Goal: Contribute content: Contribute content

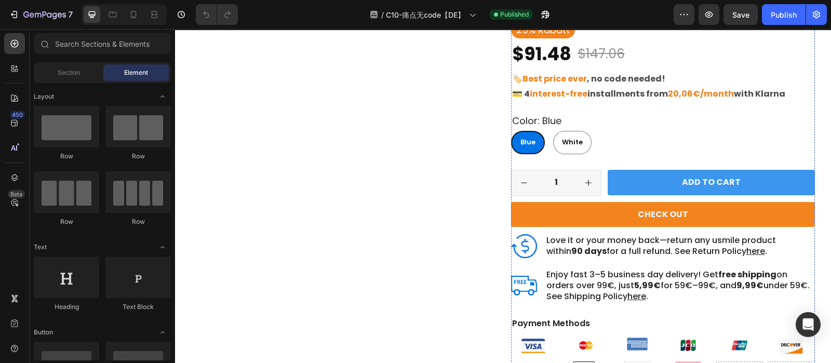
scroll to position [282, 0]
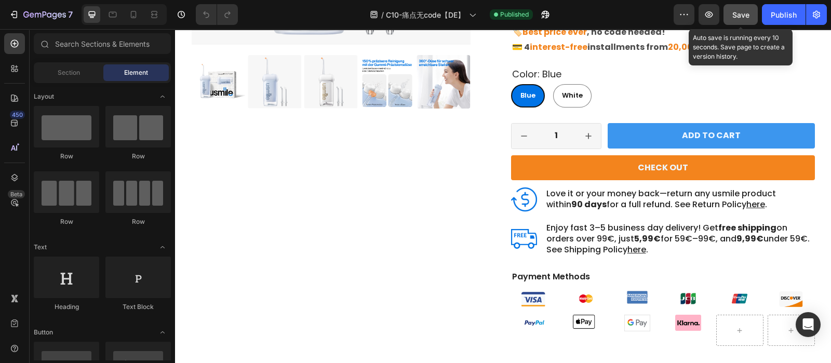
click at [735, 17] on span "Save" at bounding box center [740, 14] width 17 height 9
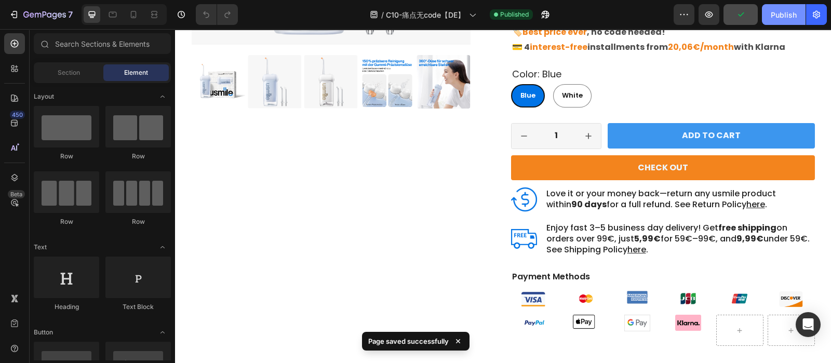
click at [785, 18] on div "Publish" at bounding box center [784, 14] width 26 height 11
click at [710, 21] on button "button" at bounding box center [708, 14] width 21 height 21
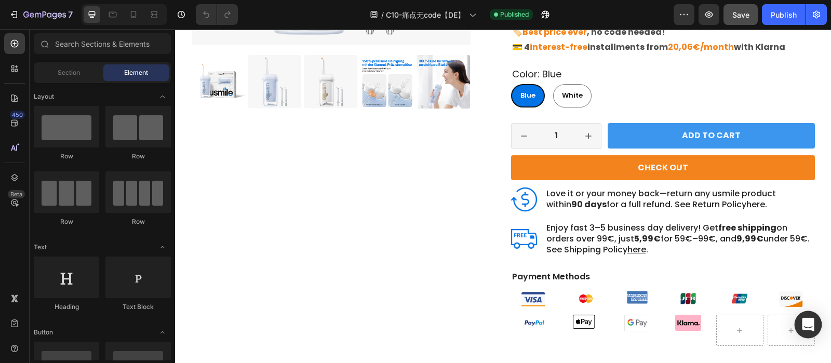
click at [809, 314] on div "Open Intercom Messenger" at bounding box center [808, 325] width 28 height 28
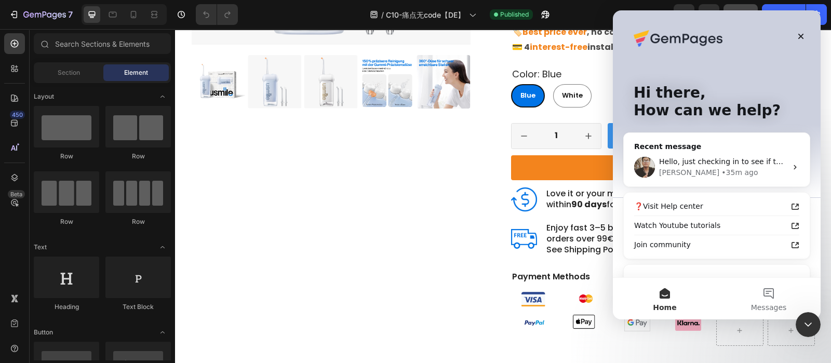
scroll to position [0, 0]
click at [721, 170] on div "• 35m ago" at bounding box center [739, 172] width 36 height 11
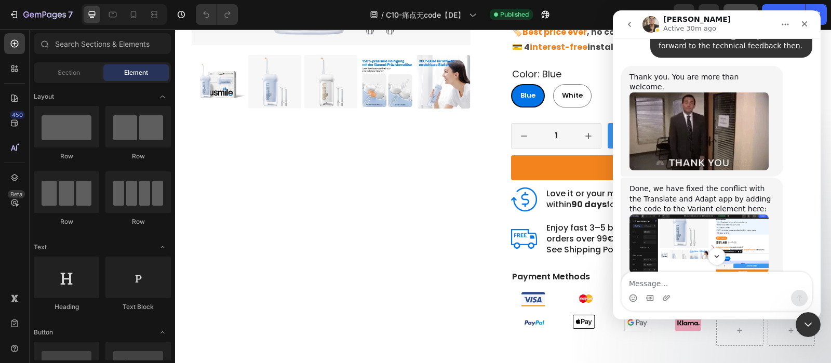
scroll to position [2342, 0]
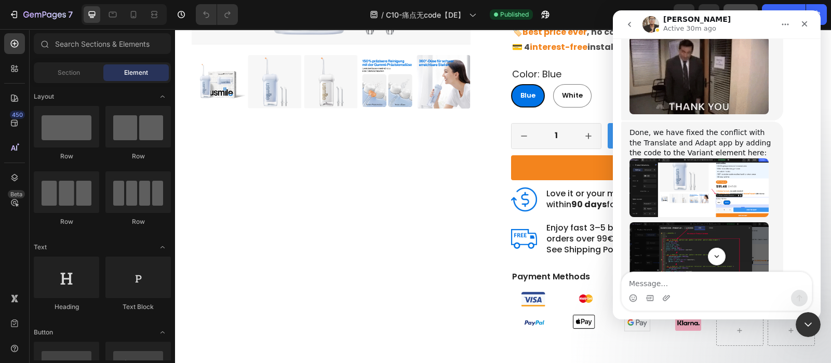
click at [719, 158] on img "Ken says…" at bounding box center [698, 187] width 139 height 59
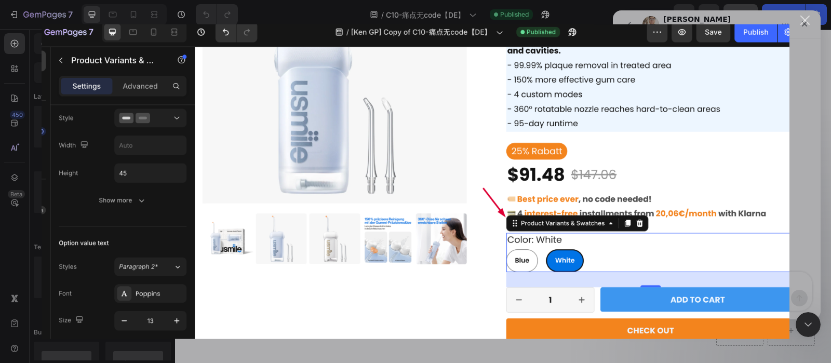
click at [802, 22] on div "Close" at bounding box center [805, 21] width 10 height 10
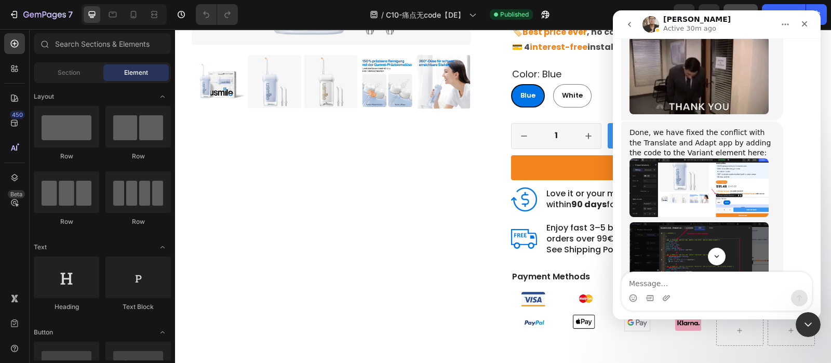
click at [698, 222] on img "Ken says…" at bounding box center [698, 250] width 139 height 57
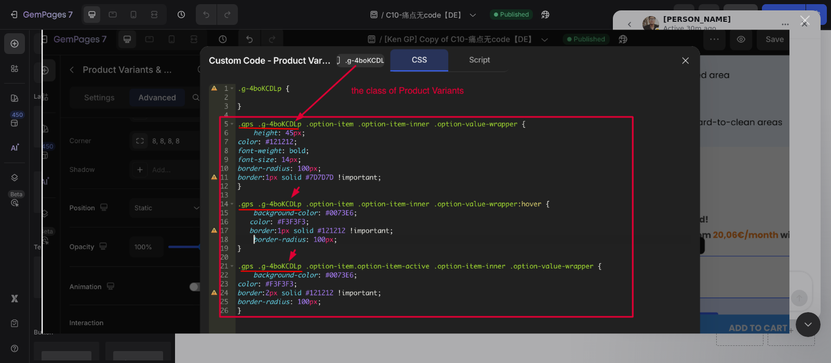
click at [785, 79] on img "Close" at bounding box center [416, 182] width 748 height 304
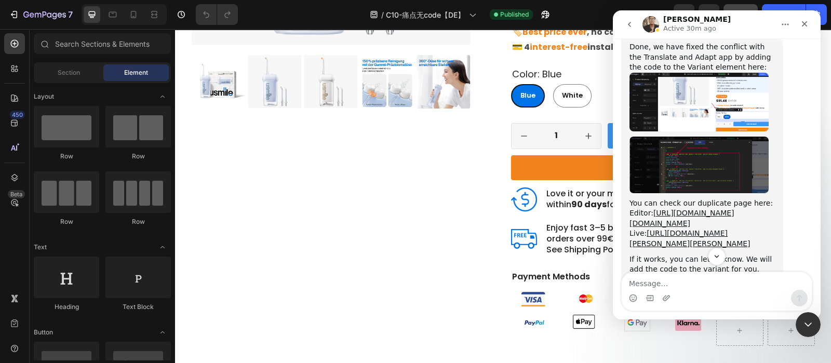
scroll to position [2461, 0]
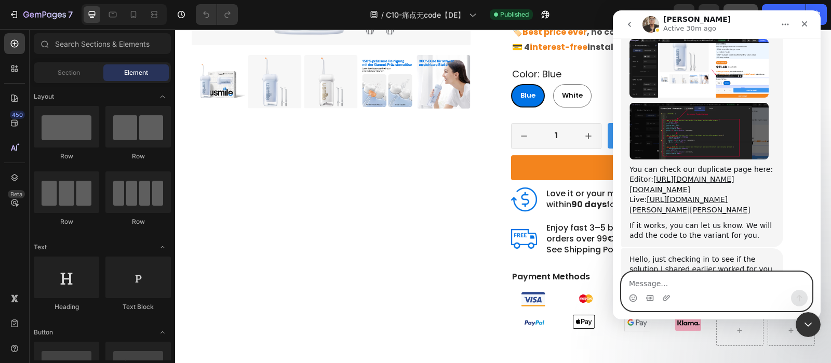
click at [658, 288] on textarea "Message…" at bounding box center [716, 281] width 190 height 18
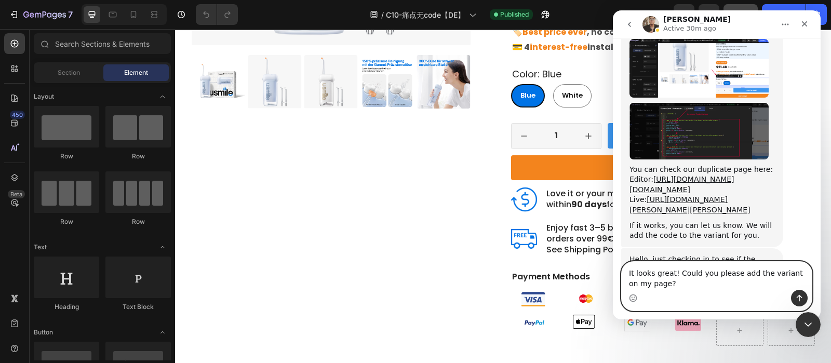
click at [705, 284] on textarea "It looks great! Could you please add the variant on my page?" at bounding box center [716, 276] width 190 height 28
click at [794, 271] on textarea "It looks great! Could you please add the variant on my page?" at bounding box center [716, 276] width 190 height 28
type textarea "It looks great! Could you please add the variant code on my page?"
click at [713, 289] on textarea "It looks great! Could you please add the variant code on my page?" at bounding box center [716, 276] width 190 height 28
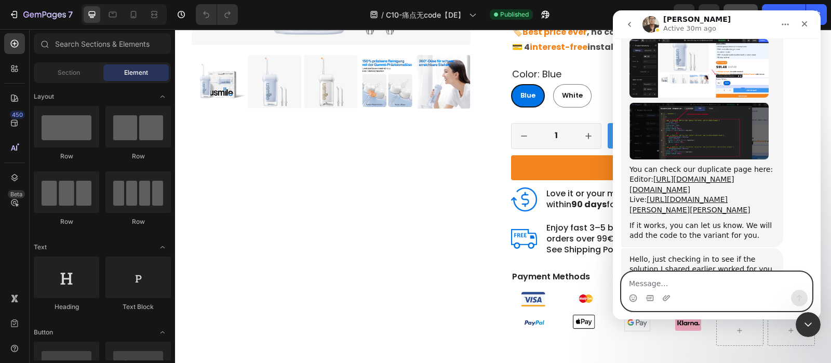
scroll to position [2527, 0]
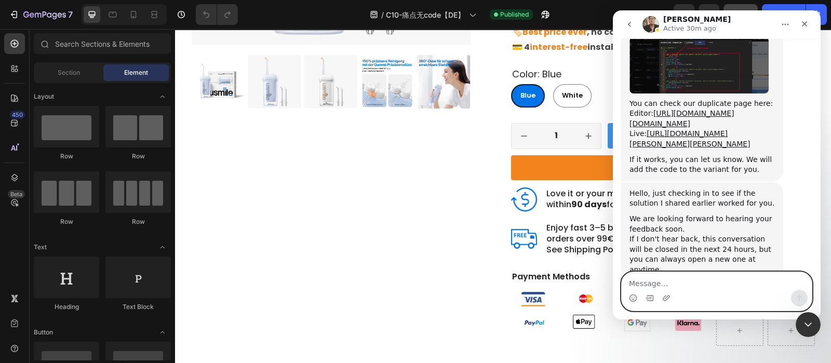
click at [687, 286] on textarea "Message…" at bounding box center [716, 281] width 190 height 18
type textarea "Or please let"
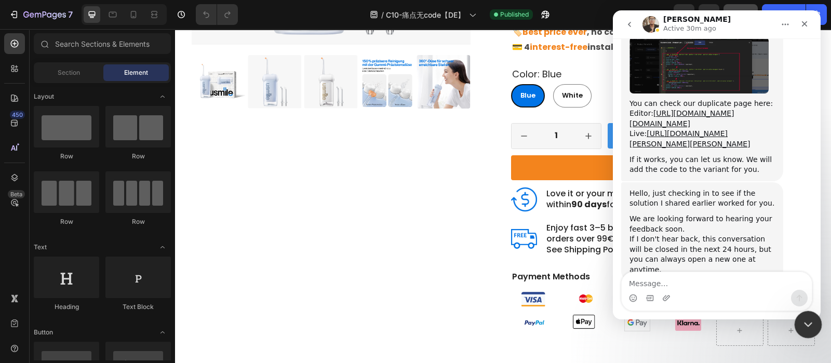
click at [804, 334] on div "Close Intercom Messenger" at bounding box center [806, 322] width 25 height 25
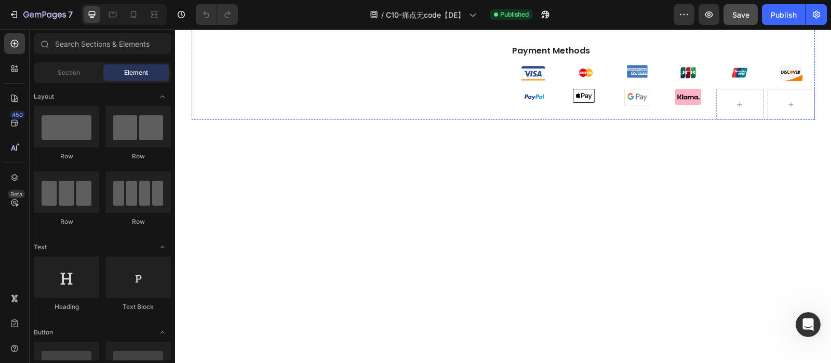
scroll to position [0, 0]
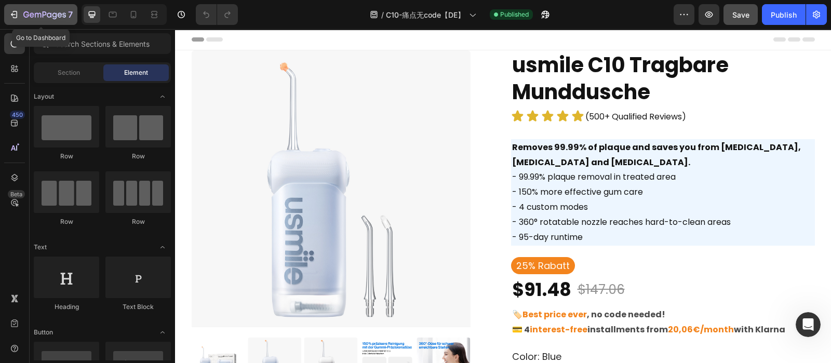
click at [27, 16] on icon "button" at bounding box center [44, 15] width 43 height 9
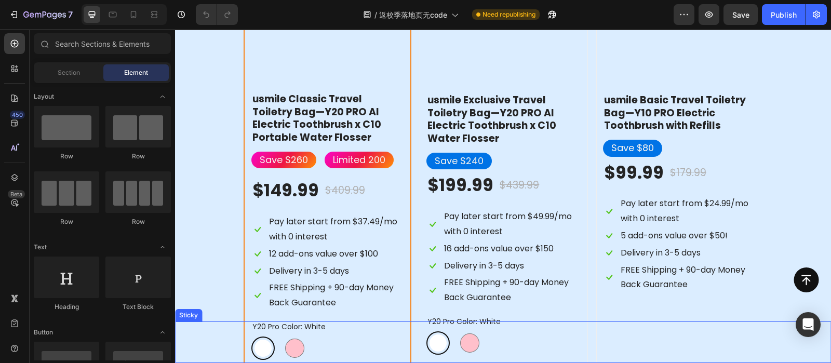
scroll to position [951, 0]
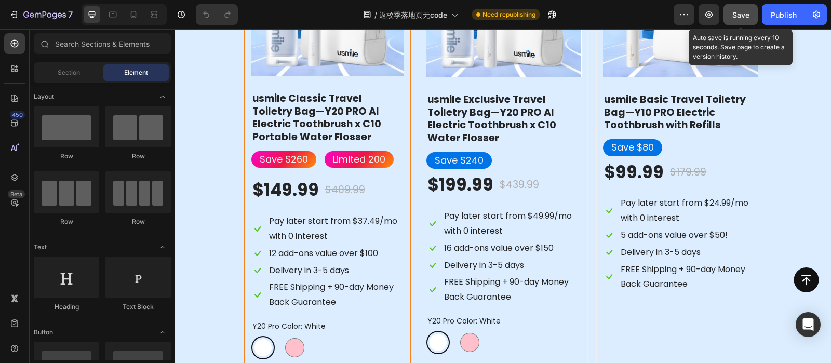
click at [739, 17] on span "Save" at bounding box center [740, 14] width 17 height 9
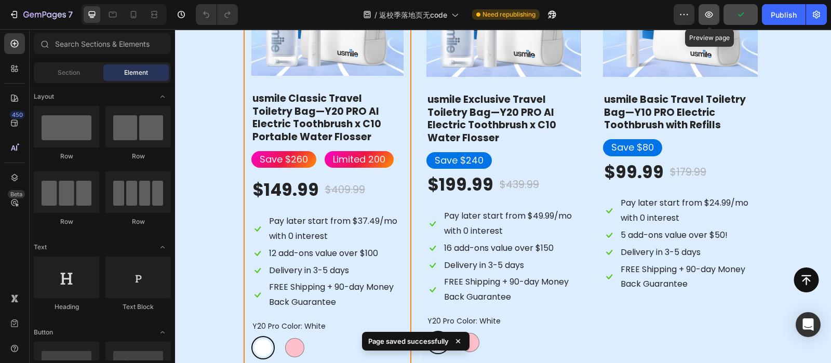
click at [714, 21] on button "button" at bounding box center [708, 14] width 21 height 21
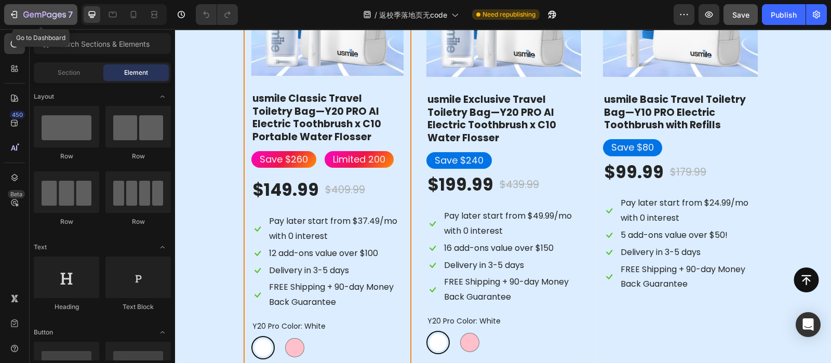
click at [42, 19] on icon "button" at bounding box center [44, 15] width 43 height 9
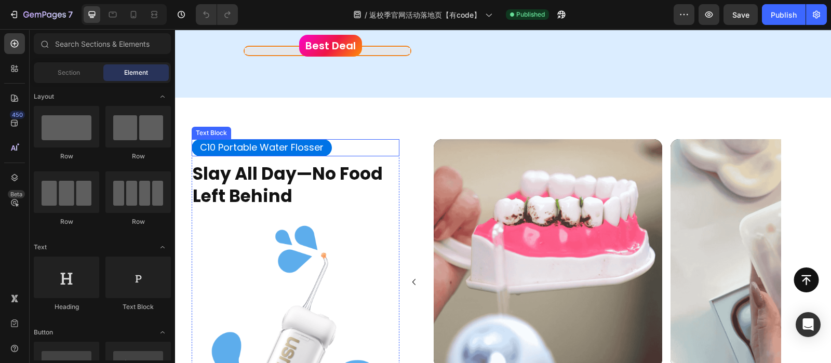
scroll to position [979, 0]
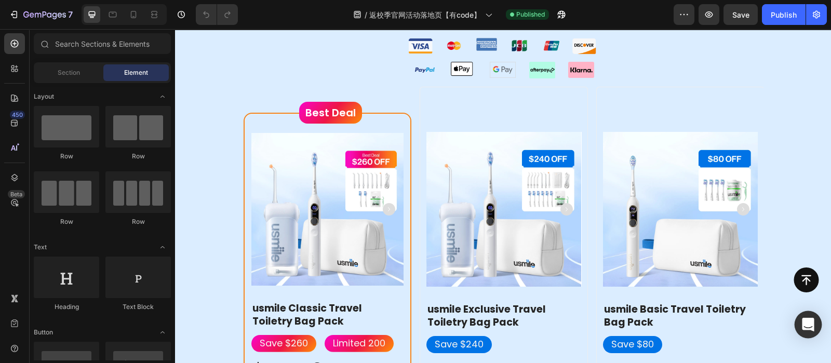
drag, startPoint x: 808, startPoint y: 330, endPoint x: 637, endPoint y: 308, distance: 172.2
click at [808, 330] on div "Open Intercom Messenger" at bounding box center [808, 325] width 28 height 28
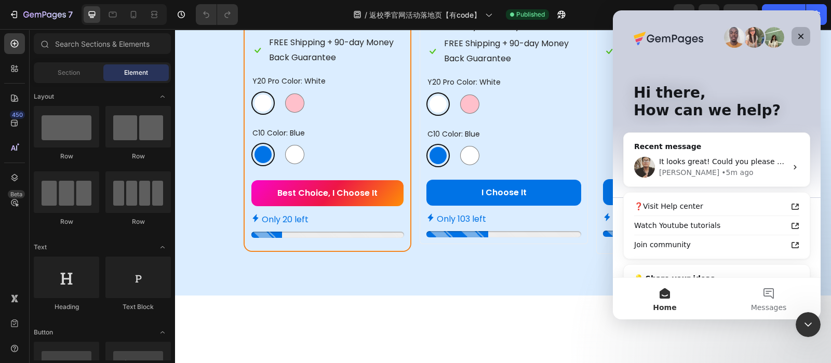
scroll to position [1226, 0]
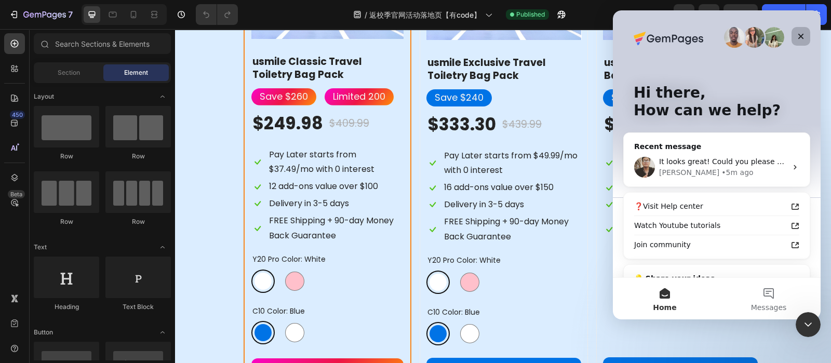
click at [799, 37] on icon "Close" at bounding box center [801, 37] width 6 height 6
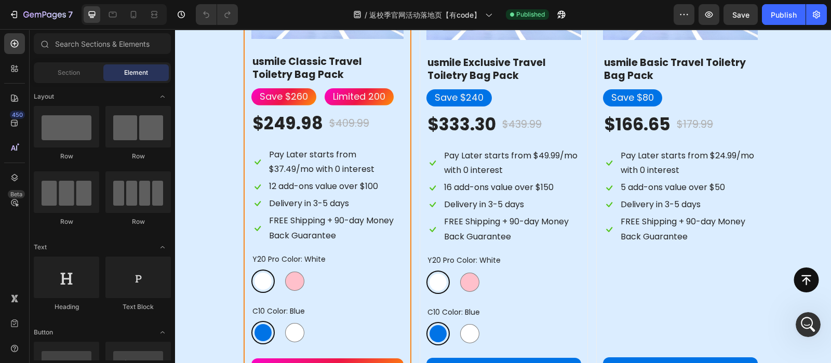
scroll to position [1356, 0]
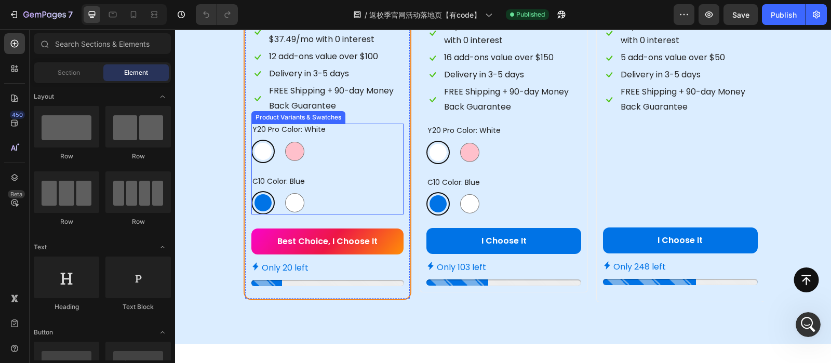
click at [428, 280] on div "Button" at bounding box center [502, 279] width 631 height 25
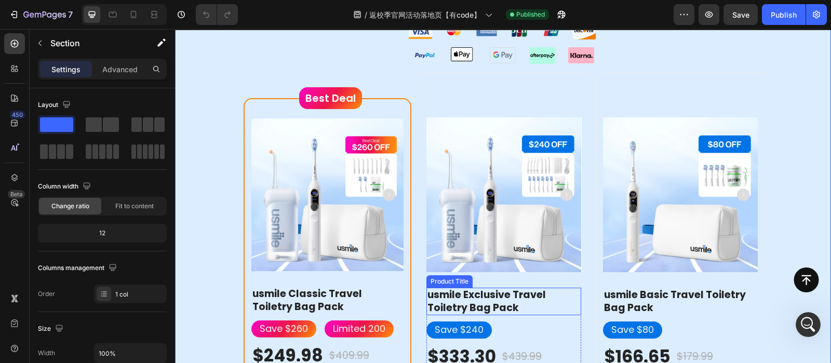
scroll to position [988, 0]
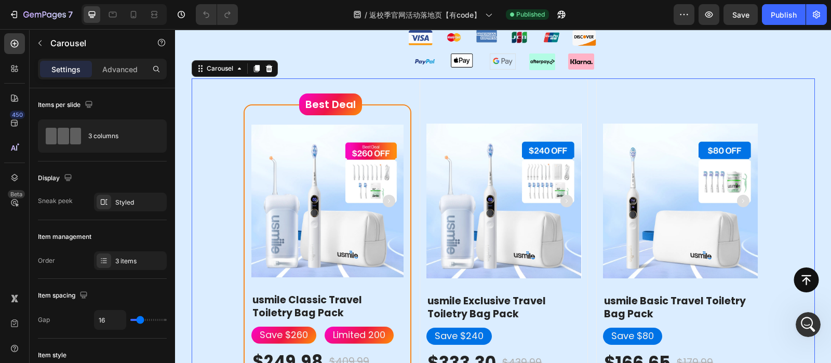
click at [112, 263] on div "3 items" at bounding box center [130, 260] width 73 height 19
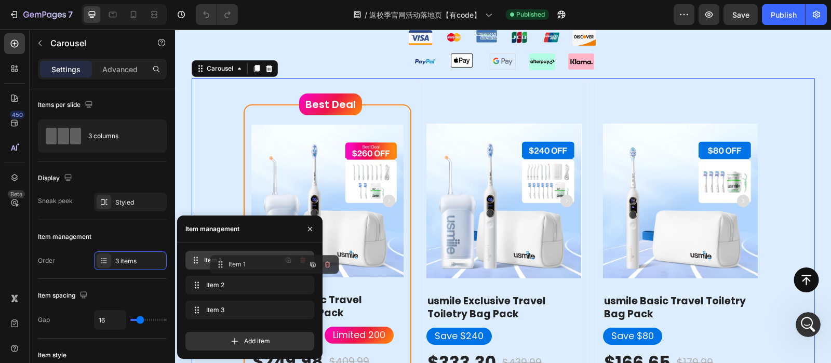
drag, startPoint x: 198, startPoint y: 264, endPoint x: 222, endPoint y: 268, distance: 24.3
click at [222, 268] on div "Item 1 Item 1" at bounding box center [249, 260] width 129 height 19
drag, startPoint x: 197, startPoint y: 311, endPoint x: 208, endPoint y: 256, distance: 55.6
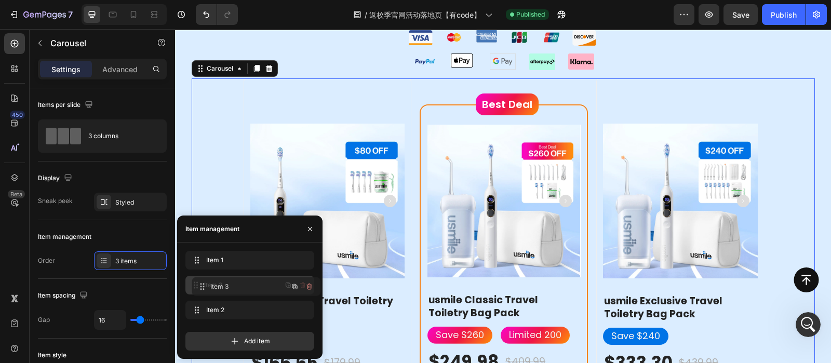
drag, startPoint x: 200, startPoint y: 267, endPoint x: 206, endPoint y: 292, distance: 25.7
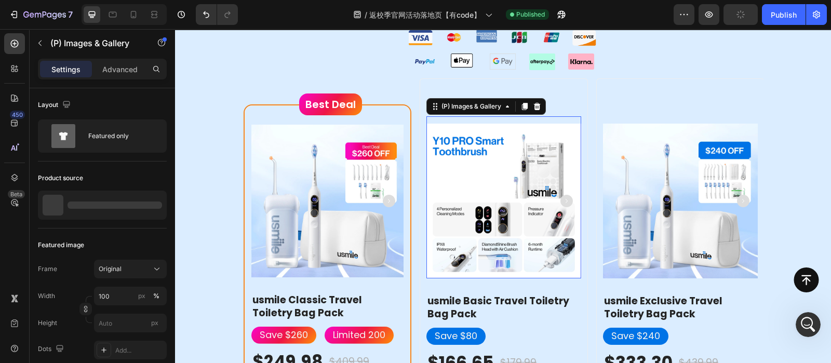
click at [543, 244] on img at bounding box center [503, 201] width 155 height 155
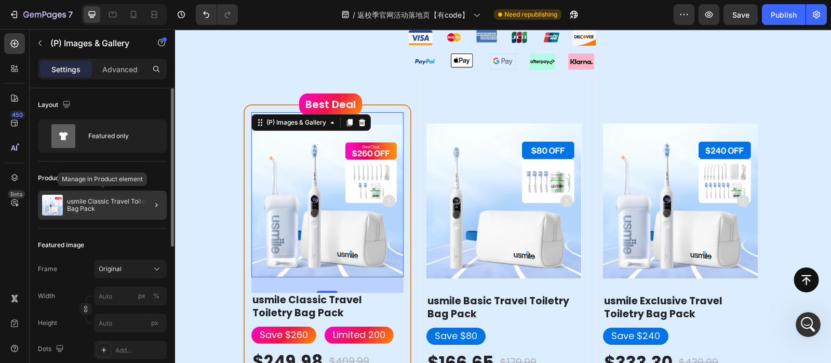
click at [94, 200] on p "usmile Classic Travel Toiletry Bag Pack" at bounding box center [115, 205] width 96 height 15
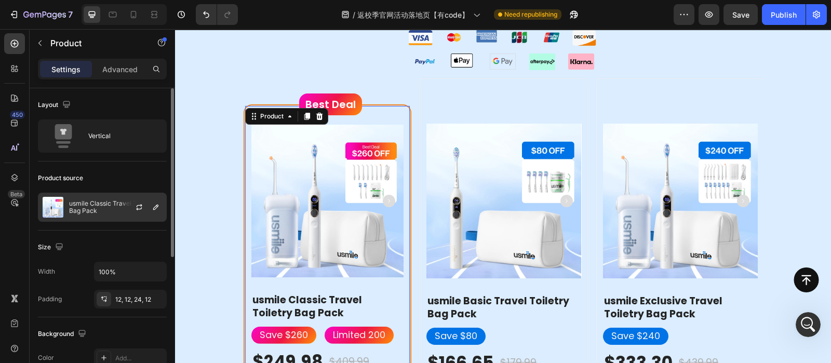
click at [98, 205] on p "usmile Classic Travel Toiletry Bag Pack" at bounding box center [115, 207] width 93 height 15
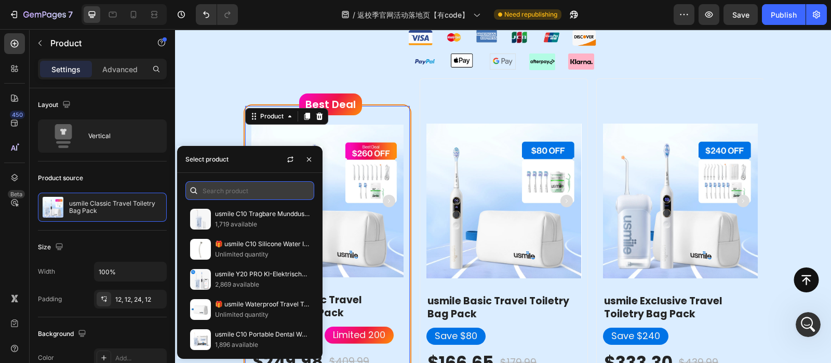
click at [231, 192] on input "text" at bounding box center [249, 190] width 129 height 19
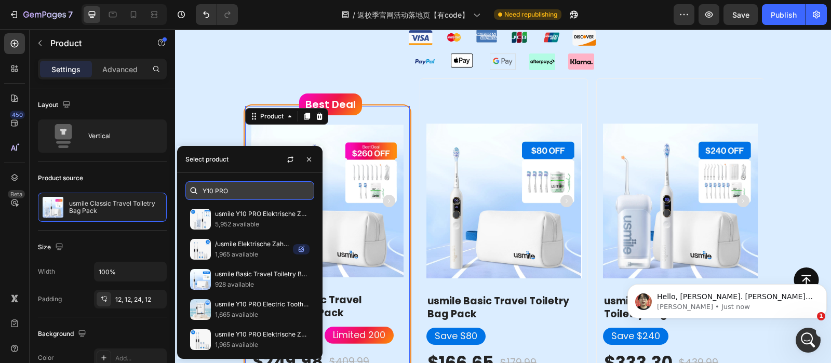
scroll to position [0, 0]
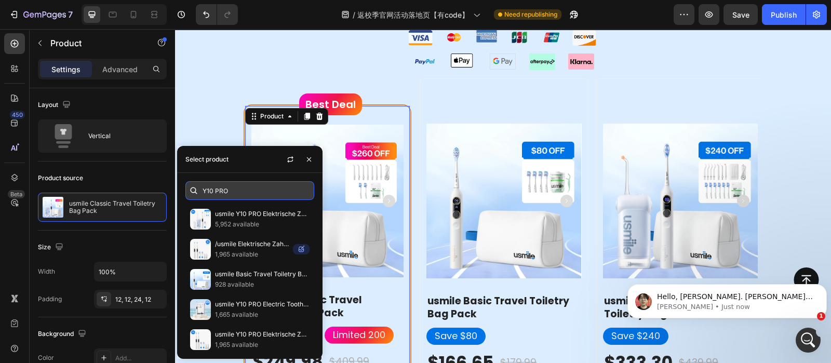
paste input "Electric Toothbrush x C10 Portable Water Flosser"
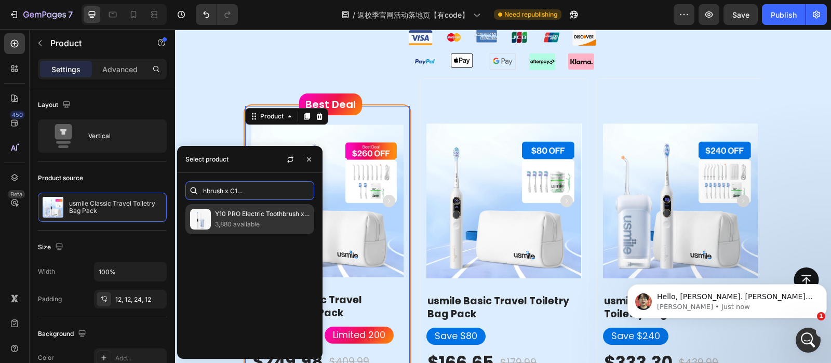
type input "Y10 PRO Electric Toothbrush x C10 Portable Water Flosser"
click at [249, 231] on div "Y10 PRO Electric Toothbrush x C10 Portable Water Flosser 3,880 available" at bounding box center [249, 219] width 129 height 30
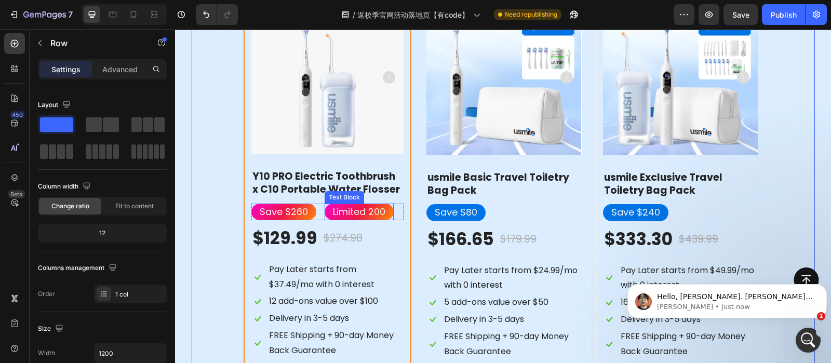
scroll to position [1172, 0]
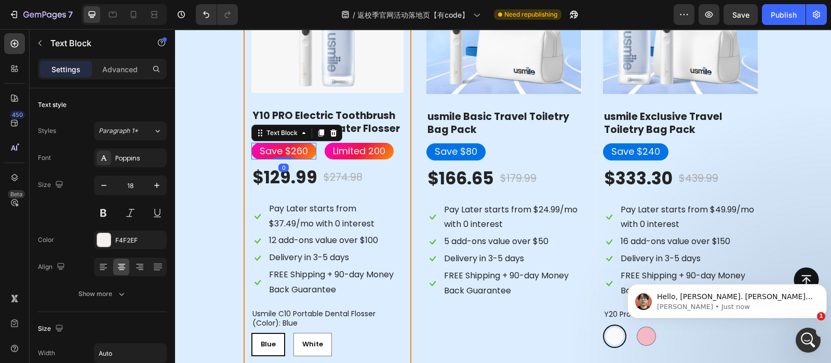
click at [290, 151] on p "Save $260" at bounding box center [284, 151] width 48 height 17
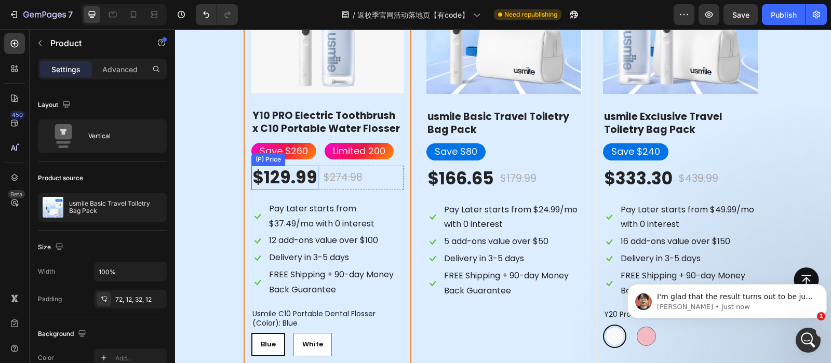
scroll to position [1052, 0]
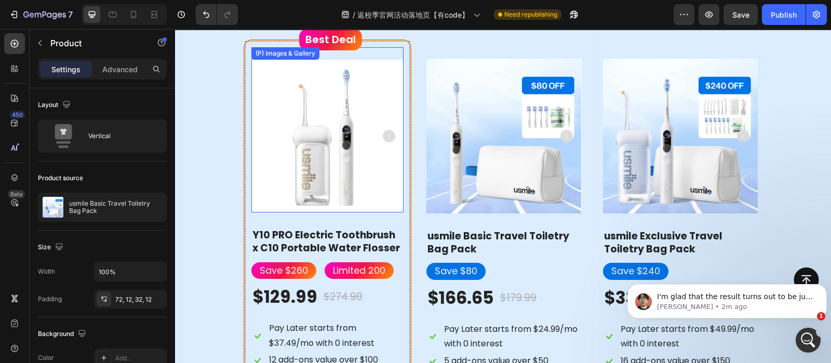
click at [312, 124] on img at bounding box center [327, 136] width 153 height 153
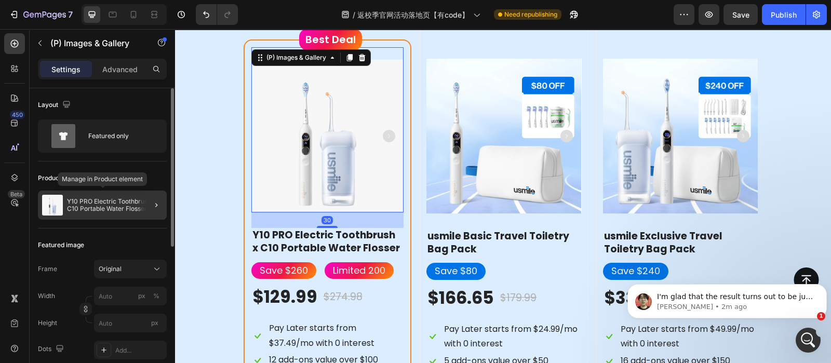
click at [75, 217] on div "Y10 PRO Electric Toothbrush x C10 Portable Water Flosser" at bounding box center [102, 205] width 129 height 29
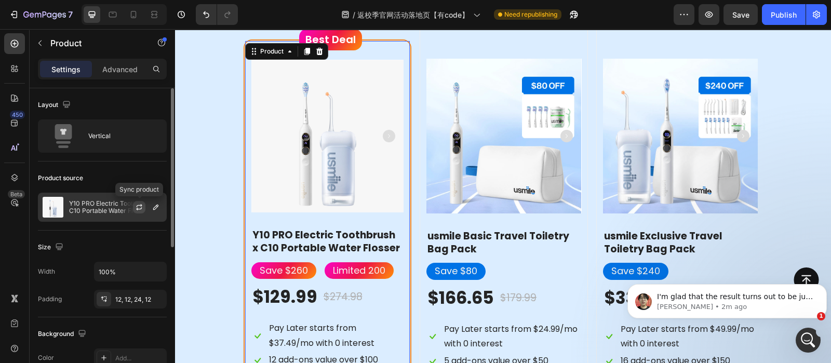
click at [140, 207] on icon "button" at bounding box center [139, 207] width 8 height 8
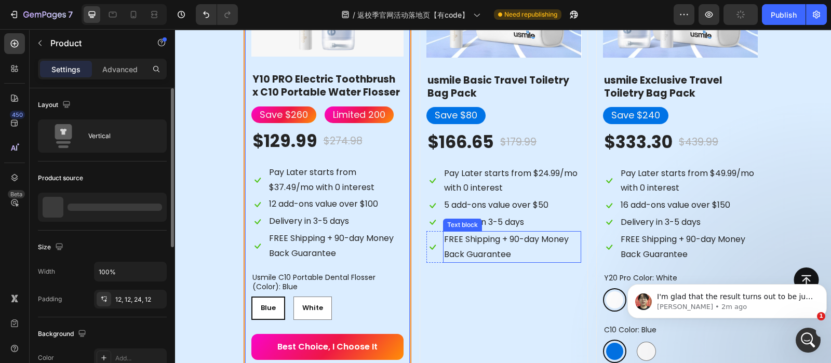
scroll to position [1142, 0]
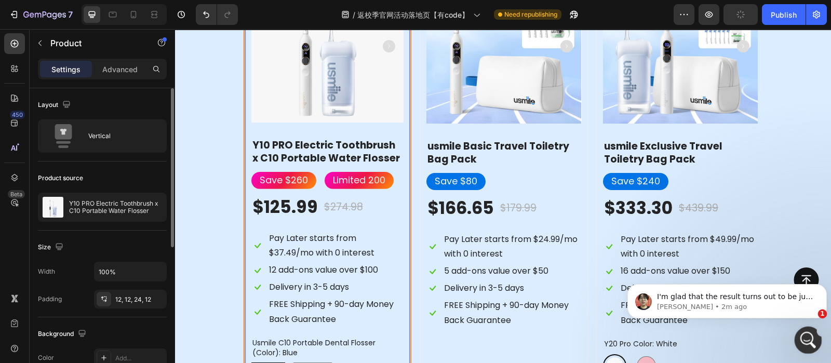
click at [801, 337] on icon "Open Intercom Messenger" at bounding box center [806, 338] width 17 height 17
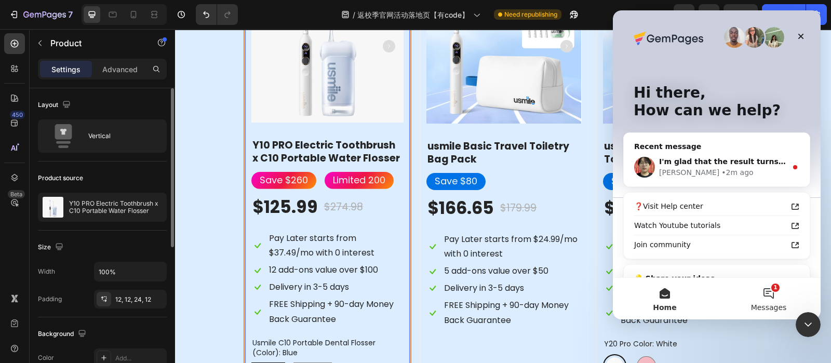
click at [770, 309] on span "Messages" at bounding box center [769, 307] width 36 height 7
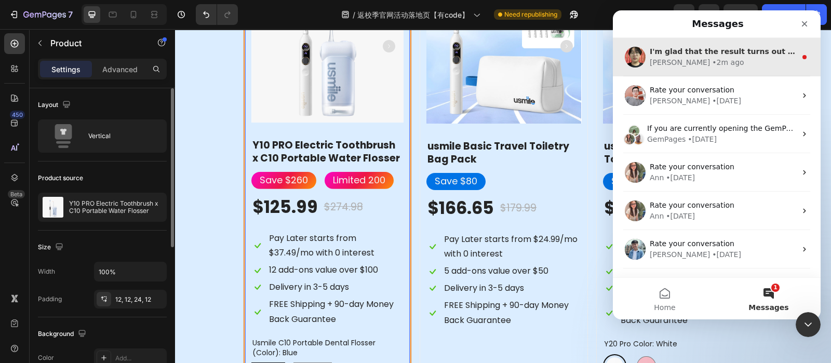
click at [722, 58] on div "Ethan • 2m ago" at bounding box center [723, 62] width 146 height 11
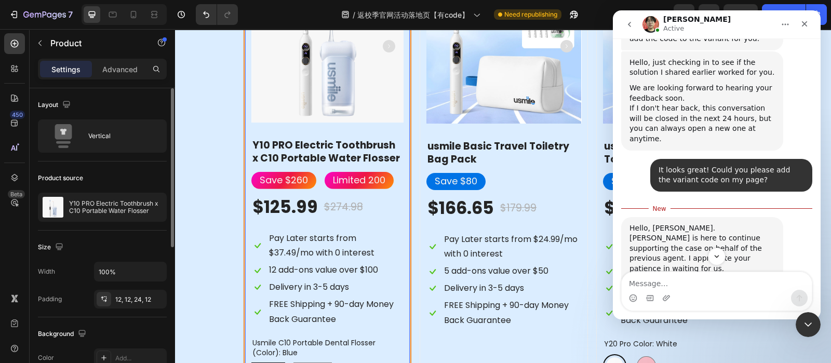
scroll to position [2660, 0]
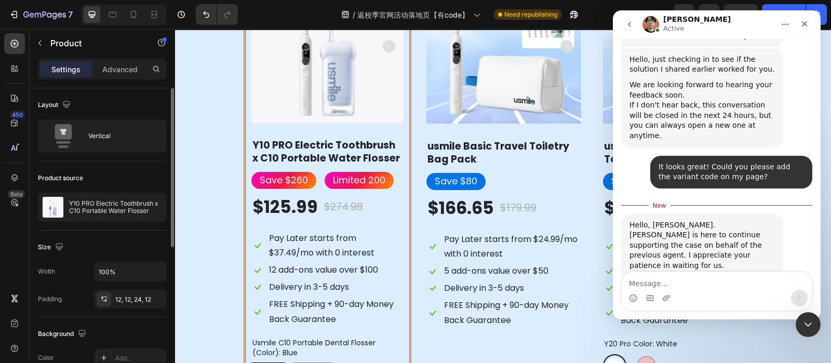
click at [739, 287] on textarea "Message…" at bounding box center [716, 281] width 190 height 18
click at [781, 278] on textarea "Thanks Ethan! Please let know if you finish." at bounding box center [716, 276] width 190 height 28
drag, startPoint x: 679, startPoint y: 282, endPoint x: 802, endPoint y: 282, distance: 123.1
click at [802, 282] on textarea "Thanks Ethan! Please let know if you finish." at bounding box center [716, 276] width 190 height 28
type textarea "Thanks [PERSON_NAME]!"
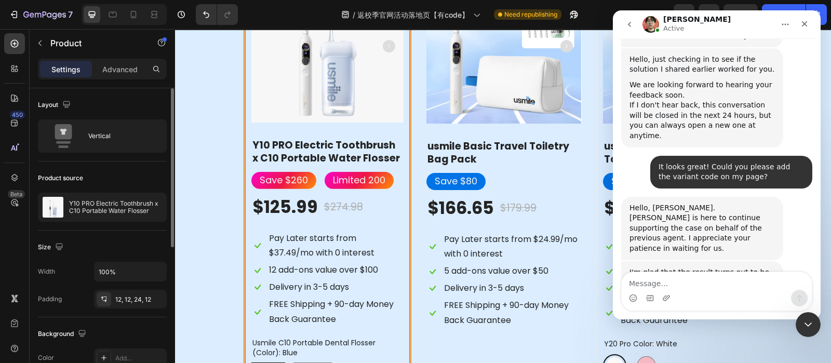
scroll to position [2673, 0]
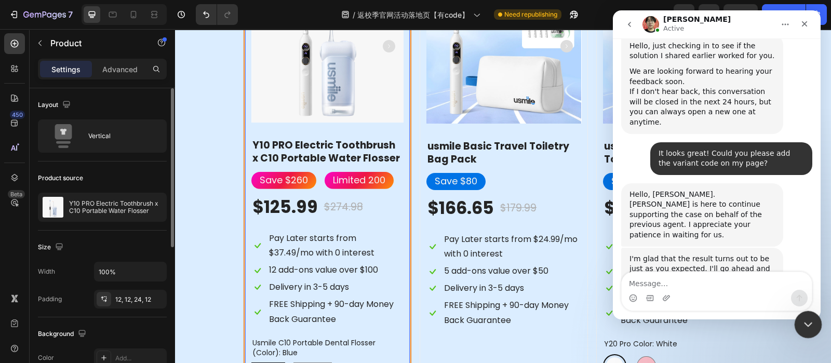
click at [808, 324] on icon "Close Intercom Messenger" at bounding box center [806, 323] width 12 height 12
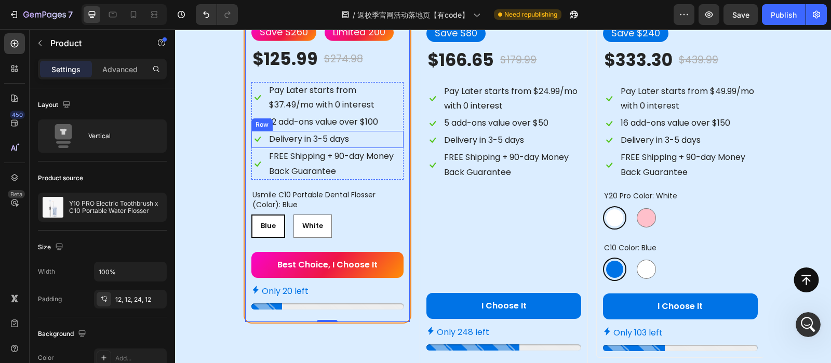
scroll to position [1255, 0]
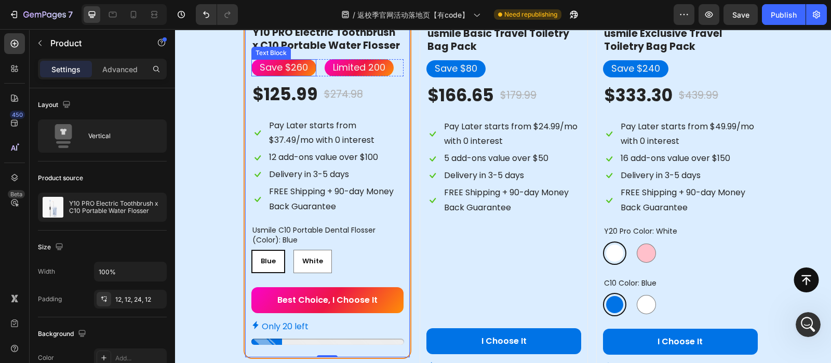
click at [296, 66] on p "Save $260" at bounding box center [284, 67] width 48 height 17
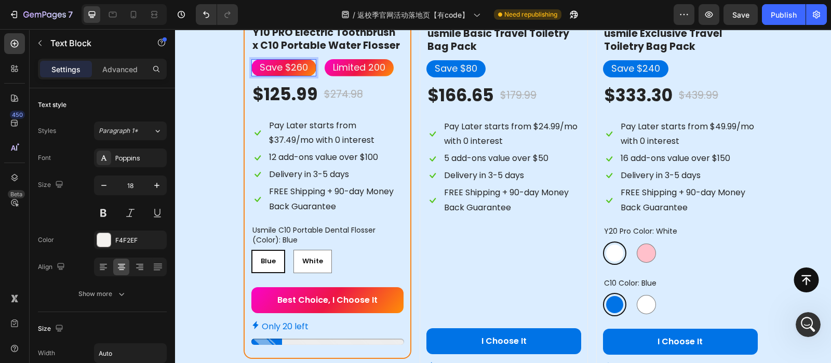
scroll to position [2713, 0]
click at [296, 66] on p "Save $260" at bounding box center [284, 67] width 48 height 17
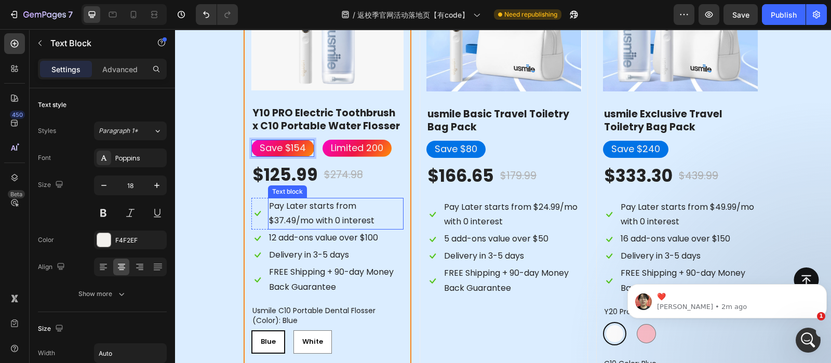
scroll to position [1174, 0]
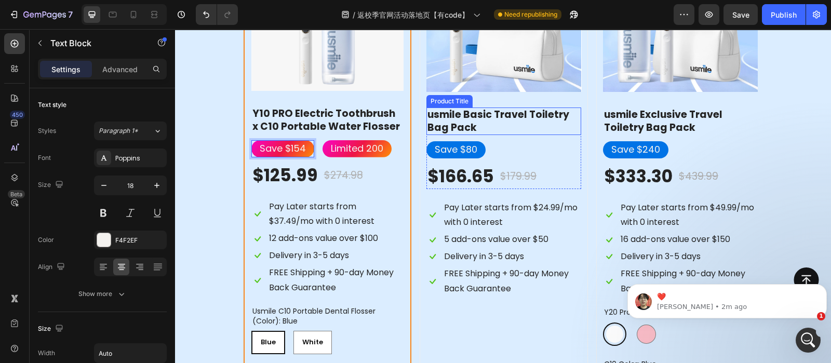
click at [516, 119] on h2 "usmile Basic Travel Toiletry Bag Pack" at bounding box center [503, 121] width 155 height 28
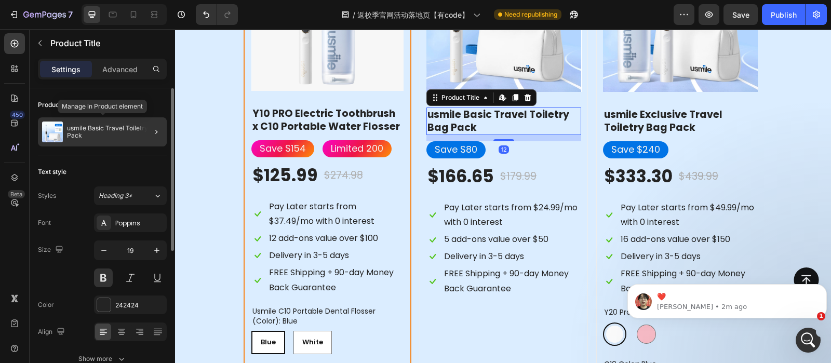
click at [89, 133] on p "usmile Basic Travel Toiletry Bag Pack" at bounding box center [115, 132] width 96 height 15
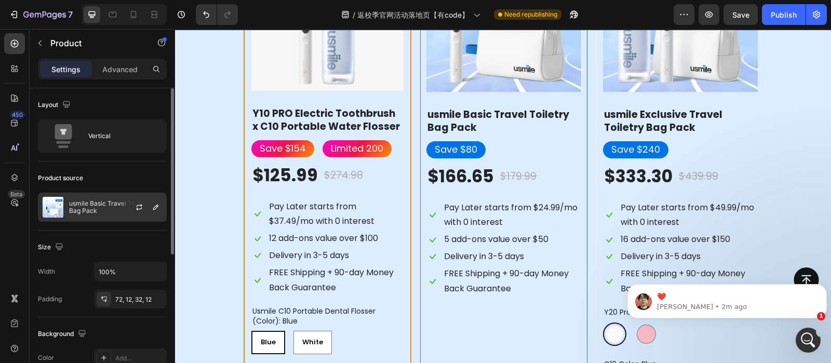
click at [109, 209] on p "usmile Basic Travel Toiletry Bag Pack" at bounding box center [115, 207] width 93 height 15
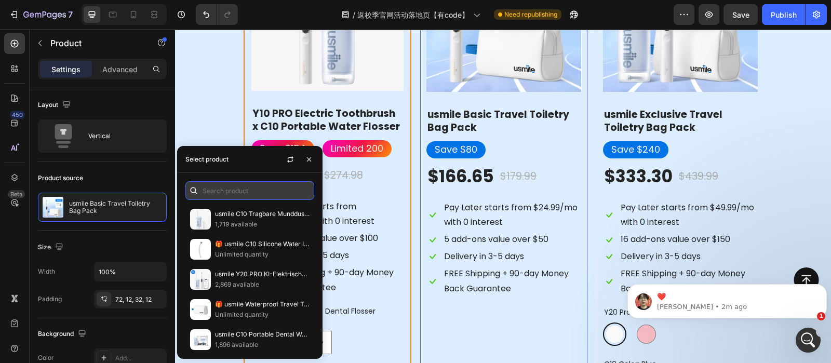
click at [242, 187] on input "text" at bounding box center [249, 190] width 129 height 19
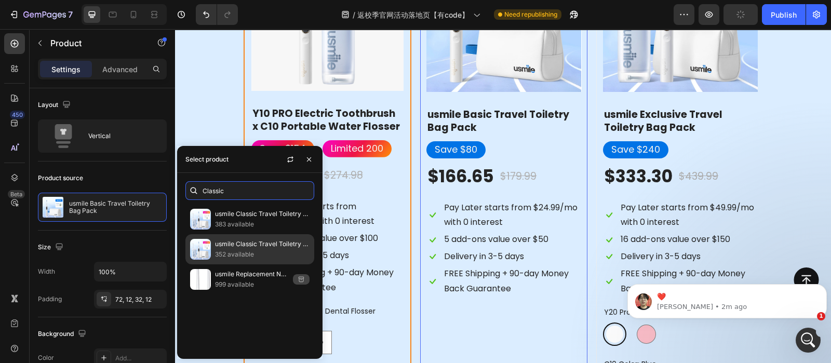
type input "Classic"
click at [263, 244] on p "usmile Classic Travel Toiletry Bag—Y20 PRO AI Electric Toothbrush x C10 Portabl…" at bounding box center [262, 244] width 94 height 10
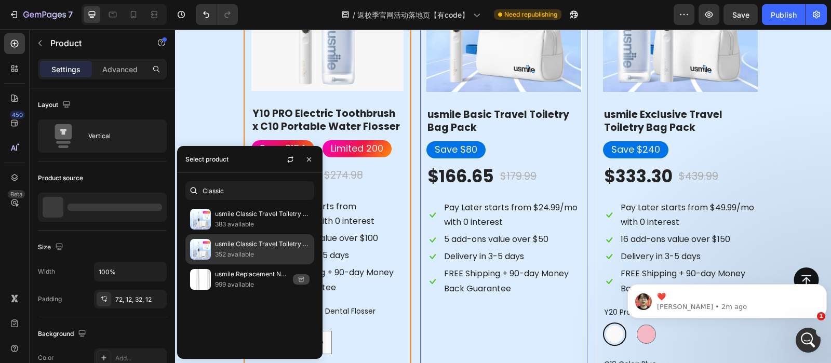
click at [256, 245] on p "usmile Classic Travel Toiletry Bag—Y20 PRO AI Electric Toothbrush x C10 Portabl…" at bounding box center [262, 244] width 94 height 10
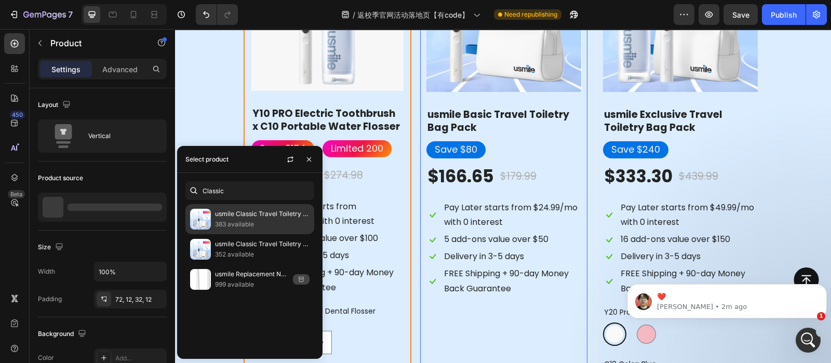
click at [268, 219] on p "383 available" at bounding box center [262, 224] width 94 height 10
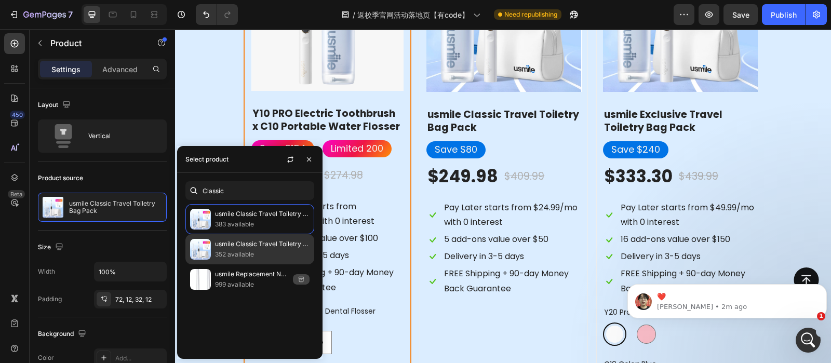
click at [260, 245] on p "usmile Classic Travel Toiletry Bag—Y20 PRO AI Electric Toothbrush x C10 Portabl…" at bounding box center [262, 244] width 94 height 10
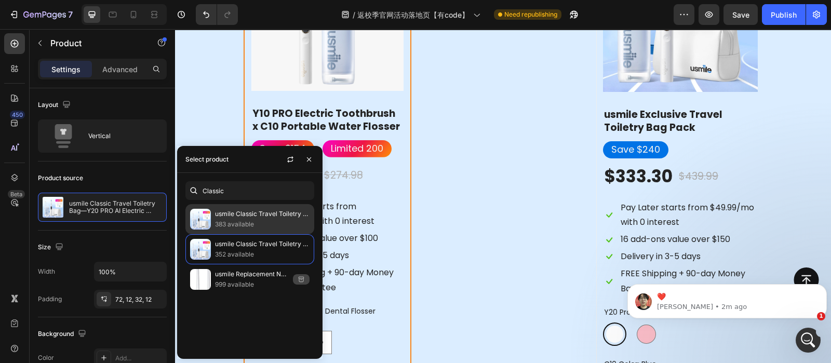
click at [272, 234] on div "usmile Classic Travel Toiletry Bag Pack 383 available" at bounding box center [249, 249] width 129 height 30
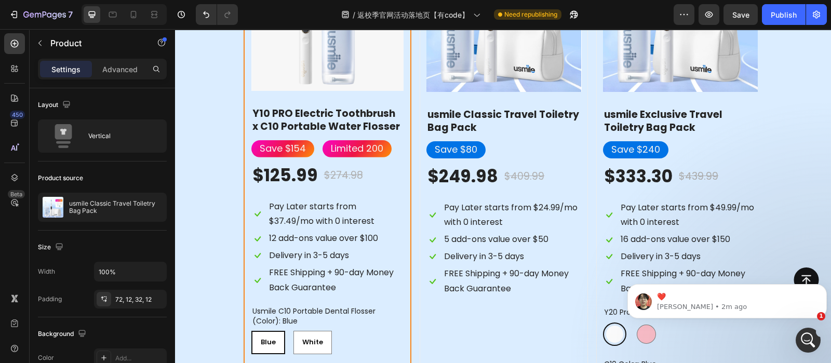
click at [496, 330] on div "Button Sticky" at bounding box center [503, 342] width 656 height 42
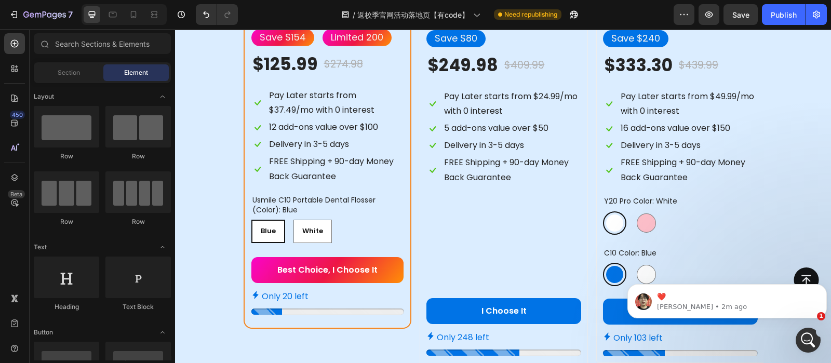
scroll to position [1192, 0]
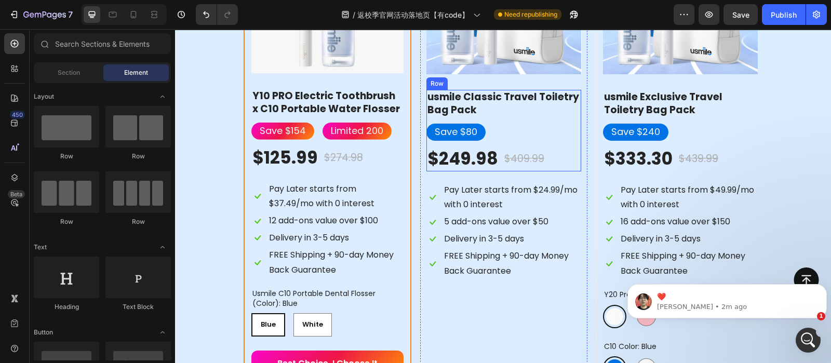
click at [462, 141] on div "usmile Classic Travel Toiletry Bag Pack Product Title Save $80 Text Block $249.…" at bounding box center [503, 131] width 155 height 82
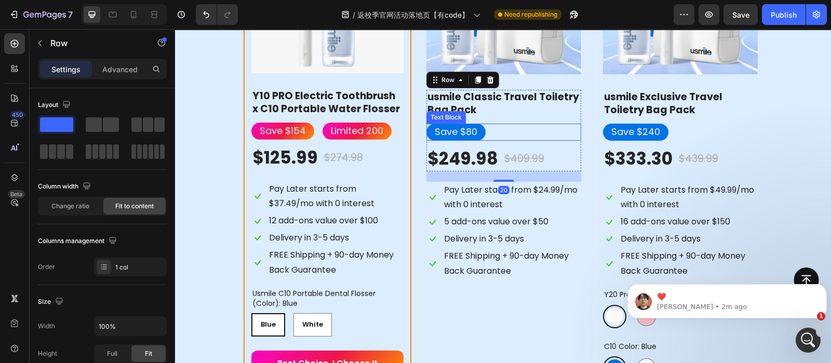
click at [467, 137] on p "Save $80" at bounding box center [456, 132] width 43 height 17
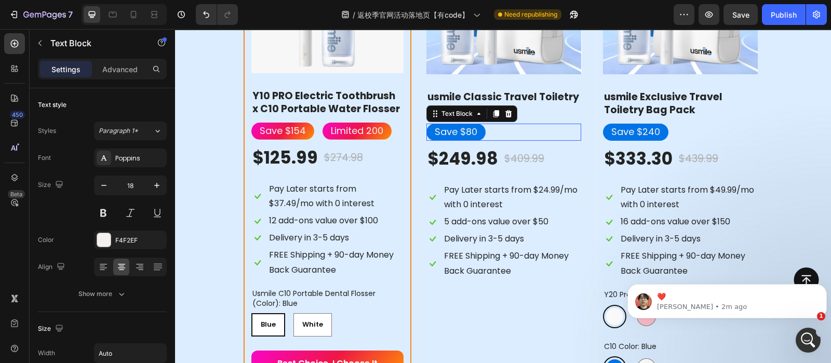
click at [467, 137] on p "Save $80" at bounding box center [456, 132] width 43 height 17
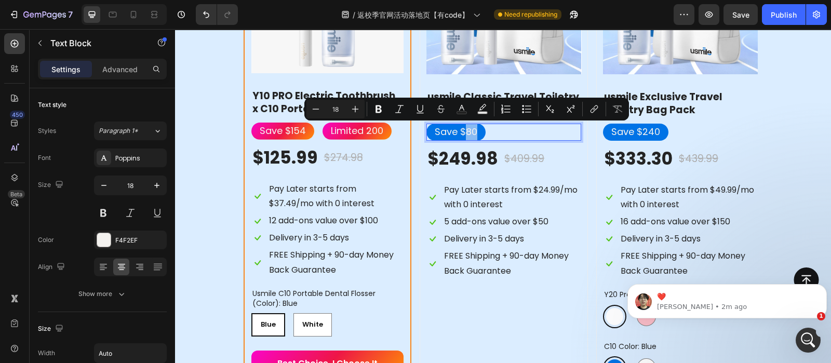
click at [520, 129] on div "Save $80" at bounding box center [503, 132] width 155 height 17
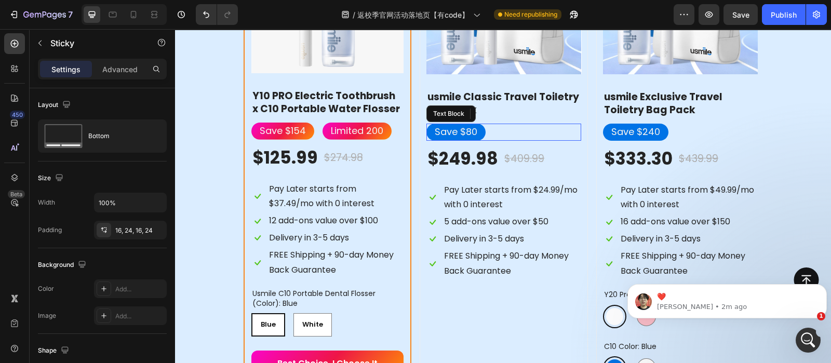
click at [456, 136] on p "Save $80" at bounding box center [456, 132] width 43 height 17
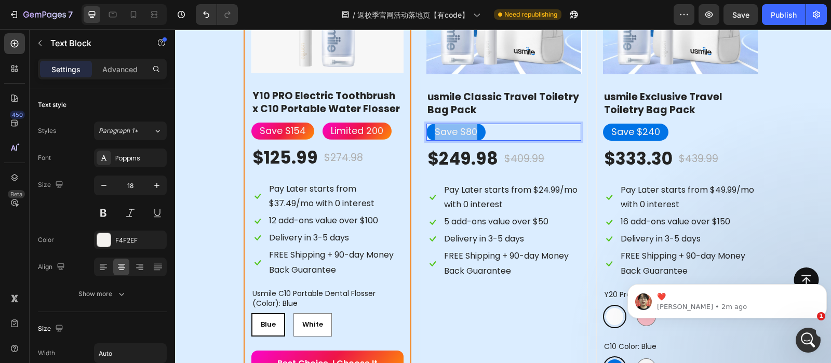
drag, startPoint x: 471, startPoint y: 132, endPoint x: 432, endPoint y: 133, distance: 39.0
click at [435, 133] on p "Save $80" at bounding box center [456, 132] width 43 height 17
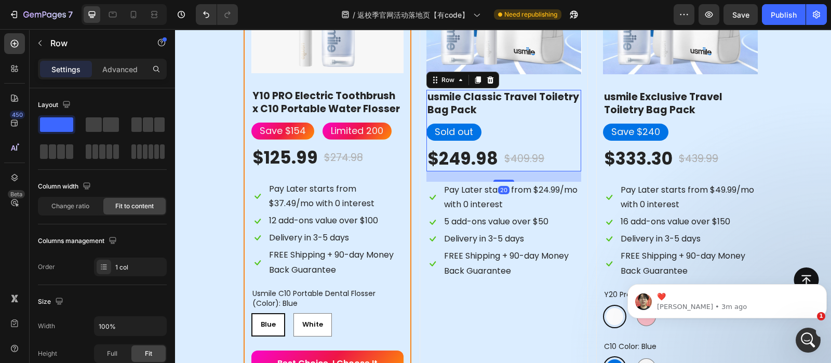
click at [517, 141] on div "usmile Classic Travel Toiletry Bag Pack Product Title Sold out Text Block $249.…" at bounding box center [503, 131] width 155 height 82
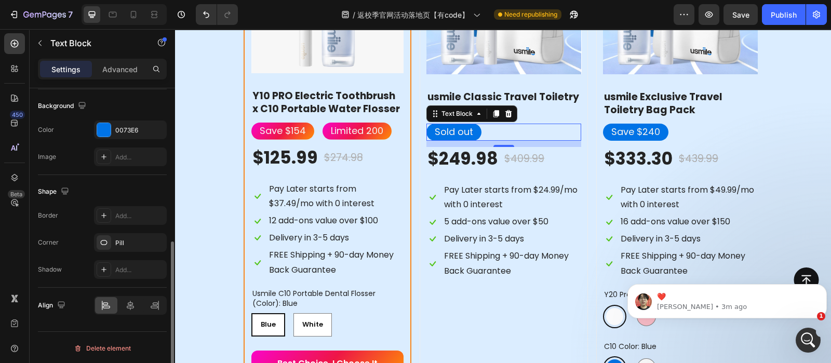
scroll to position [309, 0]
click at [103, 132] on div at bounding box center [103, 129] width 13 height 13
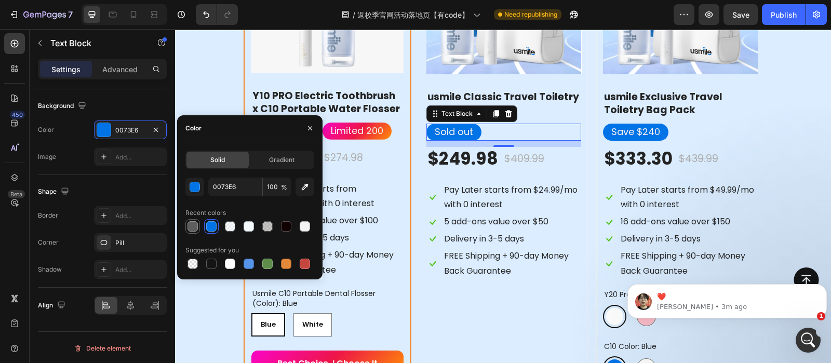
click at [189, 230] on div at bounding box center [192, 226] width 10 height 10
type input "5E5E5E"
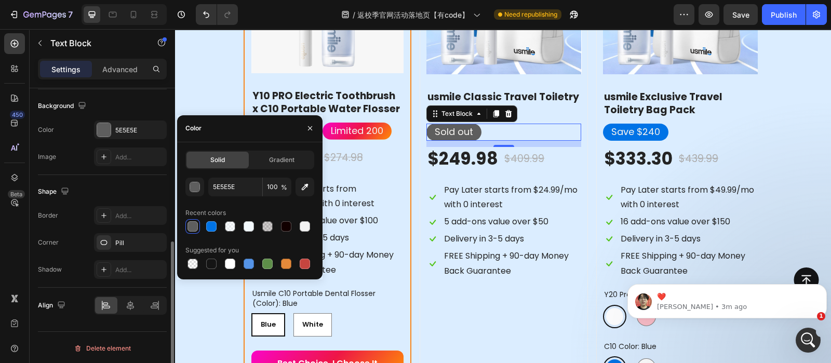
click at [102, 106] on div "Background" at bounding box center [102, 106] width 129 height 17
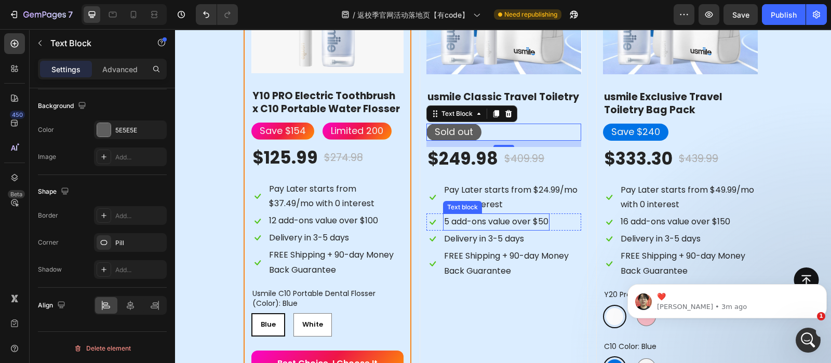
click at [494, 223] on p "5 add-ons value over $50" at bounding box center [496, 221] width 104 height 15
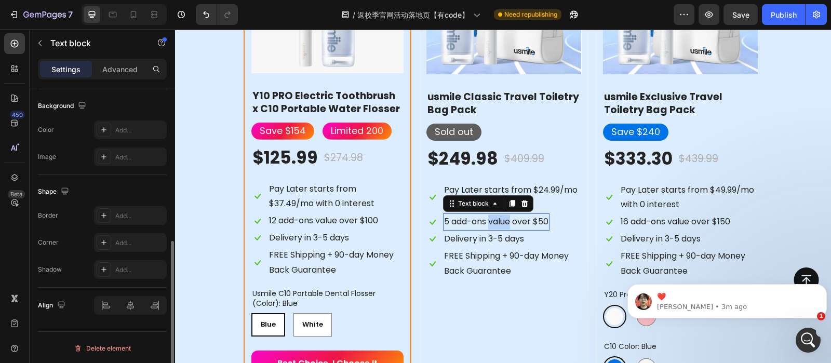
scroll to position [309, 0]
click at [494, 223] on p "5 add-ons value over $50" at bounding box center [496, 221] width 104 height 15
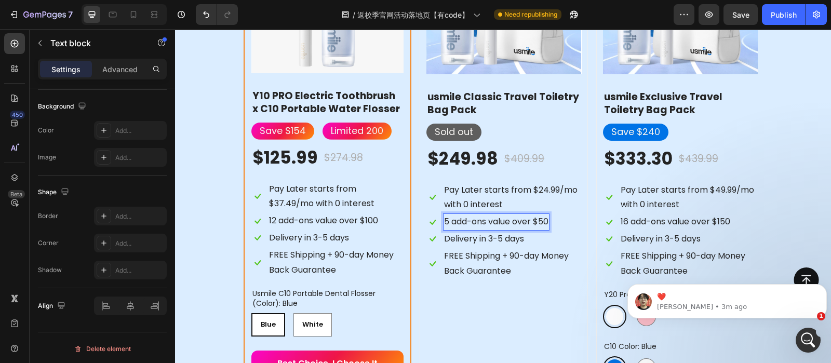
click at [444, 222] on p "5 add-ons value over $50" at bounding box center [496, 221] width 104 height 15
click at [543, 223] on p "12 add-ons value over $50" at bounding box center [497, 221] width 106 height 15
click at [527, 193] on p "Pay Later starts from $24.99/mo with 0 interest" at bounding box center [512, 198] width 136 height 30
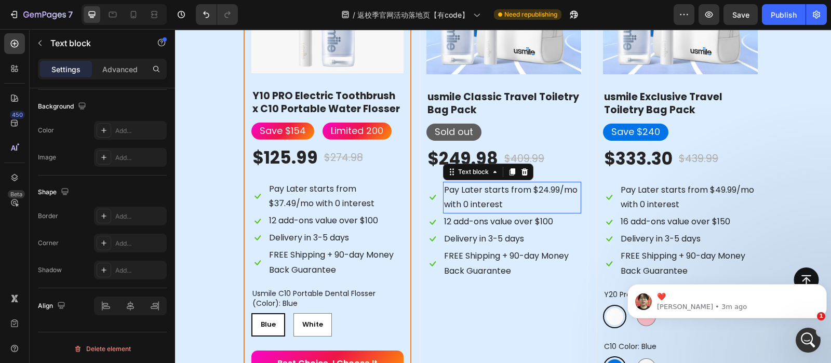
click at [527, 193] on p "Pay Later starts from $24.99/mo with 0 interest" at bounding box center [512, 198] width 136 height 30
click at [551, 192] on p "Pay Later starts from $24.99/mo with 0 interest" at bounding box center [512, 198] width 136 height 30
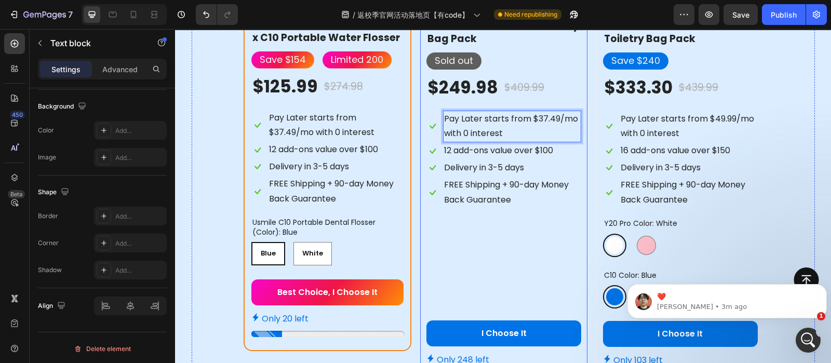
scroll to position [1293, 0]
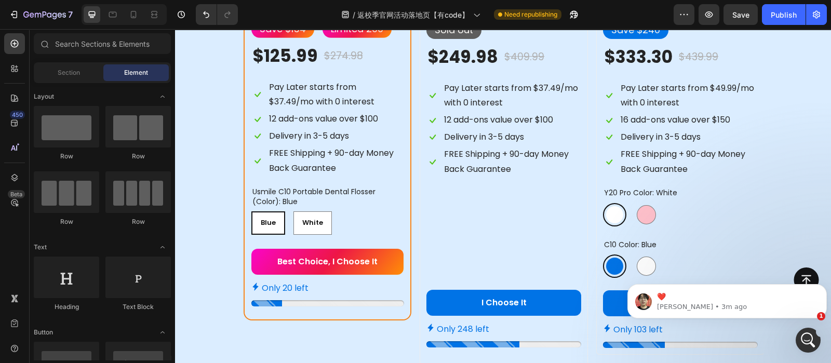
click at [500, 342] on div "Button Sticky" at bounding box center [503, 342] width 656 height 42
click at [514, 332] on div "Button Sticky" at bounding box center [503, 342] width 656 height 42
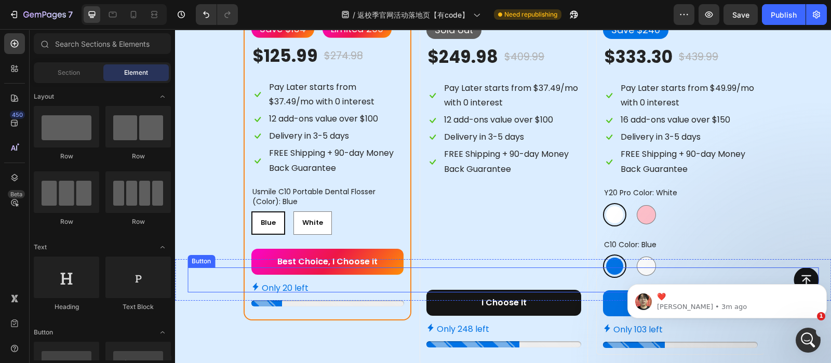
scroll to position [1415, 0]
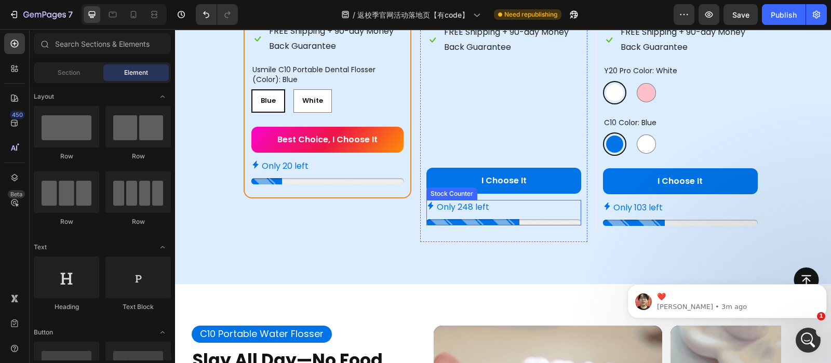
click at [480, 221] on div at bounding box center [503, 222] width 155 height 6
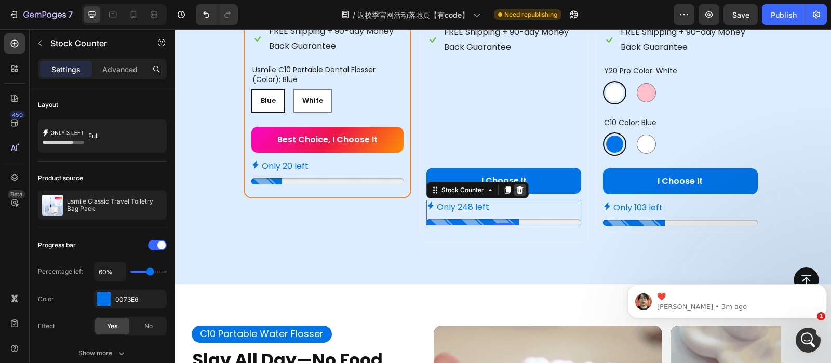
click at [517, 191] on icon at bounding box center [520, 189] width 7 height 7
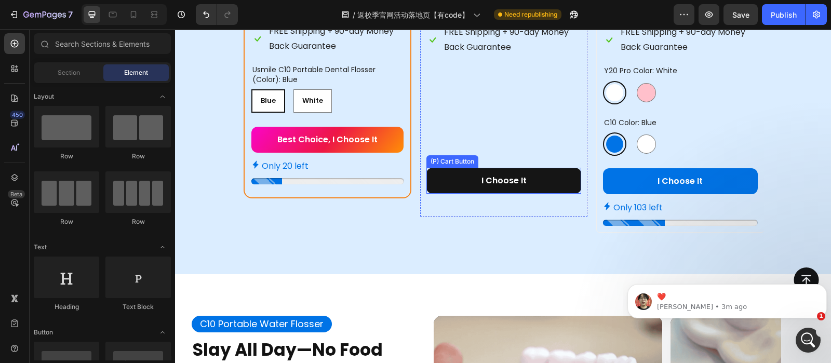
click at [546, 187] on button "I Choose It" at bounding box center [503, 181] width 155 height 26
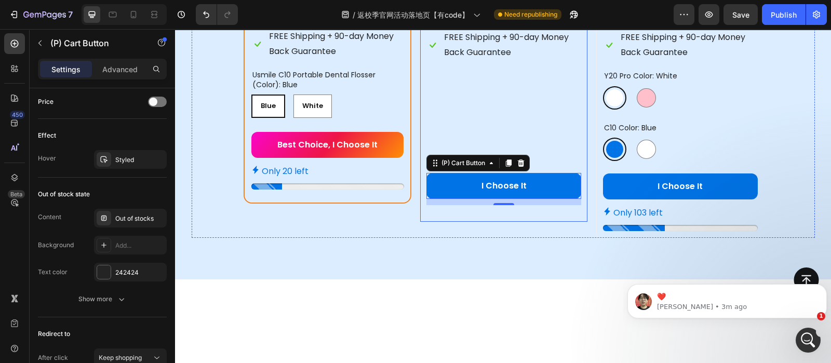
scroll to position [1309, 0]
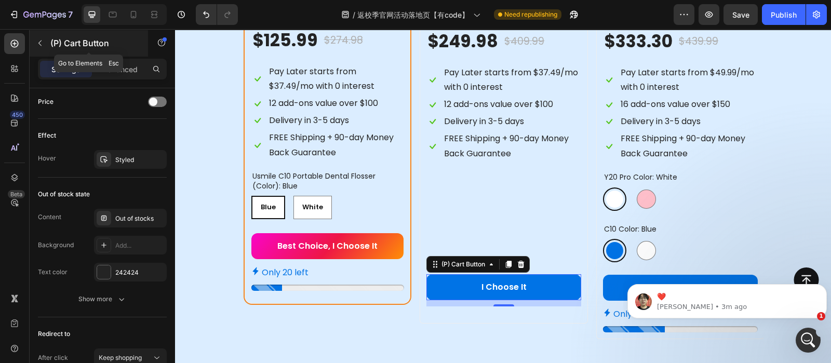
click at [34, 43] on button "button" at bounding box center [40, 43] width 17 height 17
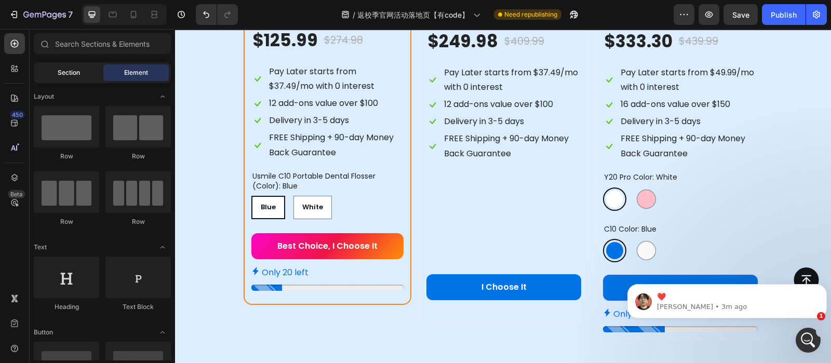
click at [65, 70] on span "Section" at bounding box center [69, 72] width 22 height 9
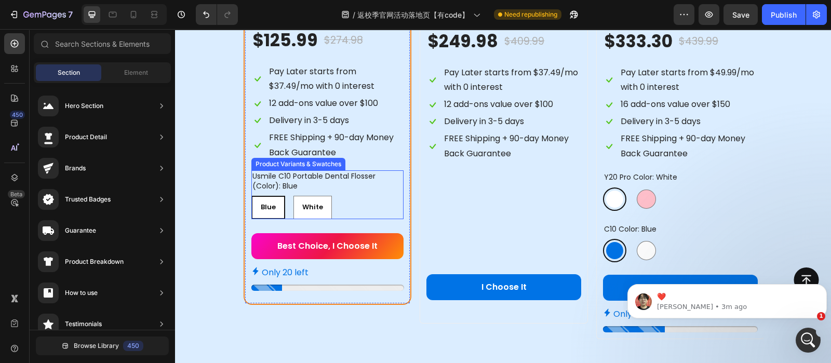
click at [361, 192] on div "usmile c10 portable dental flosser (color): blue Blue Blue Blue White White Whi…" at bounding box center [327, 194] width 153 height 48
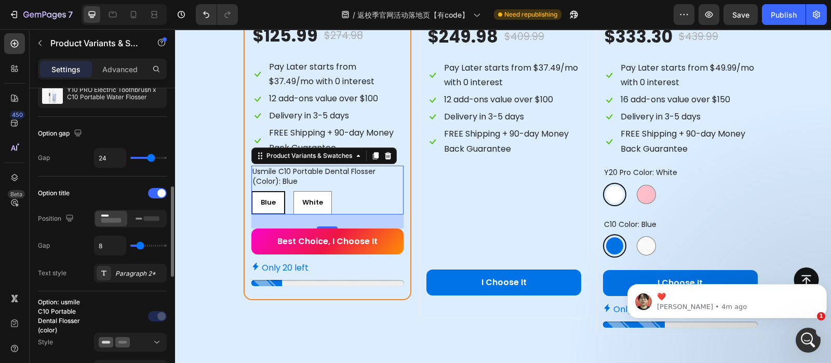
scroll to position [174, 0]
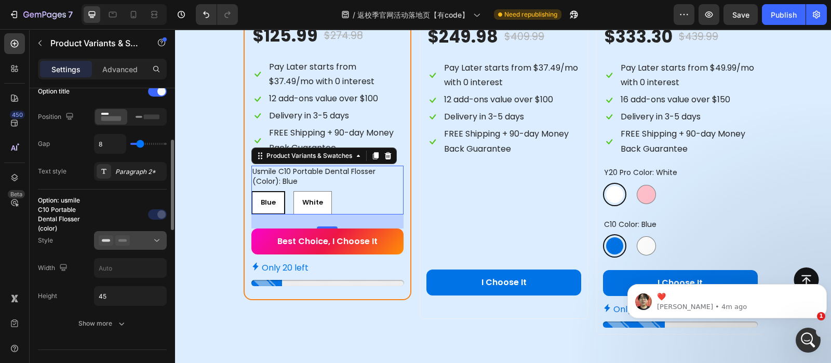
click at [126, 237] on icon at bounding box center [122, 240] width 15 height 10
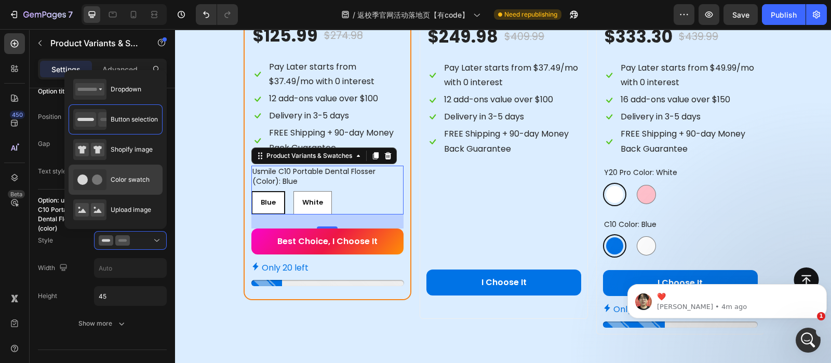
click at [139, 172] on div "Color swatch" at bounding box center [111, 179] width 76 height 21
type input "45"
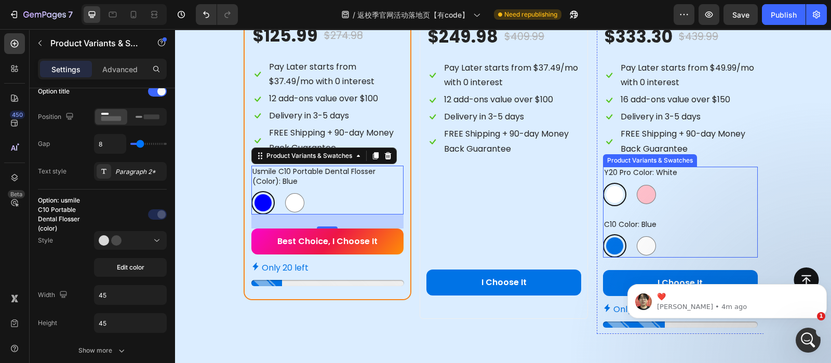
click at [679, 225] on div "c10 color: blue Blue Blue White White" at bounding box center [680, 238] width 155 height 39
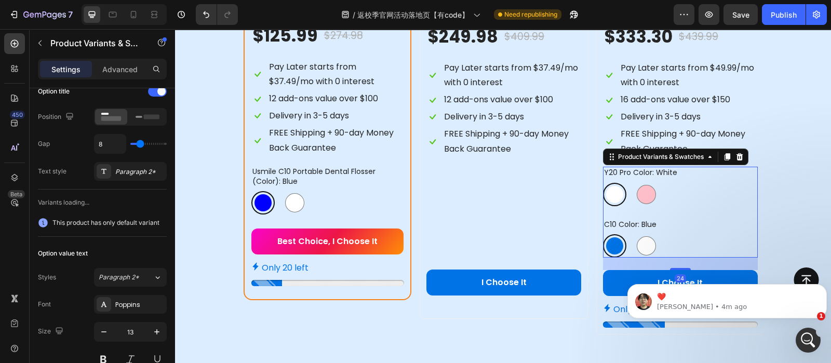
click at [611, 248] on div at bounding box center [614, 245] width 17 height 17
click at [603, 234] on input "Blue Blue" at bounding box center [602, 234] width 1 height 1
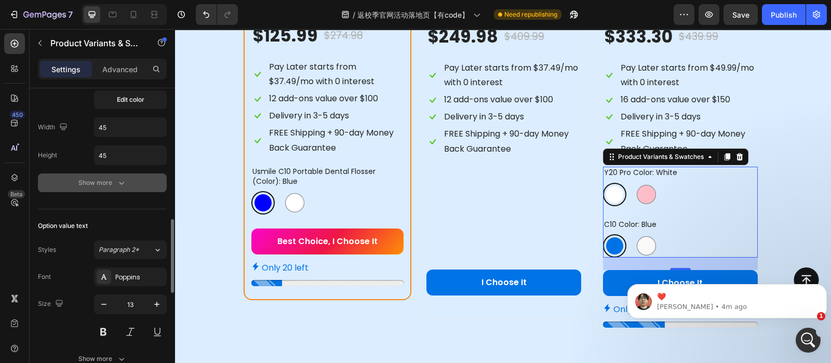
scroll to position [523, 0]
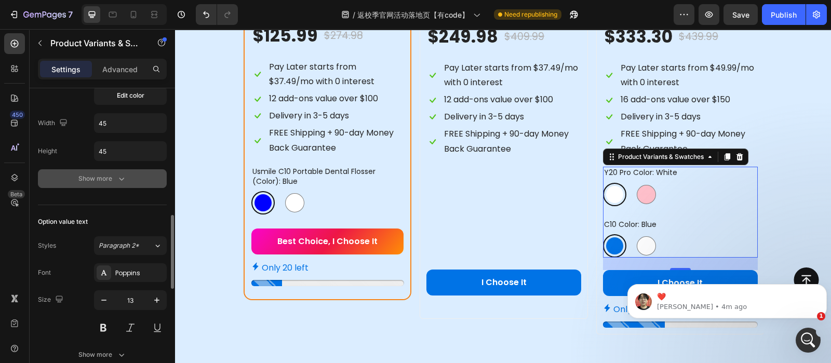
click at [118, 178] on icon "button" at bounding box center [121, 178] width 10 height 10
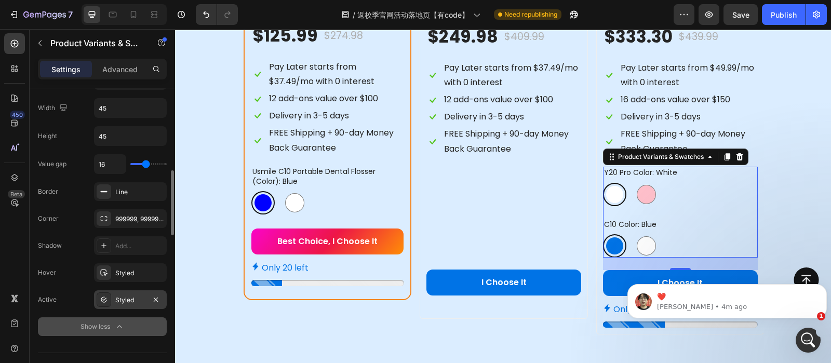
scroll to position [408, 0]
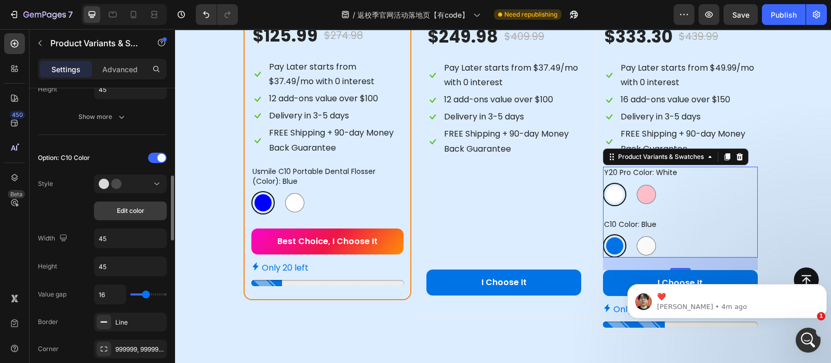
click at [125, 211] on span "Edit color" at bounding box center [131, 210] width 28 height 9
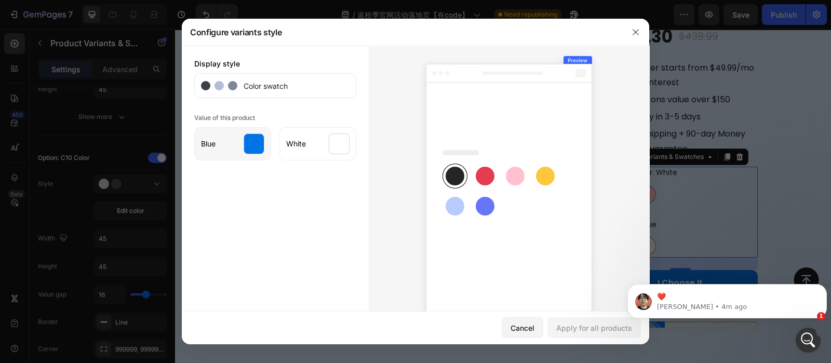
click at [250, 141] on div at bounding box center [254, 143] width 21 height 21
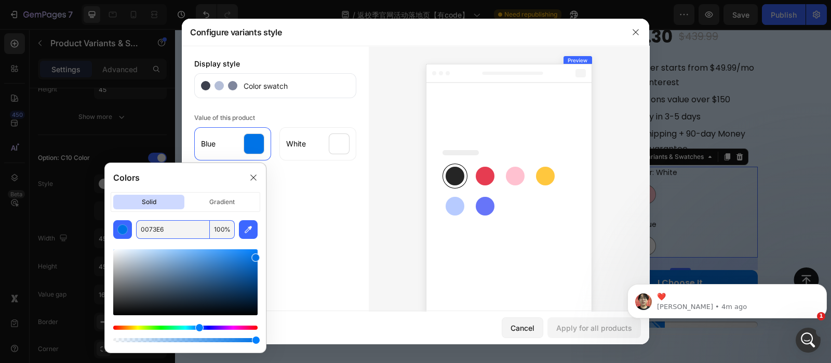
click at [186, 231] on input "0073E6" at bounding box center [173, 229] width 74 height 19
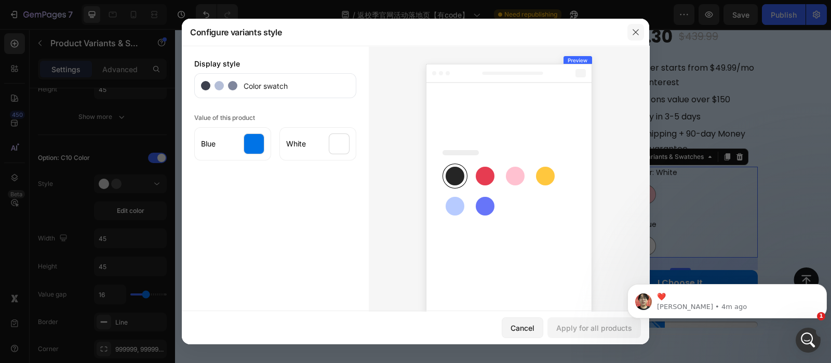
click at [638, 30] on icon "button" at bounding box center [635, 32] width 6 height 6
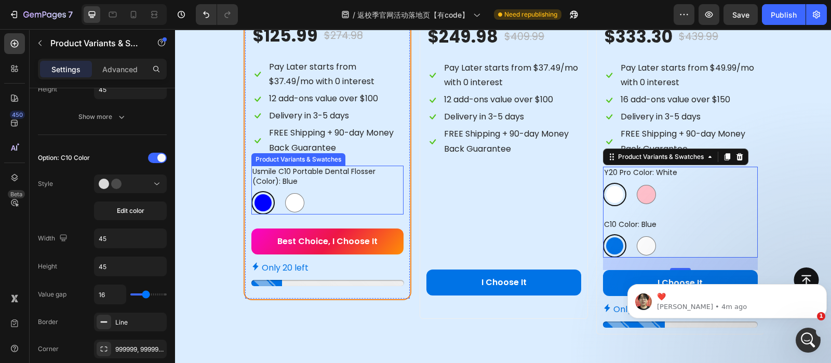
click at [254, 202] on div at bounding box center [262, 202] width 17 height 17
click at [251, 191] on input "Blue Blue" at bounding box center [251, 191] width 1 height 1
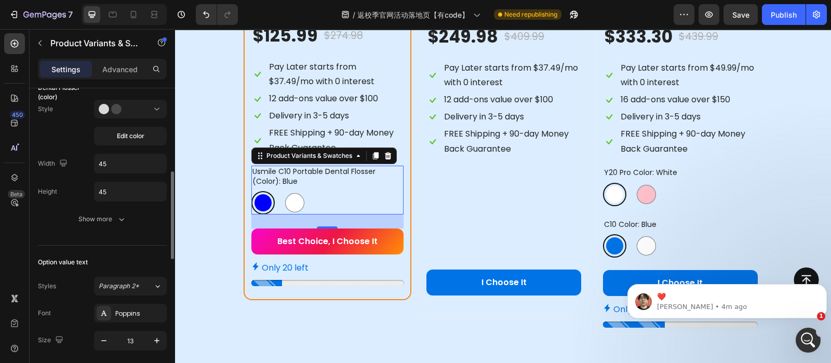
scroll to position [301, 0]
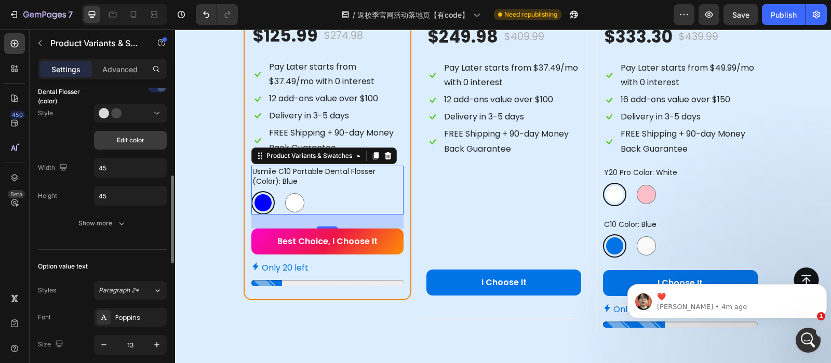
click at [119, 144] on button "Edit color" at bounding box center [130, 140] width 73 height 19
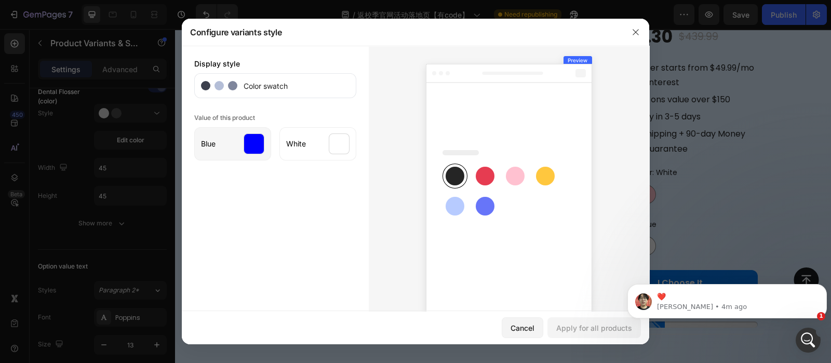
click at [249, 150] on div at bounding box center [254, 143] width 21 height 21
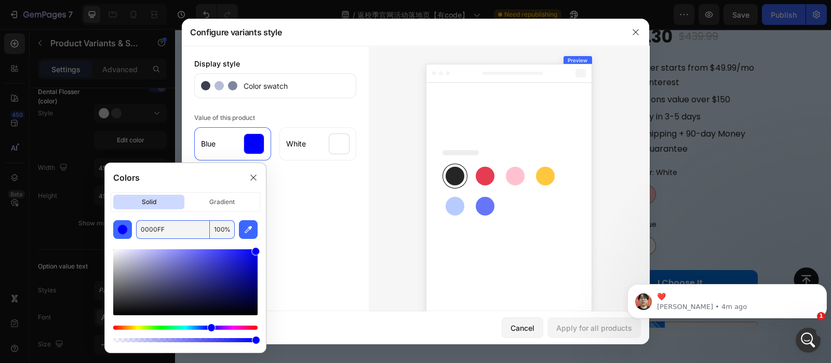
click at [184, 232] on input "0000FF" at bounding box center [173, 229] width 74 height 19
paste input "73E6"
type input "0073E6"
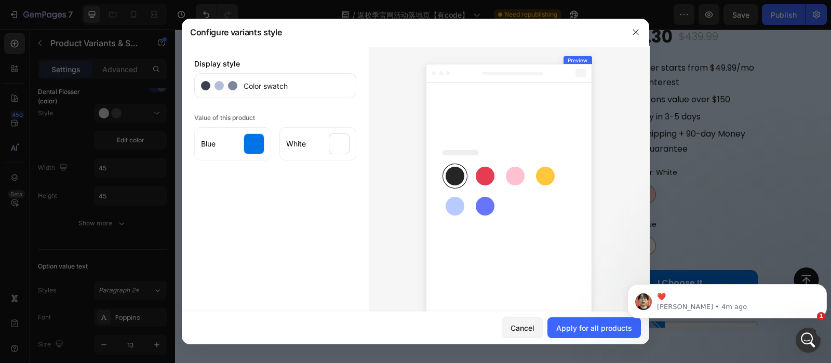
click at [331, 216] on div "Display style Color swatch Value of this product Blue White" at bounding box center [275, 190] width 187 height 288
click at [587, 330] on div "Apply for all products" at bounding box center [594, 327] width 76 height 11
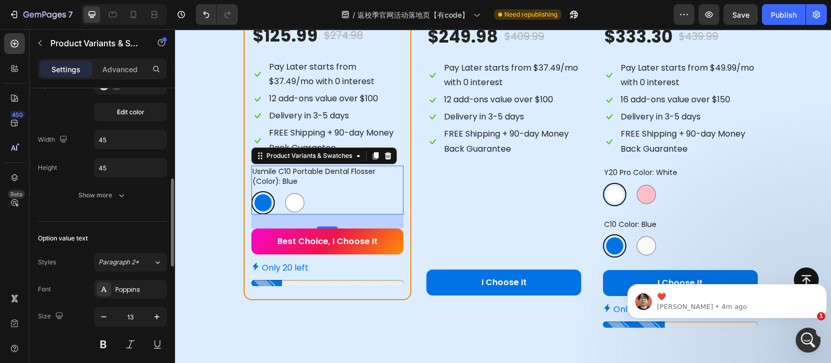
scroll to position [326, 0]
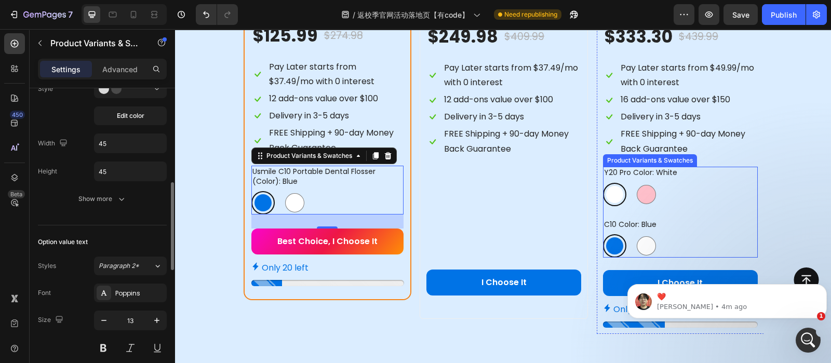
click at [655, 232] on div "c10 color: blue Blue Blue White White" at bounding box center [680, 238] width 155 height 39
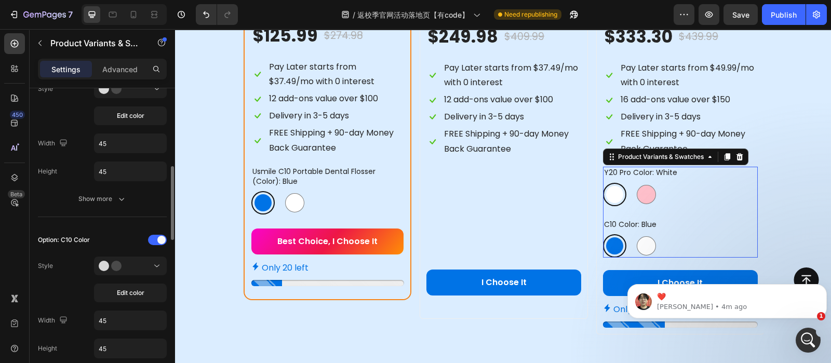
scroll to position [325, 0]
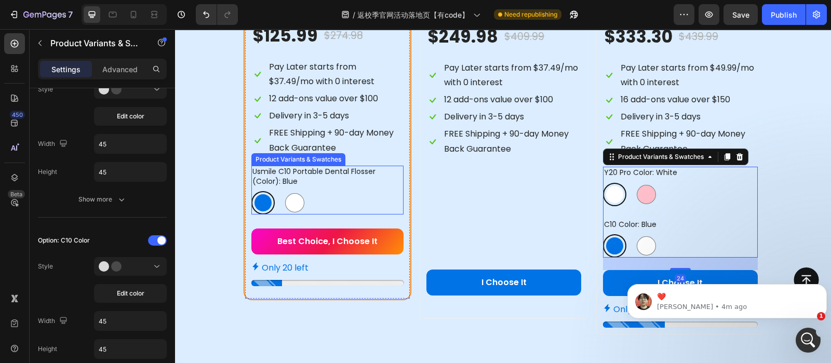
click at [341, 190] on div "usmile c10 portable dental flosser (color): blue Blue Blue White White" at bounding box center [327, 190] width 153 height 48
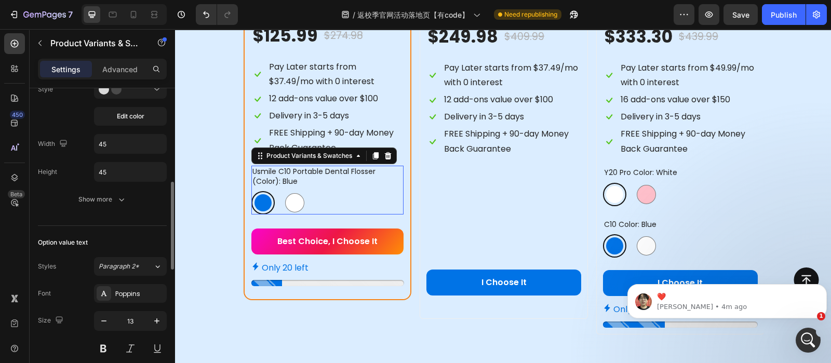
scroll to position [325, 0]
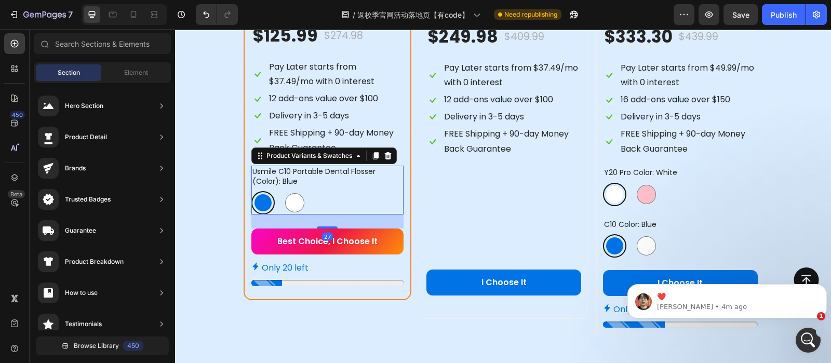
click at [425, 327] on div "Button Sticky" at bounding box center [503, 342] width 656 height 42
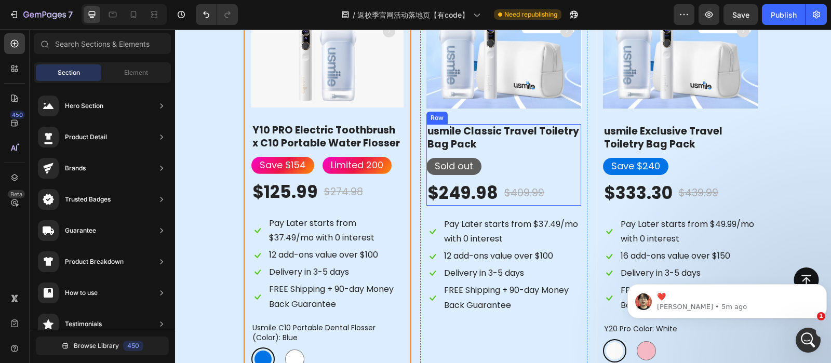
scroll to position [1260, 0]
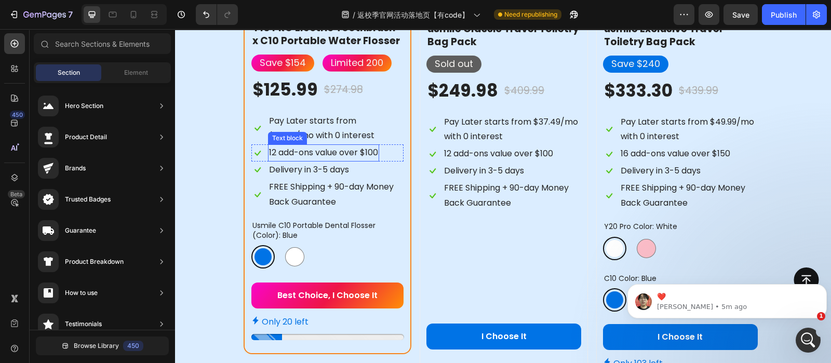
click at [306, 148] on p "12 add-ons value over $100" at bounding box center [323, 152] width 109 height 15
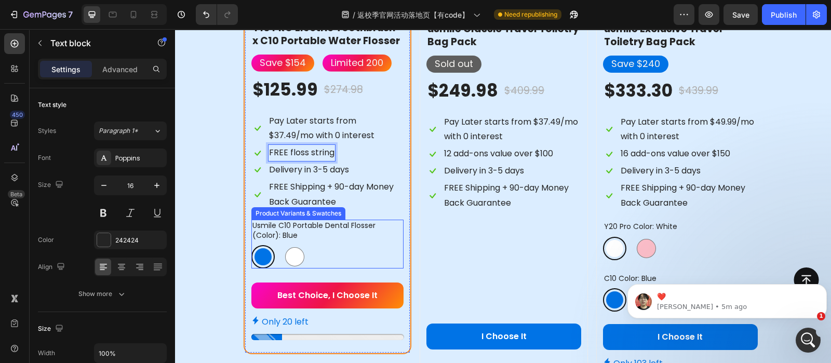
click at [330, 245] on div "Blue Blue White White" at bounding box center [327, 256] width 153 height 23
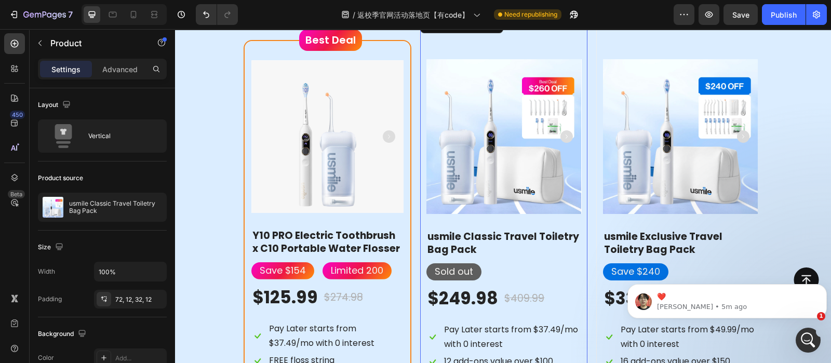
scroll to position [1198, 0]
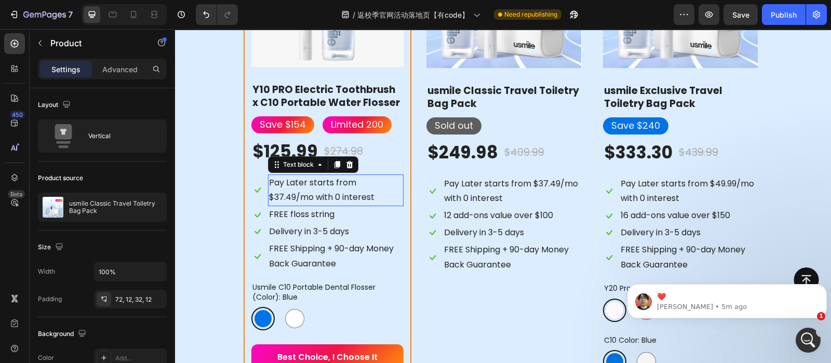
click at [322, 185] on p "Pay Later starts from $37.49/mo with 0 interest" at bounding box center [336, 190] width 134 height 30
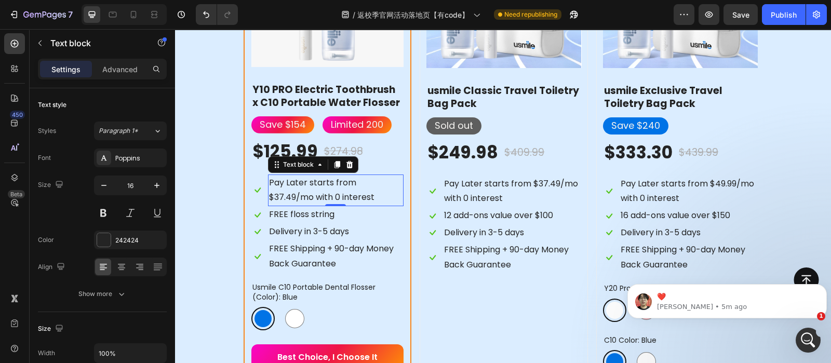
click at [366, 187] on p "Pay Later starts from $37.49/mo with 0 interest" at bounding box center [336, 190] width 134 height 30
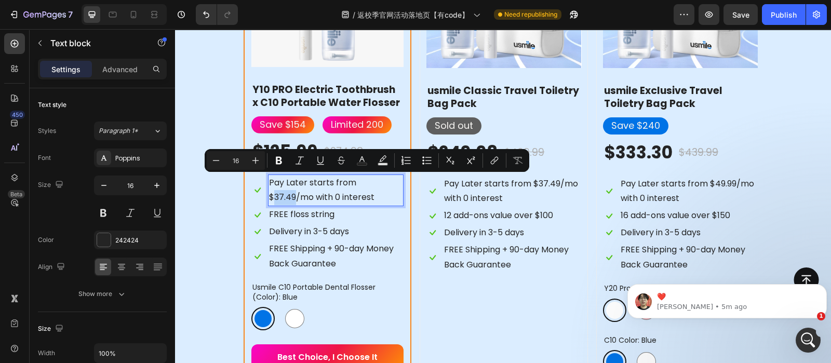
click at [364, 175] on p "Pay Later starts from $37.49/mo with 0 interest" at bounding box center [336, 190] width 134 height 30
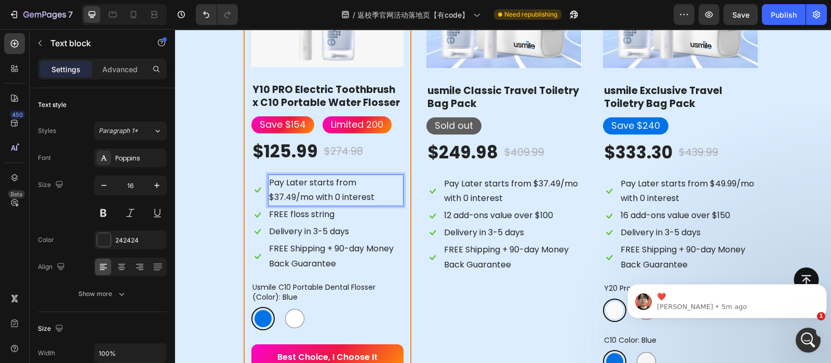
click at [364, 178] on p "Pay Later starts from $37.49/mo with 0 interest" at bounding box center [336, 190] width 134 height 30
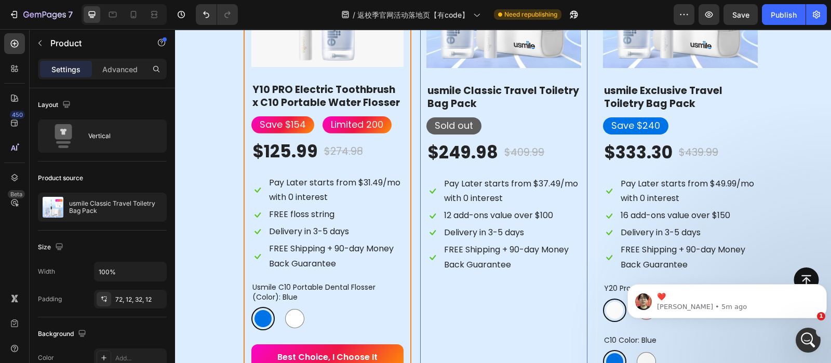
click at [511, 320] on div "(P) Images & Gallery usmile Classic Travel Toiletry Bag Pack Product Title Sold…" at bounding box center [503, 161] width 155 height 511
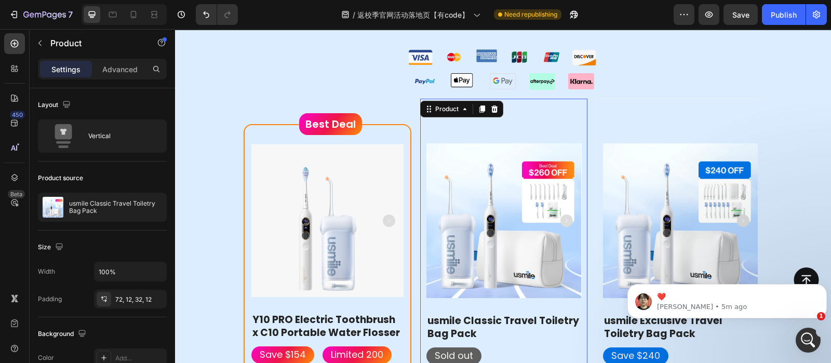
scroll to position [968, 0]
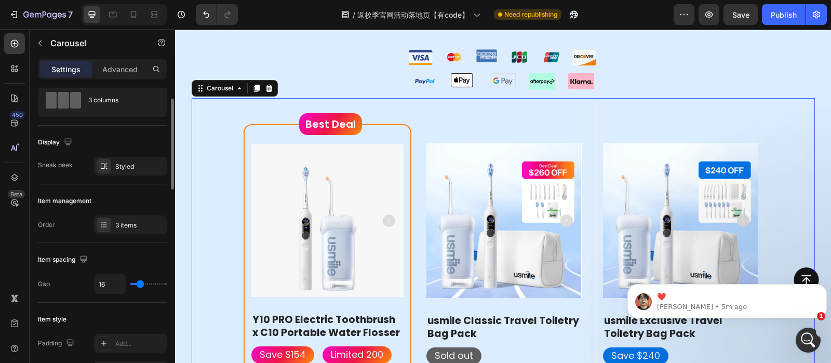
scroll to position [36, 0]
click at [117, 222] on div "3 items" at bounding box center [139, 224] width 49 height 9
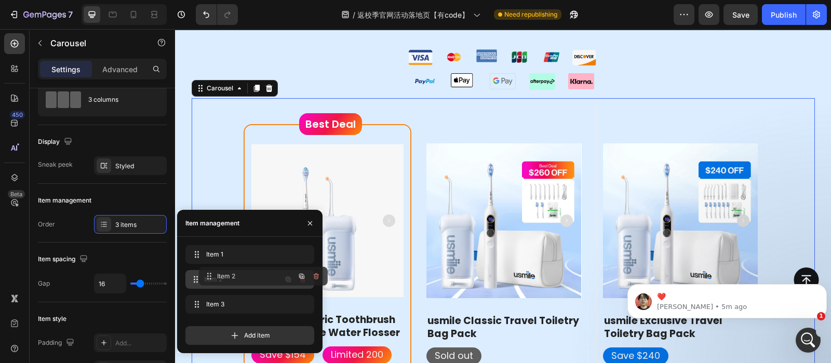
drag, startPoint x: 195, startPoint y: 303, endPoint x: 208, endPoint y: 276, distance: 30.0
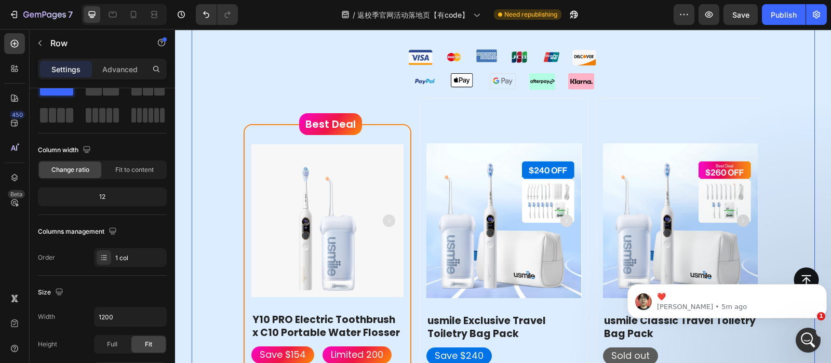
click at [711, 40] on div "Love both water flosser and electric toothbrush? Heading Pack Smart. Save More.…" at bounding box center [503, 329] width 623 height 702
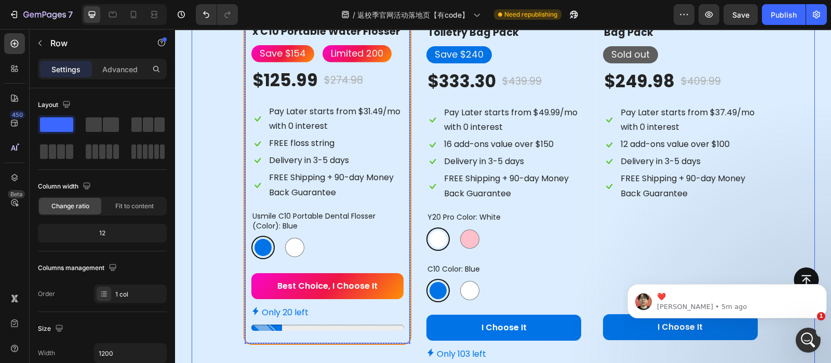
scroll to position [1416, 0]
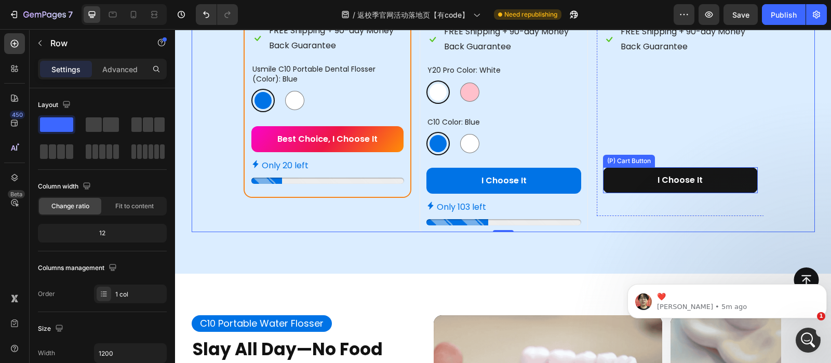
click at [624, 179] on button "I Choose It" at bounding box center [680, 180] width 155 height 26
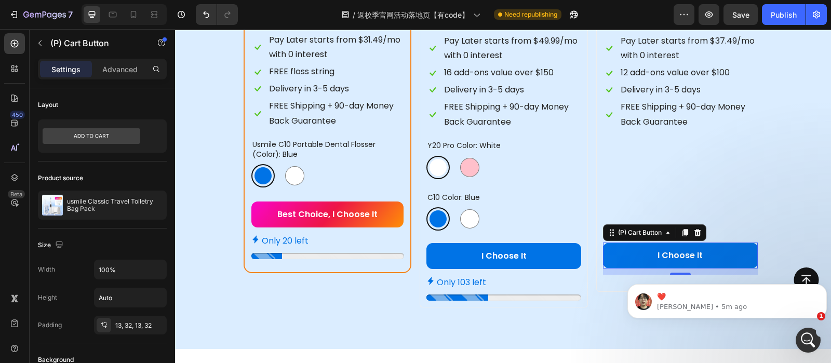
scroll to position [1299, 0]
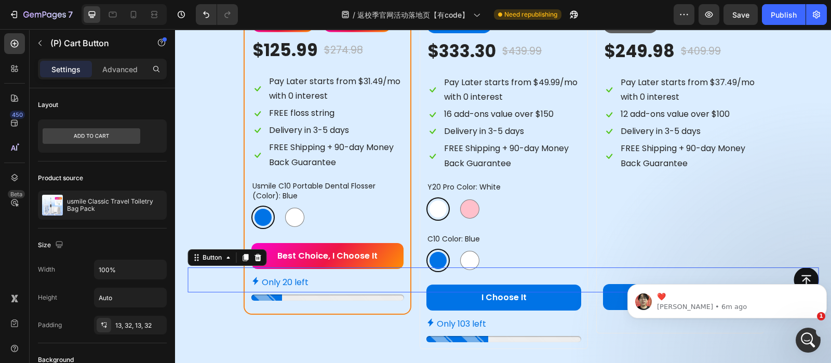
click at [296, 283] on div "Button 0" at bounding box center [502, 279] width 631 height 25
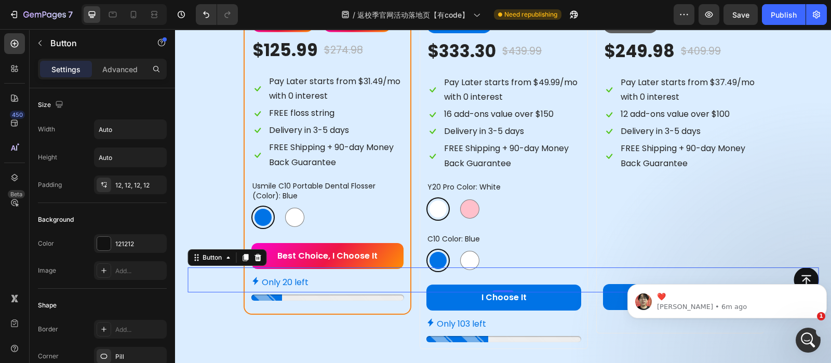
click at [273, 279] on div "Button 0" at bounding box center [502, 279] width 631 height 25
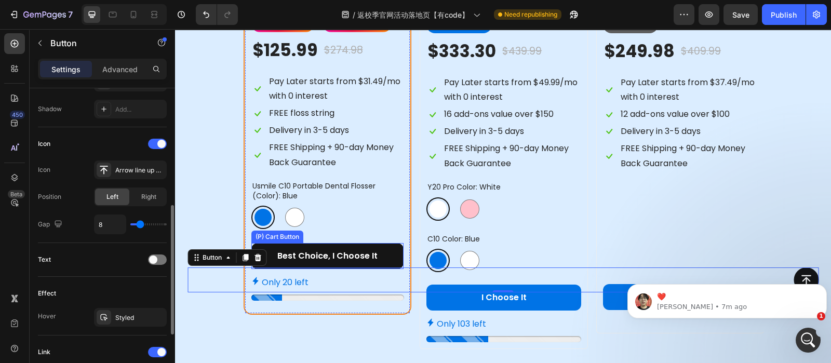
scroll to position [1459, 0]
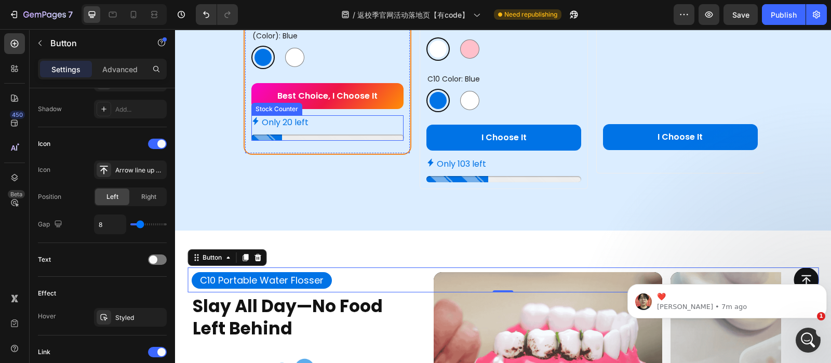
click at [286, 123] on p "Only 20 left" at bounding box center [285, 122] width 47 height 15
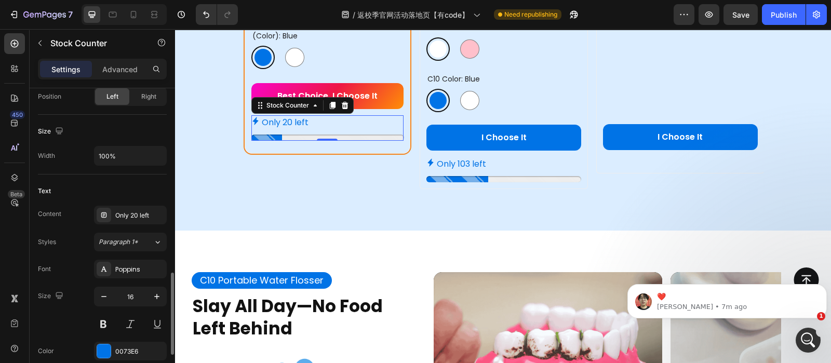
scroll to position [459, 0]
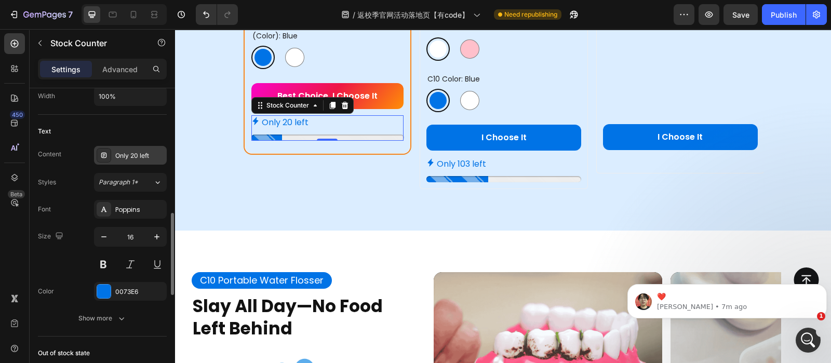
click at [131, 158] on div "Only 20 left" at bounding box center [139, 155] width 49 height 9
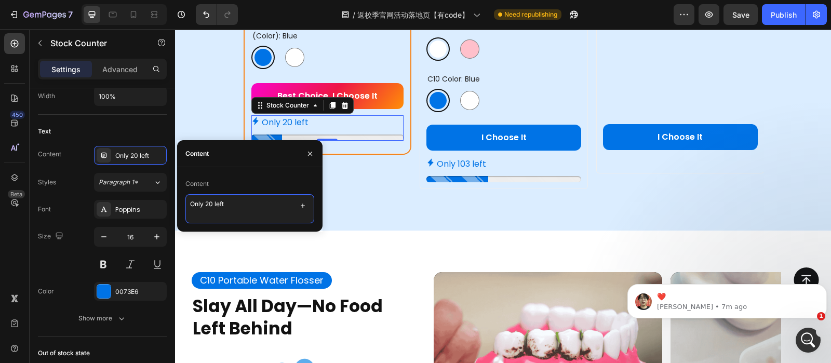
click at [213, 205] on textarea "Only 20 left" at bounding box center [249, 208] width 129 height 29
type textarea "Only 50 left"
click at [504, 171] on div "Only 103 left" at bounding box center [503, 164] width 155 height 15
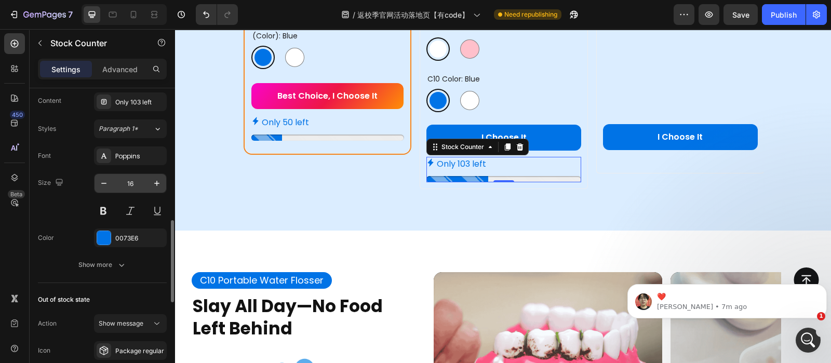
scroll to position [506, 0]
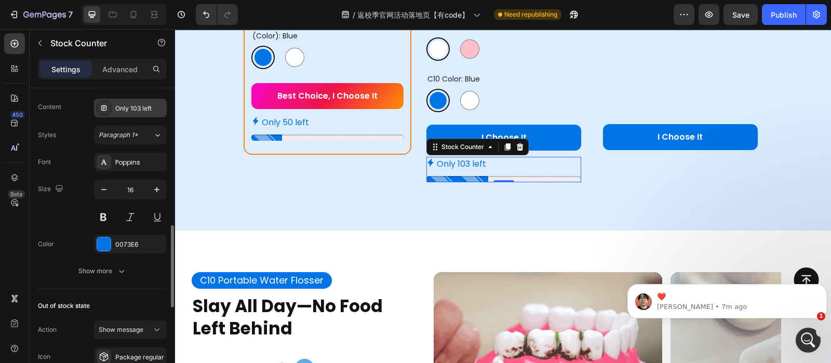
click at [130, 107] on div "Only 103 left" at bounding box center [139, 108] width 49 height 9
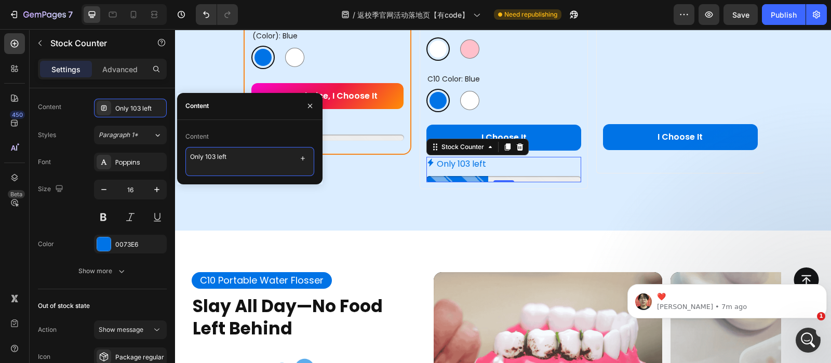
click at [212, 159] on textarea "Only 103 left" at bounding box center [249, 161] width 129 height 29
type textarea "Only 94 left"
click at [358, 128] on div "Only 50 left" at bounding box center [327, 122] width 153 height 15
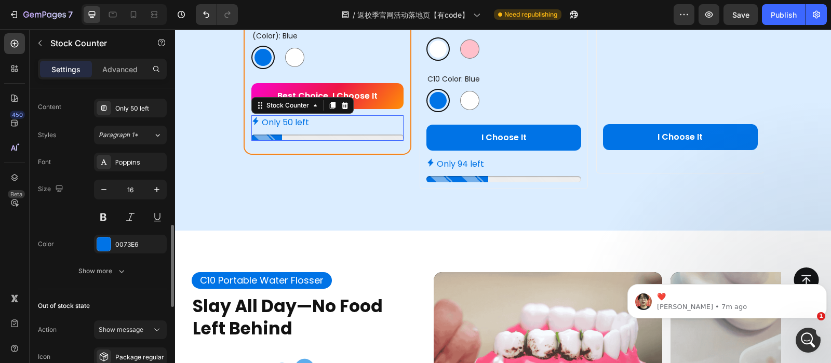
scroll to position [506, 0]
click at [124, 115] on div "Only 50 left" at bounding box center [130, 108] width 73 height 19
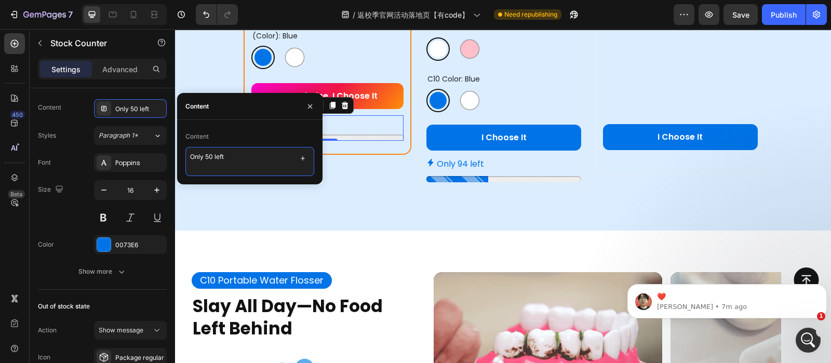
click at [210, 159] on textarea "Only 50 left" at bounding box center [249, 161] width 129 height 29
type textarea "Only 34 left"
click at [238, 134] on div "Content" at bounding box center [249, 136] width 129 height 17
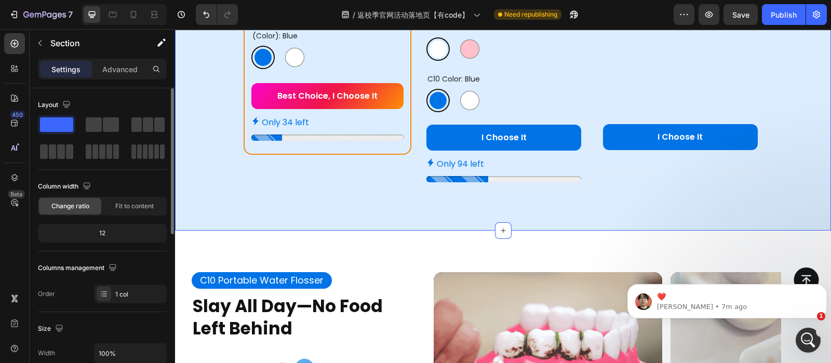
scroll to position [1407, 0]
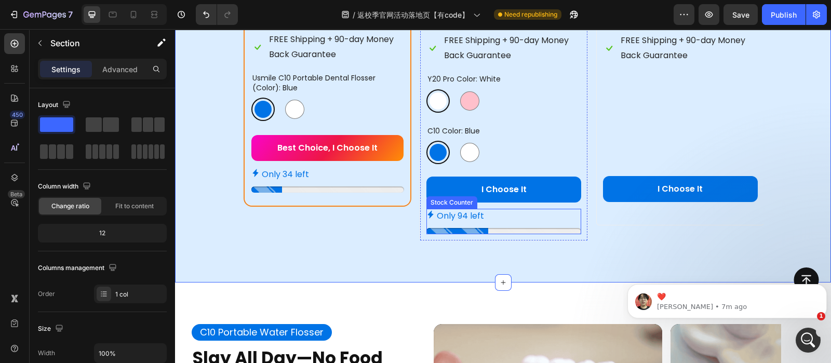
click at [497, 219] on div "Only 94 left" at bounding box center [503, 216] width 155 height 15
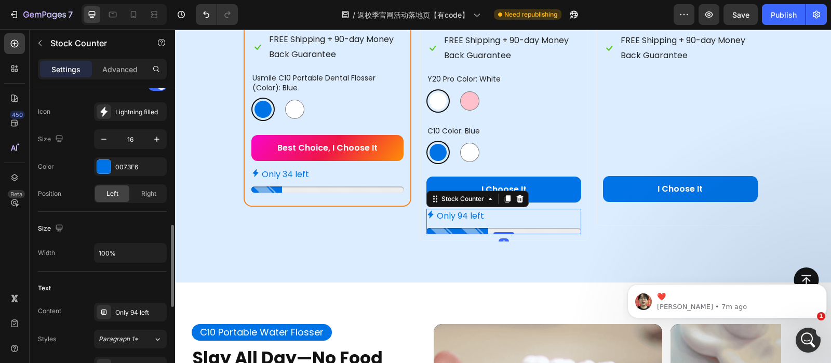
scroll to position [345, 0]
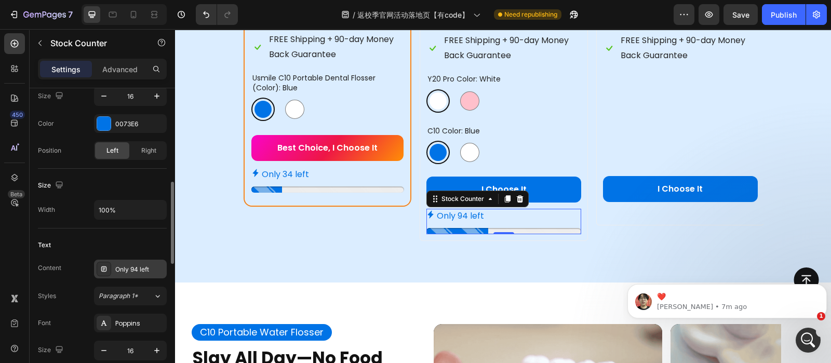
click at [127, 265] on div "Only 94 left" at bounding box center [139, 269] width 49 height 9
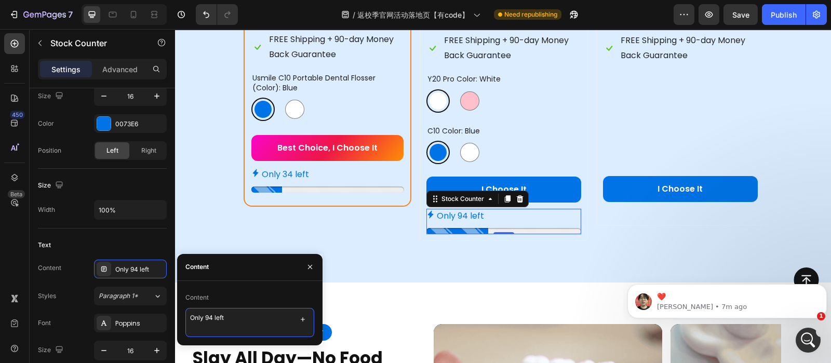
click at [225, 316] on textarea "Only 94 left" at bounding box center [249, 322] width 129 height 29
type textarea "Only 98 left"
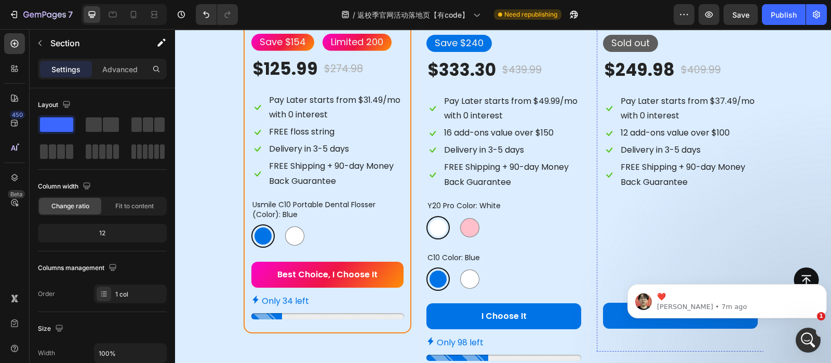
scroll to position [1281, 0]
click at [796, 344] on div "Open Intercom Messenger" at bounding box center [806, 338] width 34 height 34
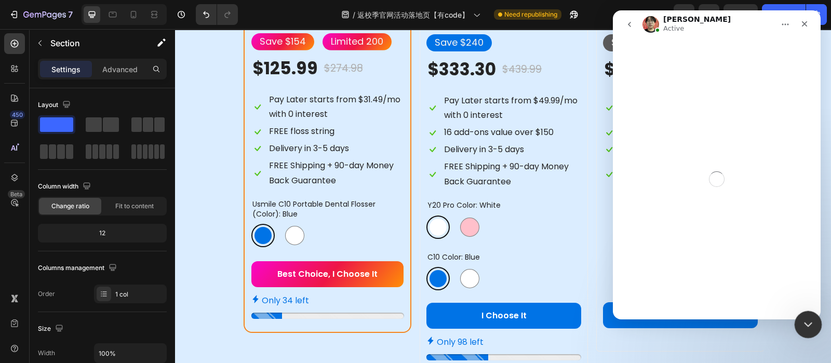
click at [801, 325] on icon "Close Intercom Messenger" at bounding box center [806, 323] width 12 height 12
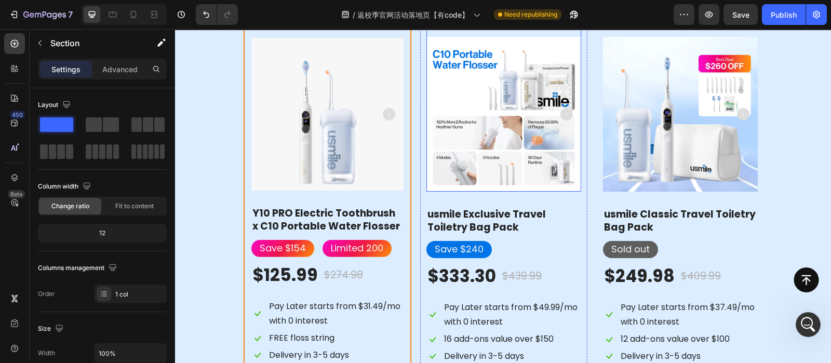
scroll to position [1126, 0]
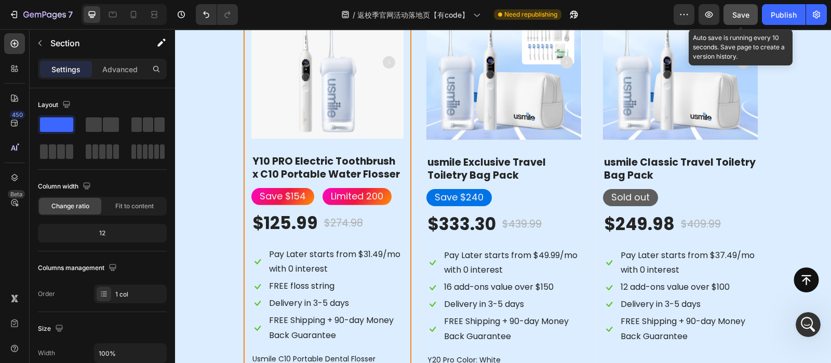
click at [745, 12] on span "Save" at bounding box center [740, 14] width 17 height 9
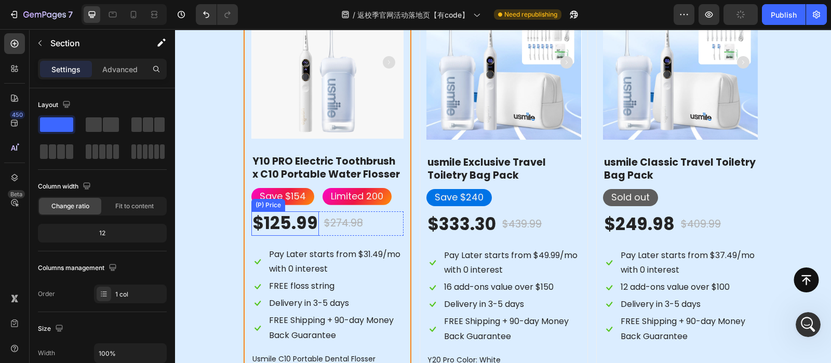
scroll to position [1288, 0]
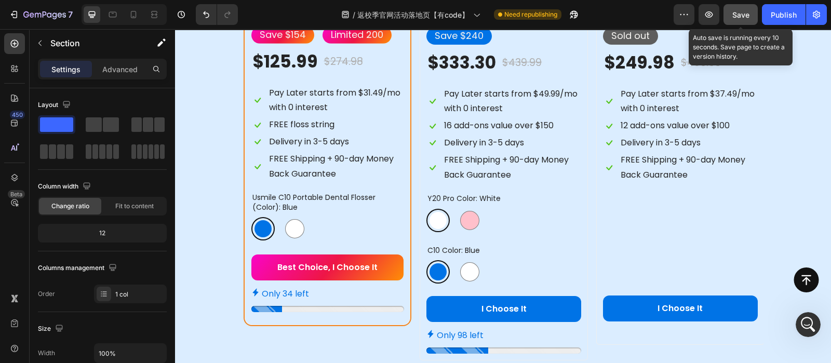
click at [740, 16] on span "Save" at bounding box center [740, 14] width 17 height 9
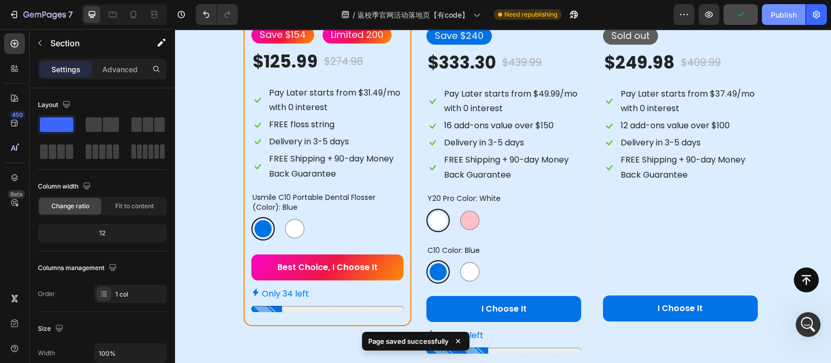
click at [767, 16] on button "Publish" at bounding box center [784, 14] width 44 height 21
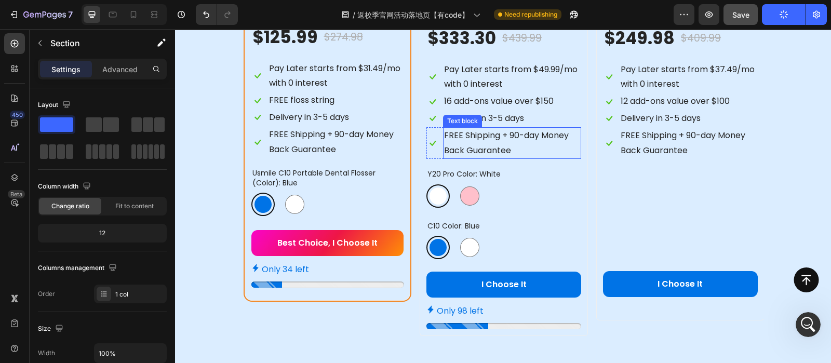
scroll to position [1275, 0]
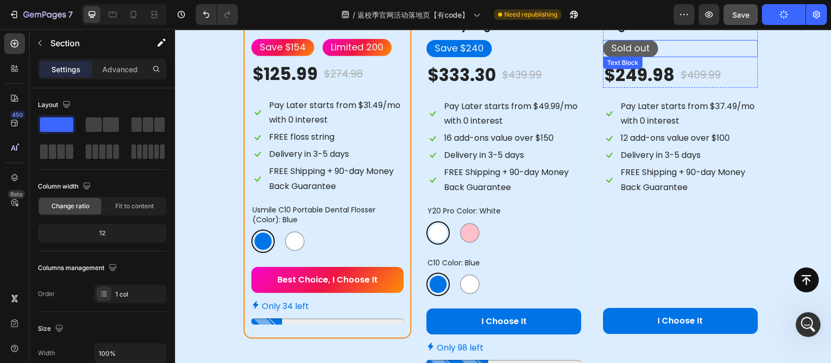
click at [680, 44] on div "Sold out" at bounding box center [680, 48] width 155 height 17
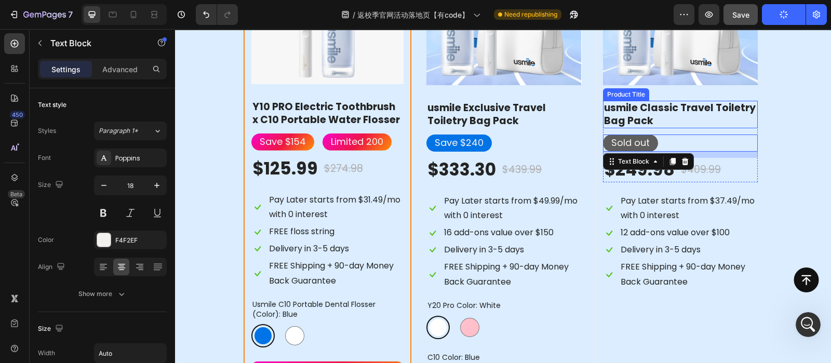
scroll to position [1194, 0]
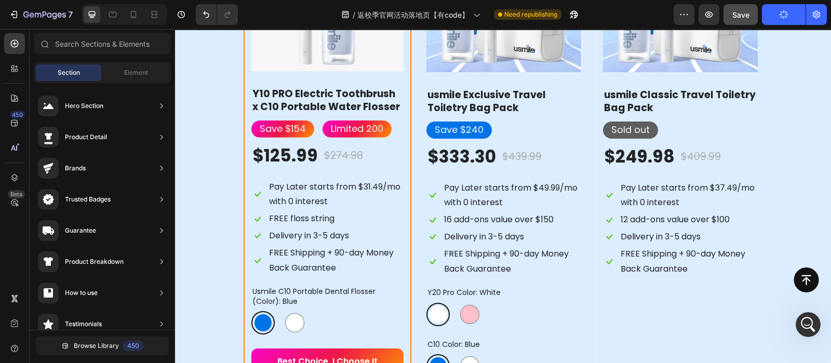
click at [637, 328] on div "Button Sticky" at bounding box center [503, 342] width 656 height 42
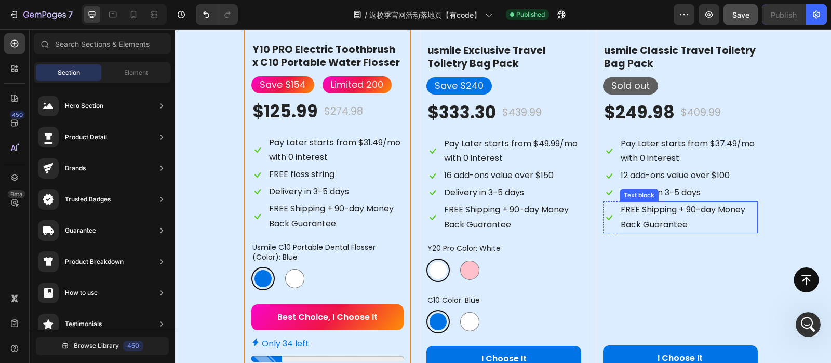
scroll to position [1283, 0]
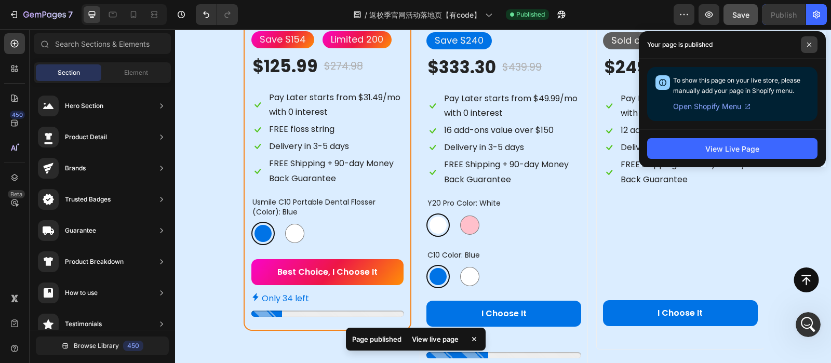
click at [805, 44] on span at bounding box center [809, 44] width 17 height 17
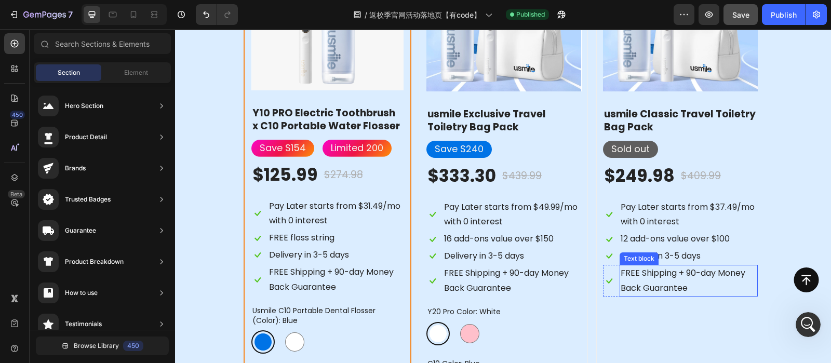
scroll to position [1173, 0]
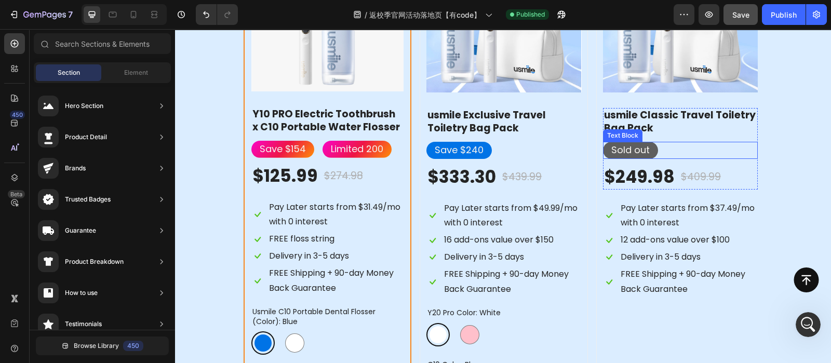
click at [646, 149] on div "Sold out" at bounding box center [630, 150] width 55 height 17
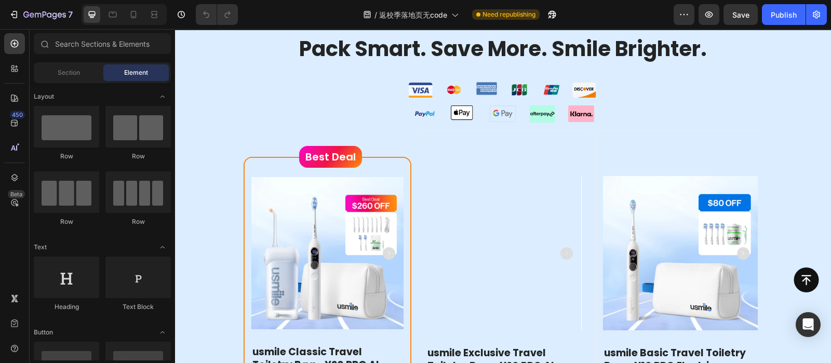
scroll to position [1145, 0]
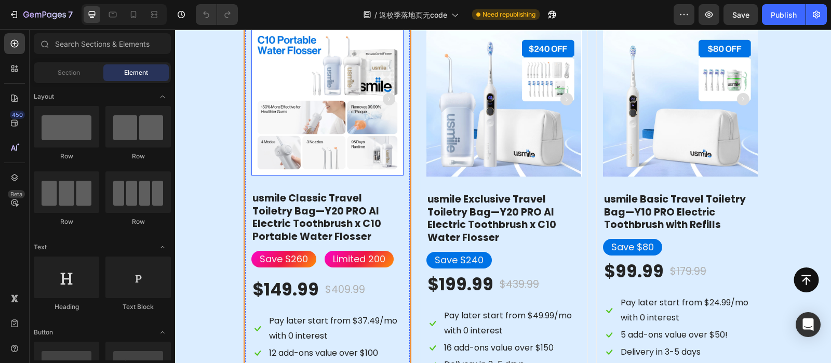
click at [287, 110] on img at bounding box center [327, 99] width 153 height 153
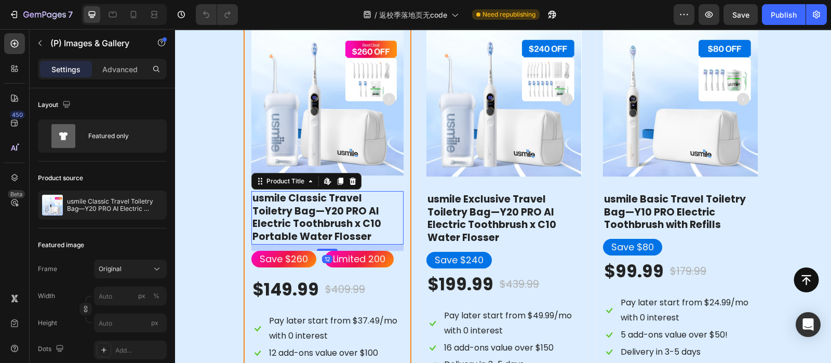
click at [353, 204] on h2 "usmile Classic Travel Toiletry Bag—Y20 PRO AI Electric Toothbrush x C10 Portabl…" at bounding box center [327, 217] width 153 height 53
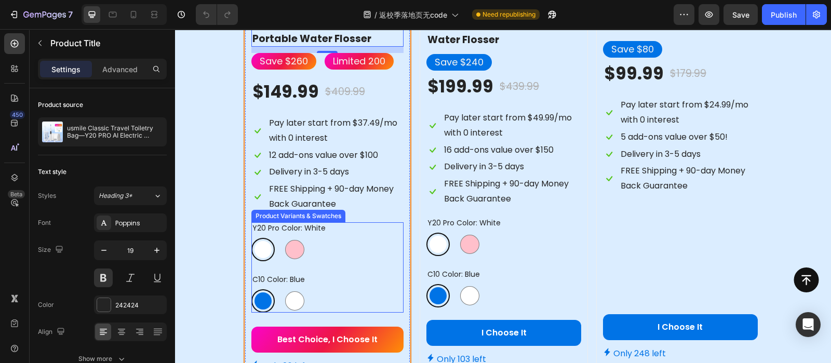
scroll to position [1197, 0]
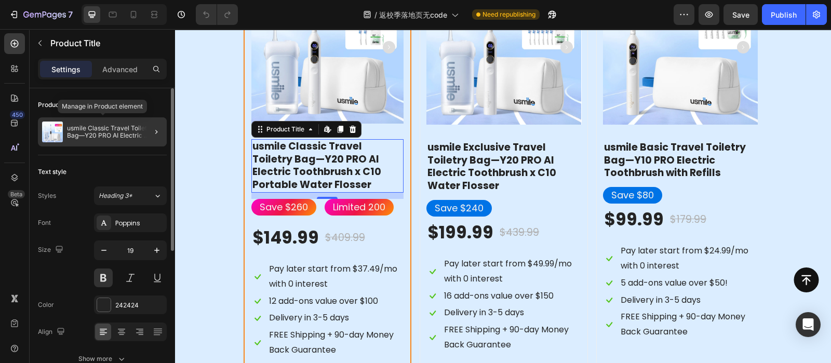
click at [90, 123] on div "usmile Classic Travel Toiletry Bag—Y20 PRO AI Electric Toothbrush x C10 Portabl…" at bounding box center [102, 131] width 129 height 29
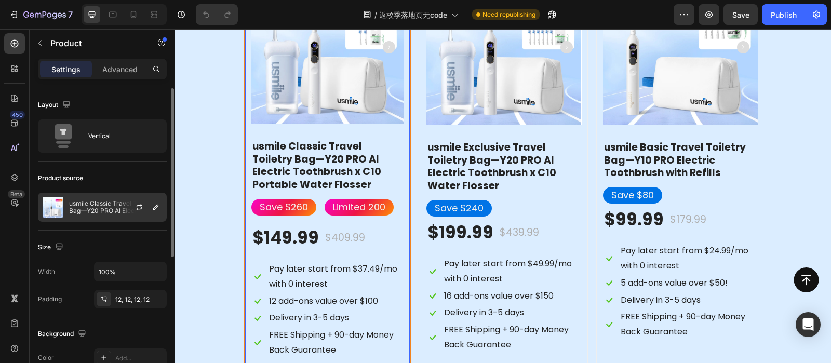
click at [96, 200] on p "usmile Classic Travel Toiletry Bag—Y20 PRO AI Electric Toothbrush x C10 Portabl…" at bounding box center [115, 207] width 93 height 15
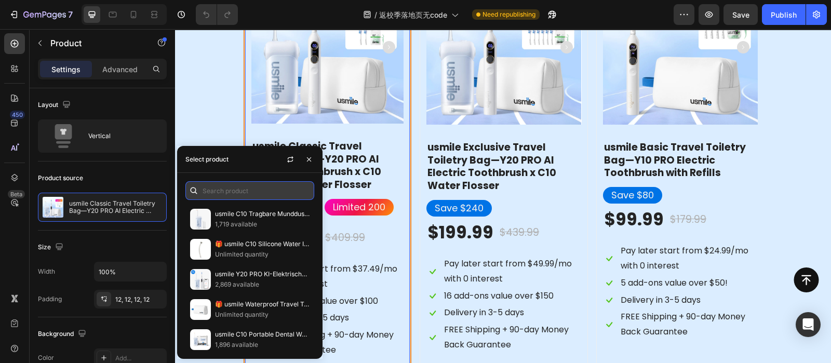
paste input "Y10 PRO Electric Toothbrush x C10 Portable Water Flosser"
click at [238, 192] on input "Y10 PRO Electric Toothbrush x C10 Portable Water Flosser" at bounding box center [249, 190] width 129 height 19
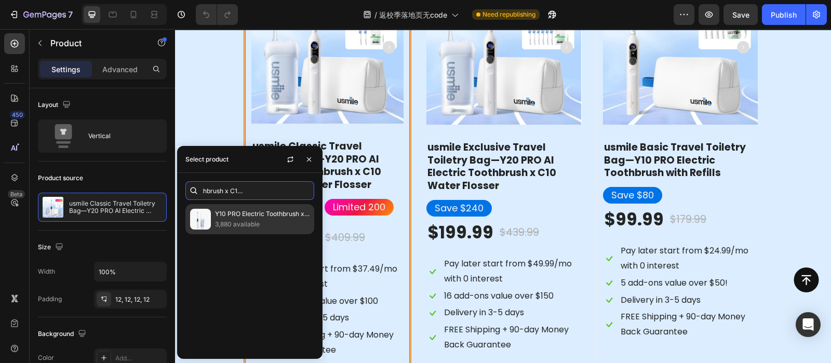
type input "Y10 PRO Electric Toothbrush x C10 Portable Water Flosser"
click at [233, 220] on p "3,880 available" at bounding box center [262, 224] width 94 height 10
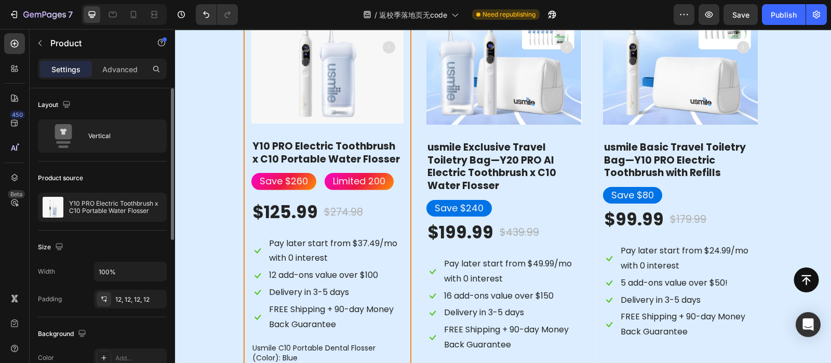
click at [129, 177] on div "Product source" at bounding box center [102, 178] width 129 height 17
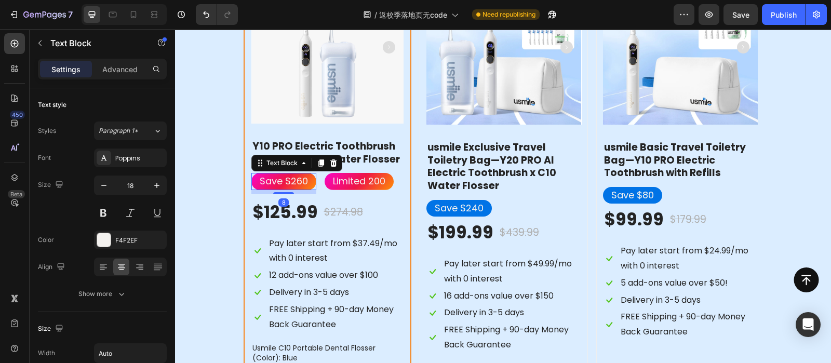
click at [291, 183] on p "Save $260" at bounding box center [284, 181] width 48 height 17
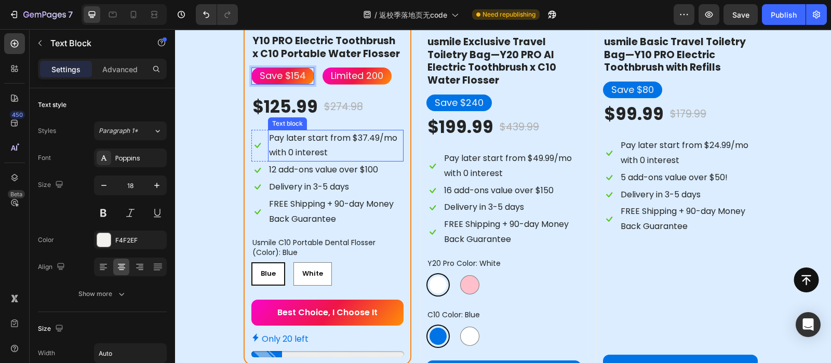
scroll to position [1360, 0]
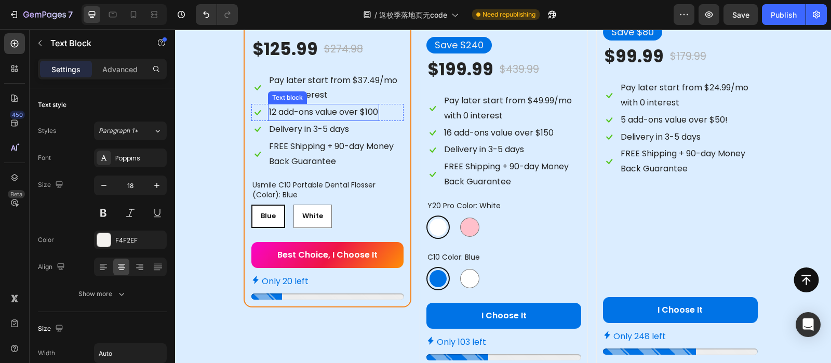
click at [360, 114] on p "12 add-ons value over $100" at bounding box center [323, 112] width 109 height 15
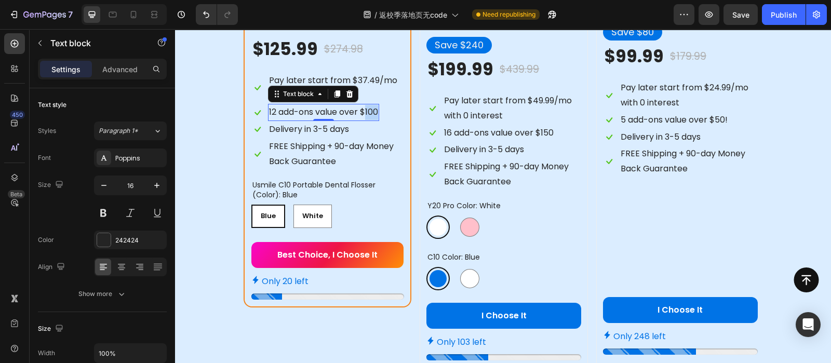
click at [360, 114] on p "12 add-ons value over $100" at bounding box center [323, 112] width 109 height 15
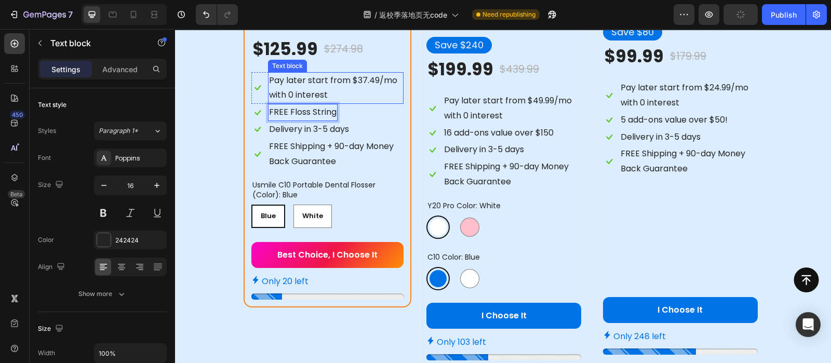
click at [345, 82] on p "Pay later start from $37.49/mo with 0 interest" at bounding box center [336, 88] width 134 height 30
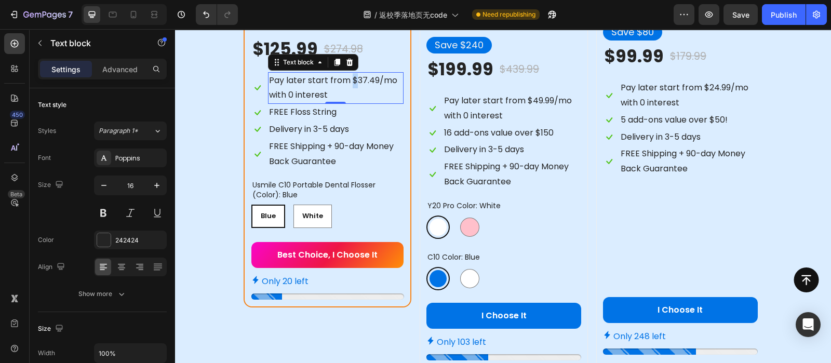
click at [345, 82] on p "Pay later start from $37.49/mo with 0 interest" at bounding box center [336, 88] width 134 height 30
click at [359, 75] on p "Pay later start from $37.49/mo with 0 interest" at bounding box center [336, 88] width 134 height 30
click at [359, 76] on p "Pay later start from $37.49/mo with 0 interest" at bounding box center [336, 88] width 134 height 30
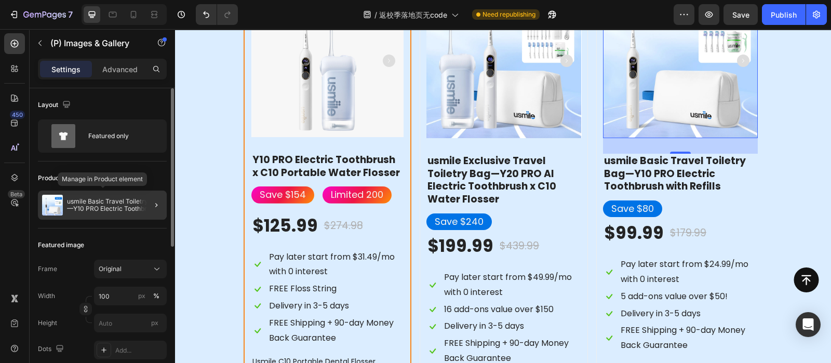
click at [83, 202] on p "usmile Basic Travel Toiletry Bag—Y10 PRO Electric Toothbrush with Refills" at bounding box center [115, 205] width 96 height 15
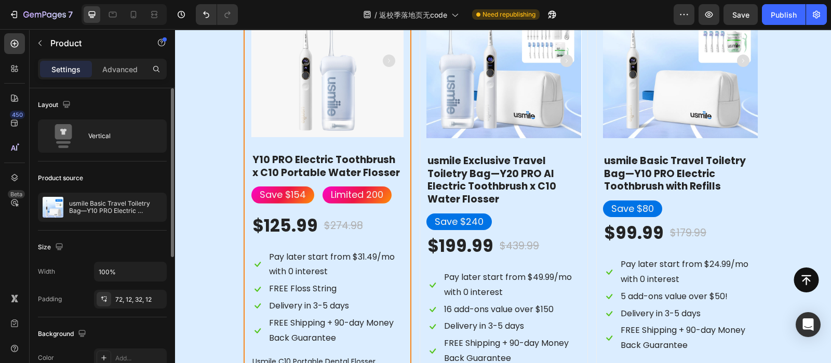
click at [93, 200] on p "usmile Basic Travel Toiletry Bag—Y10 PRO Electric Toothbrush with Refills" at bounding box center [115, 207] width 93 height 15
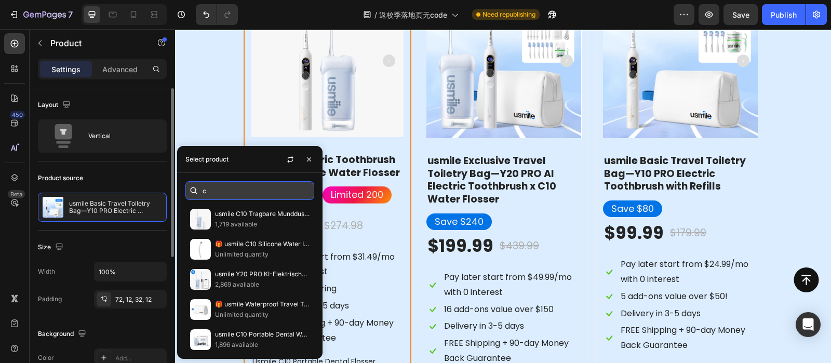
click at [231, 191] on input "c" at bounding box center [249, 190] width 129 height 19
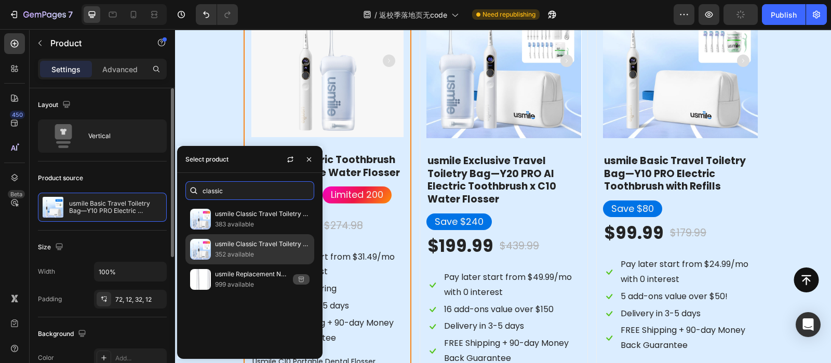
type input "classic"
click at [238, 239] on p "usmile Classic Travel Toiletry Bag—Y20 PRO AI Electric Toothbrush x C10 Portabl…" at bounding box center [262, 244] width 94 height 10
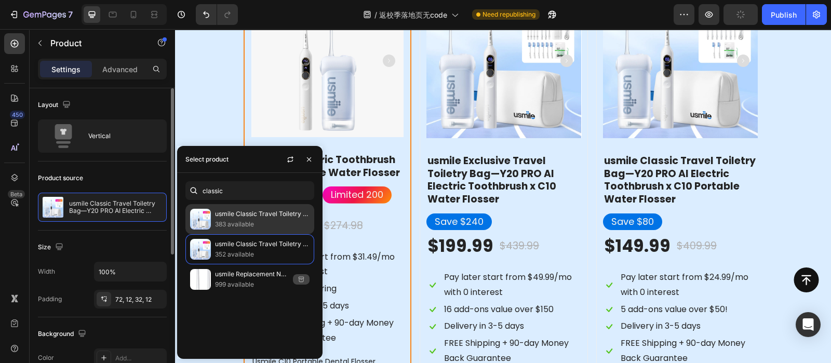
click at [257, 217] on p "usmile Classic Travel Toiletry Bag Pack" at bounding box center [262, 214] width 94 height 10
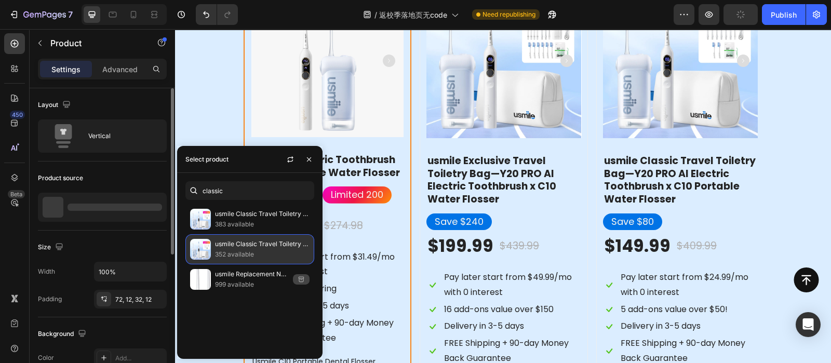
click at [249, 252] on p "352 available" at bounding box center [262, 254] width 94 height 10
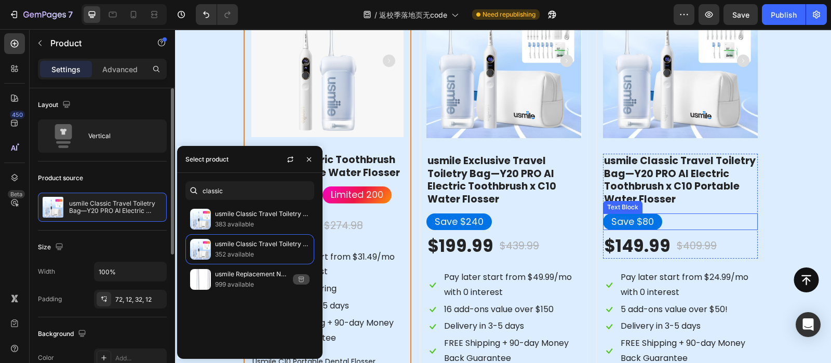
click at [644, 218] on p "Save $80" at bounding box center [632, 221] width 43 height 17
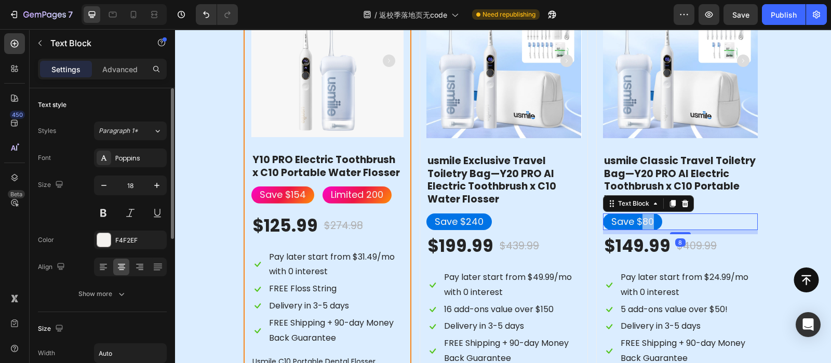
click at [644, 218] on p "Save $80" at bounding box center [632, 221] width 43 height 17
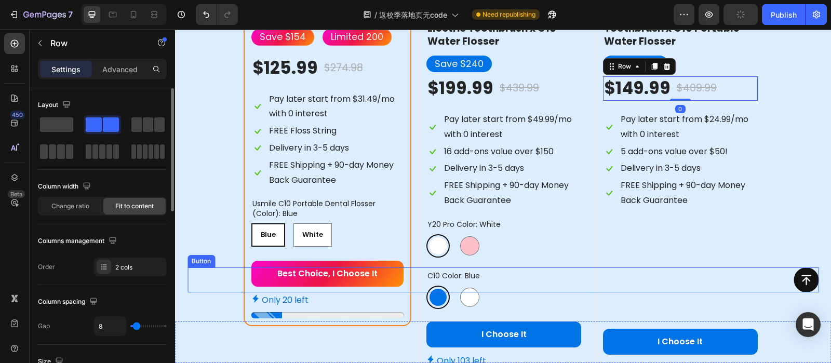
scroll to position [1342, 0]
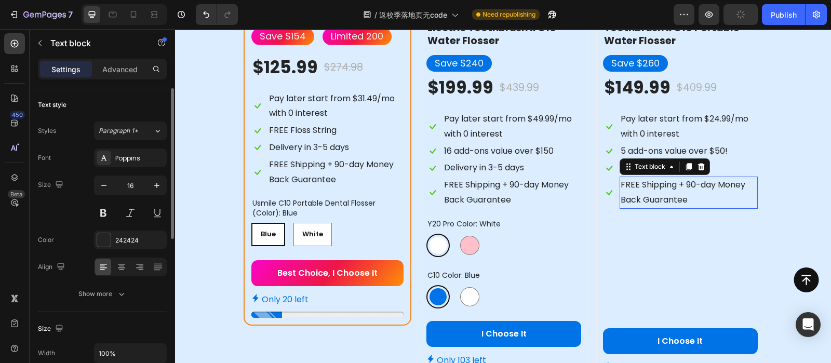
click at [680, 207] on div "FREE Shipping + 90-day Money Back Guarantee Text block 0" at bounding box center [688, 193] width 138 height 32
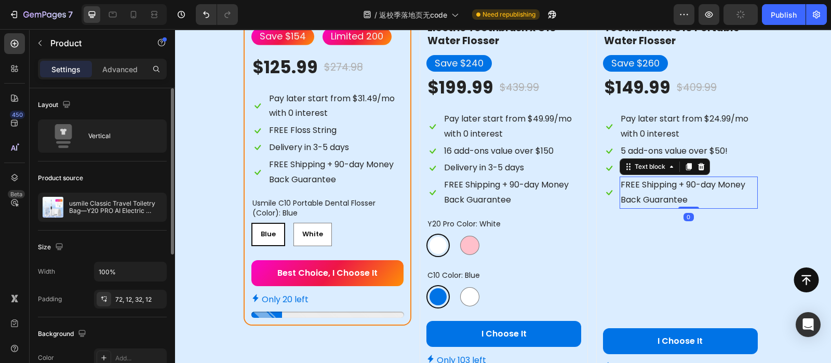
click at [715, 184] on p "FREE Shipping + 90-day Money Back Guarantee" at bounding box center [688, 193] width 136 height 30
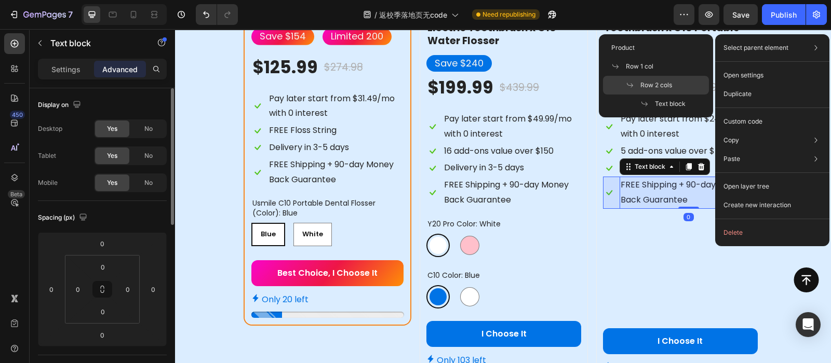
click at [652, 81] on span "Row 2 cols" at bounding box center [656, 84] width 32 height 9
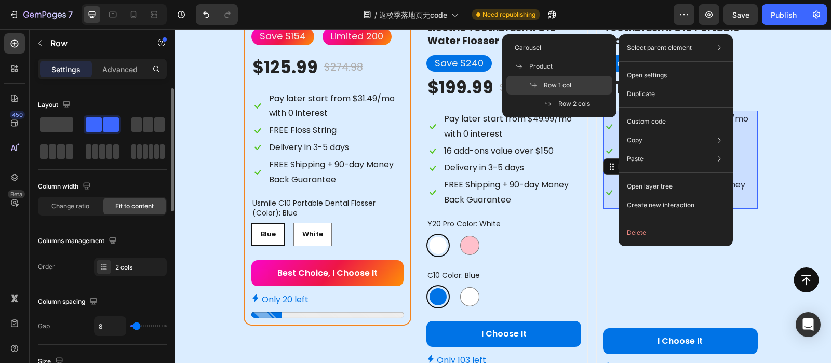
click at [556, 82] on span "Row 1 col" at bounding box center [558, 84] width 28 height 9
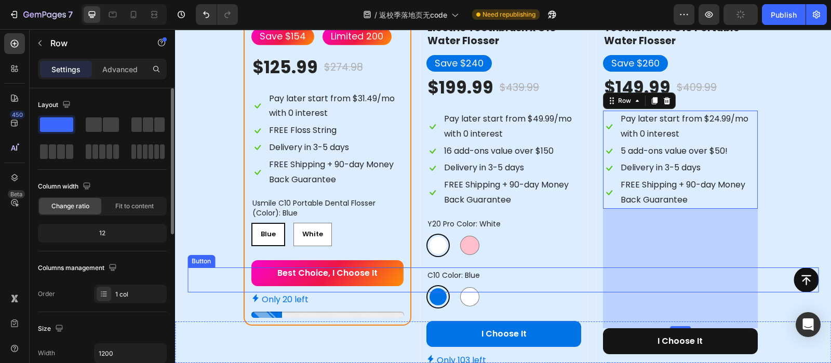
scroll to position [1516, 0]
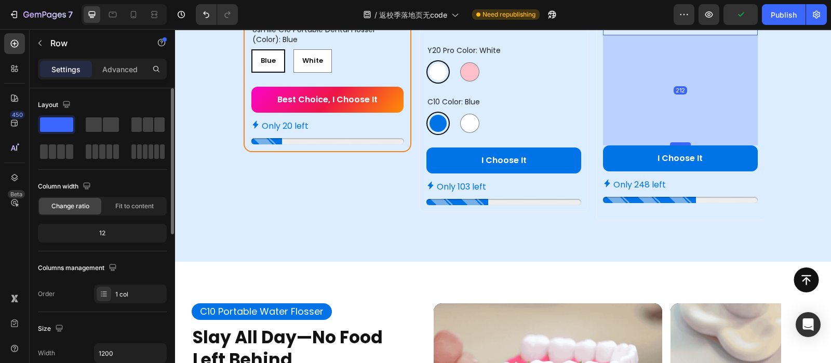
drag, startPoint x: 680, startPoint y: 152, endPoint x: 680, endPoint y: 143, distance: 8.8
click at [680, 143] on div at bounding box center [680, 143] width 21 height 3
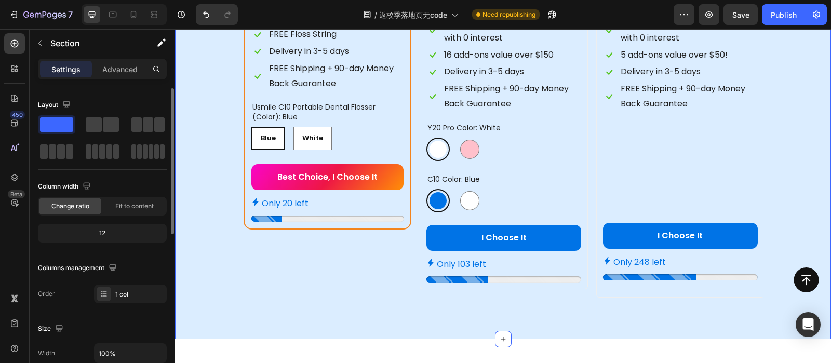
scroll to position [1439, 0]
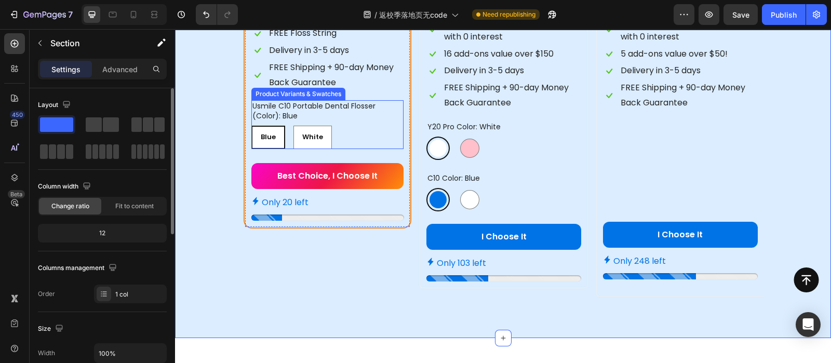
click at [260, 141] on div "Blue" at bounding box center [268, 137] width 32 height 17
click at [251, 126] on input "Blue Blue Blue" at bounding box center [251, 125] width 1 height 1
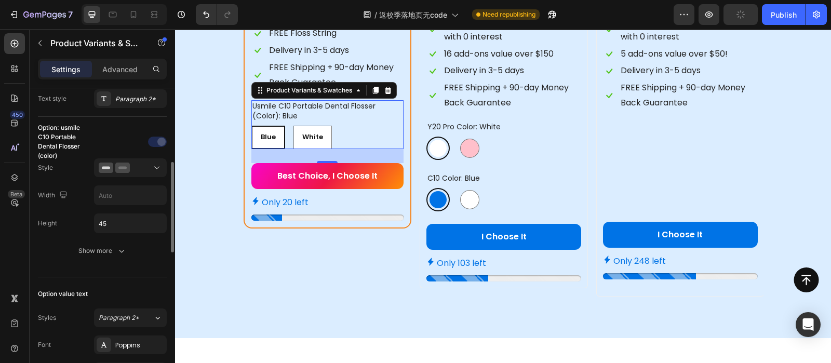
scroll to position [246, 0]
click at [140, 170] on div at bounding box center [130, 168] width 63 height 10
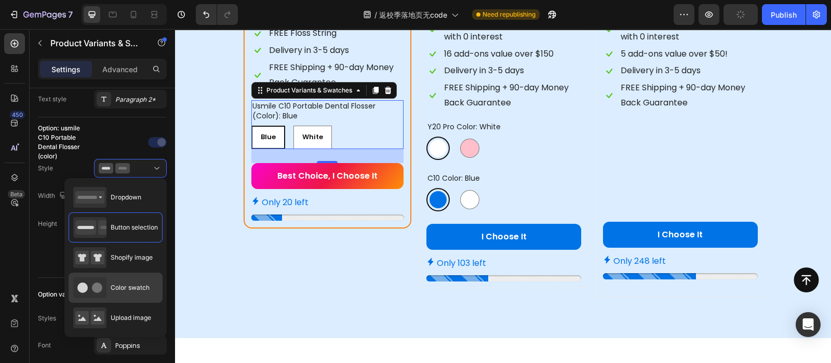
click at [112, 288] on span "Color swatch" at bounding box center [130, 287] width 39 height 9
type input "45"
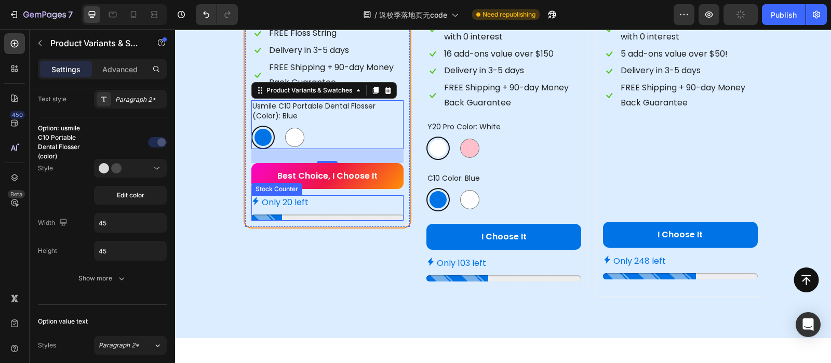
click at [288, 205] on p "Only 20 left" at bounding box center [285, 202] width 47 height 15
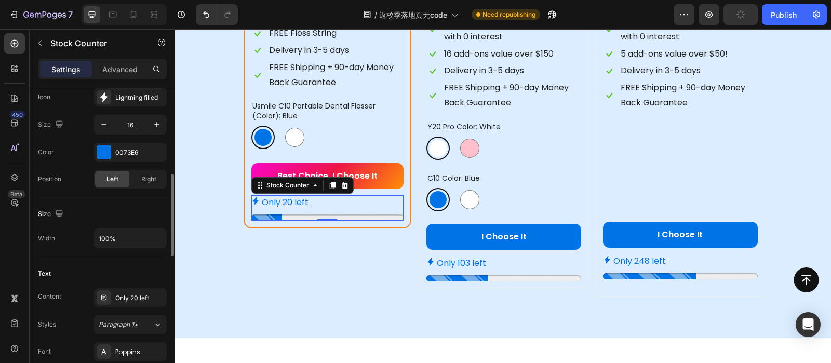
scroll to position [405, 0]
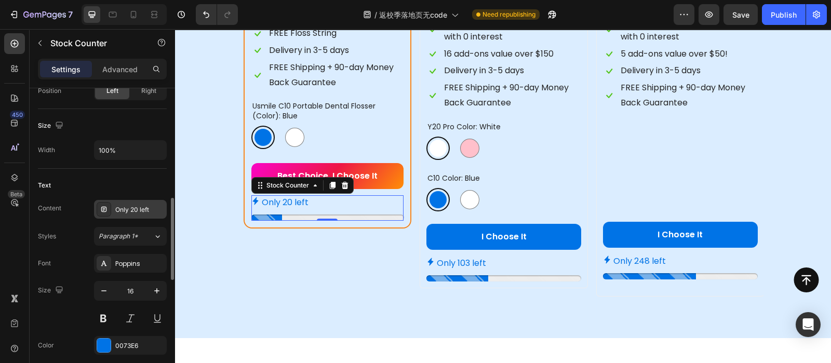
click at [140, 200] on div "Only 20 left" at bounding box center [130, 209] width 73 height 19
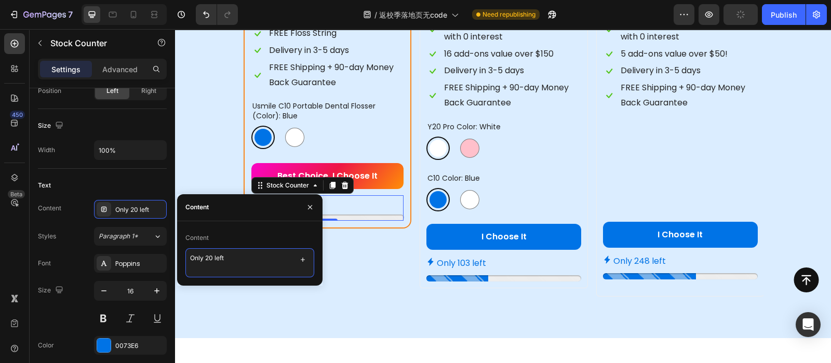
click at [208, 258] on textarea "Only 20 left" at bounding box center [249, 262] width 129 height 29
type textarea "Only 34 left"
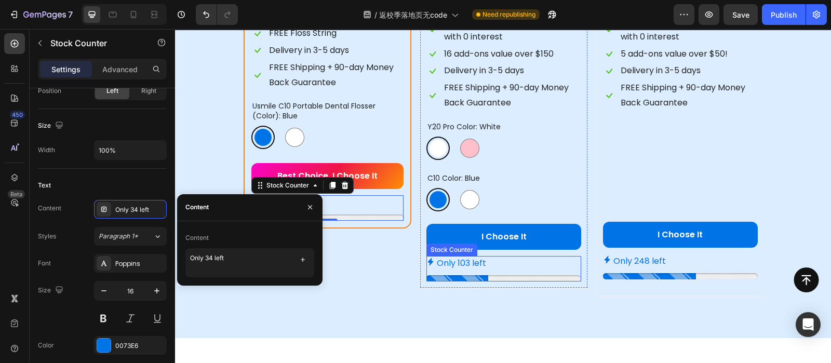
click at [496, 264] on div "Only 103 left" at bounding box center [503, 263] width 155 height 15
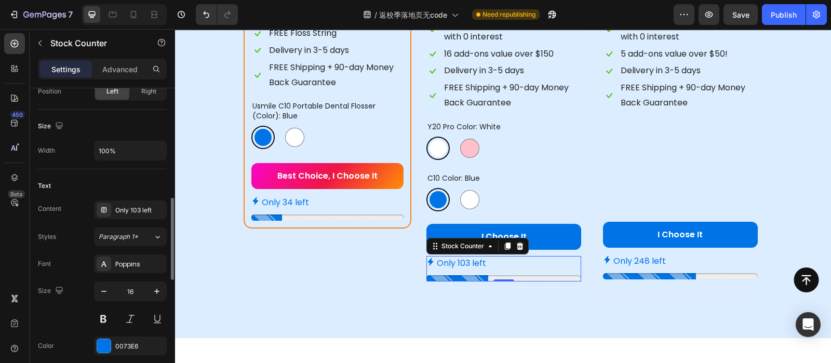
scroll to position [453, 0]
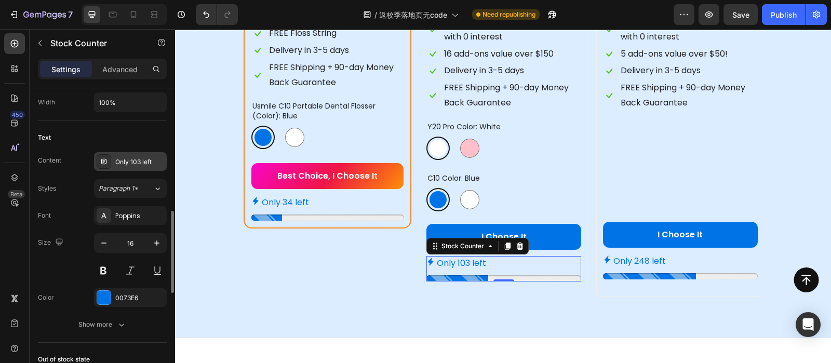
click at [126, 157] on div "Only 103 left" at bounding box center [139, 161] width 49 height 9
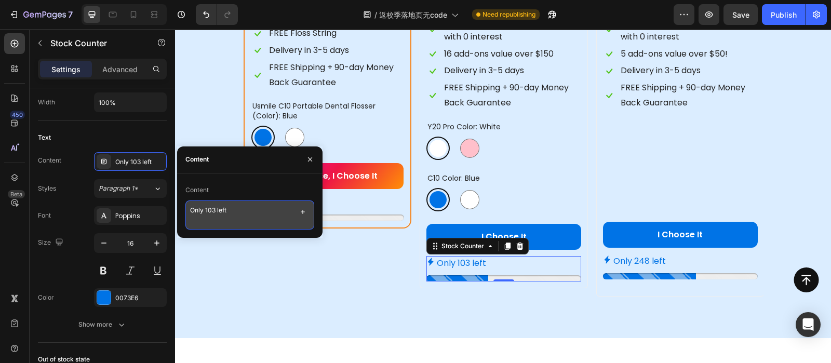
click at [219, 210] on textarea "Only 103 left" at bounding box center [249, 214] width 129 height 29
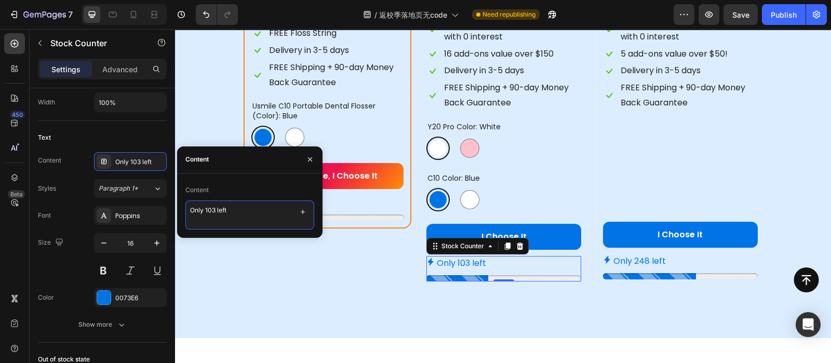
click at [207, 209] on textarea "Only 103 left" at bounding box center [249, 214] width 129 height 29
type textarea "Only 98 left"
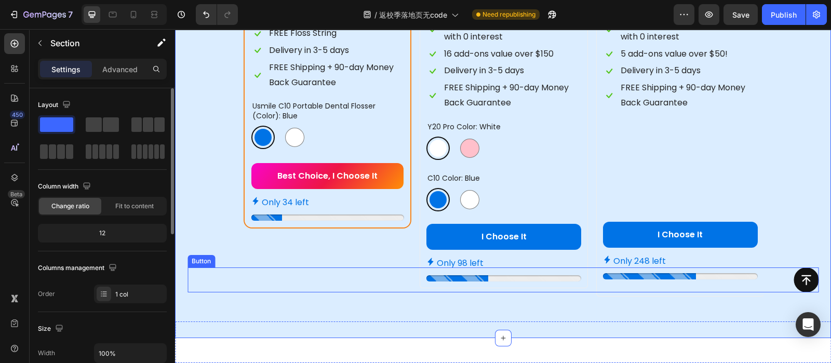
scroll to position [1454, 0]
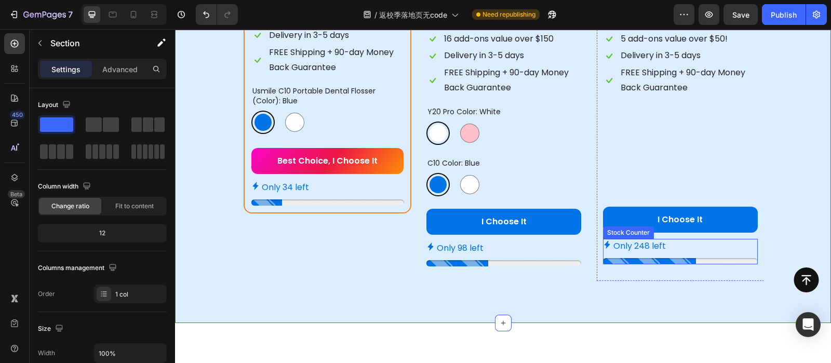
click at [699, 246] on div "Only 248 left" at bounding box center [680, 246] width 155 height 15
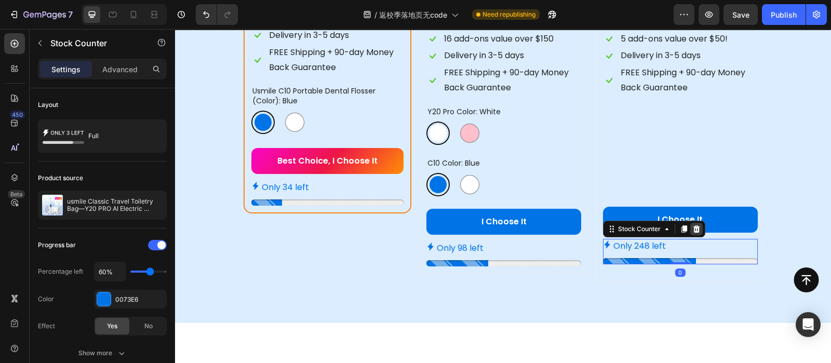
click at [692, 229] on icon at bounding box center [696, 229] width 8 height 8
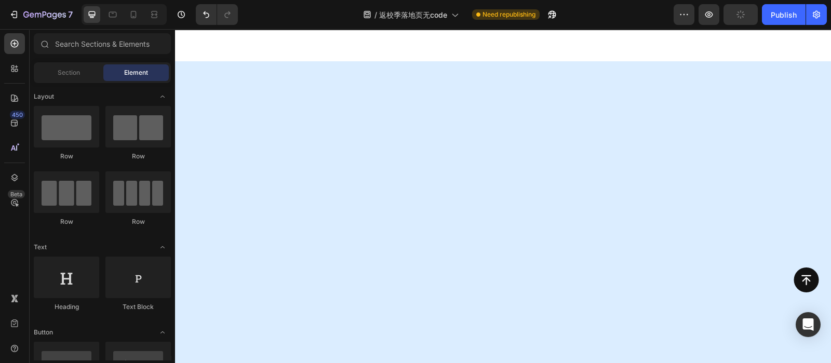
scroll to position [0, 0]
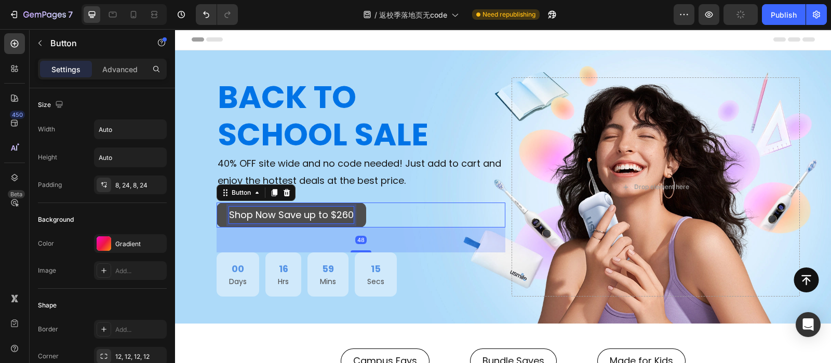
click at [279, 207] on p "Shop Now Save up to $260" at bounding box center [291, 215] width 125 height 17
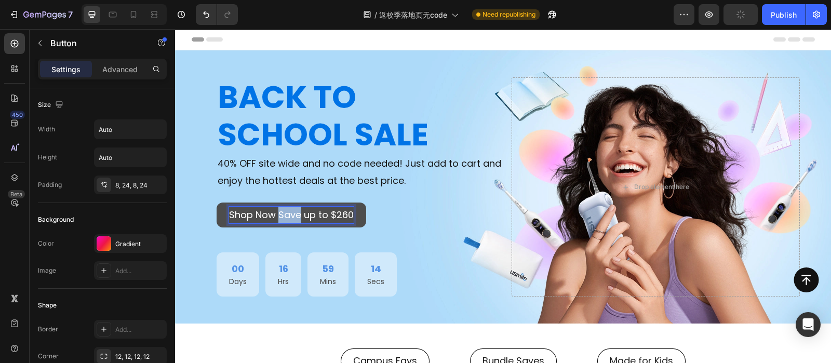
click at [279, 207] on p "Shop Now Save up to $260" at bounding box center [291, 215] width 125 height 17
click at [417, 210] on div "Best Deal Save $154 Button 48" at bounding box center [361, 214] width 289 height 25
click at [264, 214] on p "Best Deal Save $154" at bounding box center [275, 215] width 92 height 17
drag, startPoint x: 253, startPoint y: 210, endPoint x: 274, endPoint y: 210, distance: 20.8
click at [274, 210] on p "Best Deal Save $154" at bounding box center [275, 215] width 92 height 17
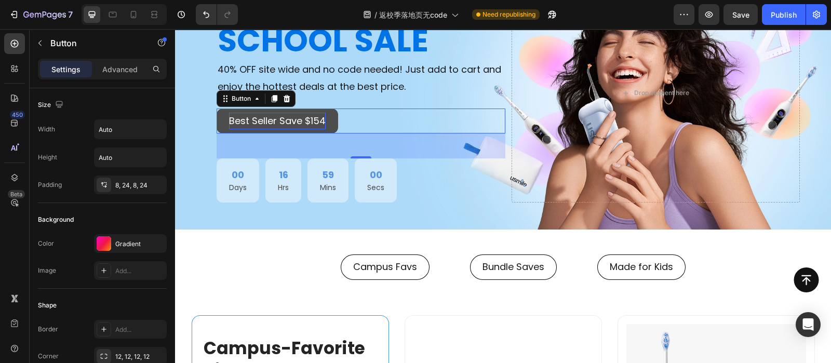
click at [439, 119] on div "Best Seller Save $154 Button 48" at bounding box center [361, 121] width 289 height 25
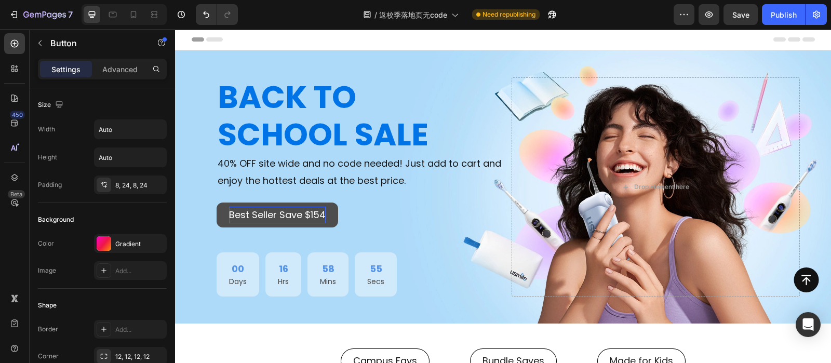
click at [237, 212] on p "Best Seller Save $154" at bounding box center [277, 215] width 97 height 17
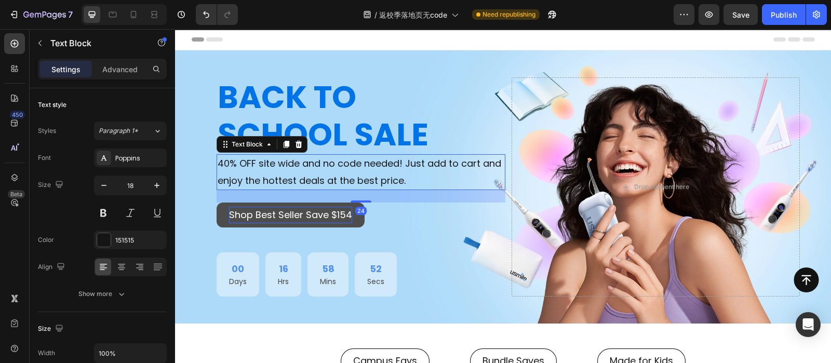
click at [430, 173] on p "40% OFF site wide and no code needed! Just add to cart and enjoy the hottest de…" at bounding box center [361, 172] width 287 height 34
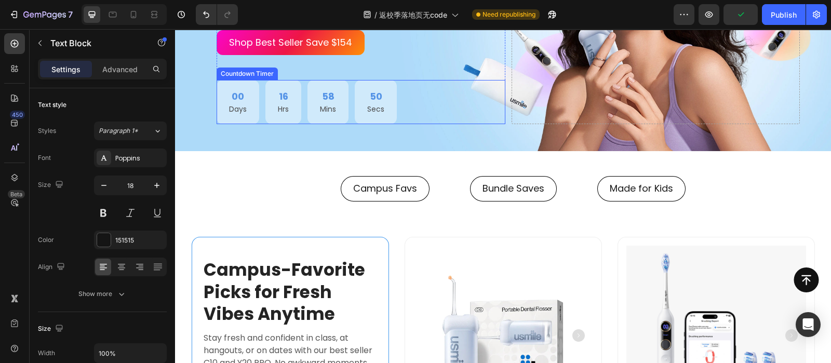
scroll to position [107, 0]
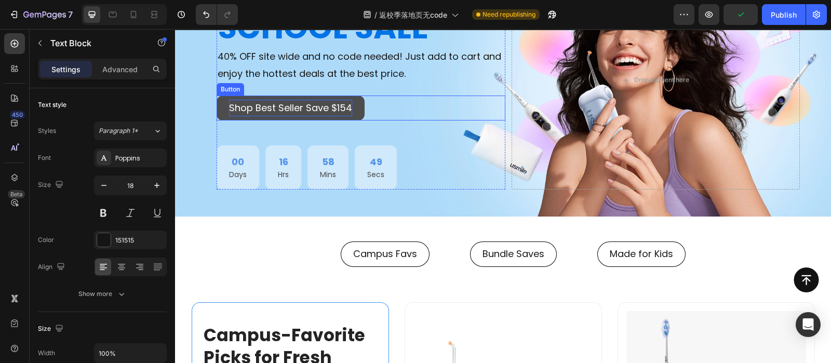
click at [318, 104] on p "Shop Best Seller Save $154" at bounding box center [290, 108] width 123 height 17
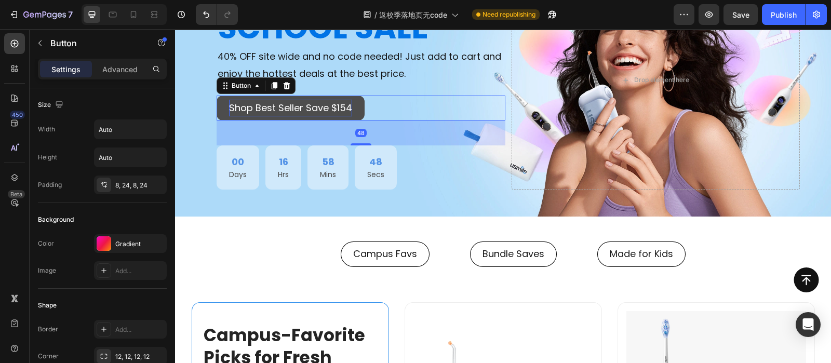
click at [297, 104] on p "Shop Best Seller Save $154" at bounding box center [290, 108] width 123 height 17
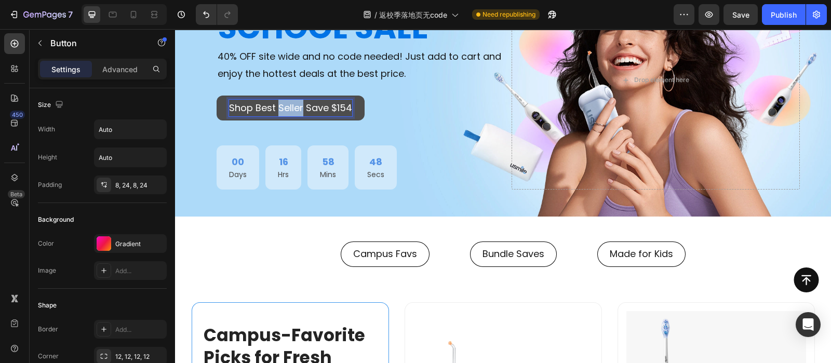
click at [297, 104] on p "Shop Best Seller Save $154" at bounding box center [290, 108] width 123 height 17
click at [306, 104] on p "Shop Best Seller Save $154" at bounding box center [290, 108] width 123 height 17
click at [330, 107] on p "Shop Best Seller Save $154" at bounding box center [290, 108] width 123 height 17
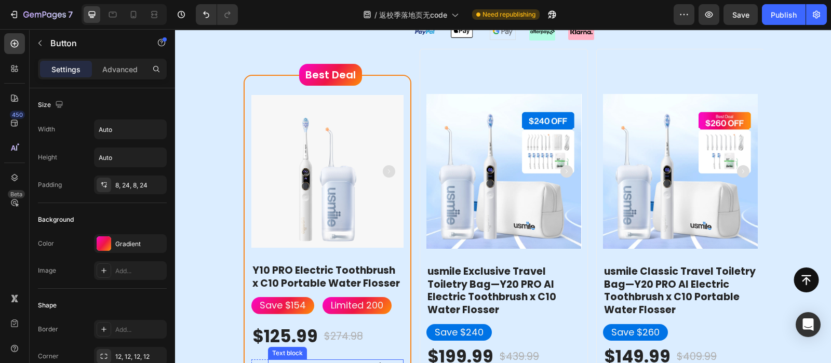
scroll to position [1038, 0]
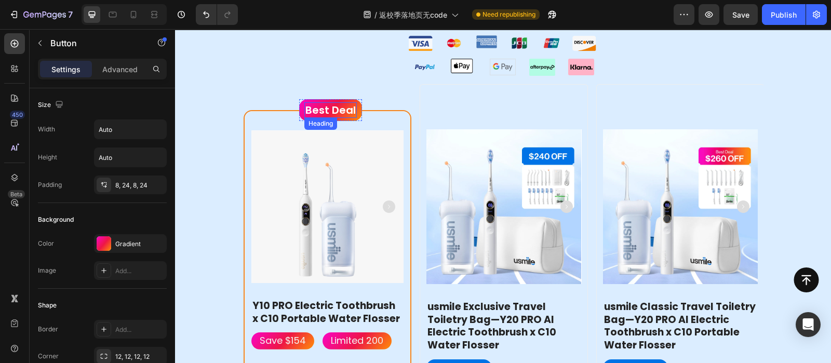
click at [339, 110] on h3 "Best Deal" at bounding box center [330, 110] width 52 height 16
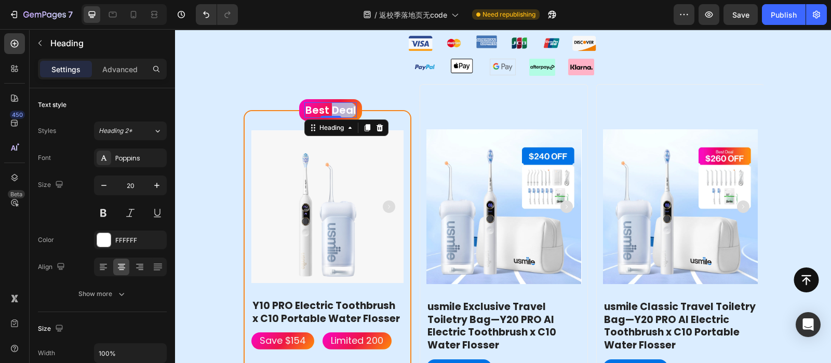
click at [344, 105] on p "Best Deal" at bounding box center [330, 109] width 50 height 13
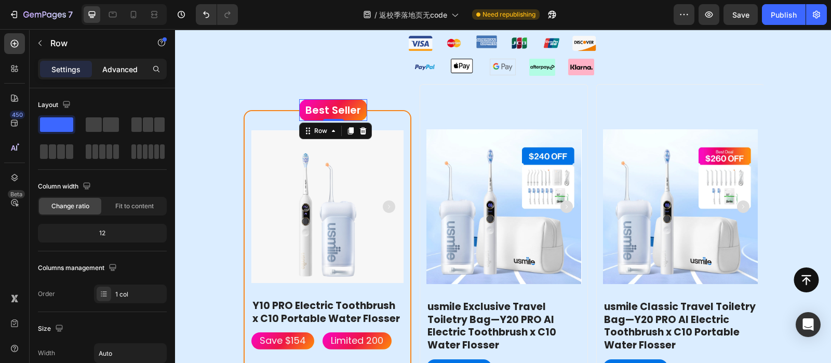
click at [118, 70] on p "Advanced" at bounding box center [119, 69] width 35 height 11
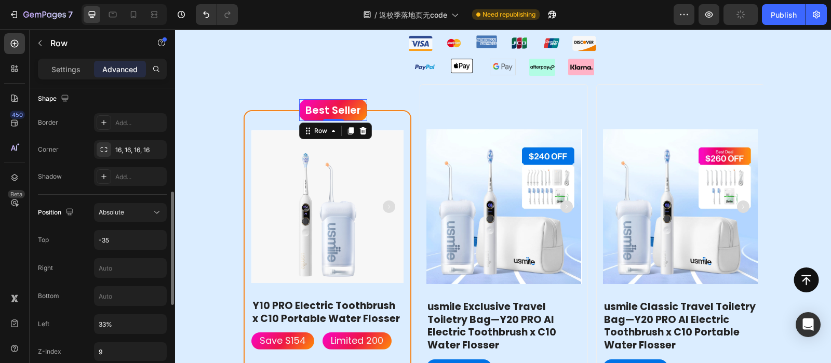
scroll to position [274, 0]
click at [115, 239] on input "-35" at bounding box center [130, 238] width 72 height 19
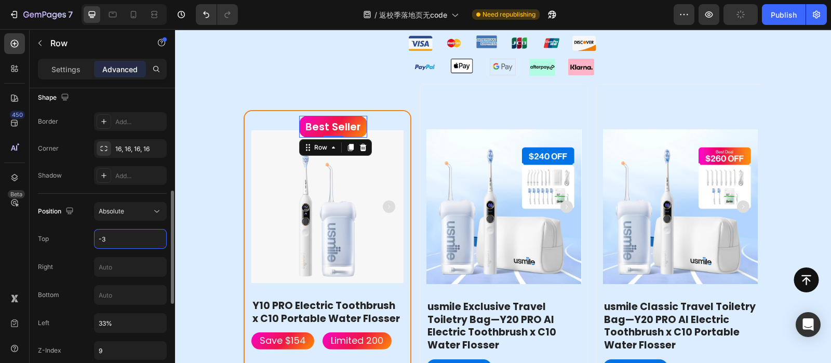
type input "-35"
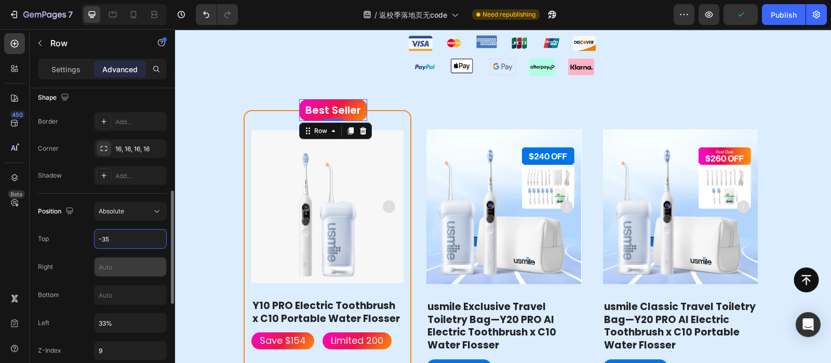
scroll to position [327, 0]
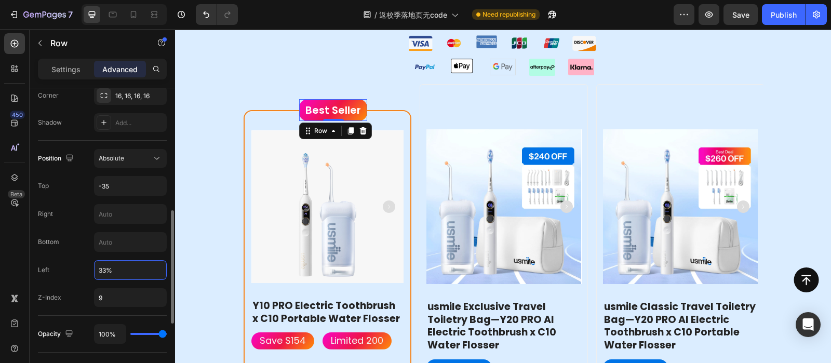
click at [126, 267] on input "33%" at bounding box center [130, 270] width 72 height 19
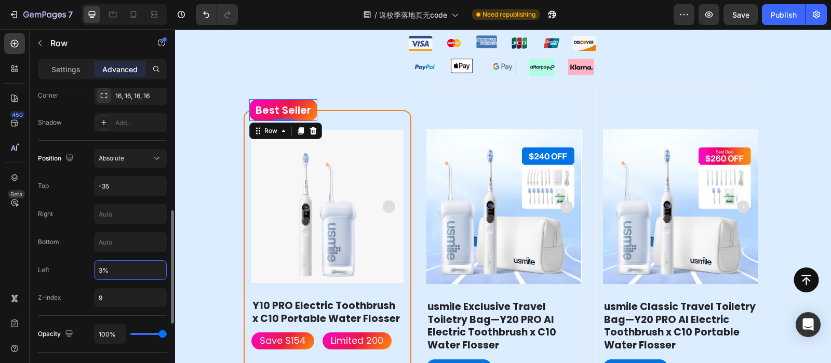
type input "32%"
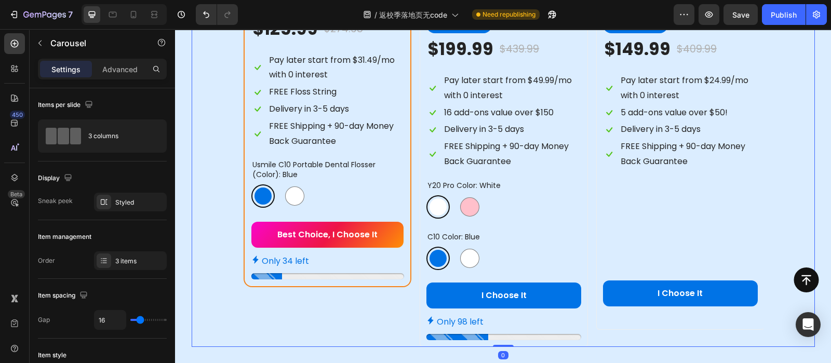
scroll to position [1486, 0]
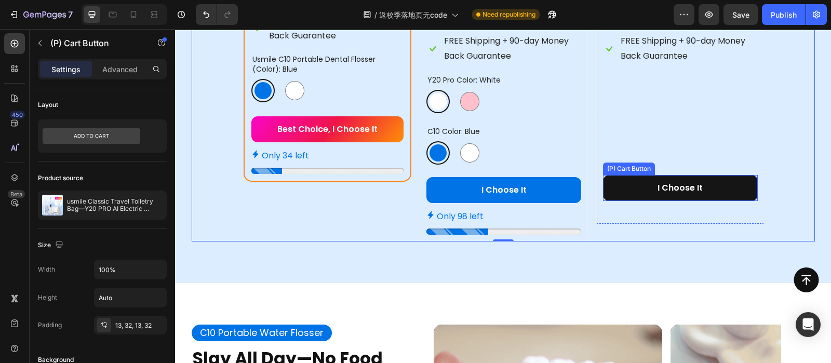
click at [701, 179] on button "I Choose It" at bounding box center [680, 188] width 155 height 26
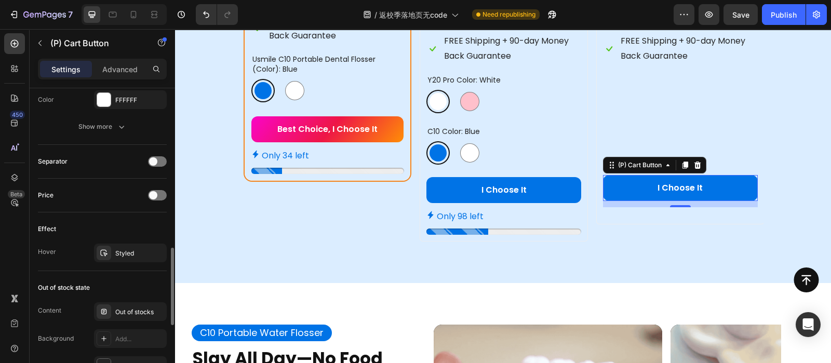
scroll to position [762, 0]
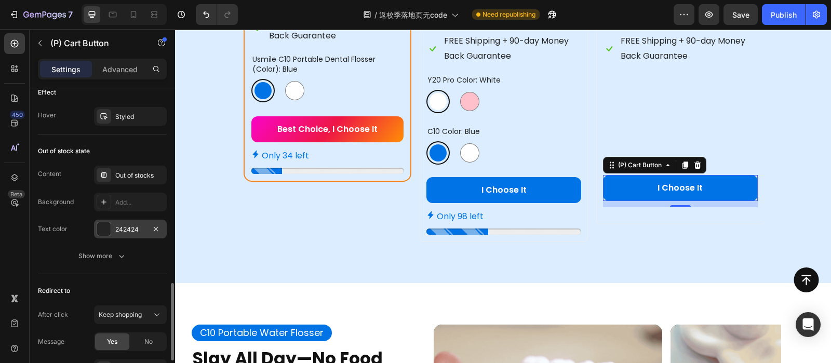
click at [126, 226] on div "242424" at bounding box center [130, 229] width 30 height 9
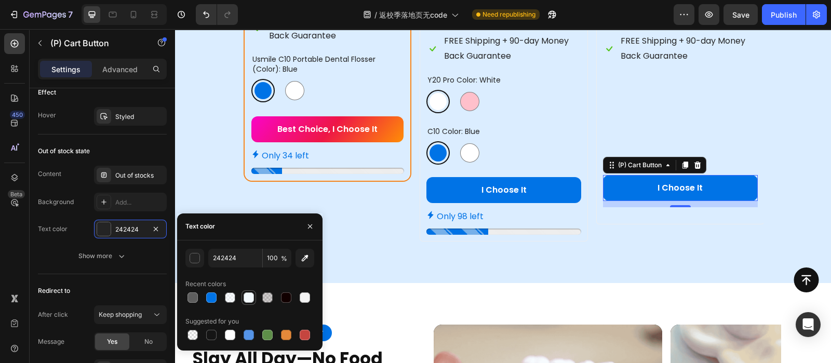
click at [245, 296] on div at bounding box center [249, 297] width 10 height 10
click at [229, 255] on input "F3F9FD" at bounding box center [235, 258] width 54 height 19
type input "ffffff"
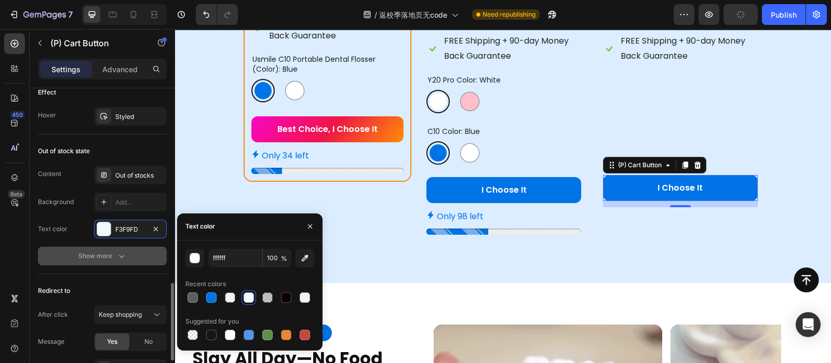
click at [111, 253] on div "Show more" at bounding box center [102, 256] width 48 height 10
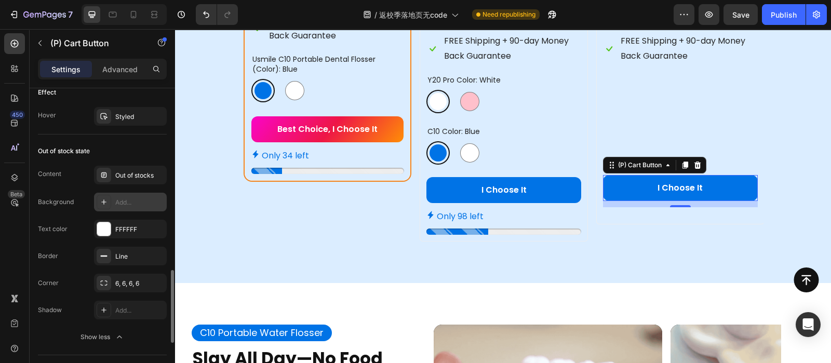
click at [117, 200] on div "Add..." at bounding box center [139, 202] width 49 height 9
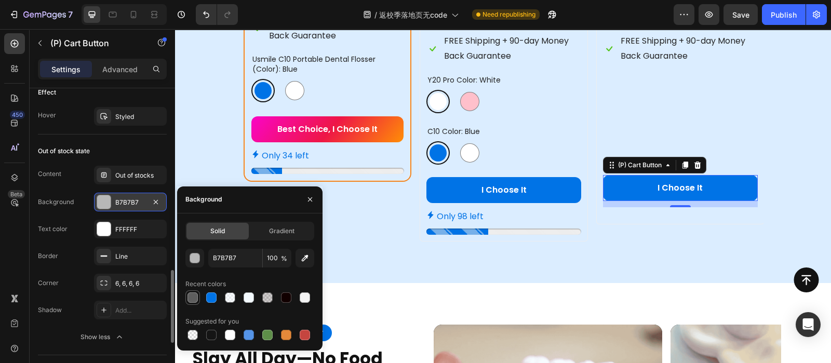
click at [188, 299] on div at bounding box center [192, 297] width 10 height 10
type input "5E5E5E"
click at [106, 252] on icon at bounding box center [104, 256] width 8 height 8
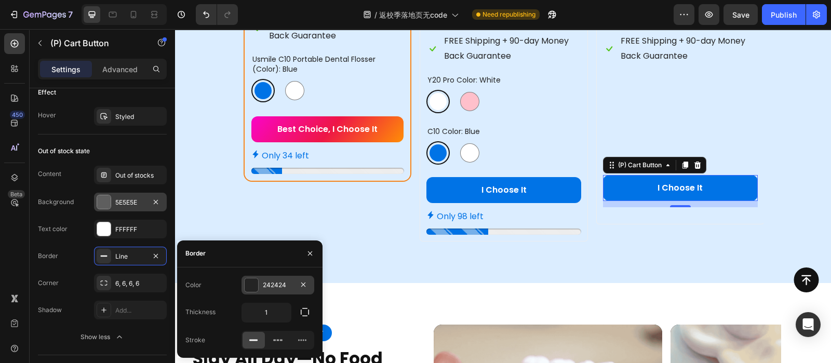
click at [248, 291] on div at bounding box center [251, 284] width 13 height 13
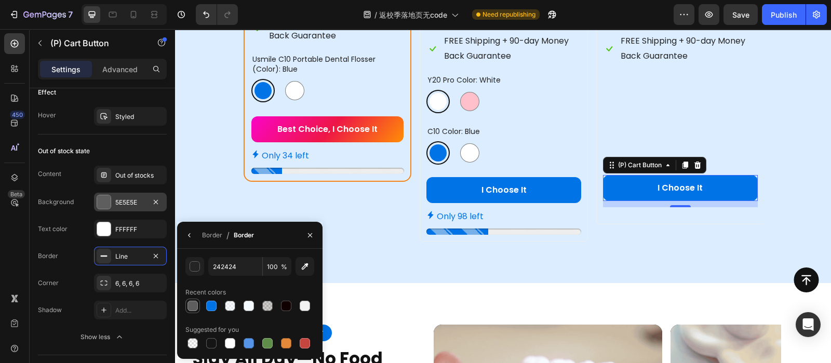
click at [194, 308] on div at bounding box center [192, 306] width 10 height 10
type input "5E5E5E"
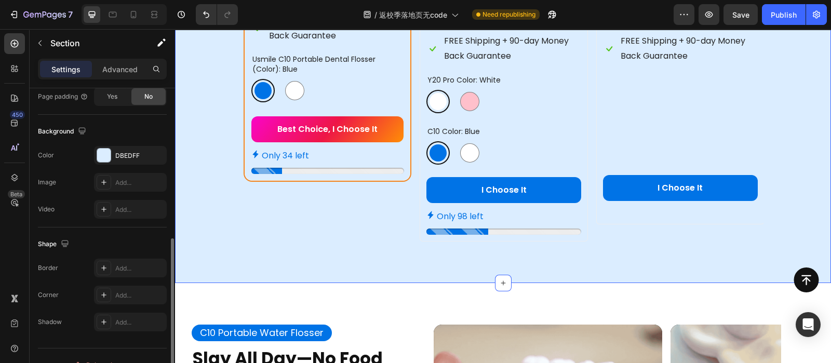
scroll to position [198, 0]
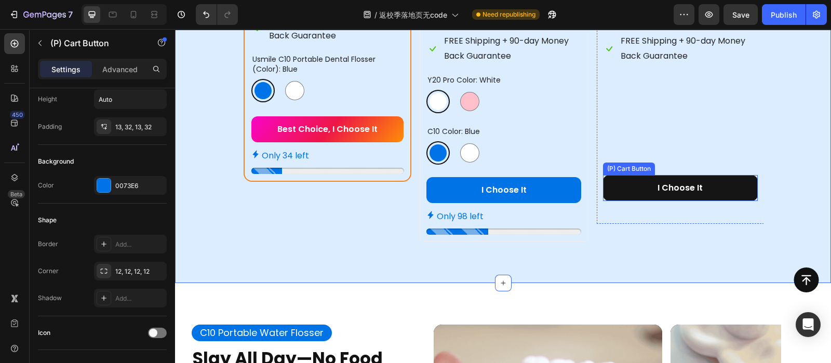
click at [639, 192] on button "I Choose It" at bounding box center [680, 188] width 155 height 26
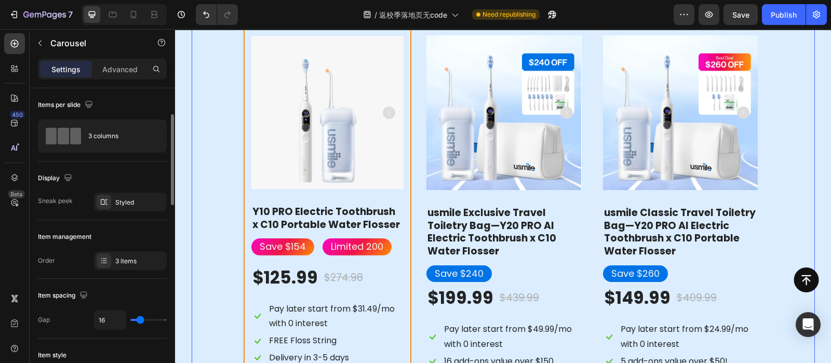
scroll to position [22, 0]
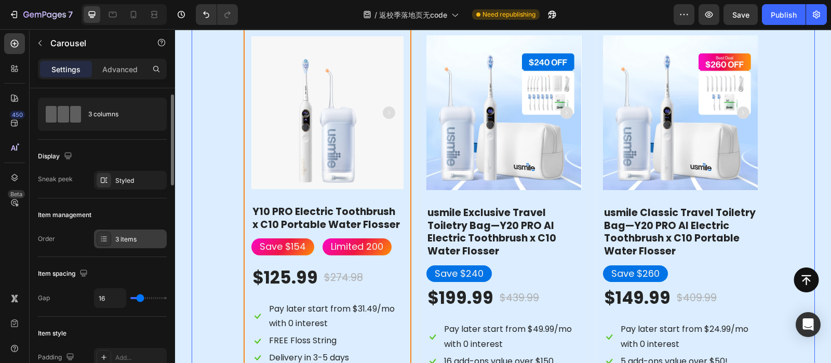
click at [112, 244] on div "3 items" at bounding box center [130, 238] width 73 height 19
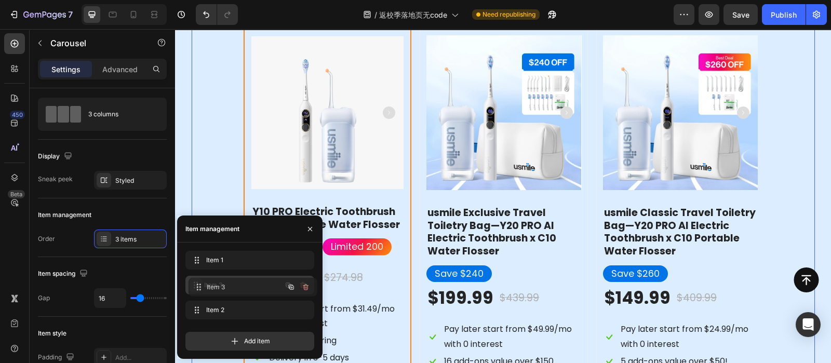
drag, startPoint x: 197, startPoint y: 313, endPoint x: 200, endPoint y: 290, distance: 23.0
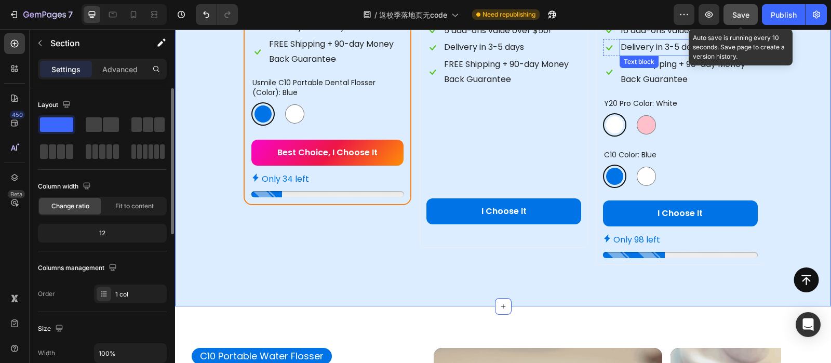
scroll to position [1410, 0]
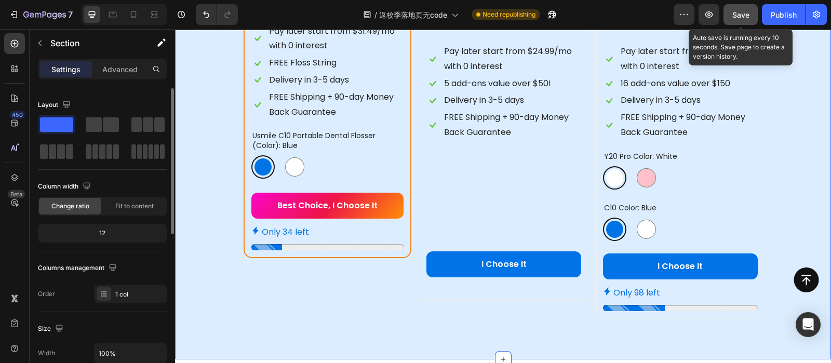
click at [739, 15] on span "Save" at bounding box center [740, 14] width 17 height 9
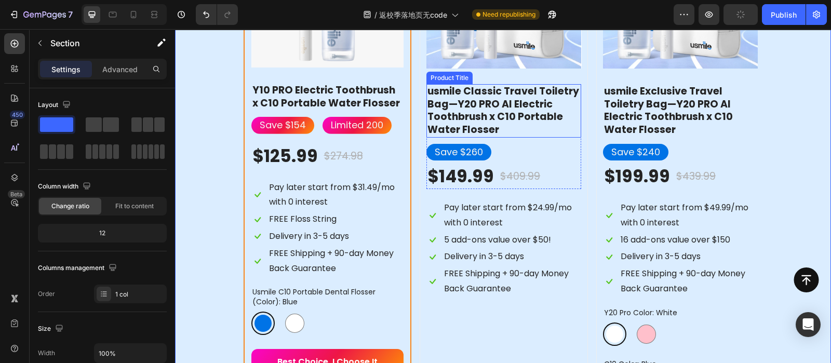
scroll to position [1342, 0]
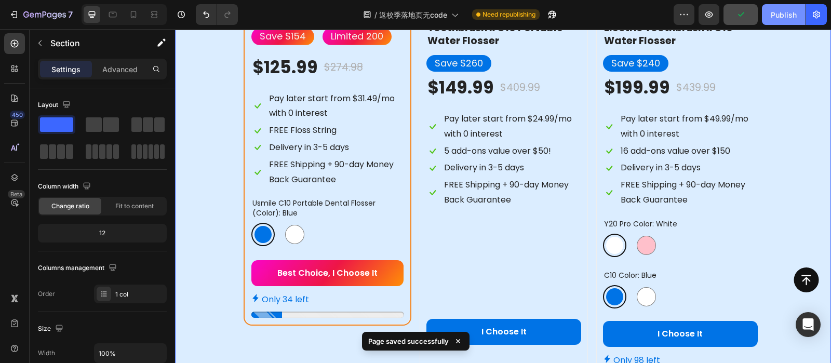
click at [792, 22] on button "Publish" at bounding box center [784, 14] width 44 height 21
click at [131, 12] on icon at bounding box center [134, 14] width 6 height 7
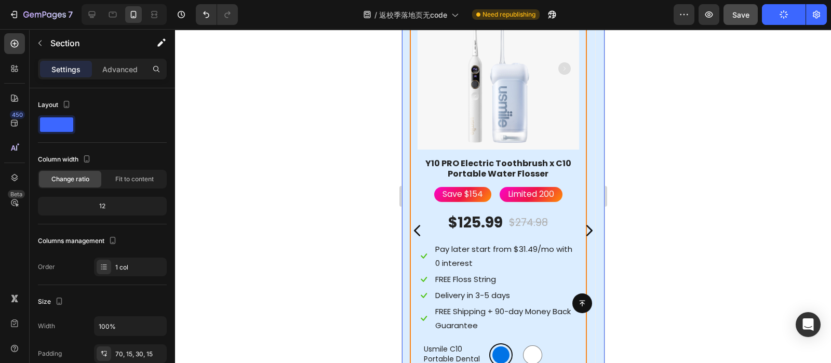
scroll to position [1534, 0]
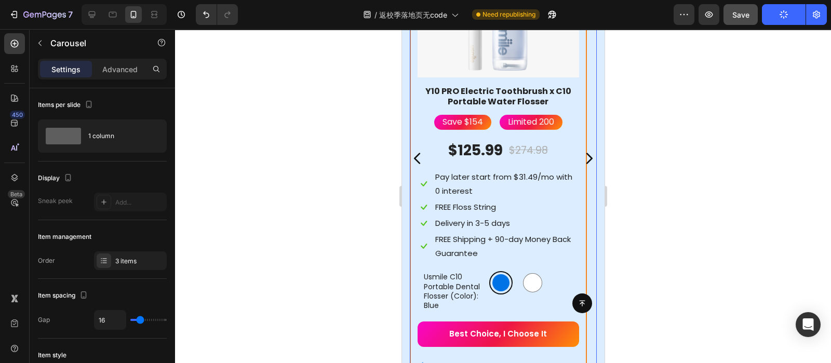
click at [580, 166] on icon "Carousel Next Arrow" at bounding box center [588, 159] width 16 height 16
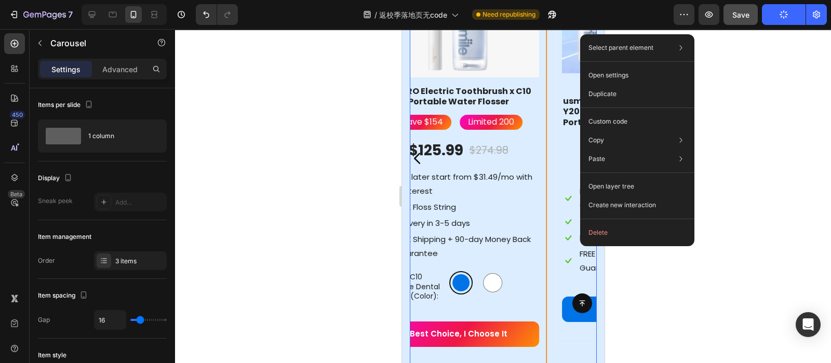
click at [580, 177] on div "Select parent element Section Row 1 col Carousel Open settings Duplicate Custom…" at bounding box center [637, 140] width 114 height 212
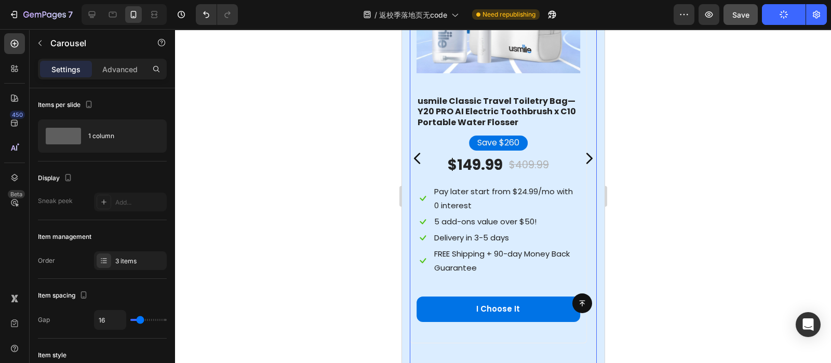
click at [355, 232] on div at bounding box center [503, 196] width 656 height 334
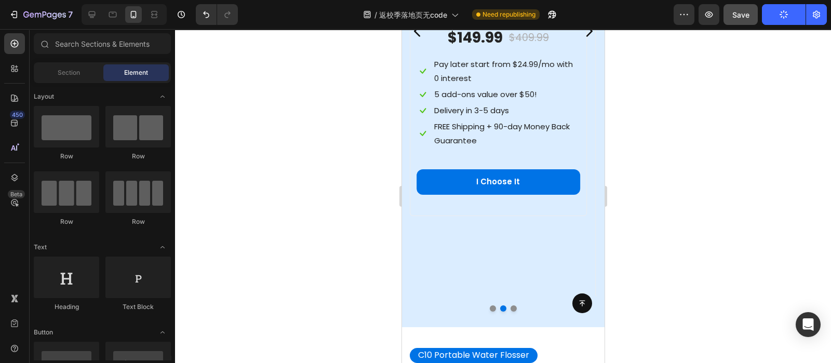
scroll to position [1514, 0]
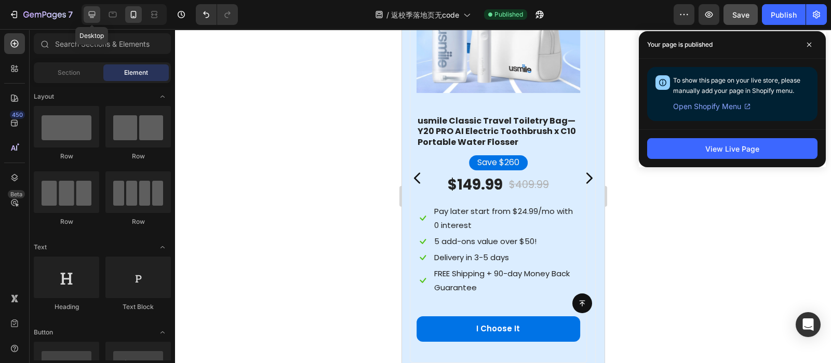
click at [91, 10] on icon at bounding box center [92, 14] width 10 height 10
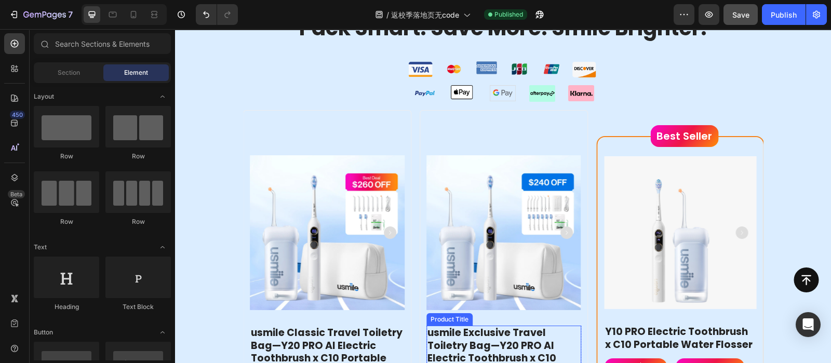
scroll to position [1241, 0]
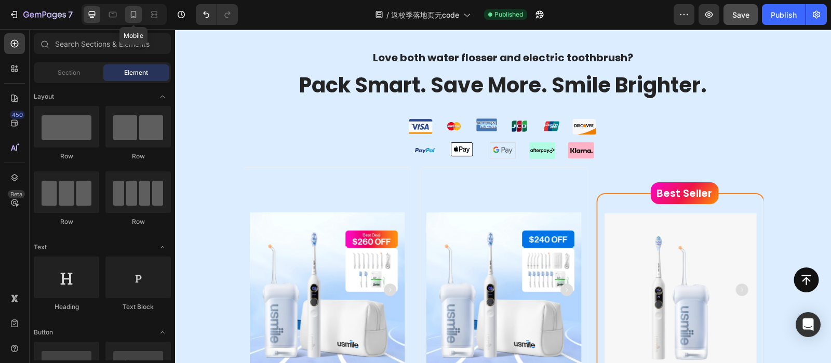
click at [137, 14] on icon at bounding box center [133, 14] width 10 height 10
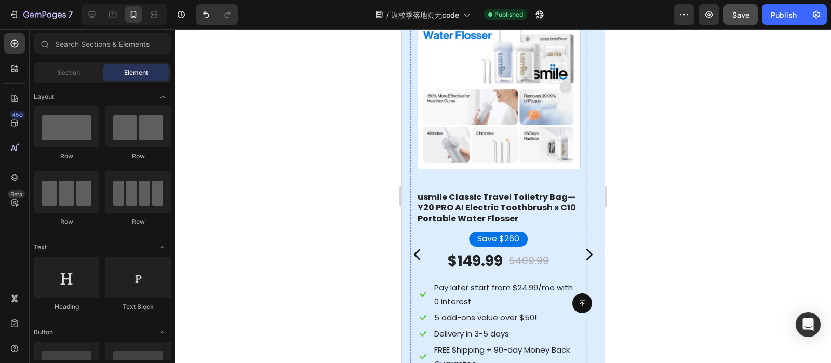
scroll to position [1438, 0]
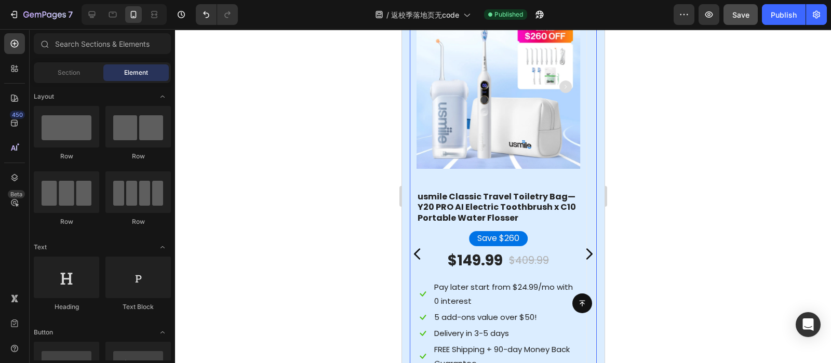
click at [415, 260] on icon "Carousel Back Arrow" at bounding box center [416, 253] width 6 height 11
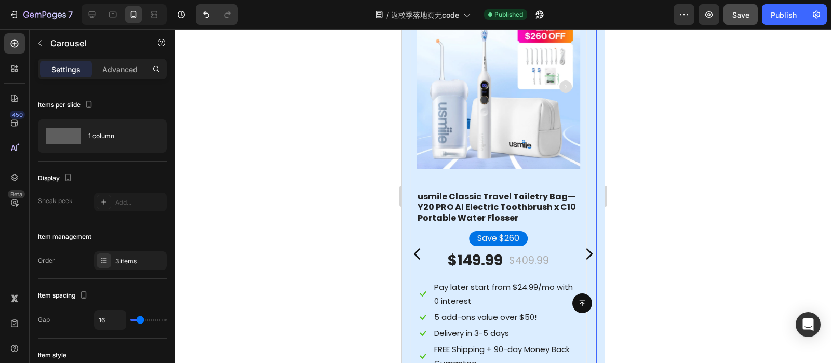
click at [415, 260] on icon "Carousel Back Arrow" at bounding box center [416, 253] width 6 height 11
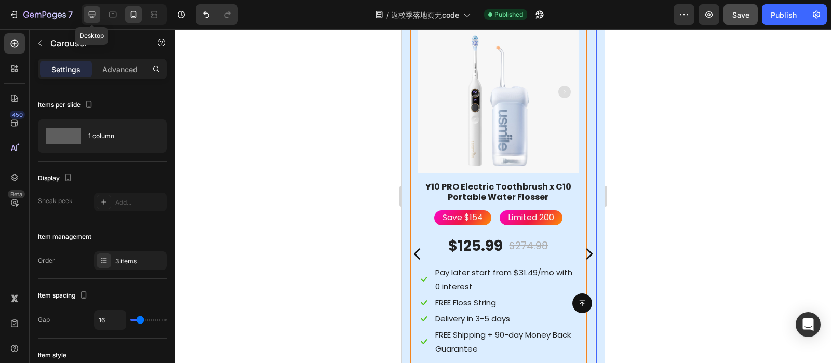
click at [87, 15] on icon at bounding box center [92, 14] width 10 height 10
type input "1200"
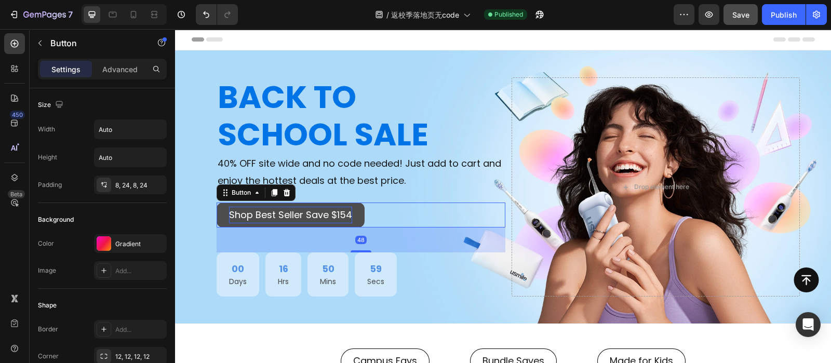
click at [328, 211] on p "Shop Best Seller Save $154" at bounding box center [290, 215] width 123 height 17
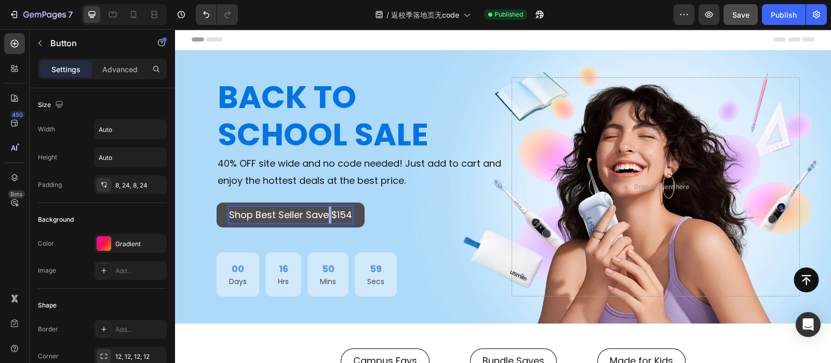
click at [328, 211] on p "Shop Best Seller Save $154" at bounding box center [290, 215] width 123 height 17
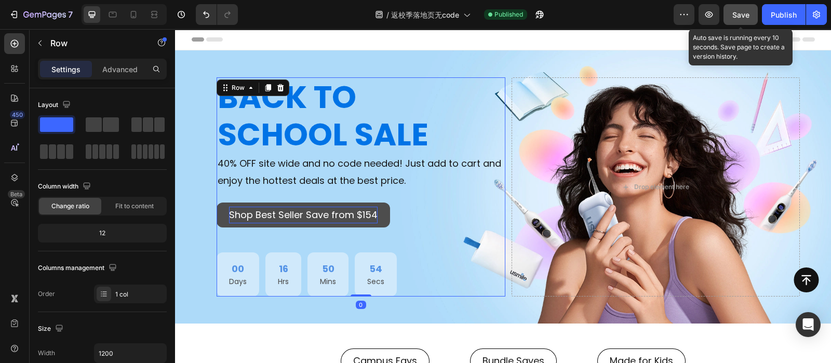
click at [737, 15] on span "Save" at bounding box center [740, 14] width 17 height 9
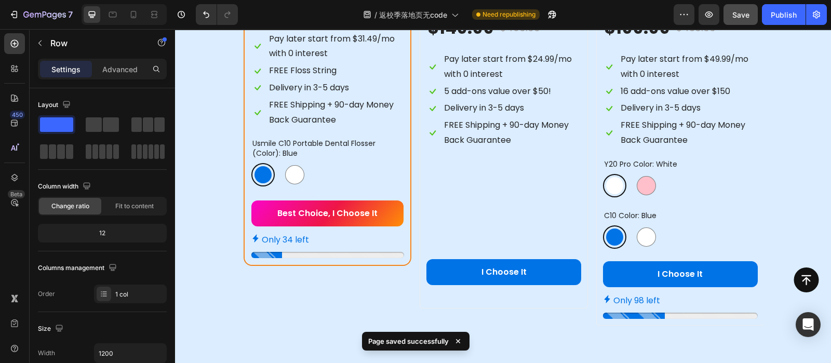
scroll to position [1335, 0]
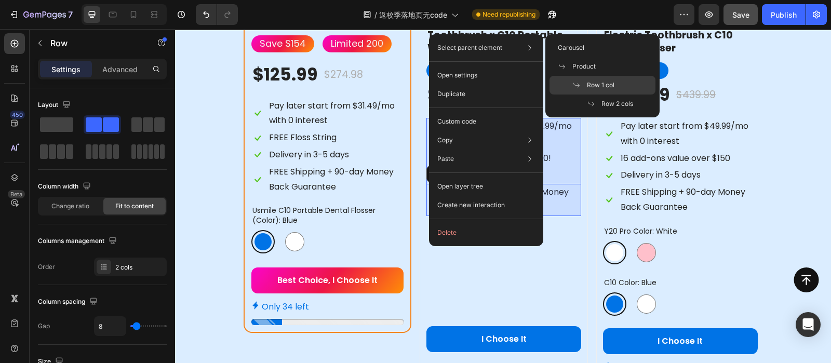
click at [594, 94] on div "Row 1 col" at bounding box center [602, 103] width 106 height 19
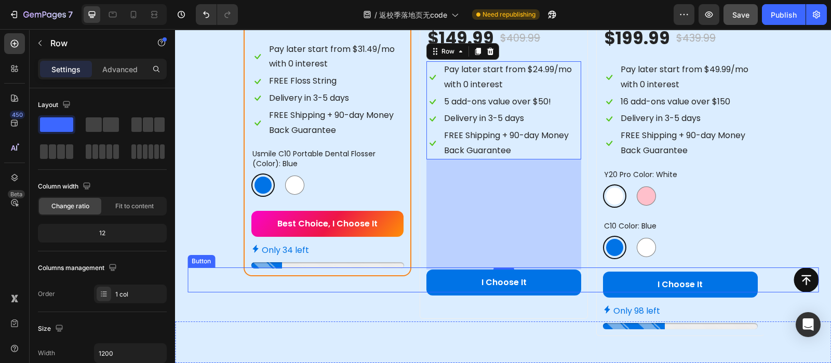
scroll to position [1392, 0]
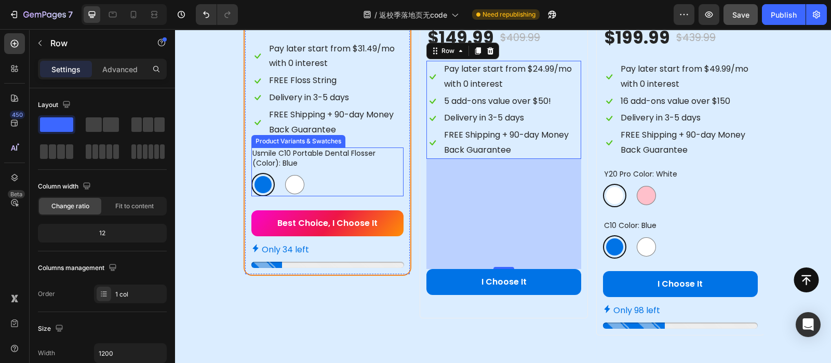
click at [340, 186] on div "Blue Blue White White" at bounding box center [327, 184] width 153 height 23
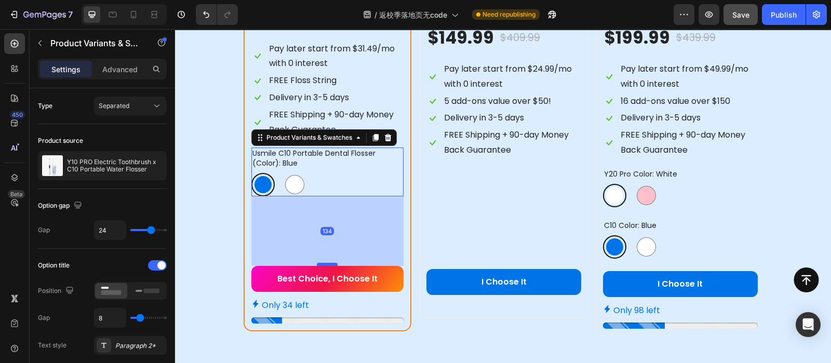
drag, startPoint x: 326, startPoint y: 208, endPoint x: 329, endPoint y: 263, distance: 55.6
click at [329, 263] on div at bounding box center [327, 264] width 21 height 3
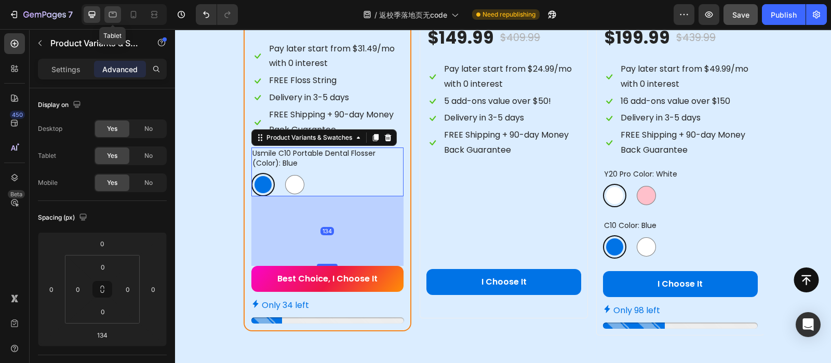
click at [117, 18] on icon at bounding box center [112, 14] width 10 height 10
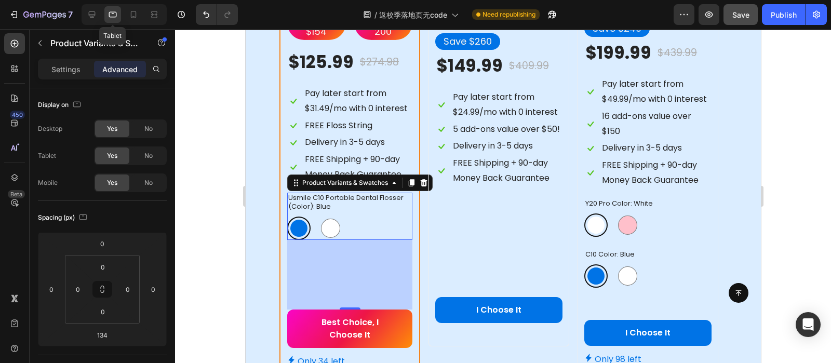
scroll to position [1523, 0]
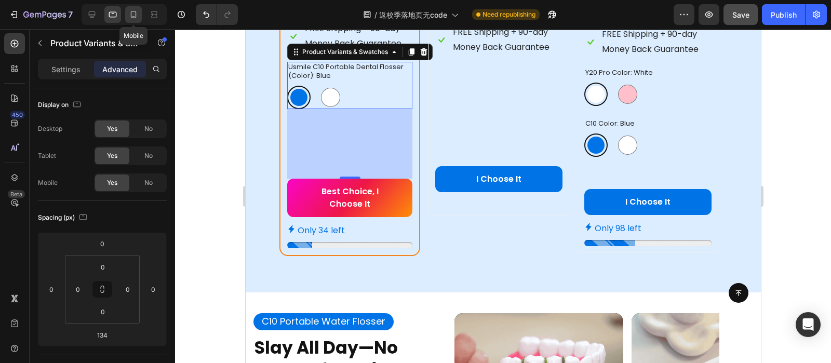
click at [132, 15] on icon at bounding box center [133, 14] width 10 height 10
type input "10"
type input "20"
type input "10"
type input "1"
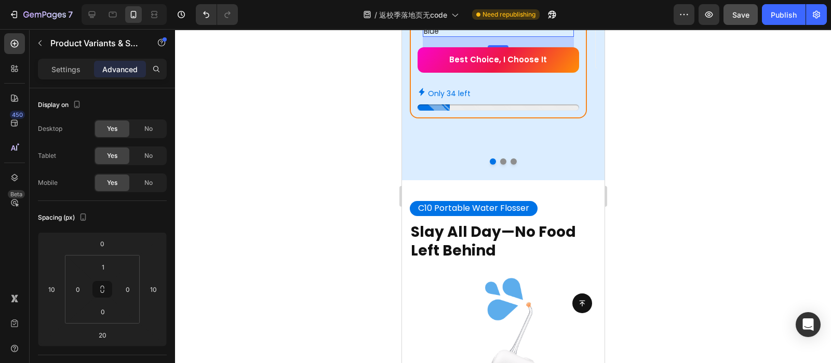
scroll to position [1475, 0]
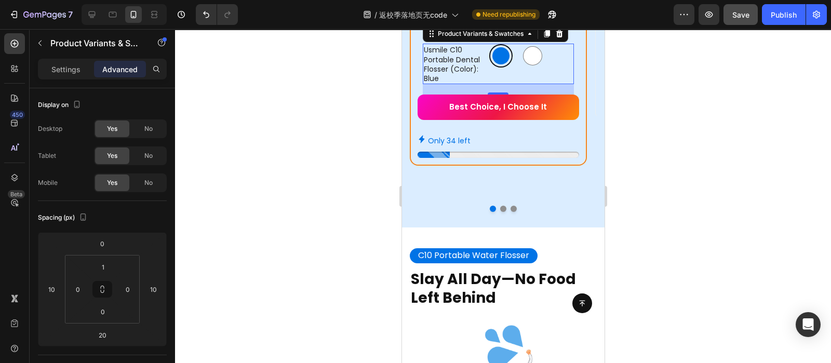
click at [742, 129] on div at bounding box center [503, 196] width 656 height 334
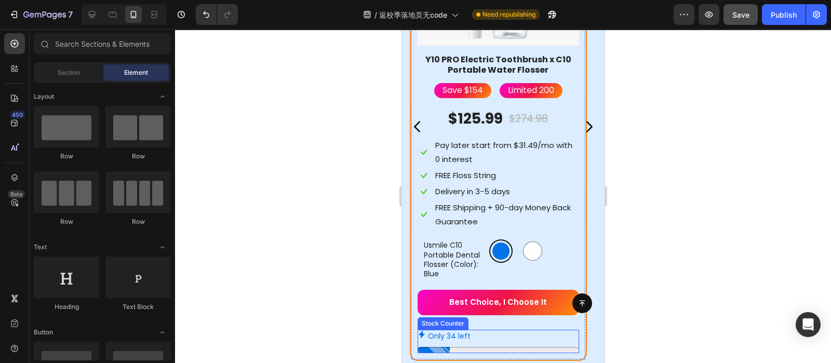
scroll to position [1278, 0]
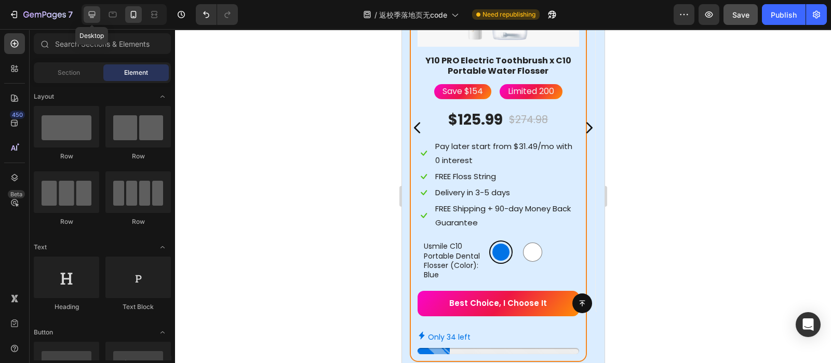
click at [90, 17] on icon at bounding box center [92, 14] width 7 height 7
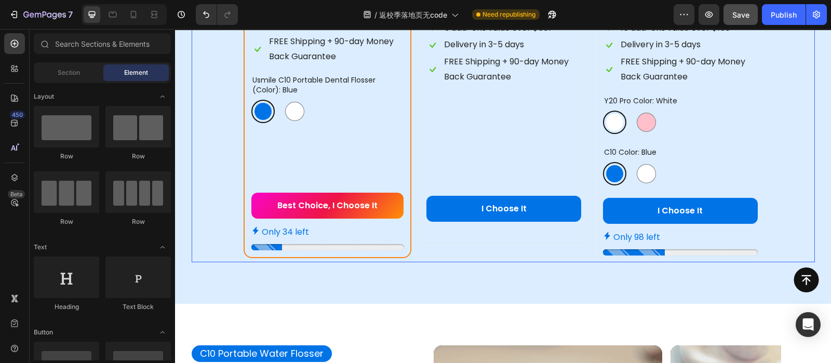
scroll to position [1475, 0]
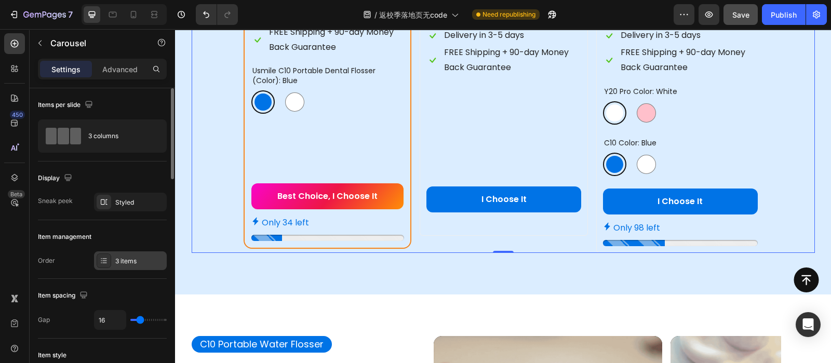
click at [121, 252] on div "3 items" at bounding box center [130, 260] width 73 height 19
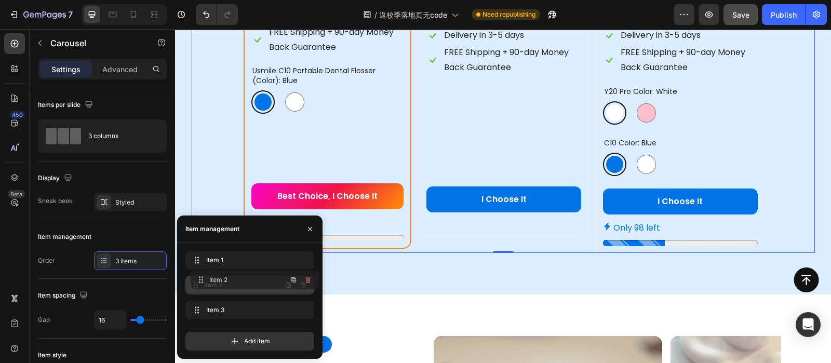
drag, startPoint x: 211, startPoint y: 310, endPoint x: 216, endPoint y: 280, distance: 30.6
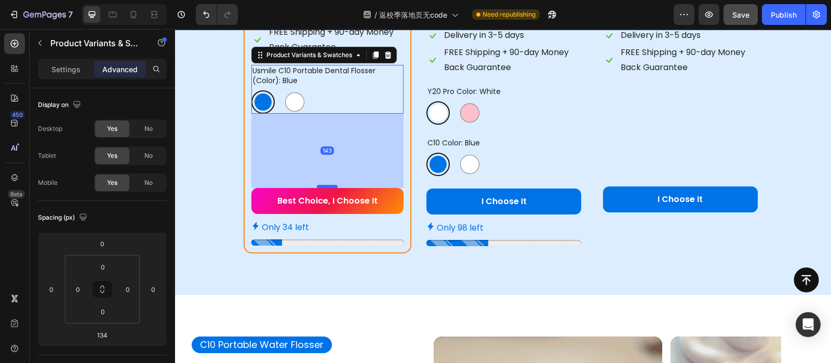
click at [326, 185] on div at bounding box center [327, 186] width 21 height 3
type input "143"
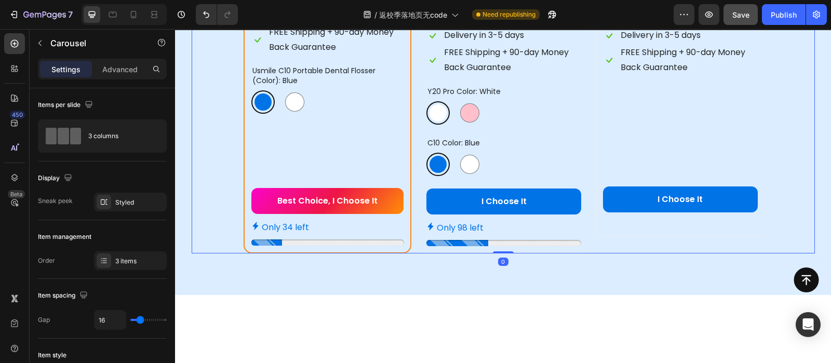
scroll to position [1376, 0]
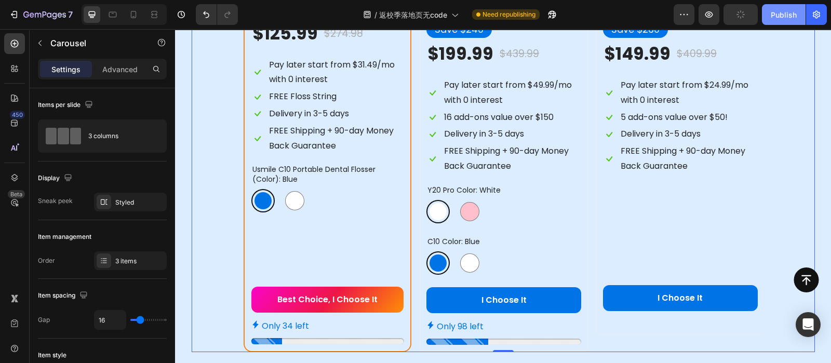
click at [776, 15] on div "Publish" at bounding box center [784, 14] width 26 height 11
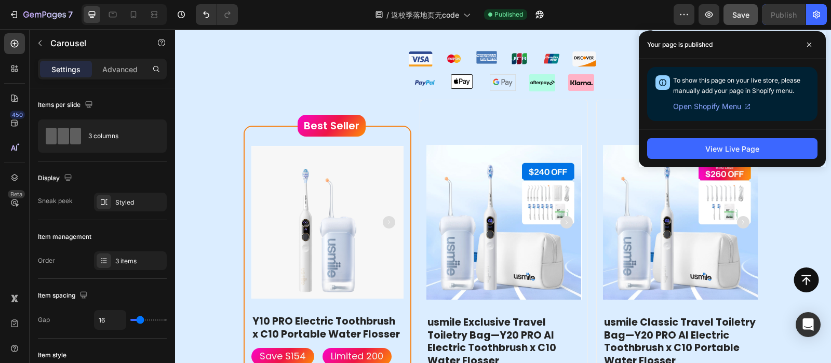
scroll to position [968, 0]
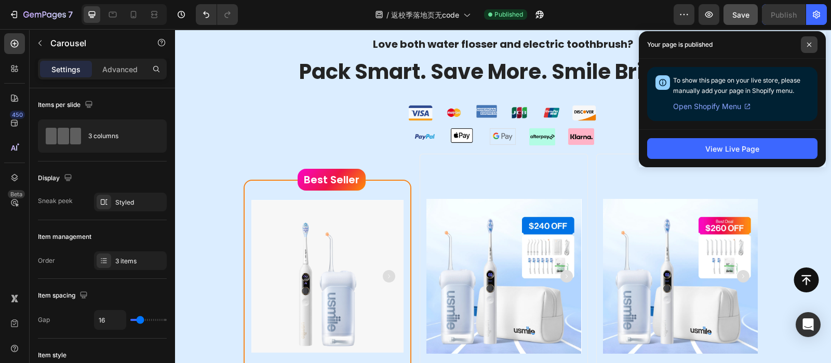
click at [808, 47] on icon at bounding box center [808, 44] width 5 height 5
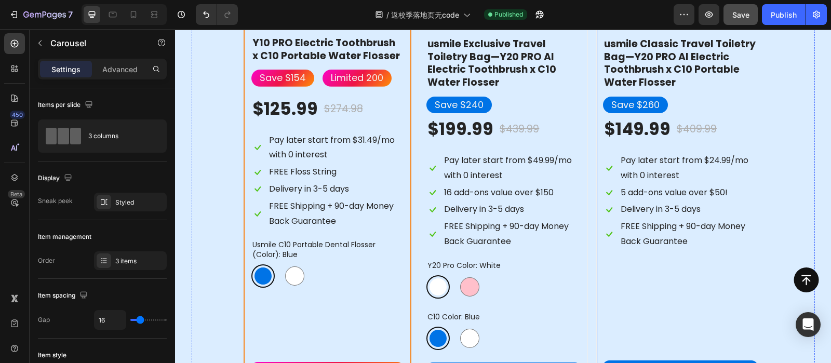
scroll to position [1480, 0]
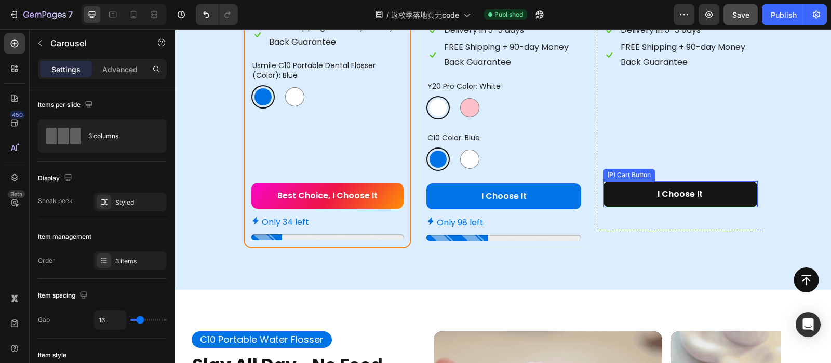
click at [636, 197] on button "I Choose It" at bounding box center [680, 194] width 155 height 26
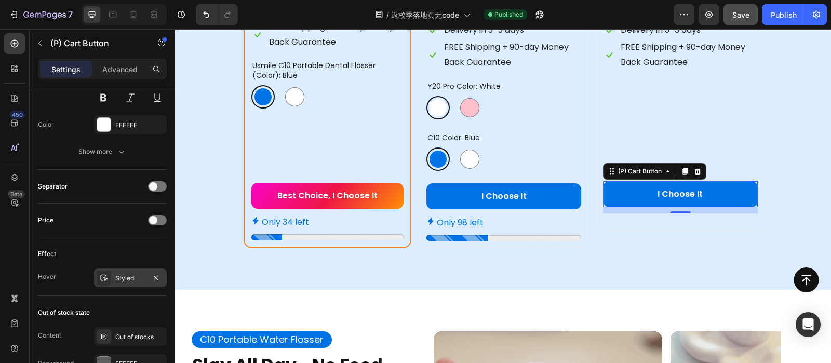
scroll to position [758, 0]
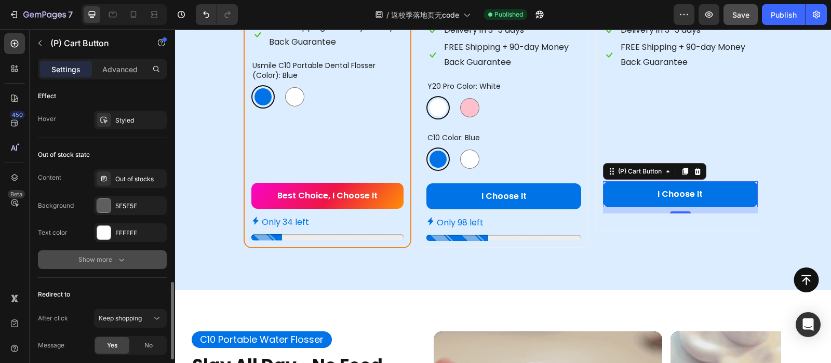
click at [114, 260] on div "Show more" at bounding box center [102, 259] width 48 height 10
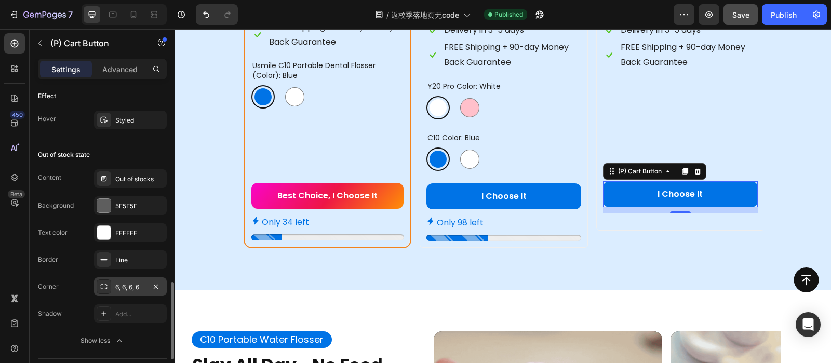
click at [131, 282] on div "6, 6, 6, 6" at bounding box center [130, 286] width 30 height 9
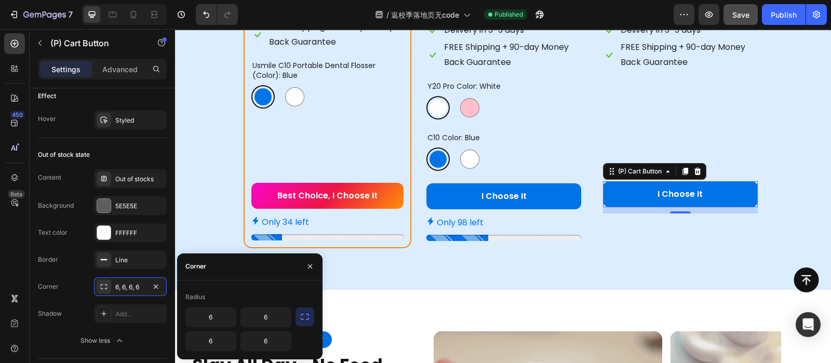
click at [303, 316] on icon "button" at bounding box center [305, 317] width 10 height 10
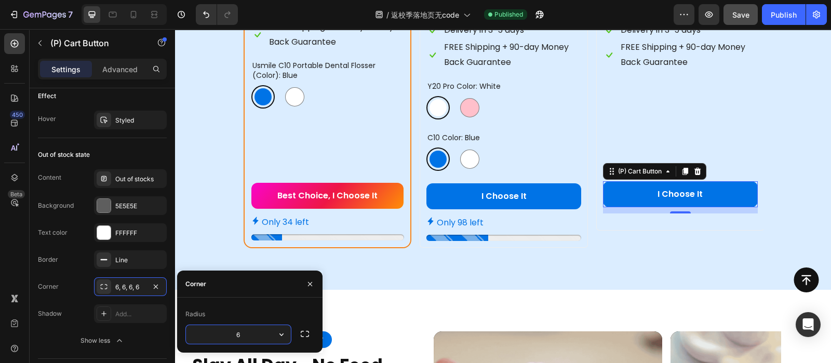
click at [262, 330] on input "6" at bounding box center [238, 334] width 105 height 19
type input "12"
click at [262, 300] on div "Radius 12" at bounding box center [249, 325] width 145 height 55
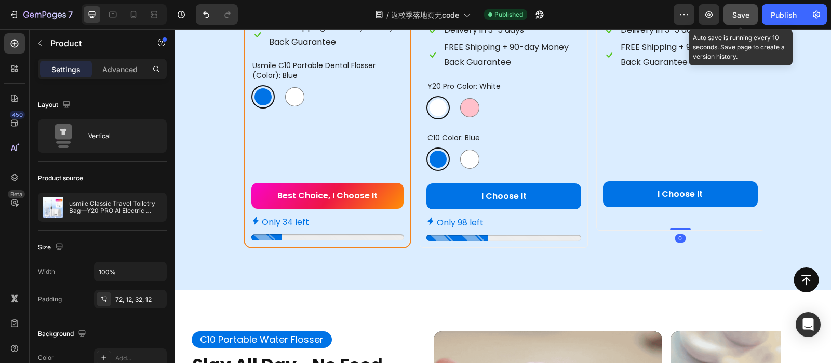
scroll to position [1627, 0]
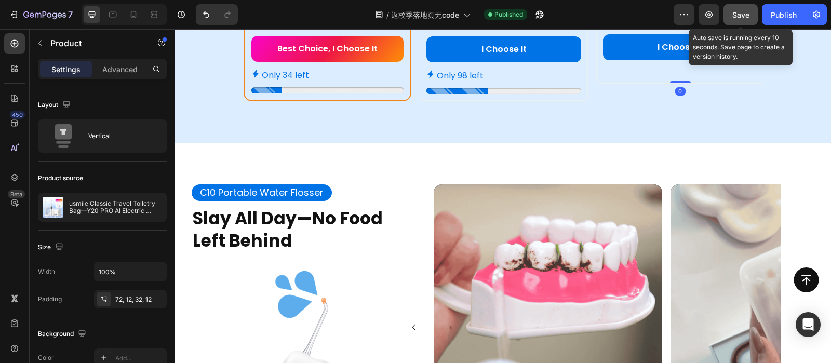
click at [742, 10] on span "Save" at bounding box center [740, 14] width 17 height 9
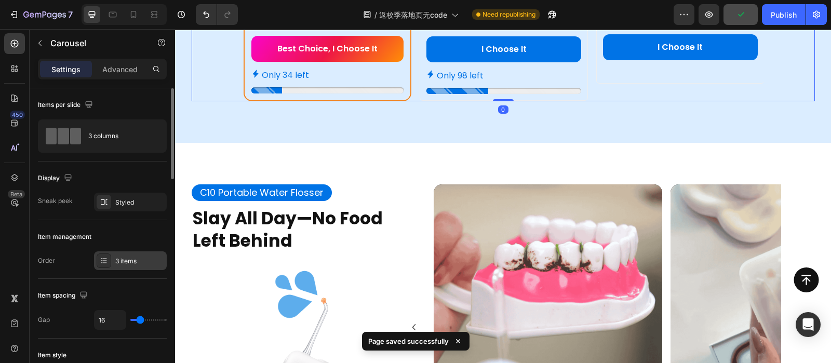
click at [119, 261] on div "3 items" at bounding box center [139, 260] width 49 height 9
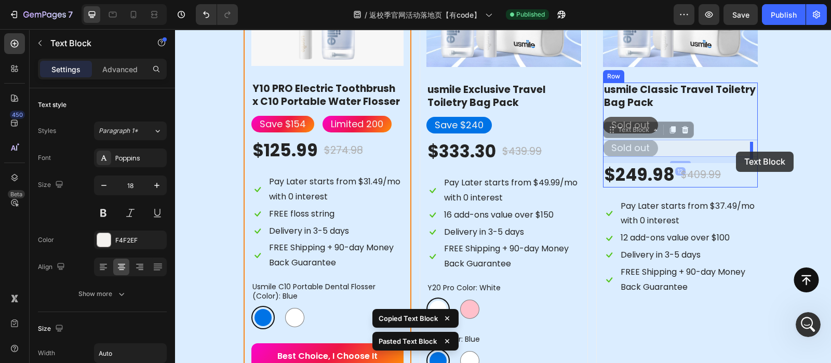
scroll to position [1, 0]
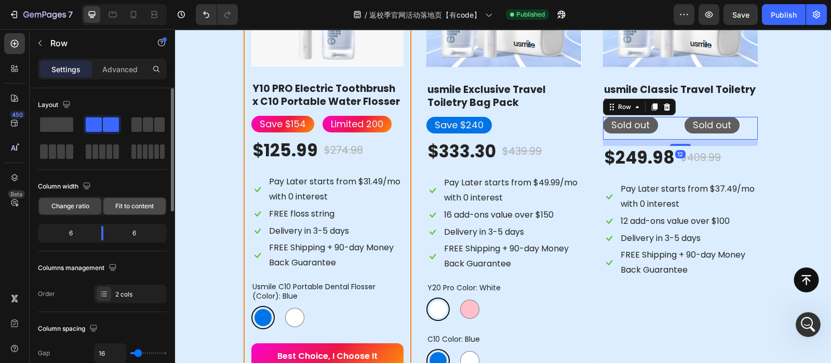
click at [134, 208] on span "Fit to content" at bounding box center [134, 205] width 38 height 9
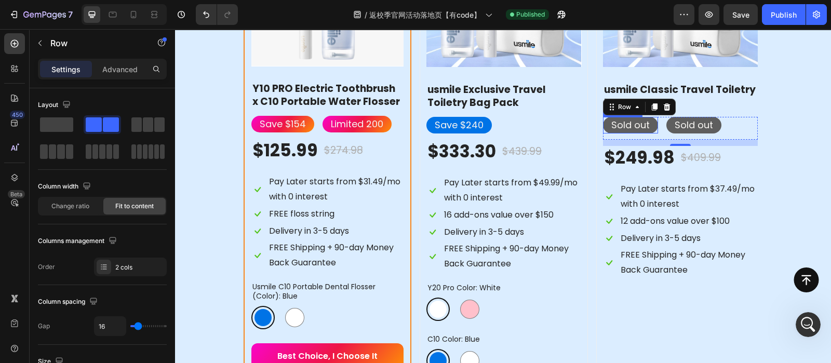
click at [628, 133] on p "Sold out" at bounding box center [630, 125] width 38 height 17
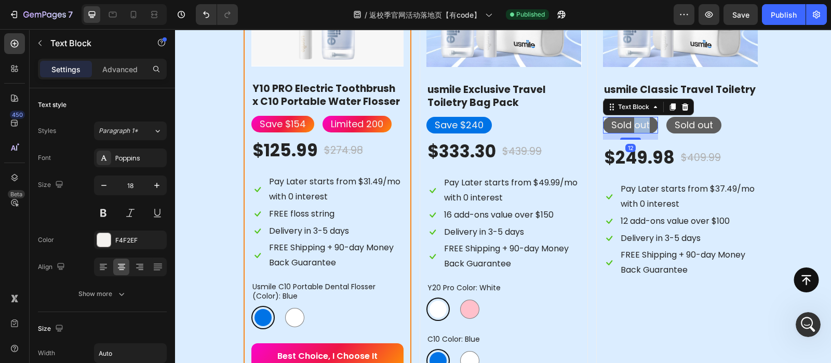
click at [628, 133] on p "Sold out" at bounding box center [630, 125] width 38 height 17
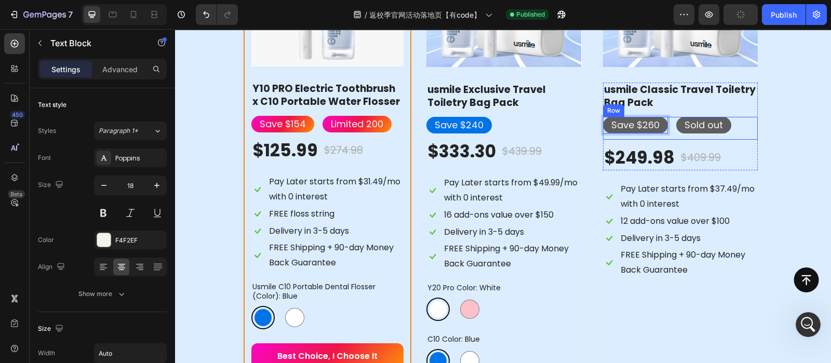
click at [746, 140] on div "Save $260 Text Block 12 Sold out Text Block Row" at bounding box center [680, 128] width 155 height 23
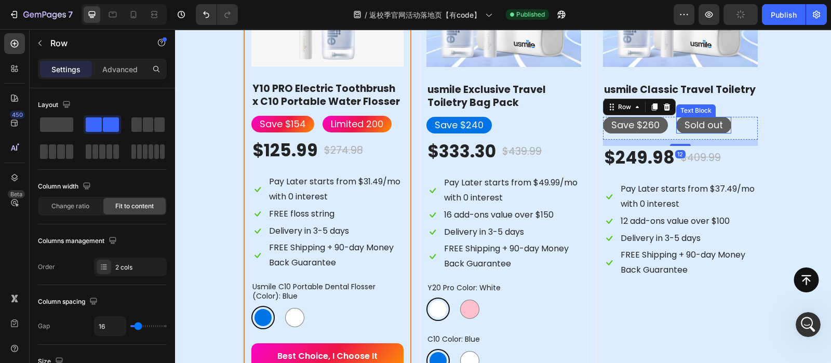
click at [712, 133] on p "Sold out" at bounding box center [703, 125] width 38 height 17
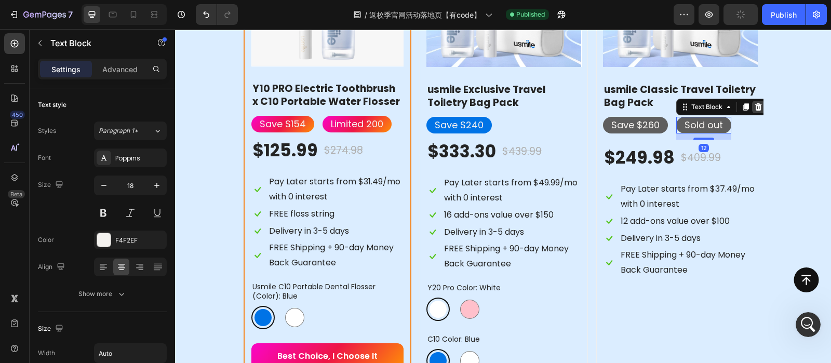
click at [755, 111] on icon at bounding box center [758, 106] width 7 height 7
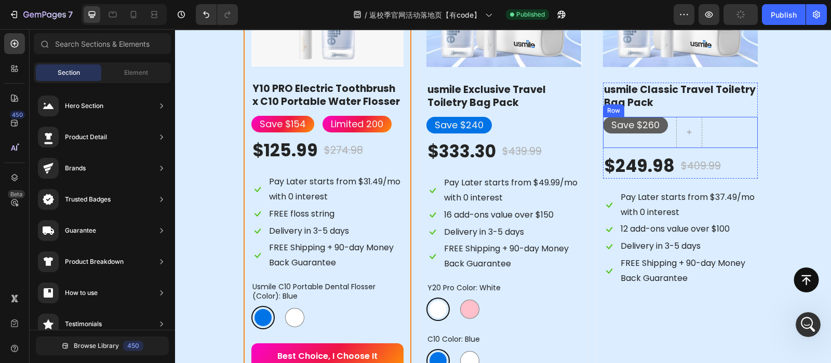
click at [654, 148] on div "Save $260 Text Block" at bounding box center [635, 132] width 65 height 31
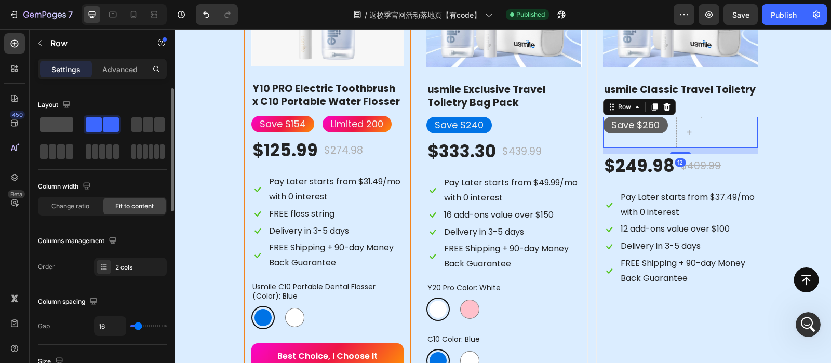
drag, startPoint x: 51, startPoint y: 128, endPoint x: 240, endPoint y: 104, distance: 190.5
click at [51, 128] on span at bounding box center [56, 124] width 33 height 15
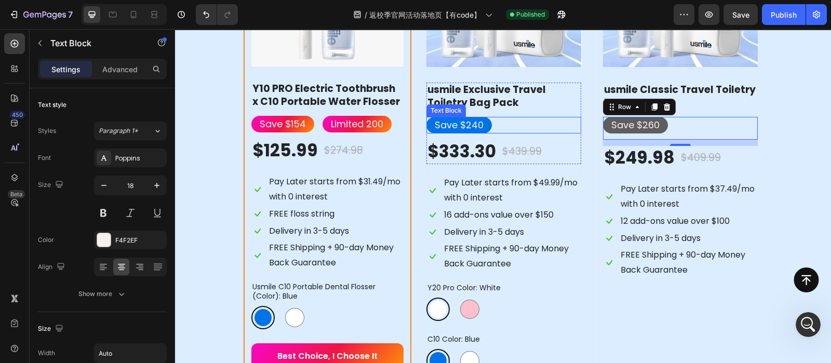
click at [477, 133] on p "Save $240" at bounding box center [459, 125] width 49 height 17
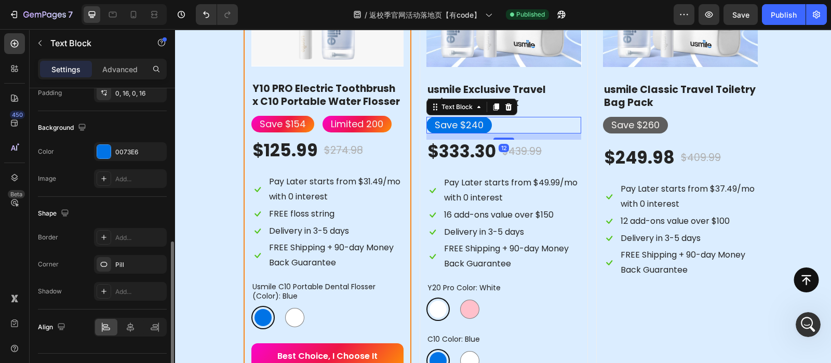
scroll to position [309, 0]
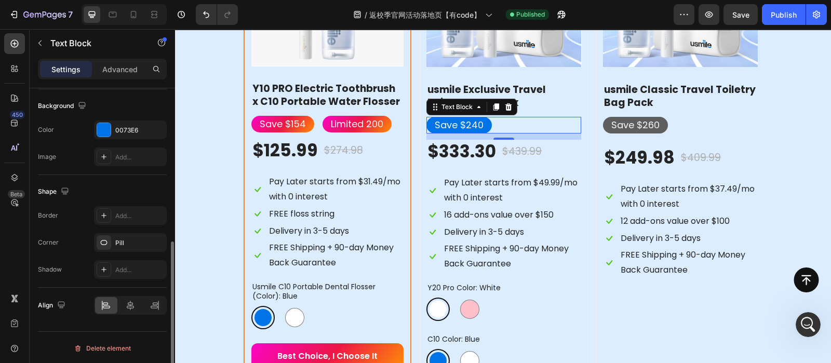
click at [120, 141] on div "The changes might be hidden by the video. Color 0073E6 Image Add..." at bounding box center [102, 143] width 129 height 46
click at [119, 128] on div "0073E6" at bounding box center [130, 130] width 30 height 9
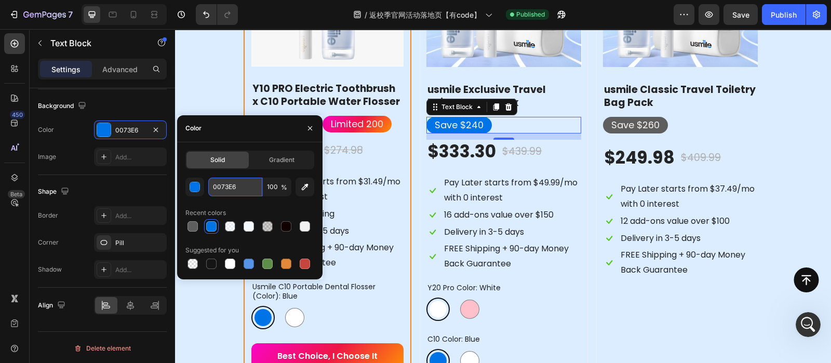
click at [238, 183] on input "0073E6" at bounding box center [235, 187] width 54 height 19
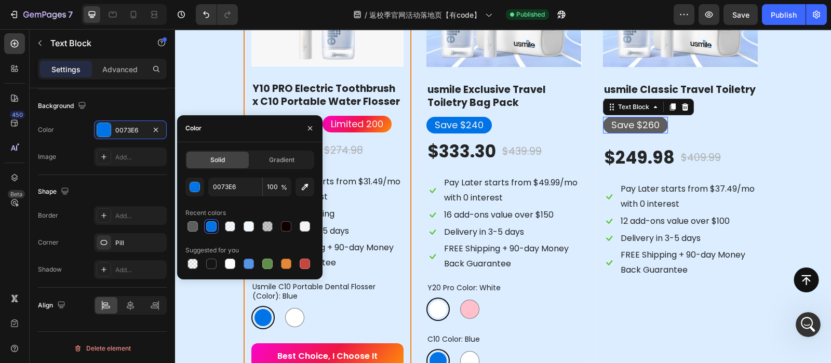
click at [627, 133] on p "Save $260" at bounding box center [635, 125] width 48 height 17
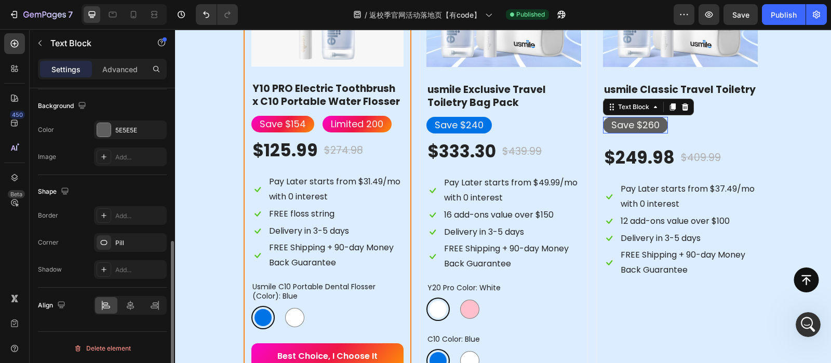
scroll to position [309, 0]
click at [124, 124] on div "5E5E5E" at bounding box center [130, 130] width 73 height 19
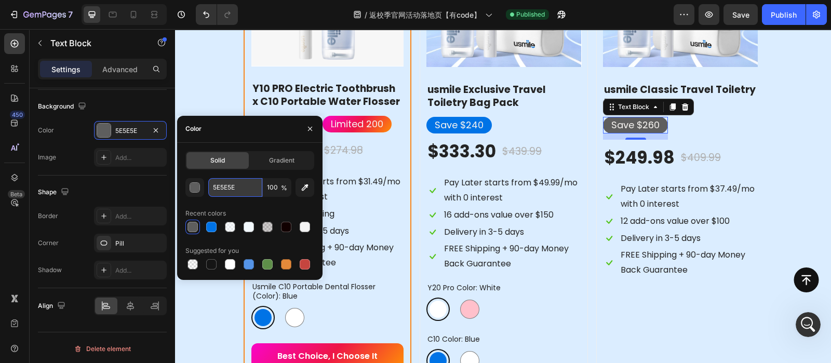
click at [235, 179] on input "5E5E5E" at bounding box center [235, 187] width 54 height 19
paste input "0073E6"
type input "0073E6"
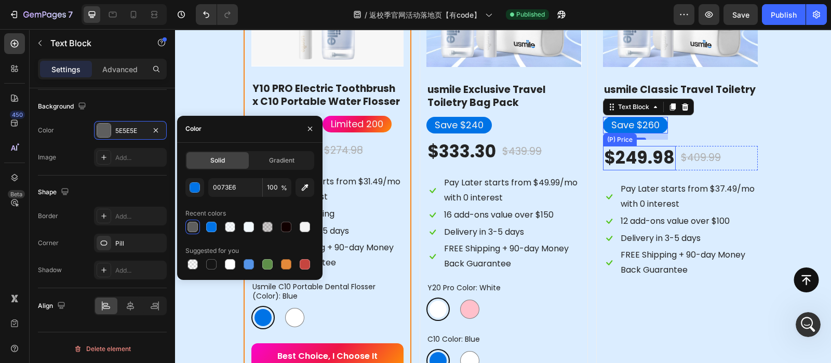
click at [657, 170] on div "$249.98" at bounding box center [639, 158] width 73 height 24
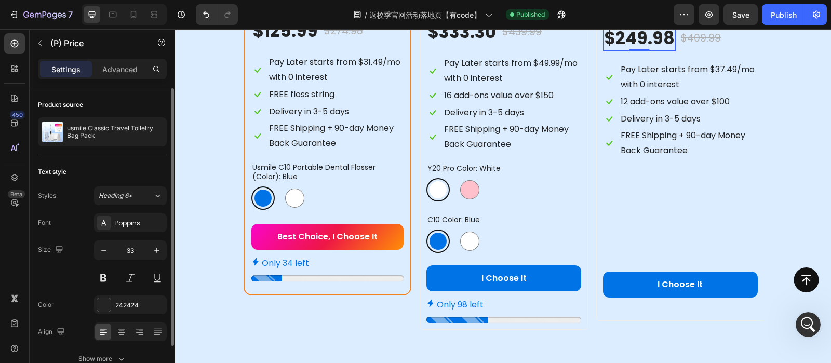
scroll to position [1312, 0]
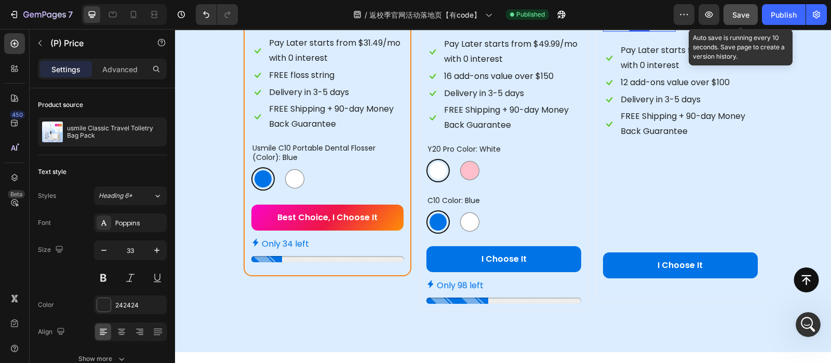
click at [745, 12] on span "Save" at bounding box center [740, 14] width 17 height 9
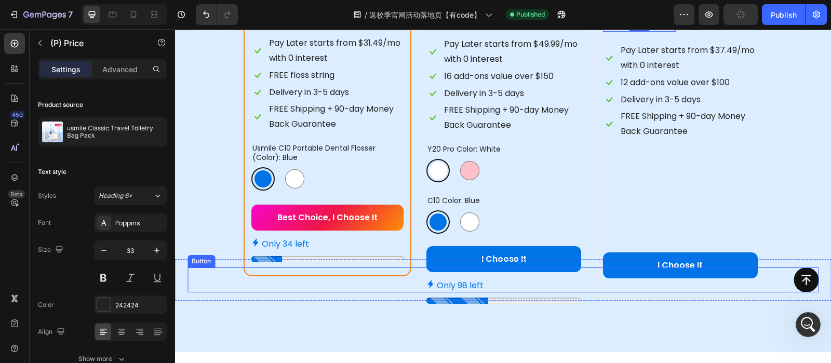
scroll to position [1225, 0]
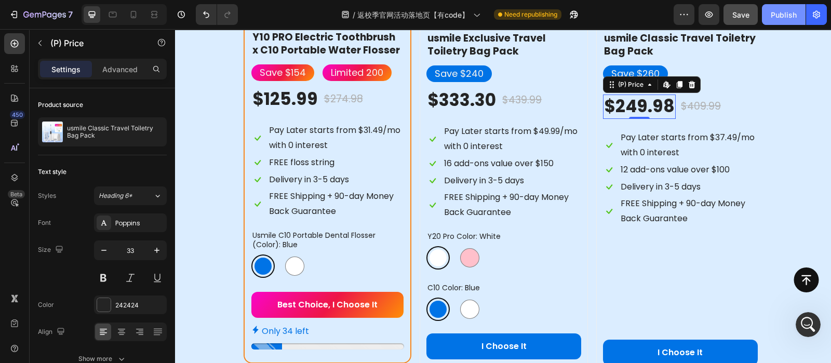
click at [776, 11] on div "Publish" at bounding box center [784, 14] width 26 height 11
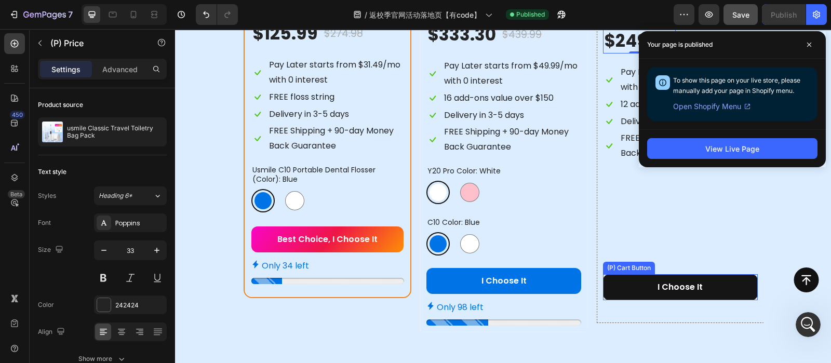
scroll to position [1384, 0]
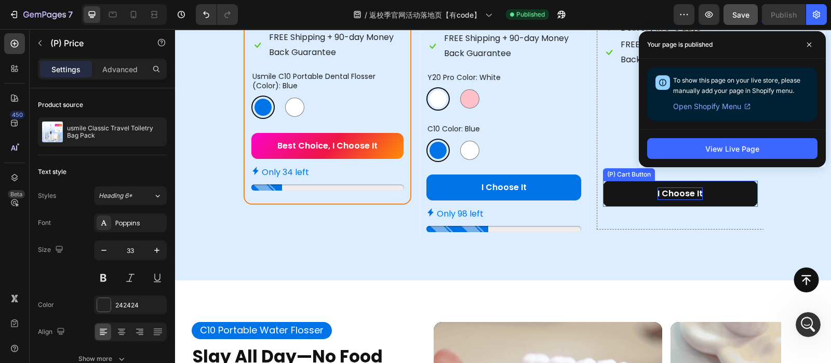
click at [685, 200] on div "I Choose It" at bounding box center [679, 193] width 45 height 12
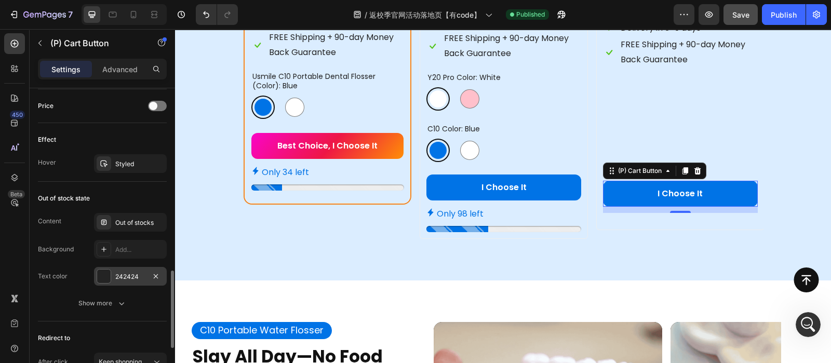
scroll to position [718, 0]
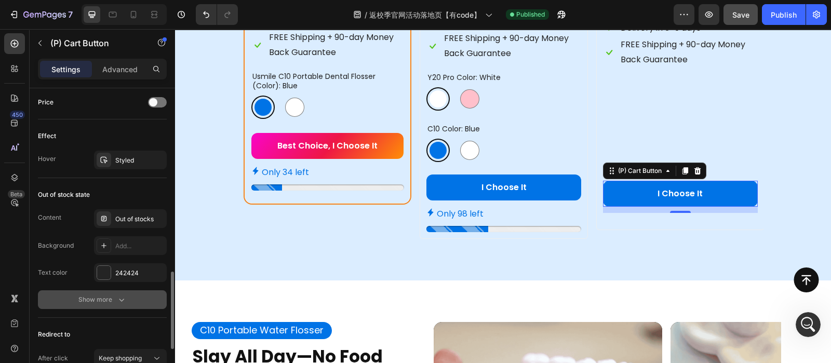
click at [121, 298] on icon "button" at bounding box center [121, 299] width 10 height 10
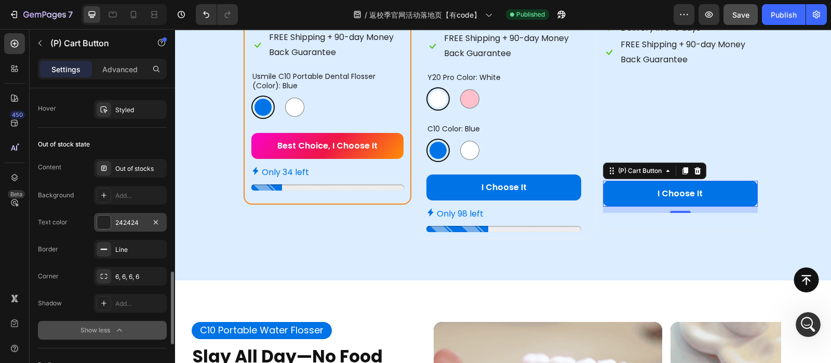
scroll to position [776, 0]
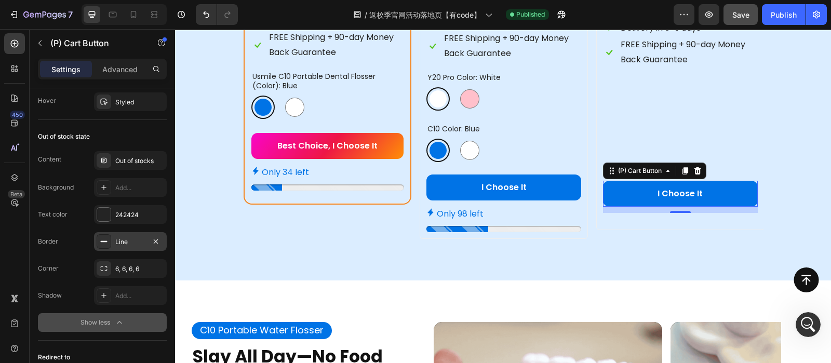
click at [122, 237] on div "Line" at bounding box center [130, 241] width 30 height 9
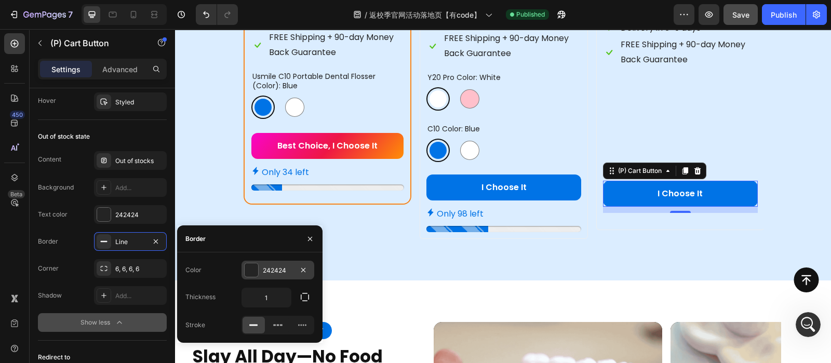
click at [253, 269] on div at bounding box center [251, 269] width 13 height 13
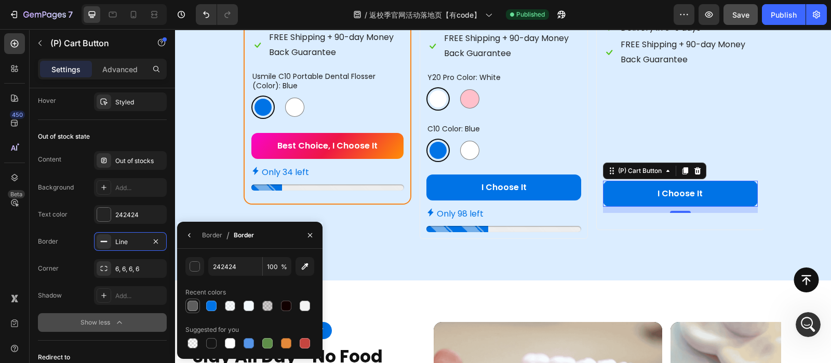
click at [195, 304] on div at bounding box center [192, 306] width 10 height 10
type input "5E5E5E"
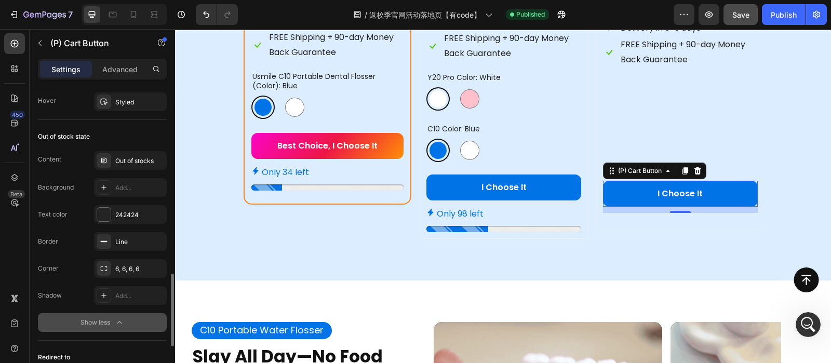
click at [121, 195] on div "Content Out of stocks Background Add... Text color 242424" at bounding box center [102, 187] width 129 height 73
click at [125, 188] on div "Add..." at bounding box center [139, 187] width 49 height 9
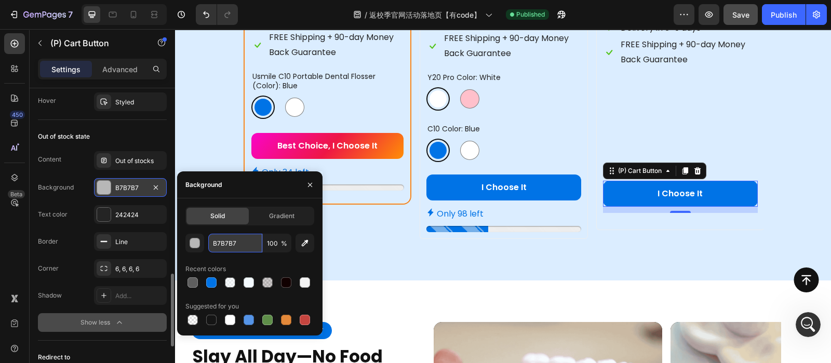
click at [235, 250] on input "B7B7B7" at bounding box center [235, 243] width 54 height 19
paste input "0073E6"
click at [196, 280] on div at bounding box center [192, 282] width 10 height 10
type input "5E5E5E"
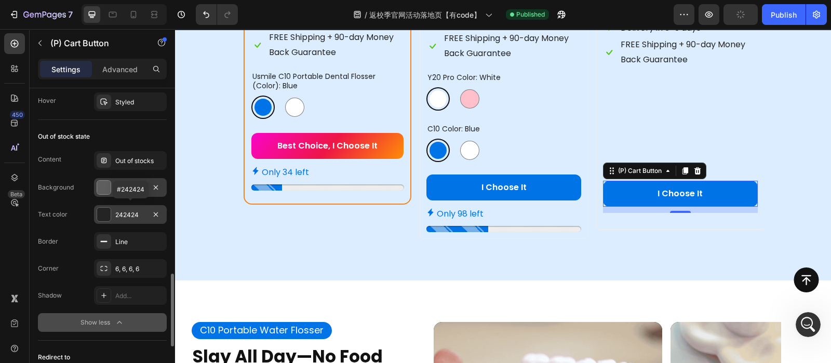
click at [136, 218] on div "242424" at bounding box center [130, 214] width 73 height 19
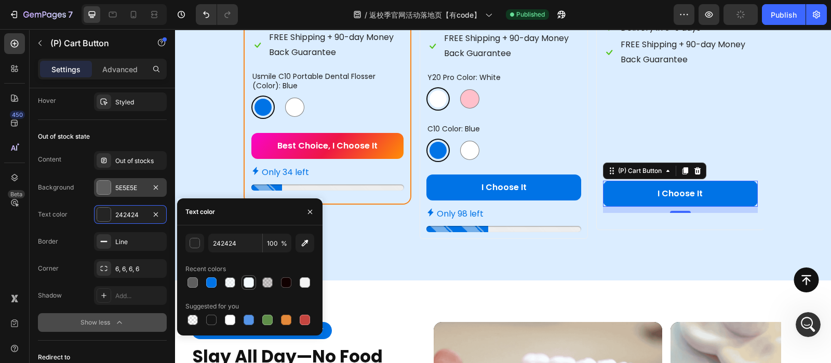
click at [245, 281] on div at bounding box center [249, 282] width 10 height 10
click at [0, 0] on input "F3F9FD" at bounding box center [0, 0] width 0 height 0
type input "FFFFFF"
click at [258, 227] on div "FFFFFF 100 % Recent colors Suggested for you" at bounding box center [249, 280] width 145 height 110
click at [65, 234] on div "Border Line" at bounding box center [102, 241] width 129 height 19
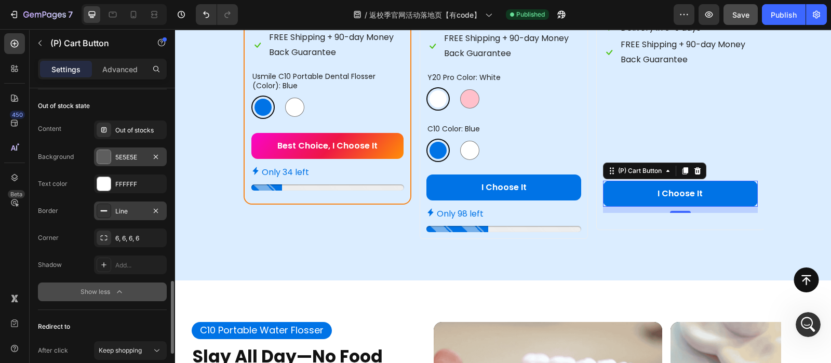
scroll to position [807, 0]
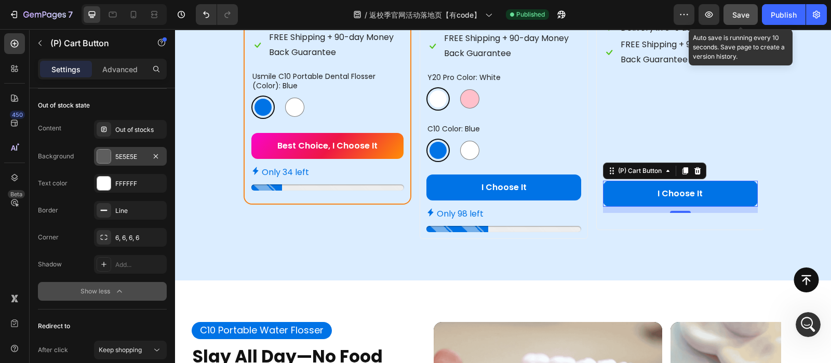
click at [754, 16] on button "Save" at bounding box center [740, 14] width 34 height 21
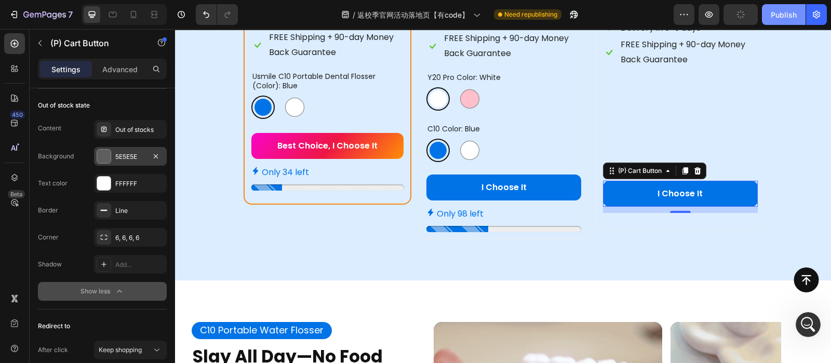
click at [777, 19] on div "Publish" at bounding box center [784, 14] width 26 height 11
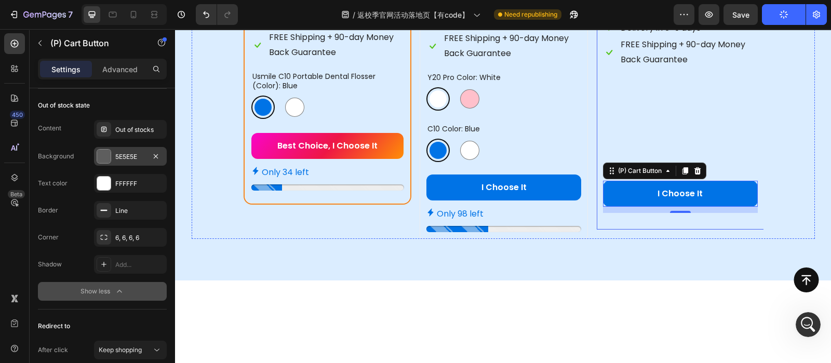
scroll to position [1061, 0]
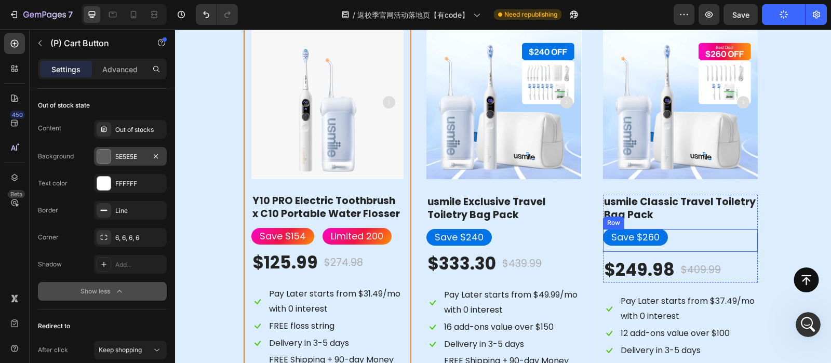
click at [699, 252] on div "Save $260 Text Block Row" at bounding box center [680, 240] width 155 height 23
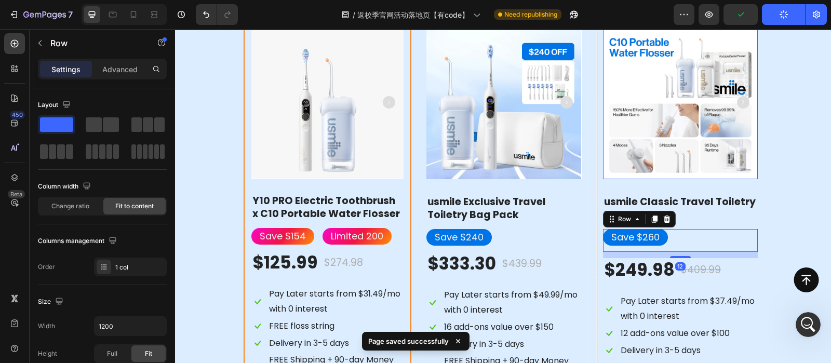
scroll to position [1228, 0]
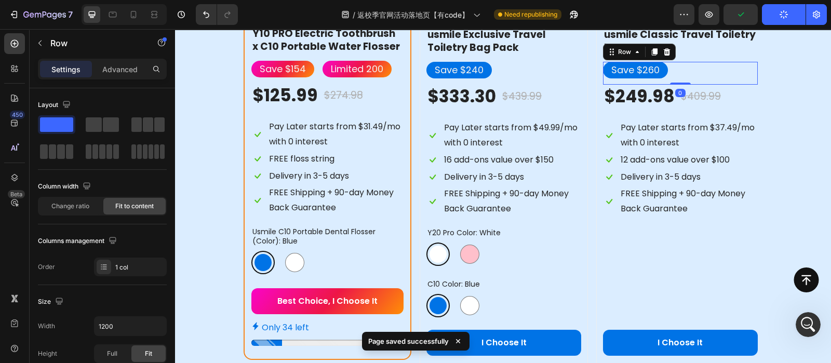
drag, startPoint x: 677, startPoint y: 114, endPoint x: 676, endPoint y: 342, distance: 227.9
click at [670, 40] on div "(P) Images & Gallery usmile Classic Travel Toiletry Bag Pack Product Title Save…" at bounding box center [680, 105] width 155 height 511
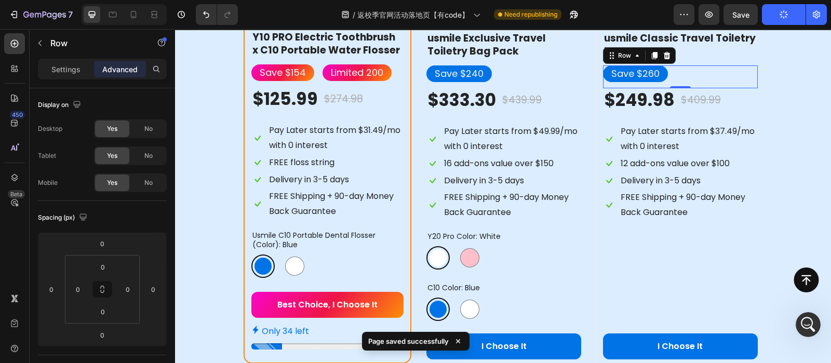
scroll to position [1203, 0]
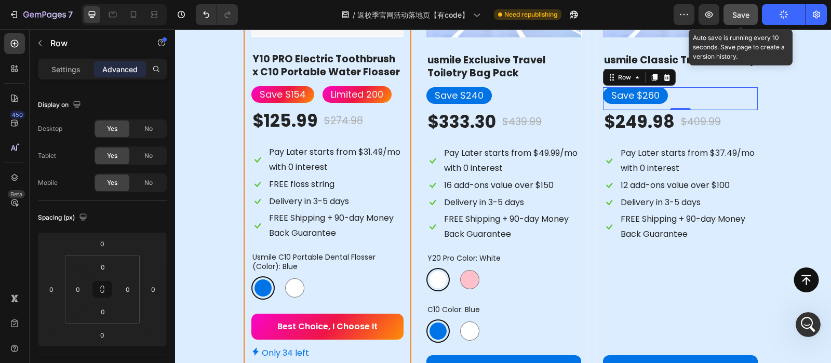
click at [750, 19] on button "Save" at bounding box center [740, 14] width 34 height 21
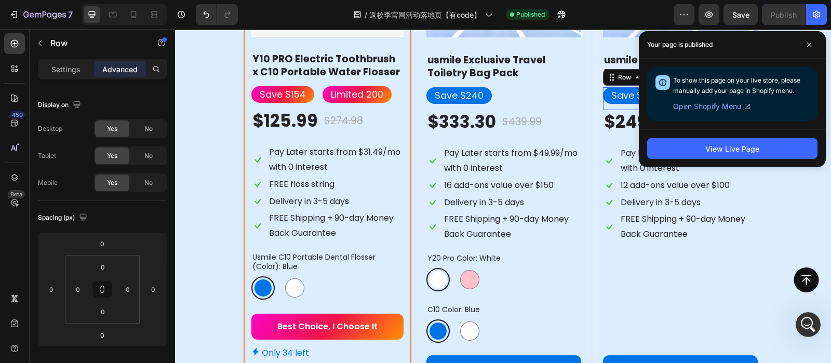
scroll to position [1334, 0]
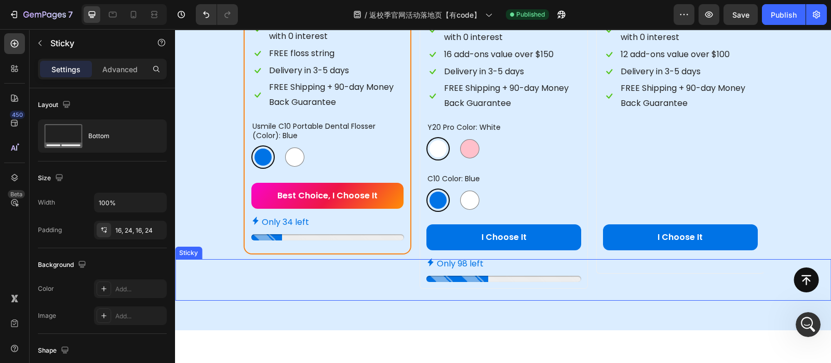
click at [632, 266] on div "Button Sticky" at bounding box center [503, 280] width 656 height 42
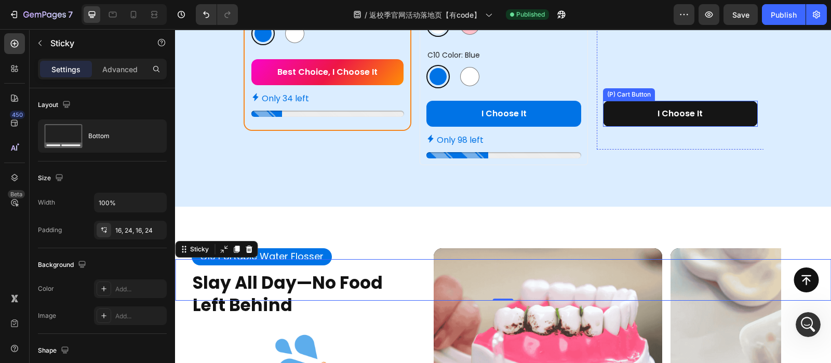
click at [623, 127] on button "I Choose It" at bounding box center [680, 114] width 155 height 26
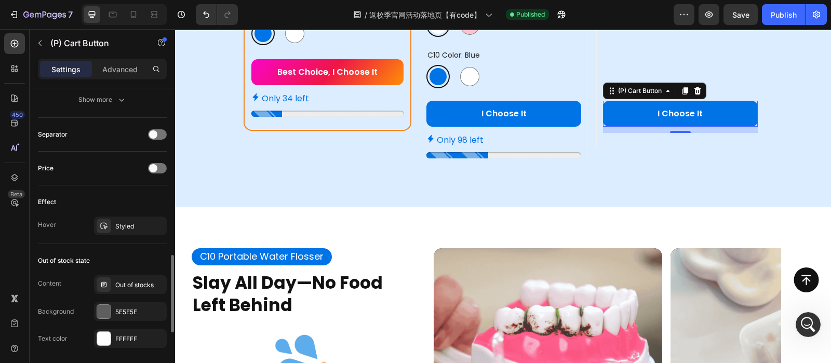
scroll to position [754, 0]
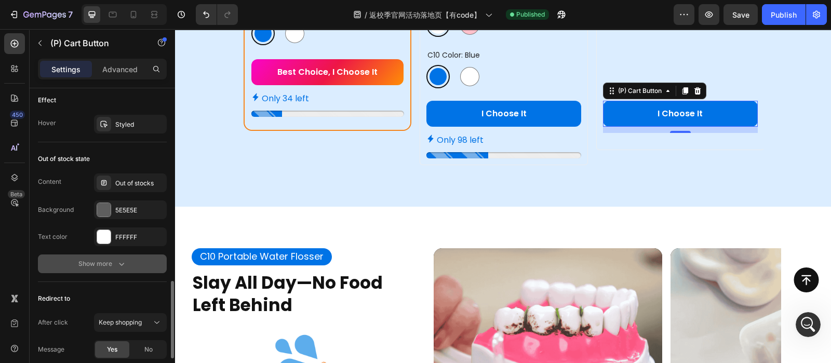
click at [111, 259] on div "Show more" at bounding box center [102, 264] width 48 height 10
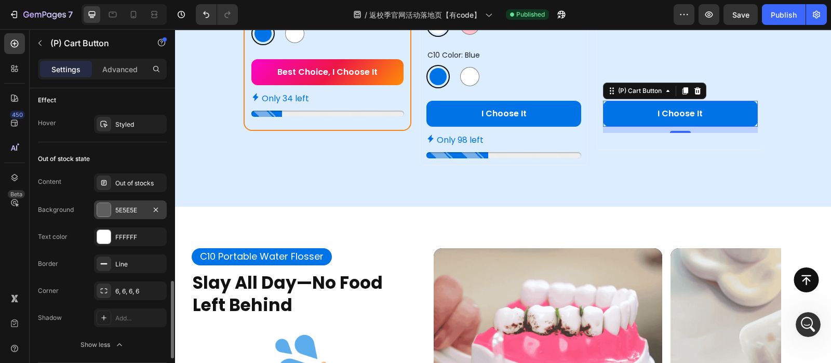
click at [120, 208] on div "5E5E5E" at bounding box center [130, 210] width 30 height 9
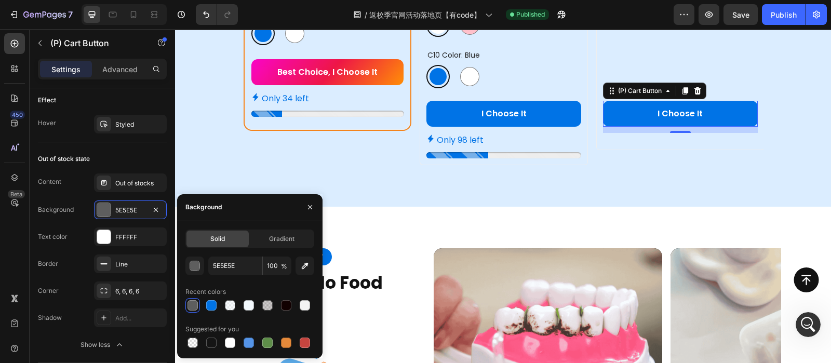
click at [184, 265] on div "Solid Gradient 5E5E5E 100 % Recent colors Suggested for you" at bounding box center [249, 289] width 145 height 120
click at [194, 266] on div "button" at bounding box center [195, 266] width 10 height 10
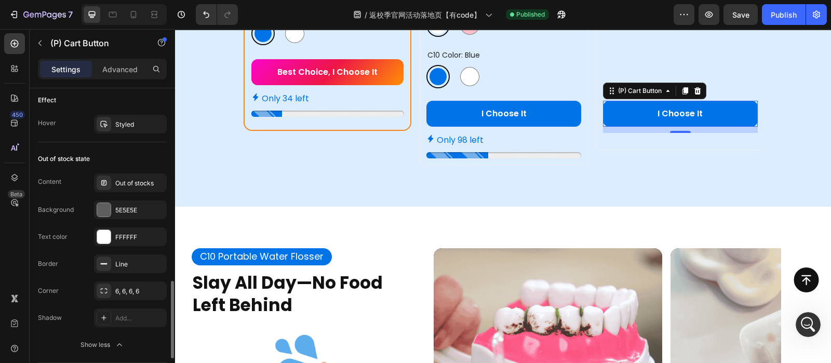
click at [65, 221] on div "Content Out of stocks Background 5E5E5E Text color FFFFFF" at bounding box center [102, 209] width 129 height 73
click at [124, 180] on div "Out of stocks" at bounding box center [139, 183] width 49 height 9
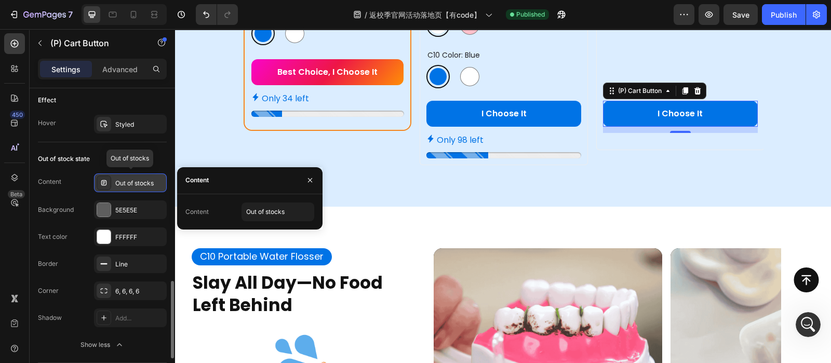
click at [124, 180] on div "Out of stocks" at bounding box center [139, 183] width 49 height 9
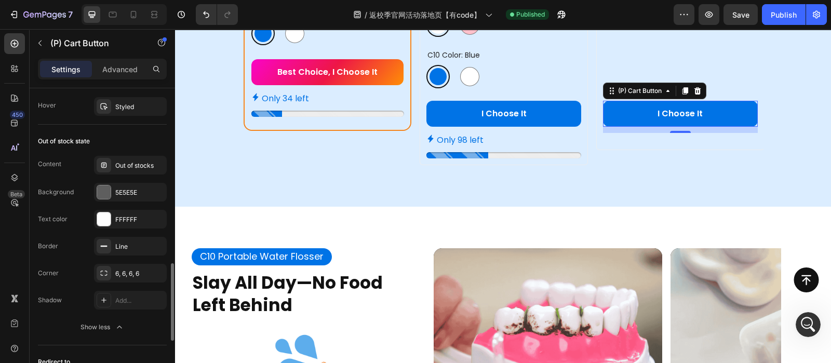
scroll to position [778, 0]
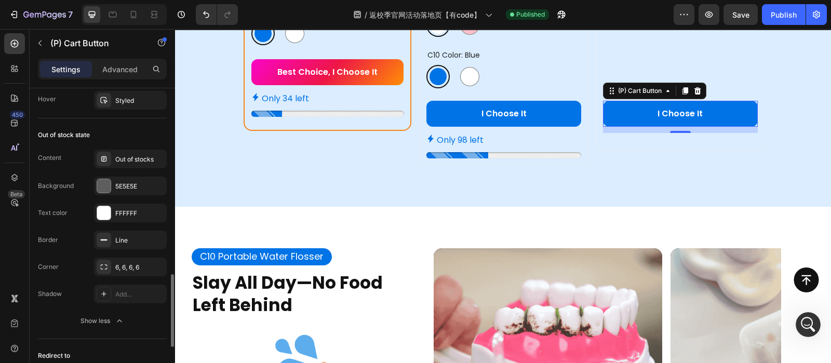
click at [77, 289] on div "Shadow Add..." at bounding box center [102, 294] width 129 height 19
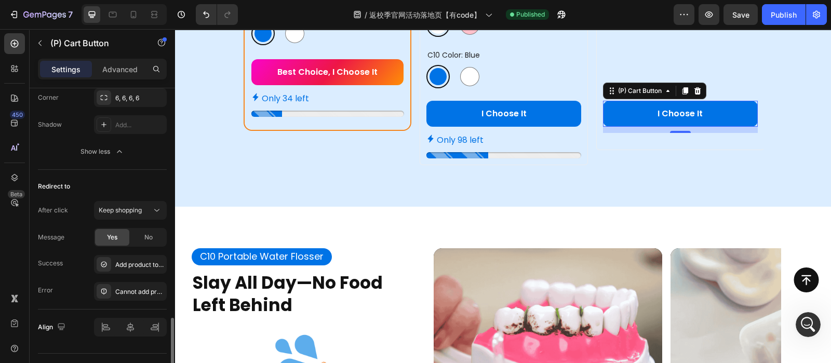
scroll to position [950, 0]
click at [152, 232] on span "No" at bounding box center [148, 233] width 8 height 9
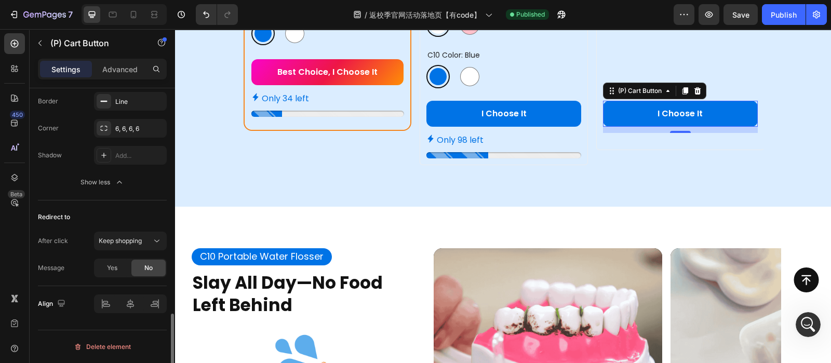
scroll to position [914, 0]
click at [158, 244] on icon at bounding box center [157, 243] width 10 height 10
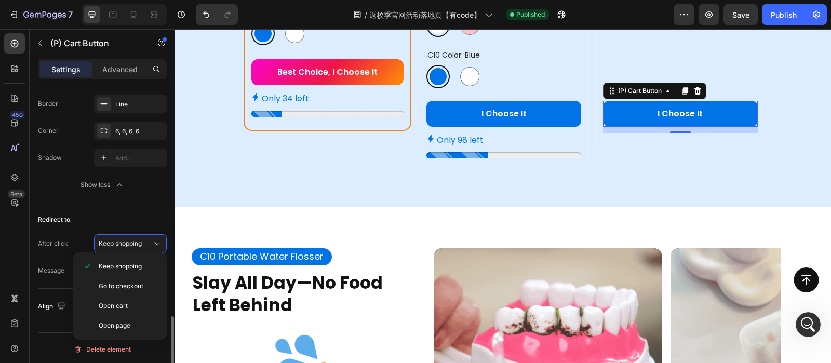
click at [132, 198] on div "Out of stock state Content Out of stocks Background 5E5E5E Text color FFFFFF Bo…" at bounding box center [102, 92] width 129 height 221
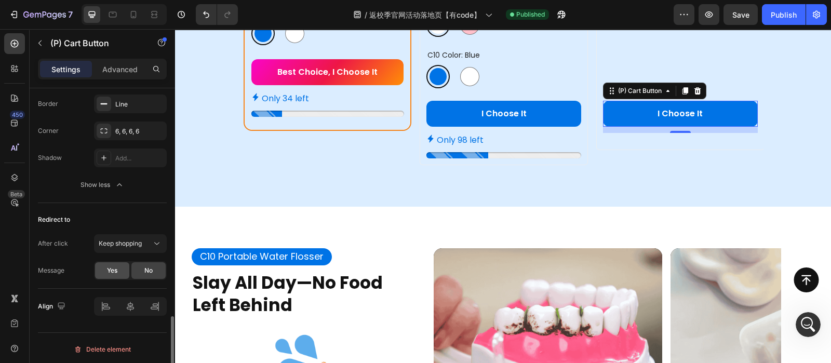
click at [115, 267] on span "Yes" at bounding box center [112, 270] width 10 height 9
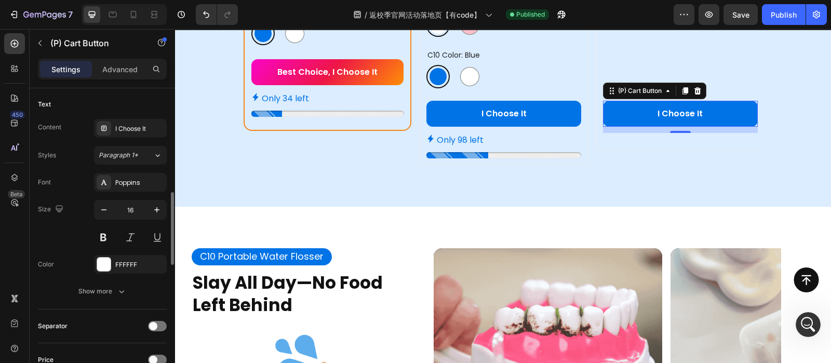
scroll to position [456, 0]
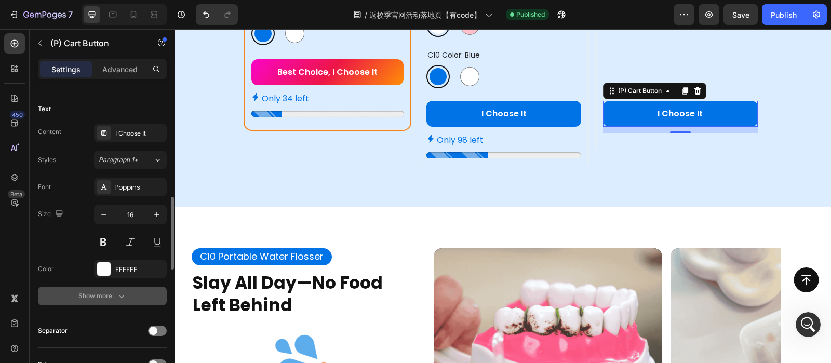
click at [119, 295] on icon "button" at bounding box center [121, 296] width 5 height 3
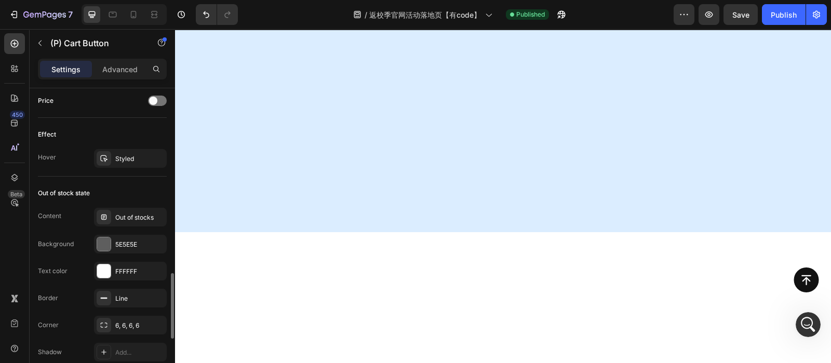
scroll to position [0, 0]
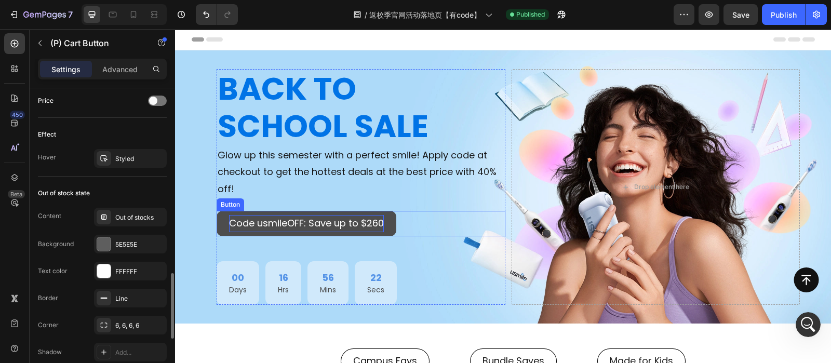
click at [360, 220] on p "Code usmileOFF: Save up to $260" at bounding box center [306, 223] width 155 height 17
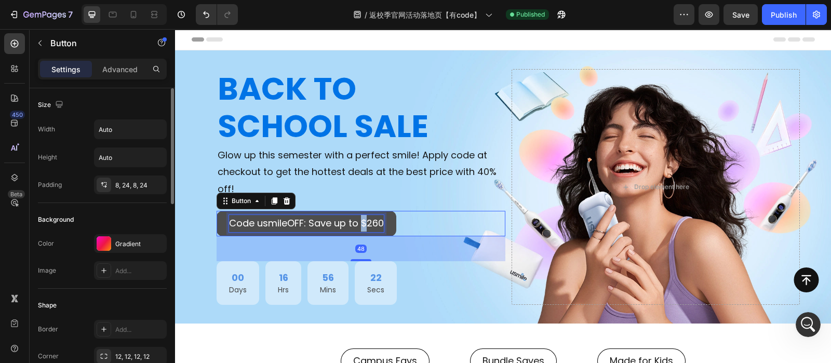
click at [360, 220] on p "Code usmileOFF: Save up to $260" at bounding box center [306, 223] width 155 height 17
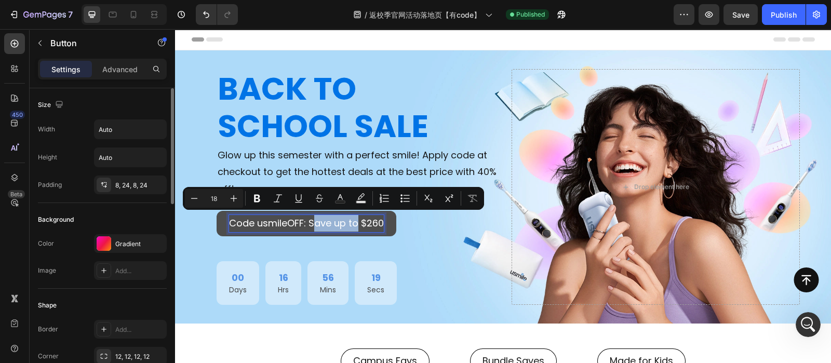
drag, startPoint x: 312, startPoint y: 217, endPoint x: 356, endPoint y: 219, distance: 44.2
click at [356, 219] on p "Code usmileOFF: Save up to $260" at bounding box center [306, 223] width 155 height 17
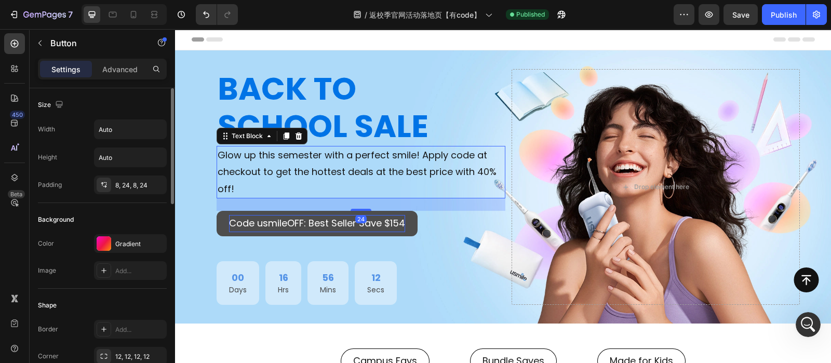
click at [436, 182] on p "Glow up this semester with a perfect smile! Apply code at checkout to get the h…" at bounding box center [361, 172] width 287 height 50
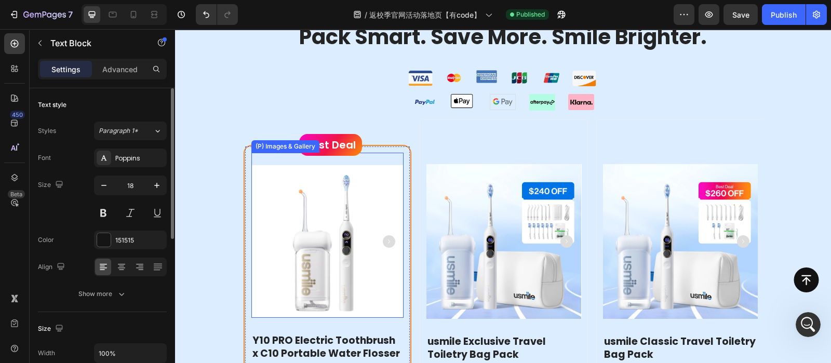
scroll to position [944, 0]
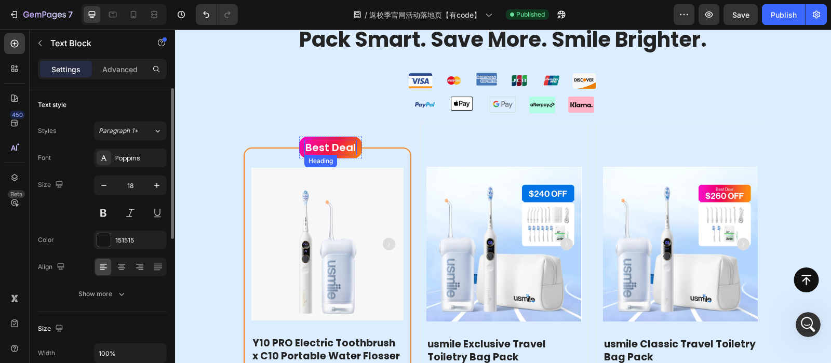
click at [341, 150] on h3 "Best Deal" at bounding box center [330, 148] width 52 height 16
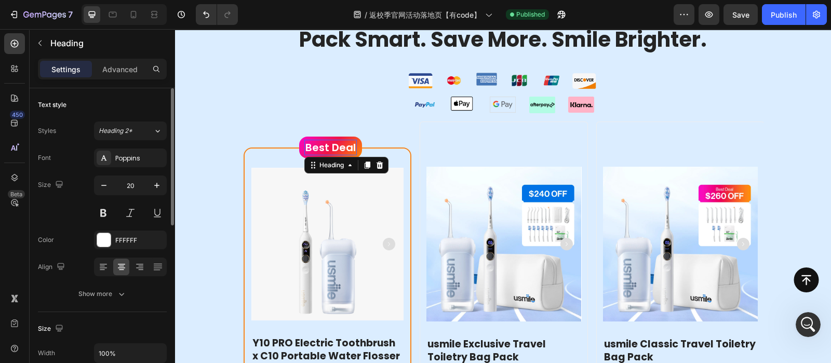
click at [341, 150] on h3 "Best Deal" at bounding box center [330, 148] width 52 height 16
click at [125, 67] on p "Advanced" at bounding box center [119, 69] width 35 height 11
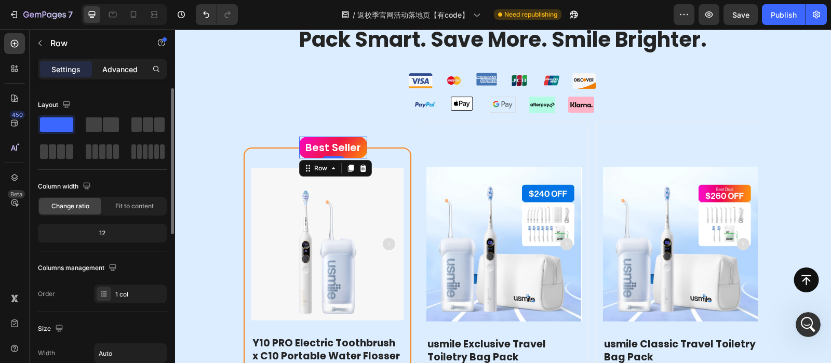
click at [112, 61] on div "Advanced" at bounding box center [120, 69] width 52 height 17
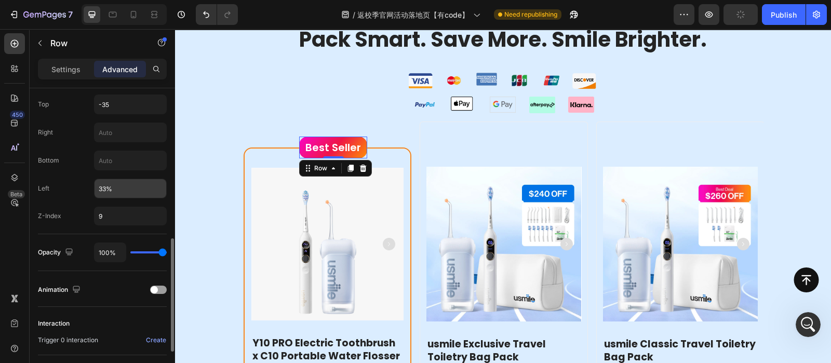
scroll to position [407, 0]
click at [119, 183] on input "33%" at bounding box center [130, 190] width 72 height 19
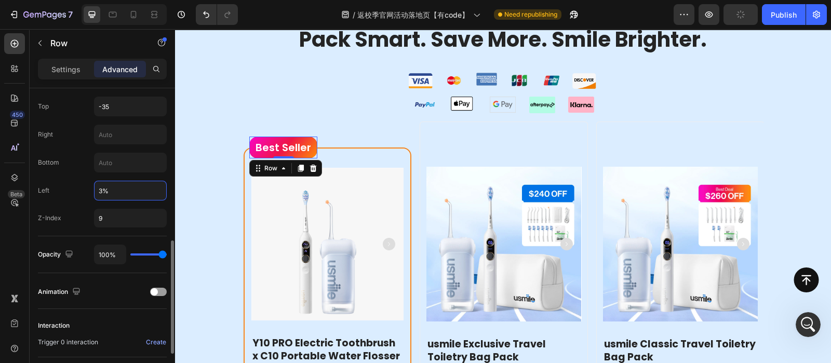
type input "32%"
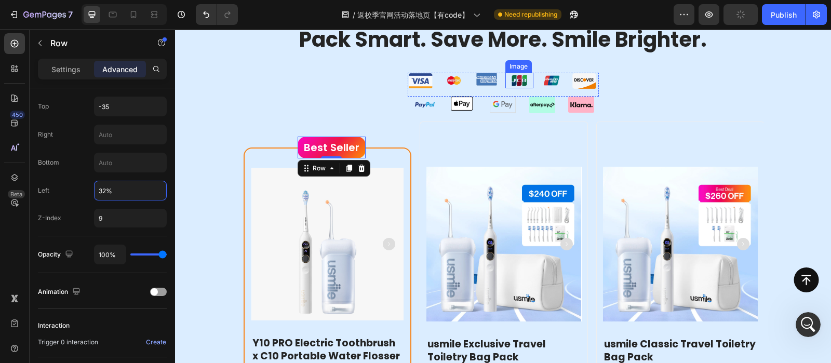
click at [523, 84] on div at bounding box center [519, 81] width 29 height 16
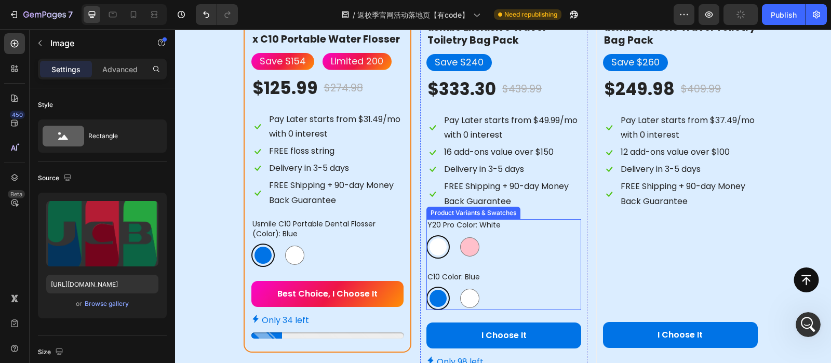
scroll to position [1375, 0]
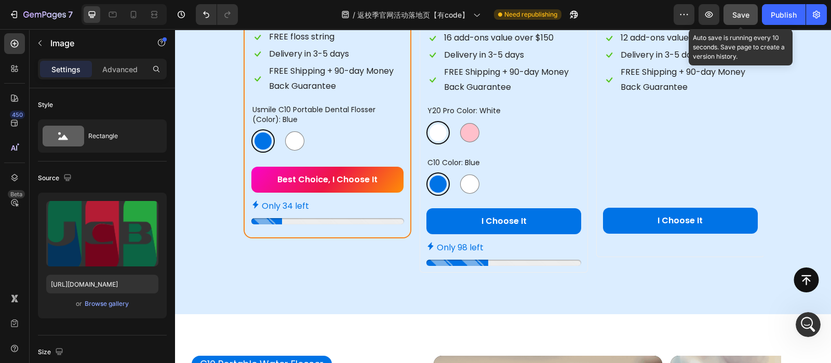
click at [737, 24] on button "Save" at bounding box center [740, 14] width 34 height 21
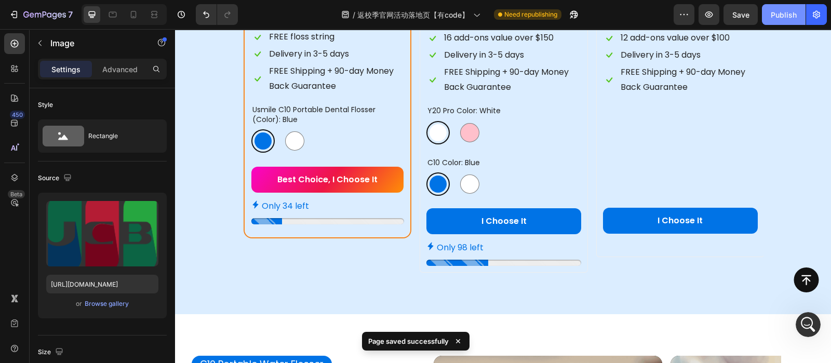
click at [775, 13] on div "Publish" at bounding box center [784, 14] width 26 height 11
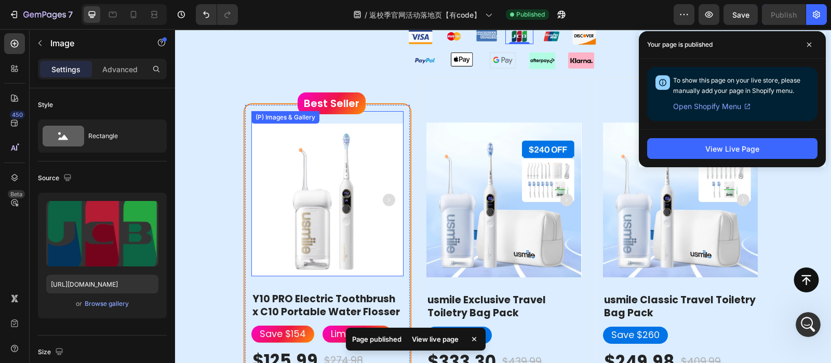
scroll to position [989, 0]
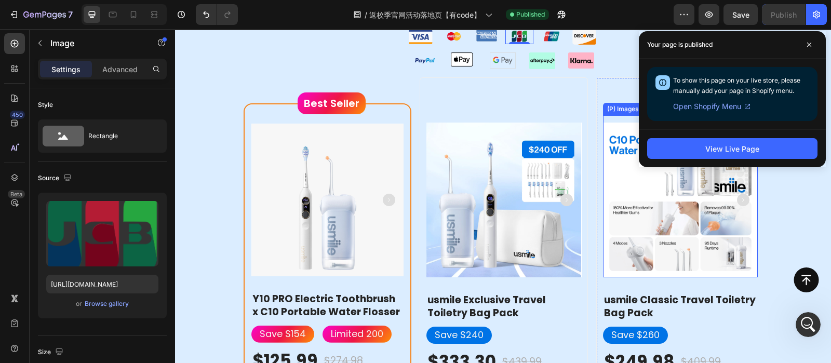
click at [667, 219] on img at bounding box center [680, 200] width 155 height 155
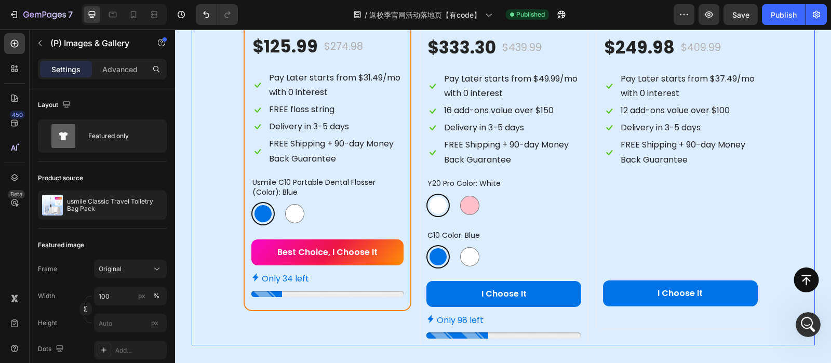
scroll to position [1276, 0]
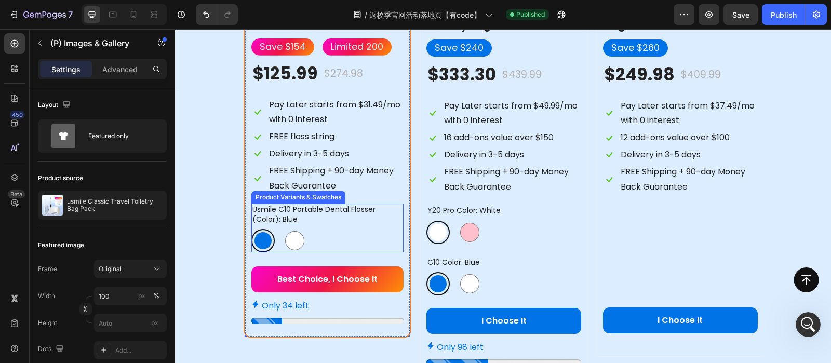
click at [343, 243] on div "Blue Blue White White" at bounding box center [327, 240] width 153 height 23
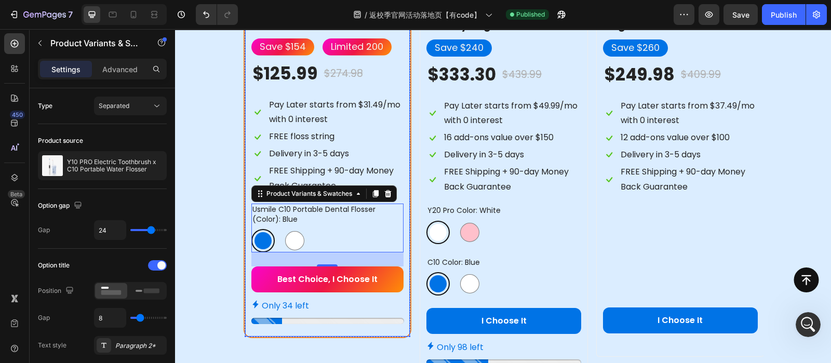
scroll to position [1401, 0]
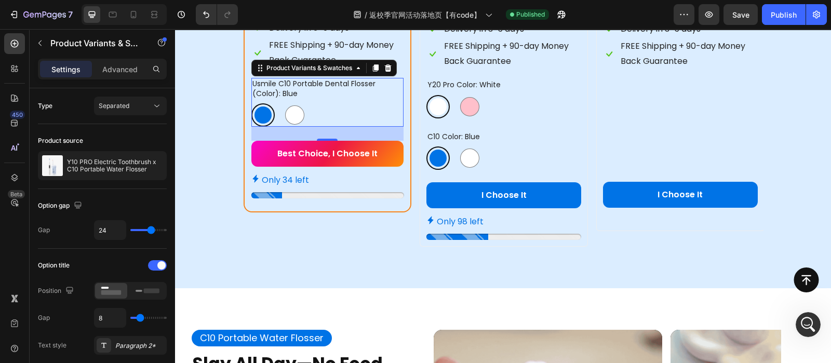
click at [325, 136] on div "27" at bounding box center [327, 134] width 153 height 14
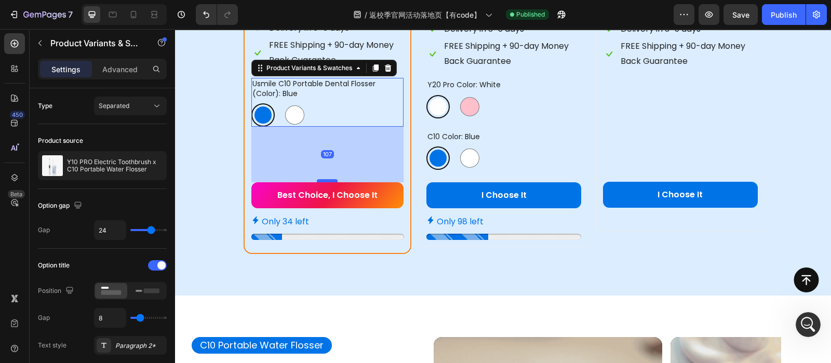
drag, startPoint x: 325, startPoint y: 138, endPoint x: 330, endPoint y: 180, distance: 42.4
click at [330, 180] on div at bounding box center [327, 180] width 21 height 3
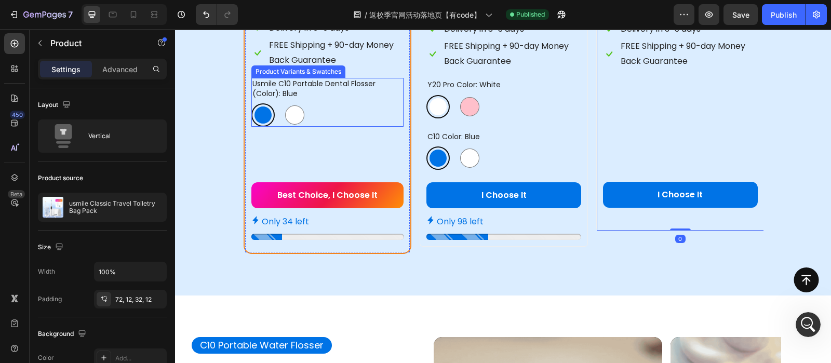
click at [327, 115] on div "Blue Blue White White" at bounding box center [327, 114] width 153 height 23
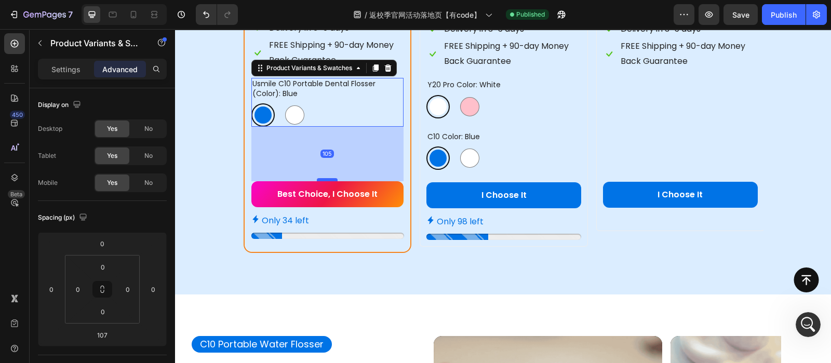
click at [330, 179] on div at bounding box center [327, 179] width 21 height 3
type input "105"
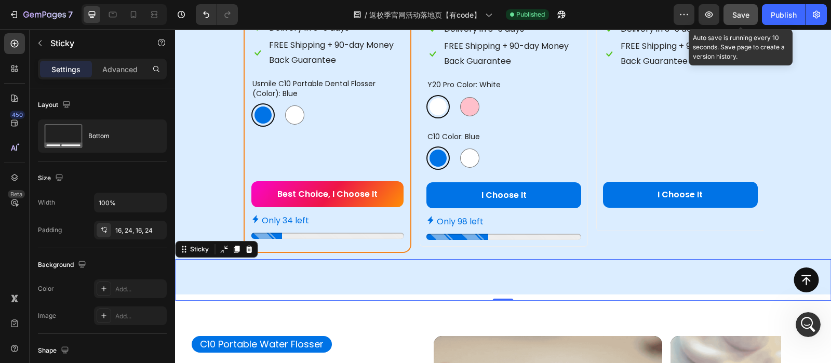
click at [737, 6] on button "Save" at bounding box center [740, 14] width 34 height 21
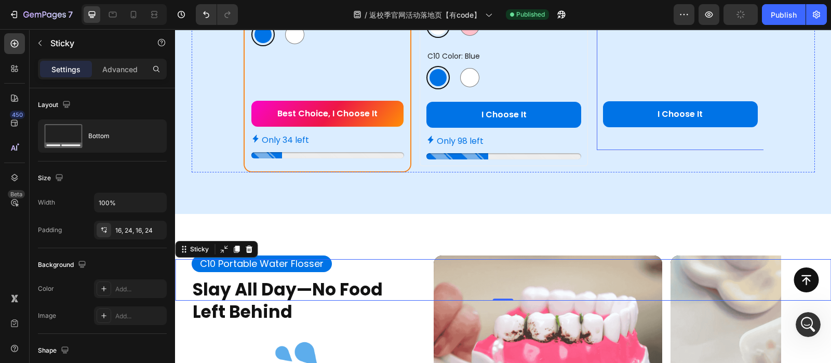
scroll to position [1342, 0]
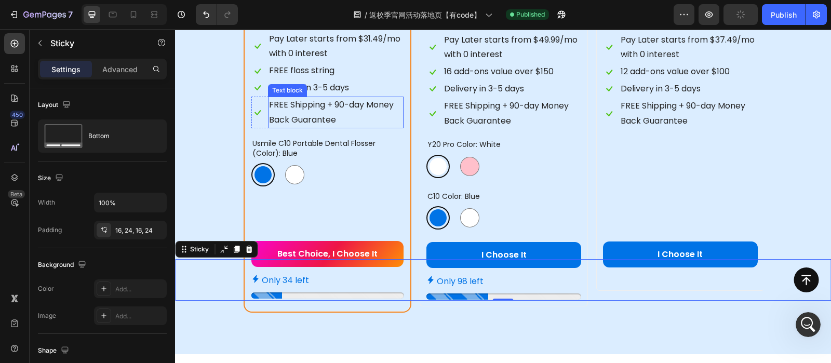
click at [361, 120] on p "FREE Shipping + 90-day Money Back Guarantee" at bounding box center [336, 113] width 134 height 30
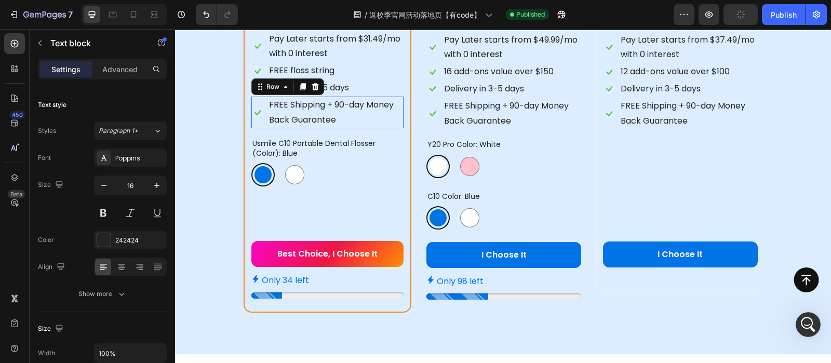
click at [254, 127] on div "Icon" at bounding box center [257, 113] width 12 height 32
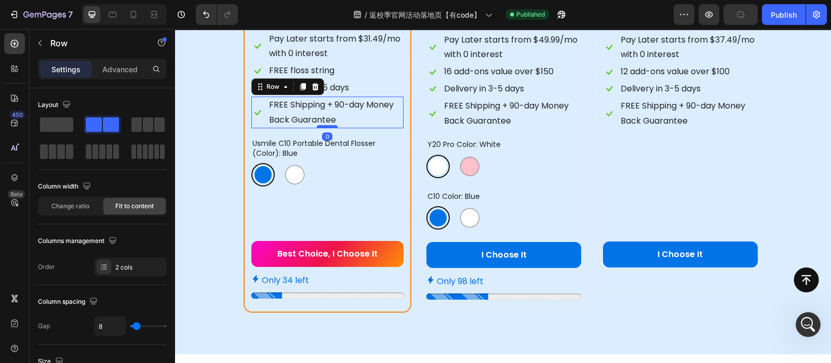
click at [326, 128] on div at bounding box center [327, 126] width 21 height 3
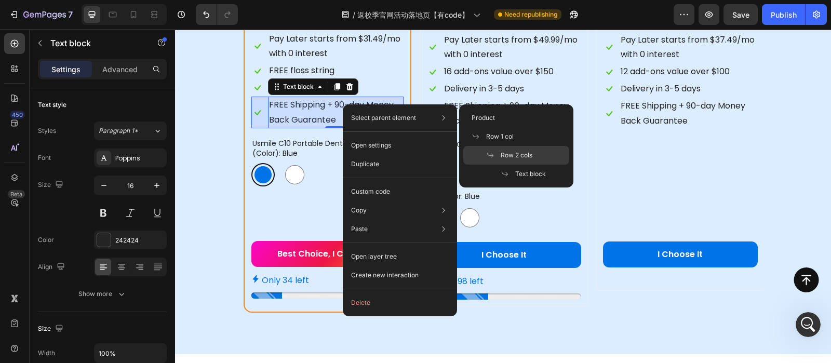
click at [512, 165] on div "Row 2 cols" at bounding box center [516, 174] width 106 height 19
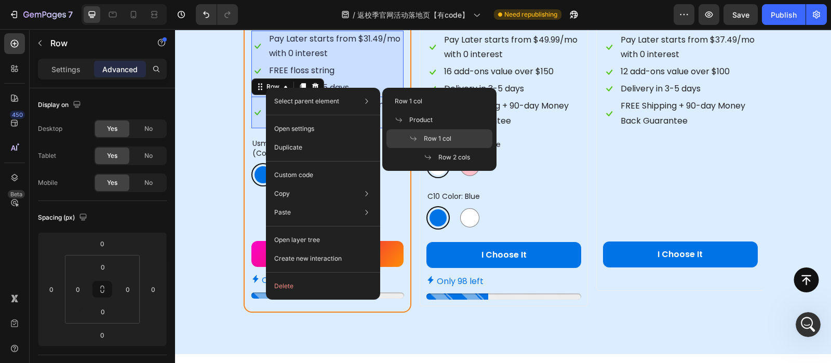
click at [443, 139] on span "Row 1 col" at bounding box center [438, 138] width 28 height 9
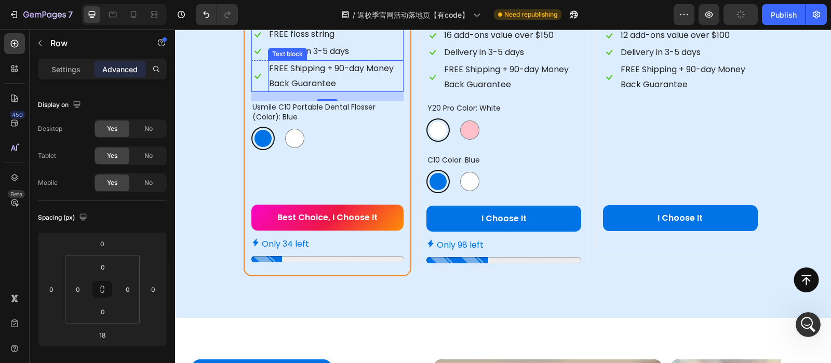
scroll to position [1404, 0]
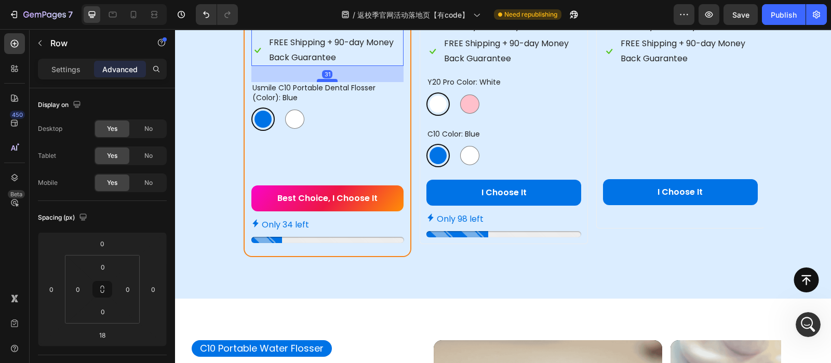
drag, startPoint x: 323, startPoint y: 74, endPoint x: 322, endPoint y: 82, distance: 7.4
click at [322, 82] on div at bounding box center [327, 80] width 21 height 3
type input "31"
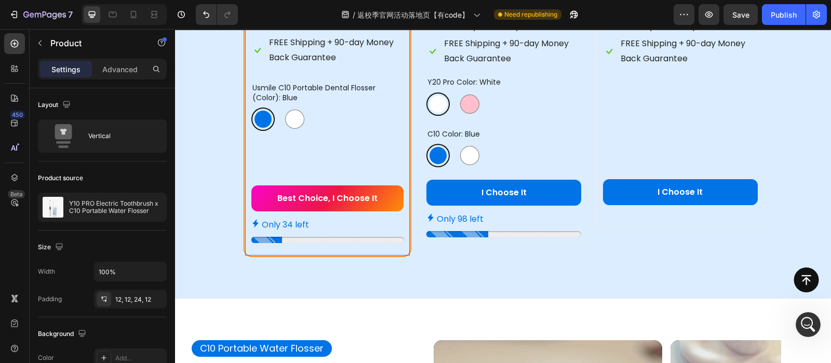
click at [334, 129] on div "Blue Blue White White" at bounding box center [327, 118] width 153 height 23
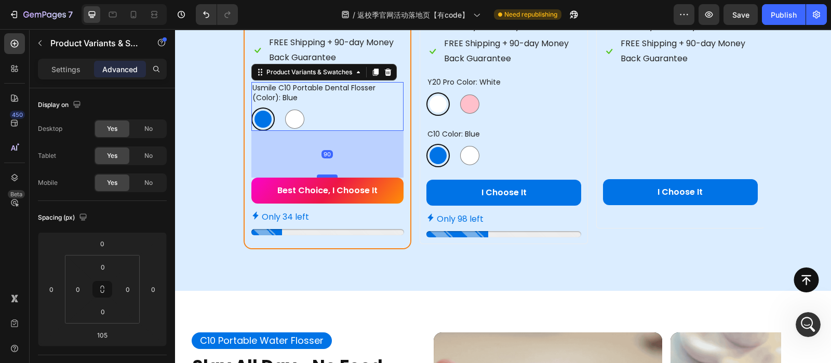
drag, startPoint x: 328, startPoint y: 183, endPoint x: 328, endPoint y: 175, distance: 7.8
click at [328, 175] on div at bounding box center [327, 175] width 21 height 3
type input "90"
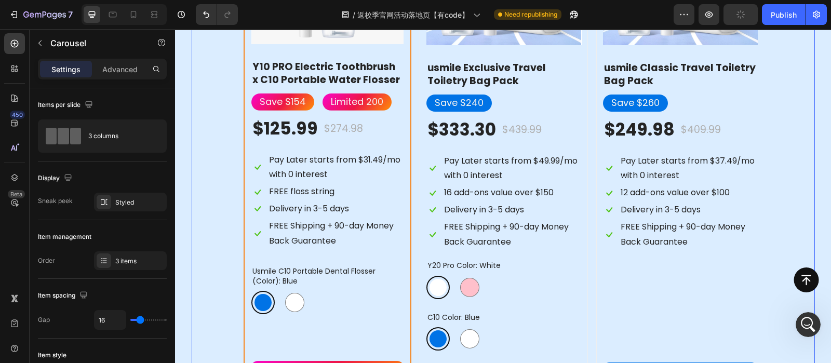
scroll to position [1220, 0]
click at [533, 241] on p "FREE Shipping + 90-day Money Back Guarantee" at bounding box center [512, 235] width 136 height 30
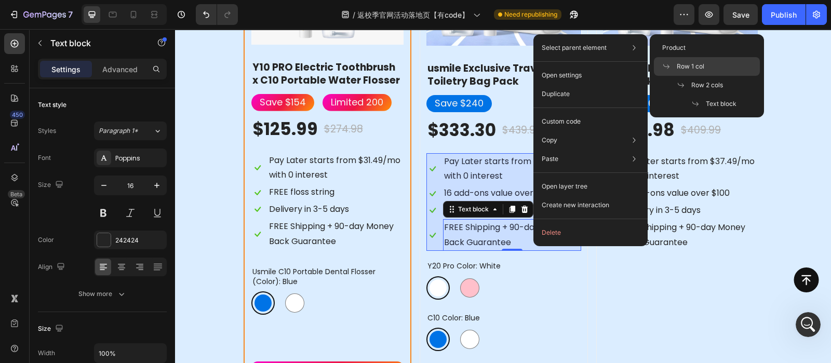
click at [714, 76] on div "Row 1 col" at bounding box center [707, 85] width 106 height 19
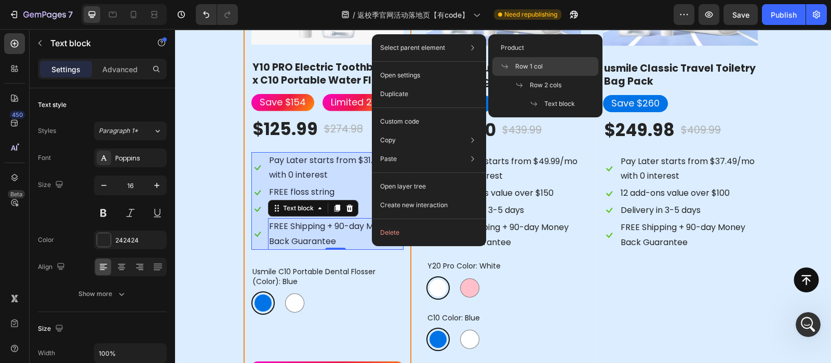
click at [558, 76] on div "Row 1 col" at bounding box center [545, 85] width 106 height 19
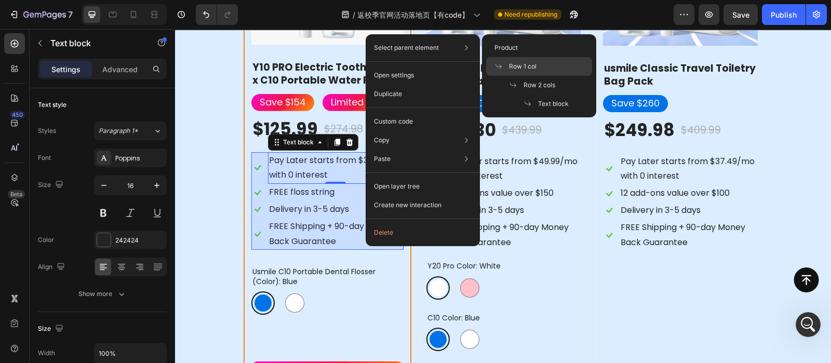
click at [532, 63] on span "Row 1 col" at bounding box center [523, 66] width 28 height 9
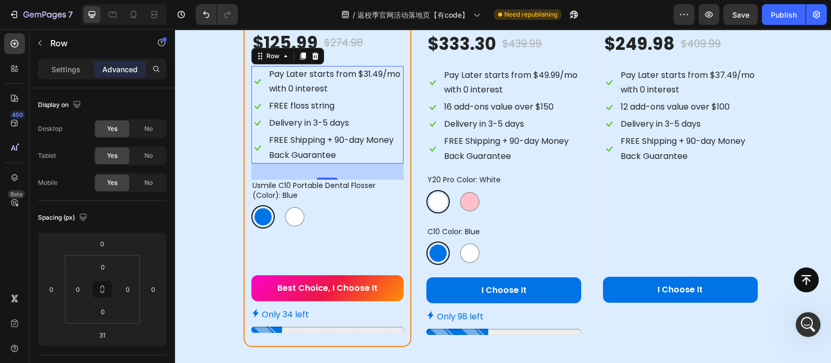
scroll to position [1345, 0]
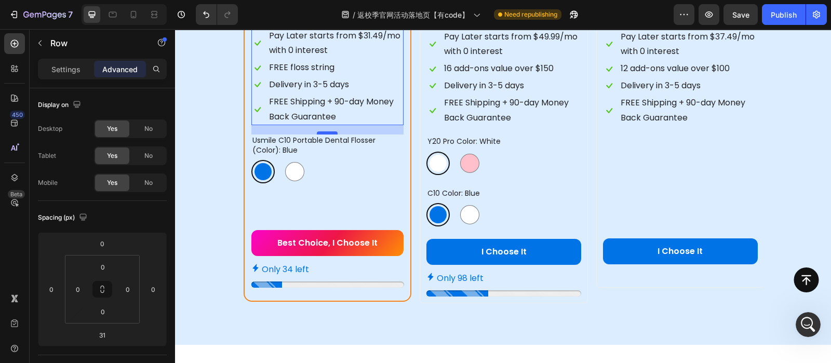
drag, startPoint x: 326, startPoint y: 140, endPoint x: 329, endPoint y: 133, distance: 7.4
click at [329, 133] on div at bounding box center [327, 132] width 21 height 3
type input "18"
click at [538, 152] on div "White White Pink Pink" at bounding box center [503, 163] width 155 height 23
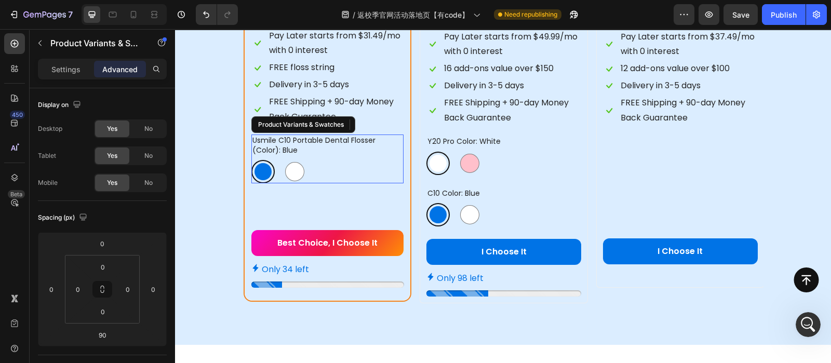
click at [344, 154] on legend "usmile c10 portable dental flosser (color): blue" at bounding box center [327, 144] width 153 height 21
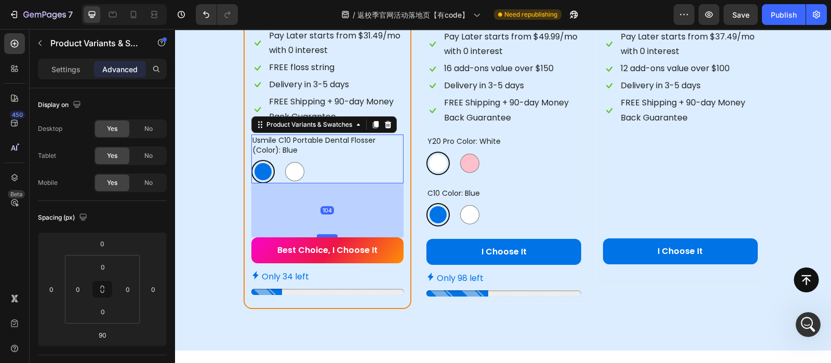
drag, startPoint x: 325, startPoint y: 227, endPoint x: 325, endPoint y: 235, distance: 7.3
click at [325, 235] on div at bounding box center [327, 235] width 21 height 3
type input "104"
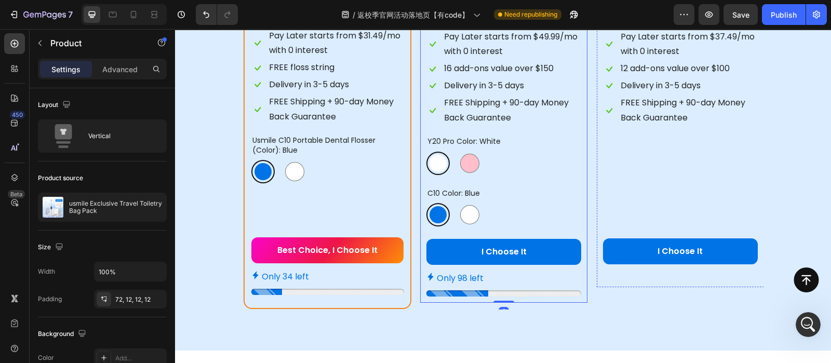
scroll to position [1052, 0]
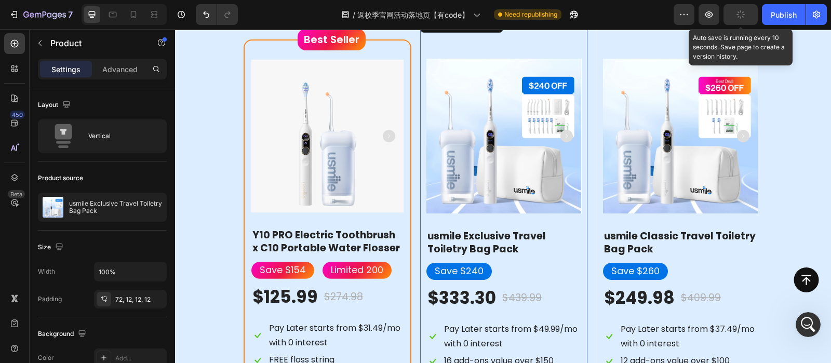
drag, startPoint x: 739, startPoint y: 29, endPoint x: 737, endPoint y: 12, distance: 16.7
click at [737, 12] on div "button" at bounding box center [740, 14] width 8 height 8
click at [733, 13] on span "Save" at bounding box center [740, 14] width 17 height 9
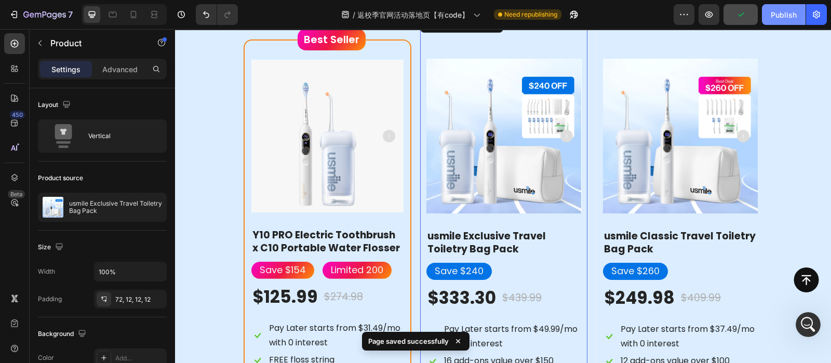
click at [781, 10] on div "Publish" at bounding box center [784, 14] width 26 height 11
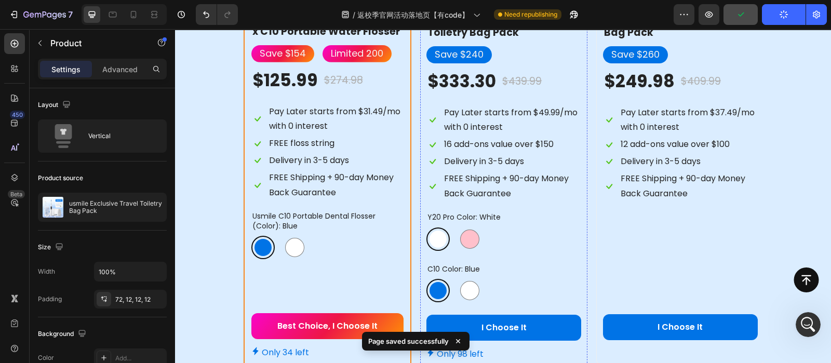
scroll to position [1281, 0]
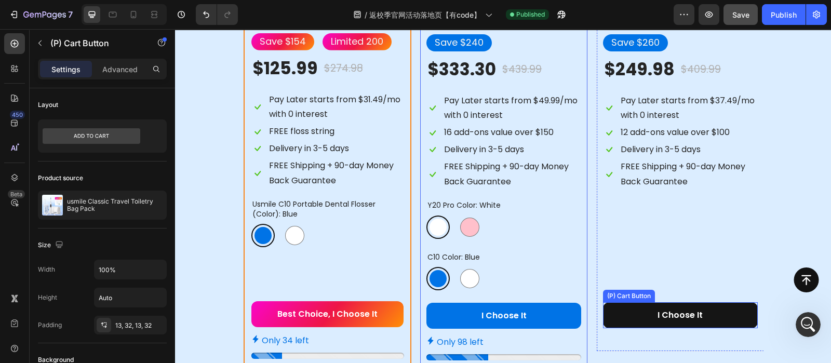
click at [616, 317] on button "I Choose It" at bounding box center [680, 315] width 155 height 26
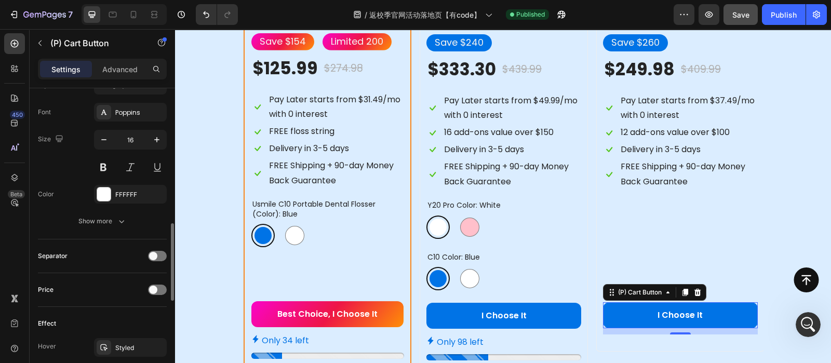
scroll to position [530, 0]
drag, startPoint x: 100, startPoint y: 232, endPoint x: 106, endPoint y: 227, distance: 8.2
click at [106, 227] on div "Text Content I Choose It Styles Paragraph 1* Font Poppins Size 16 Color FFFFFF …" at bounding box center [102, 129] width 129 height 222
click at [106, 227] on button "Show more" at bounding box center [102, 221] width 129 height 19
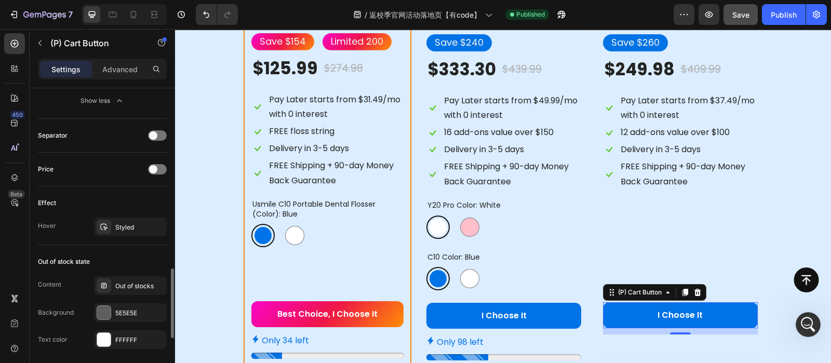
scroll to position [922, 0]
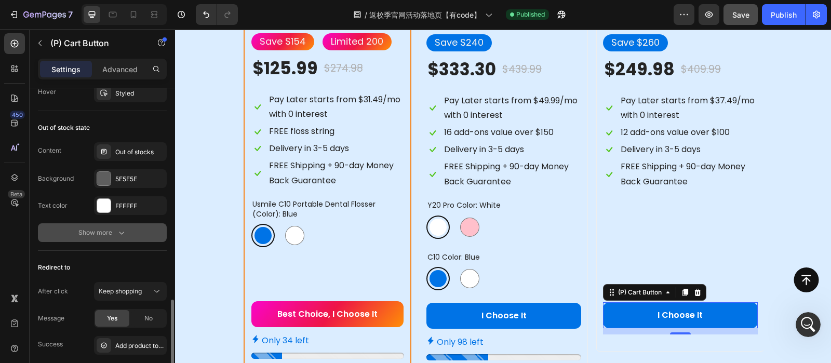
click at [111, 235] on div "Show more" at bounding box center [102, 232] width 48 height 10
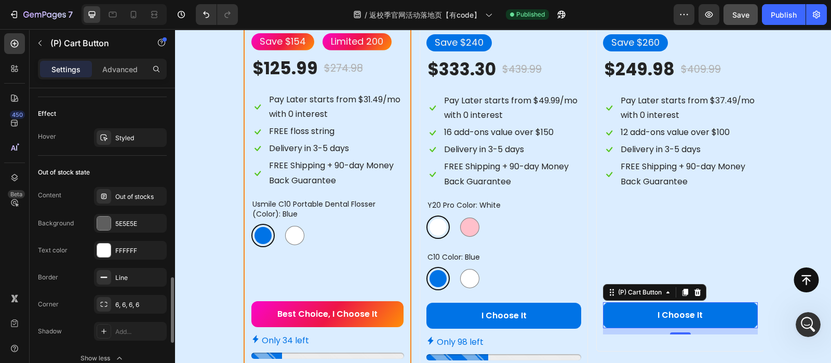
scroll to position [877, 0]
click at [125, 296] on div "6, 6, 6, 6" at bounding box center [130, 304] width 73 height 19
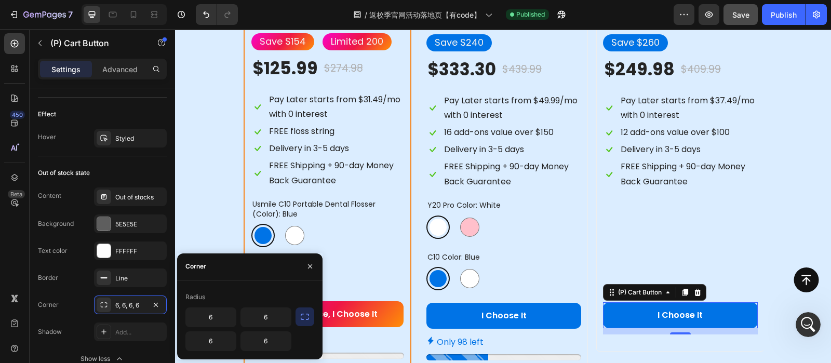
click at [305, 316] on icon "button" at bounding box center [305, 317] width 10 height 10
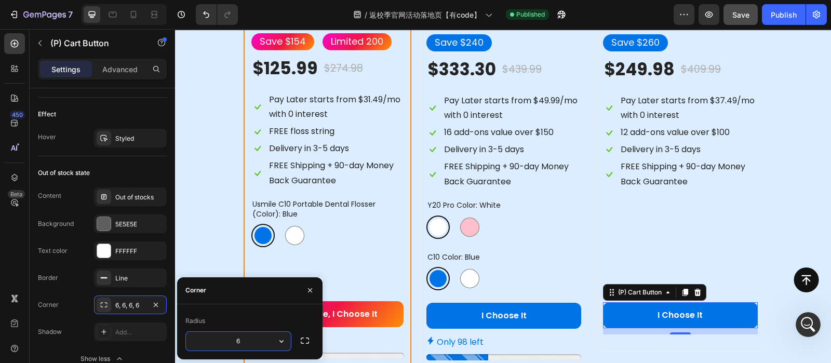
click at [247, 341] on input "6" at bounding box center [238, 341] width 105 height 19
type input "12"
click at [280, 303] on div "Corner" at bounding box center [249, 290] width 145 height 27
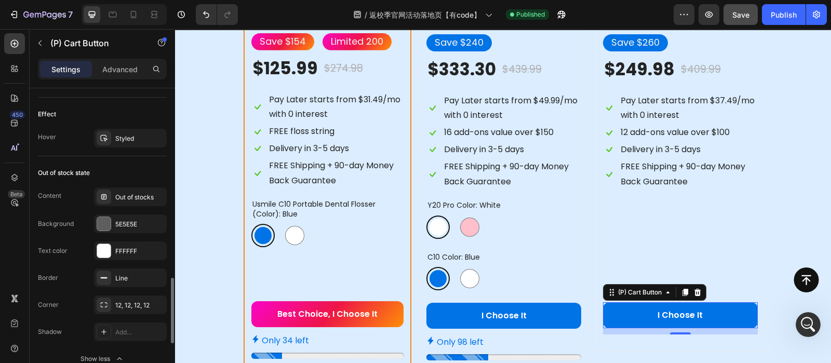
click at [63, 284] on div "Border Line" at bounding box center [102, 277] width 129 height 19
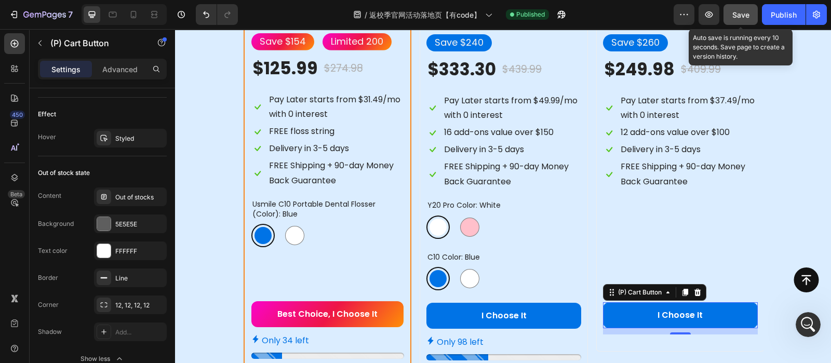
click at [738, 15] on span "Save" at bounding box center [740, 14] width 17 height 9
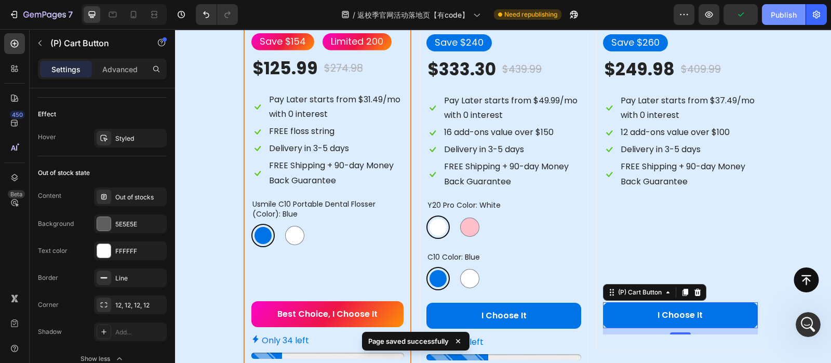
click at [773, 18] on div "Publish" at bounding box center [784, 14] width 26 height 11
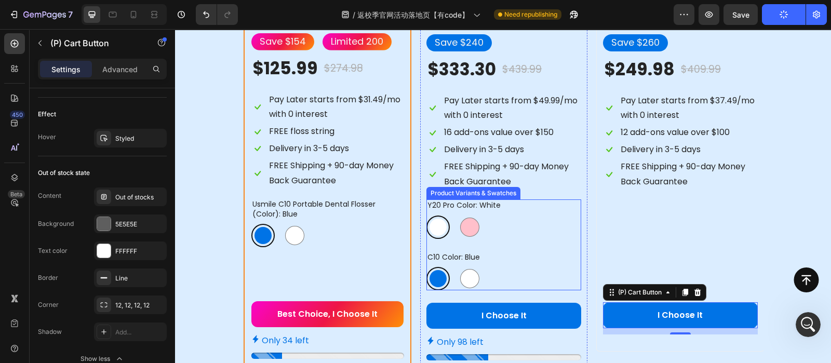
scroll to position [1364, 0]
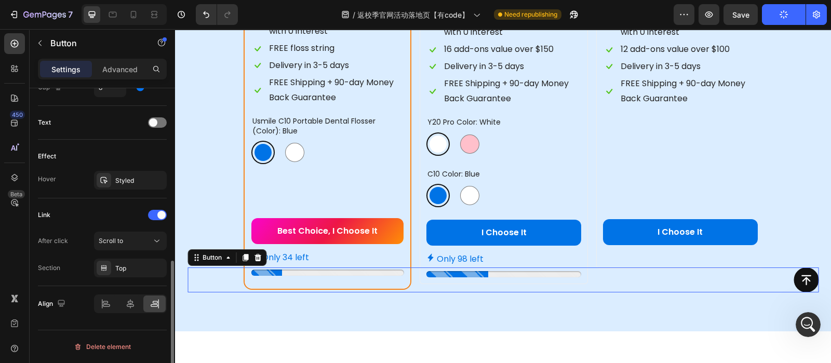
click at [585, 274] on div "Button 0" at bounding box center [502, 279] width 631 height 25
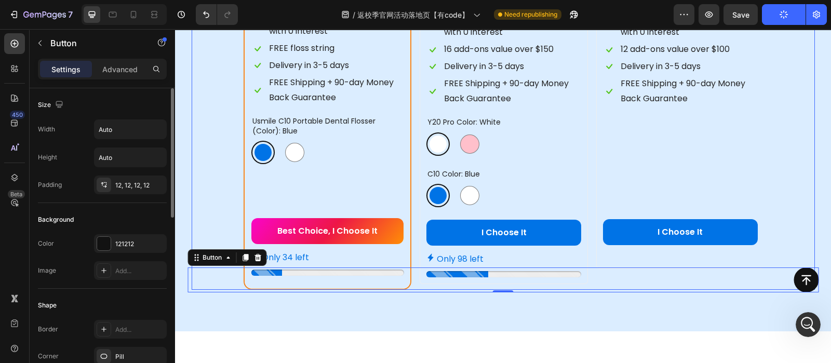
scroll to position [1524, 0]
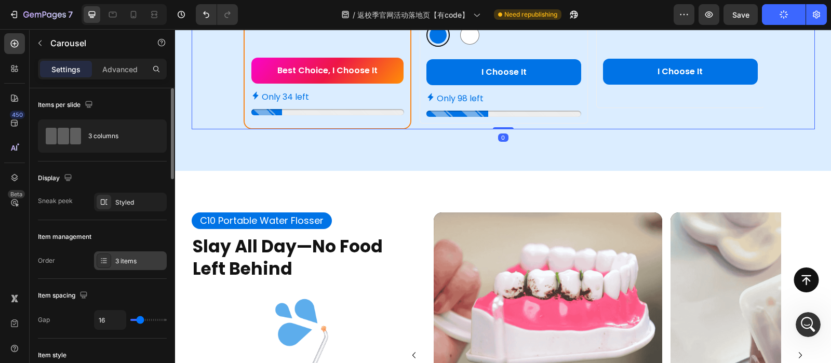
click at [128, 258] on div "3 items" at bounding box center [139, 260] width 49 height 9
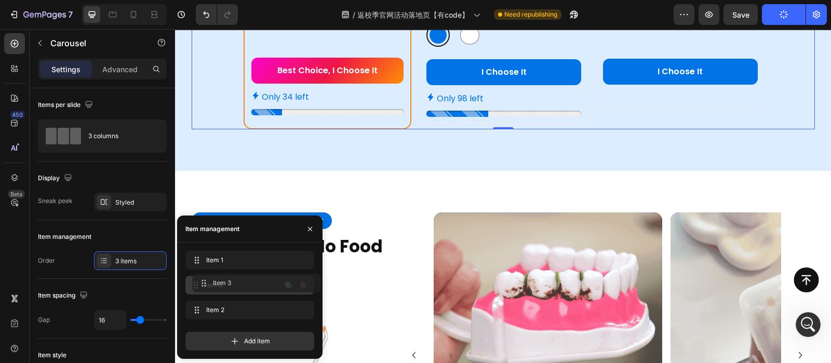
drag, startPoint x: 197, startPoint y: 308, endPoint x: 204, endPoint y: 281, distance: 27.8
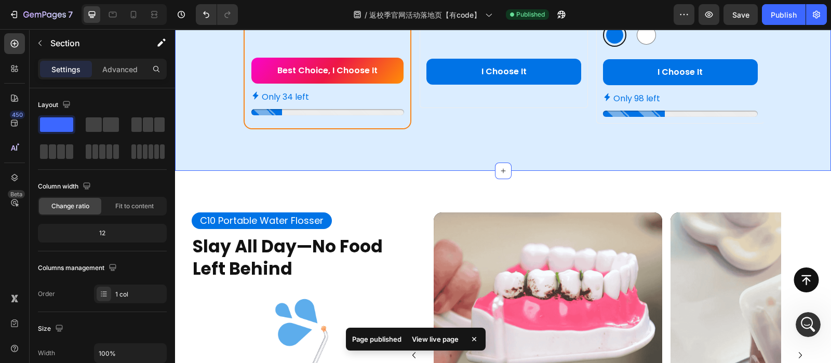
scroll to position [1368, 0]
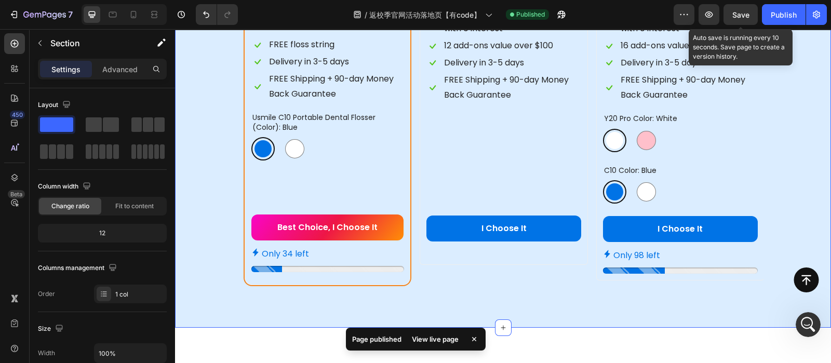
click at [737, 16] on span "Save" at bounding box center [740, 14] width 17 height 9
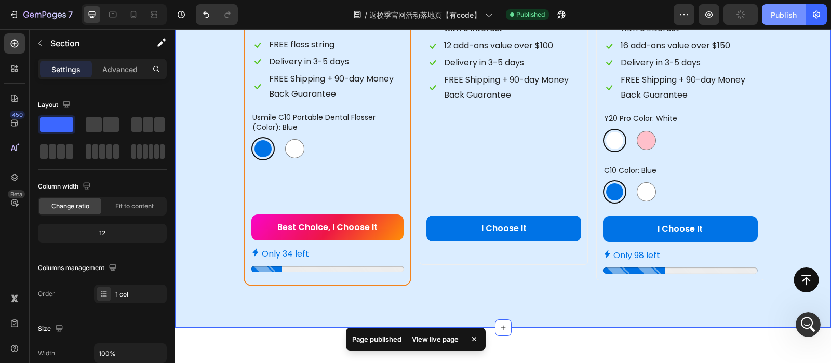
click at [770, 16] on button "Publish" at bounding box center [784, 14] width 44 height 21
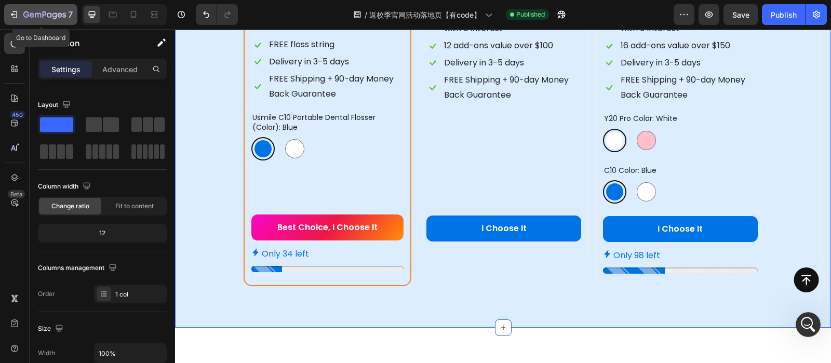
click at [23, 15] on icon "button" at bounding box center [44, 15] width 43 height 9
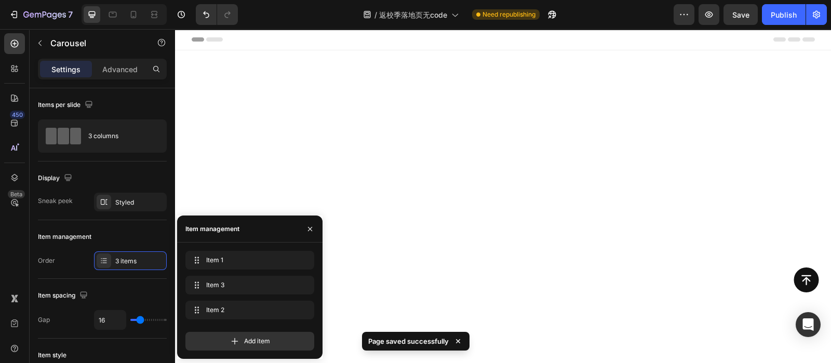
scroll to position [1627, 0]
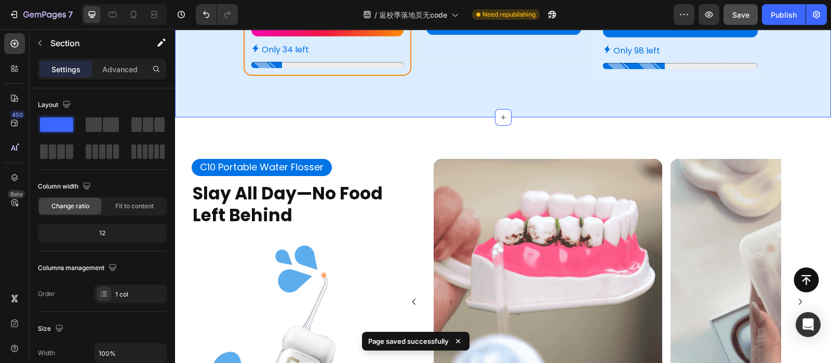
click at [740, 21] on button "Save" at bounding box center [740, 14] width 34 height 21
drag, startPoint x: 748, startPoint y: 10, endPoint x: 736, endPoint y: 5, distance: 12.5
click at [748, 10] on button "button" at bounding box center [740, 14] width 34 height 21
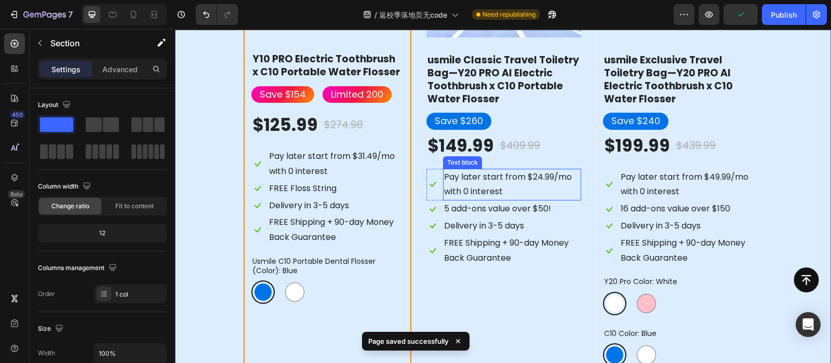
scroll to position [1259, 0]
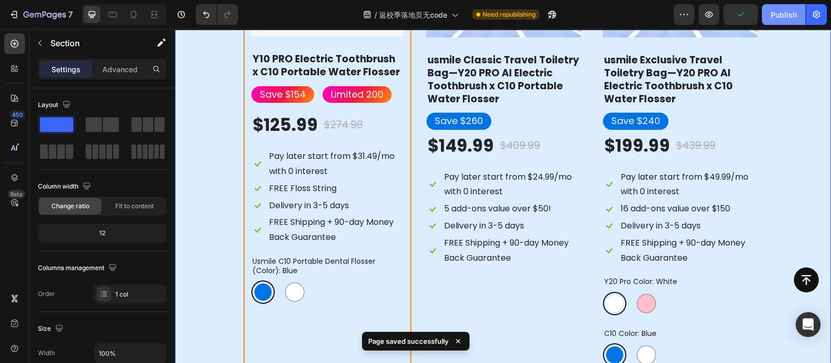
click at [784, 8] on button "Publish" at bounding box center [784, 14] width 44 height 21
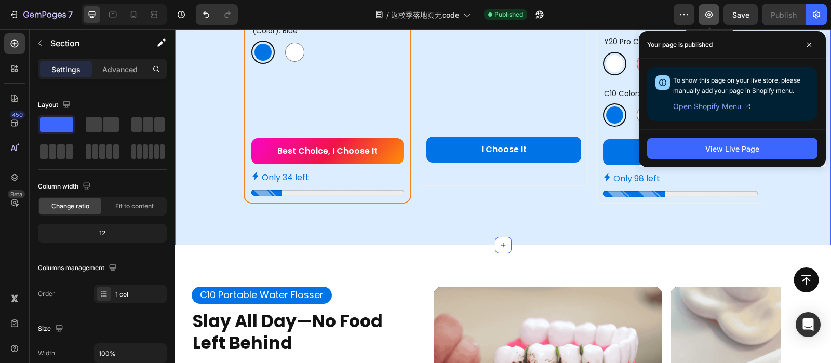
click at [711, 11] on icon "button" at bounding box center [709, 14] width 10 height 10
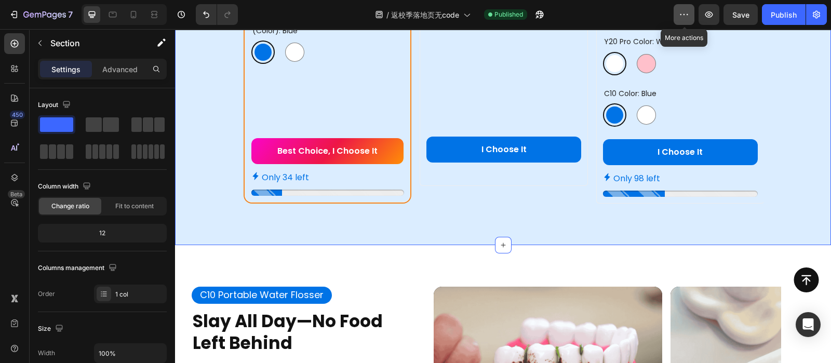
click at [694, 10] on button "button" at bounding box center [683, 14] width 21 height 21
click at [535, 6] on button "button" at bounding box center [539, 14] width 21 height 21
click at [41, 4] on div "7 Version history / 返校季落地页无code Published Preview Save Publish" at bounding box center [415, 15] width 831 height 30
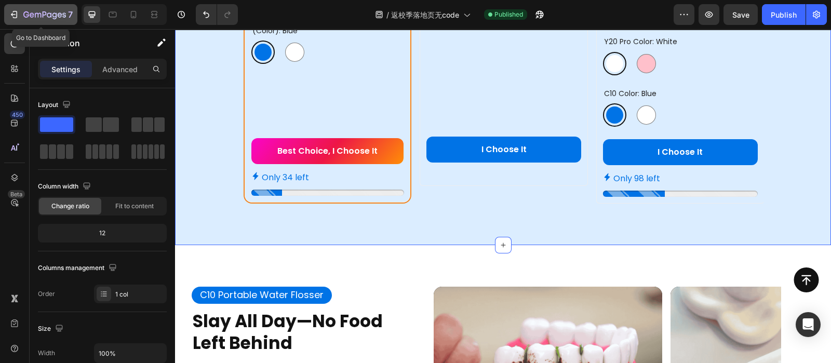
click at [37, 14] on icon "button" at bounding box center [44, 15] width 43 height 9
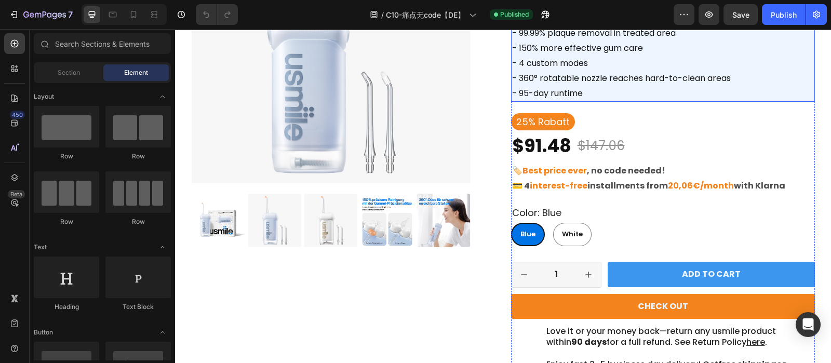
scroll to position [195, 0]
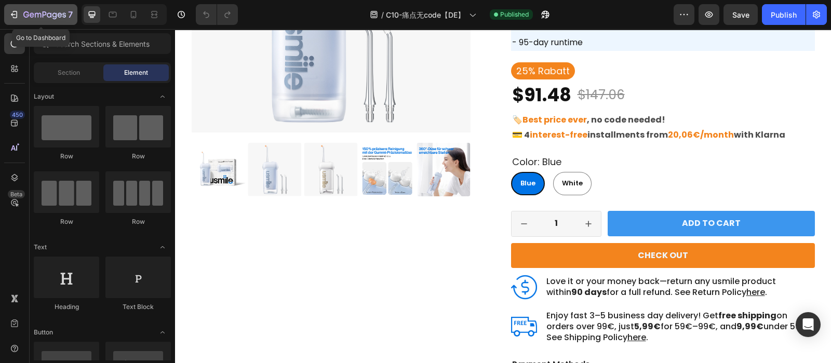
click at [29, 7] on button "7" at bounding box center [40, 14] width 73 height 21
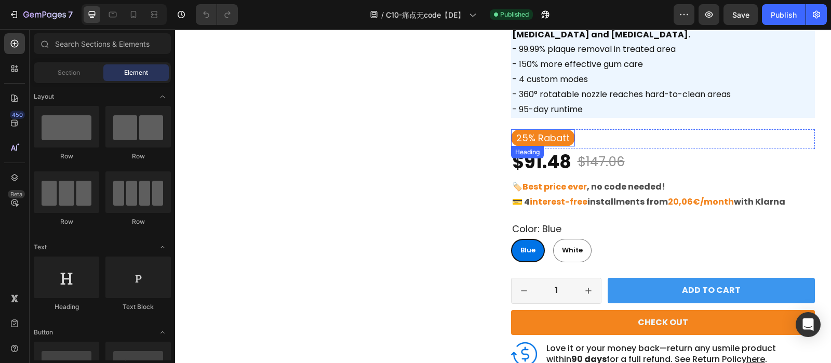
scroll to position [127, 0]
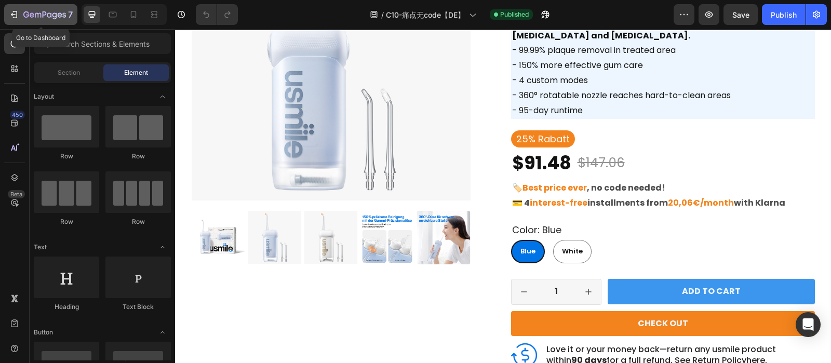
click at [48, 20] on div "7" at bounding box center [47, 14] width 49 height 12
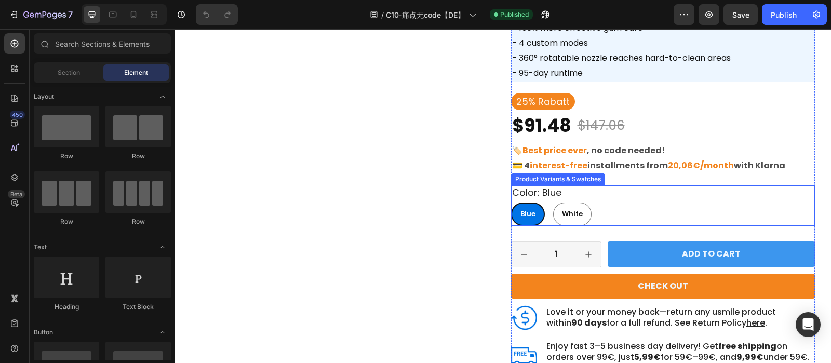
scroll to position [173, 0]
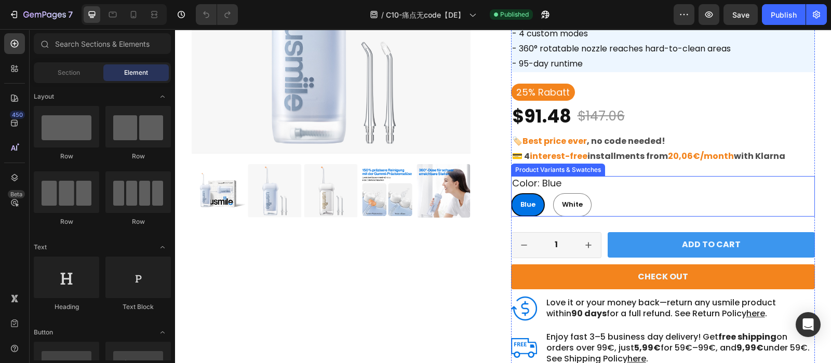
click at [639, 188] on div "color: blue Blue Blue Blue White White White" at bounding box center [663, 196] width 304 height 40
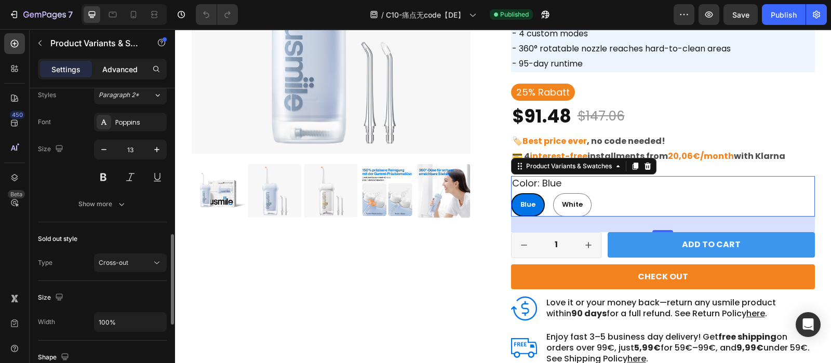
scroll to position [475, 0]
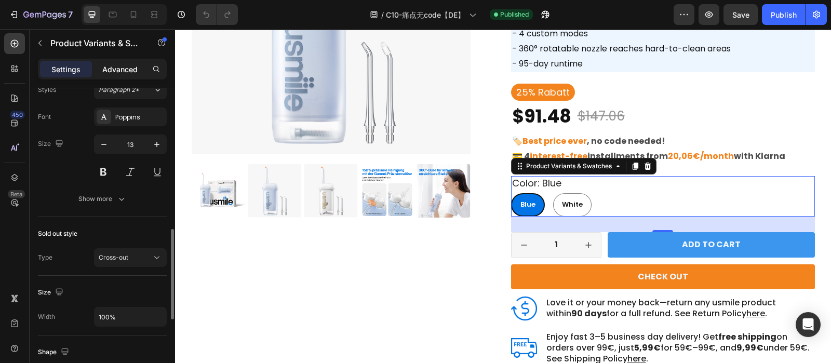
click at [125, 64] on p "Advanced" at bounding box center [119, 69] width 35 height 11
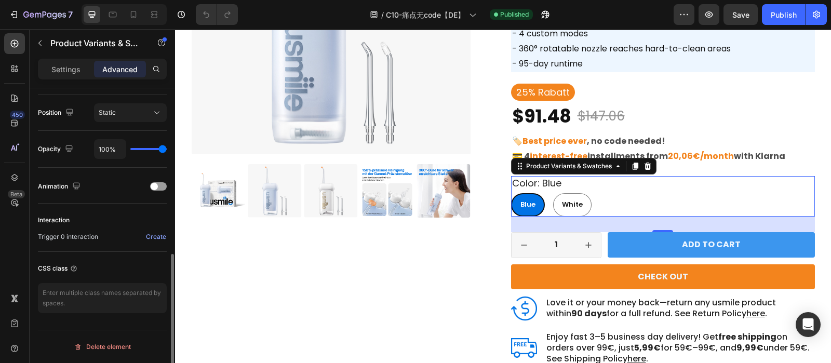
scroll to position [371, 0]
click at [101, 300] on textarea at bounding box center [102, 300] width 129 height 30
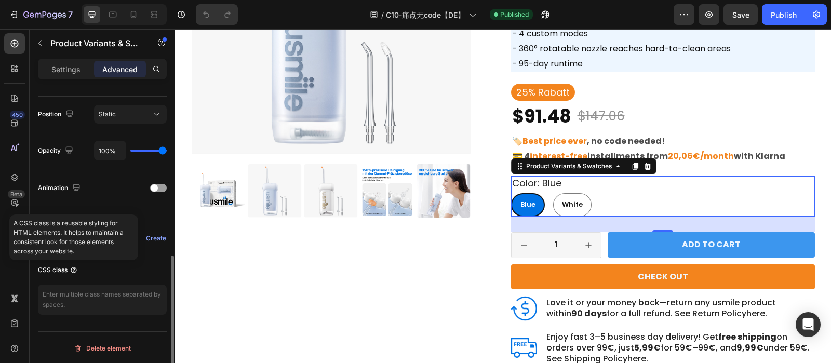
click at [74, 268] on icon at bounding box center [74, 270] width 8 height 8
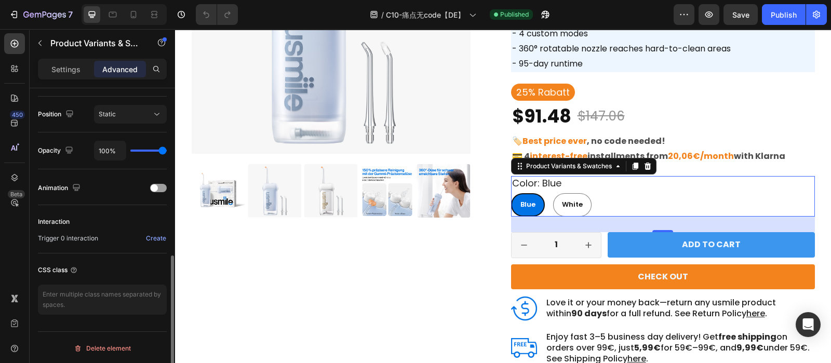
click at [100, 263] on div "CSS class" at bounding box center [102, 270] width 129 height 17
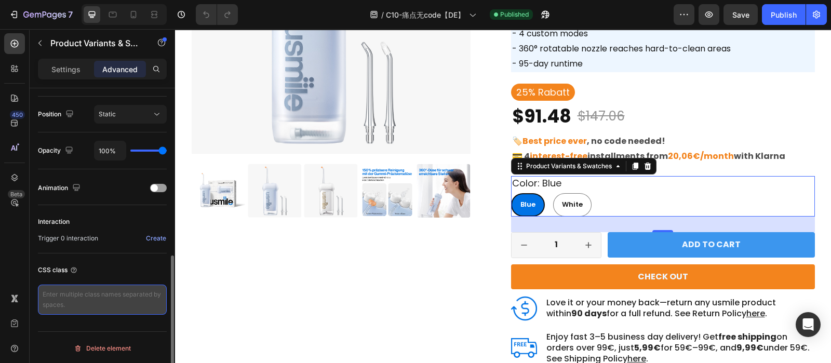
click at [75, 287] on textarea at bounding box center [102, 300] width 129 height 30
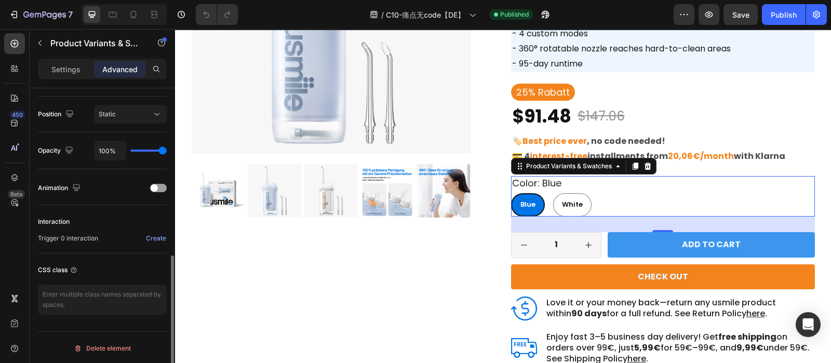
click at [114, 269] on div "CSS class" at bounding box center [102, 270] width 129 height 17
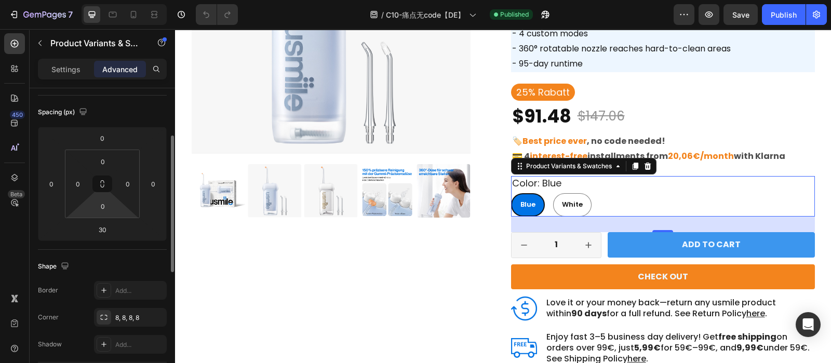
scroll to position [0, 0]
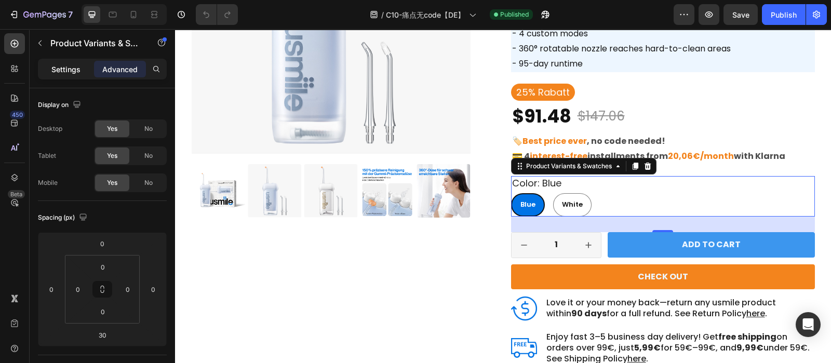
click at [73, 67] on p "Settings" at bounding box center [65, 69] width 29 height 11
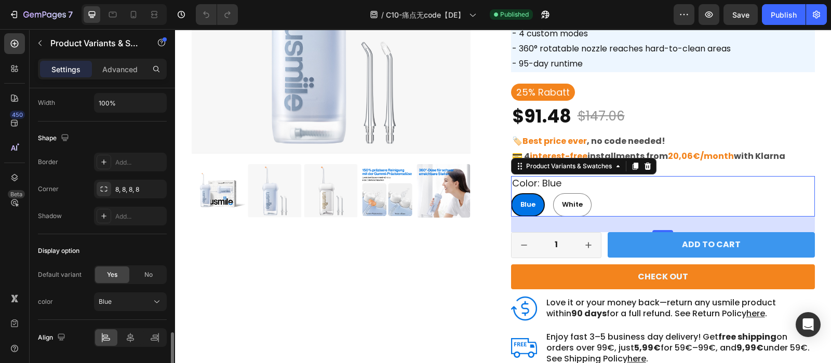
scroll to position [719, 0]
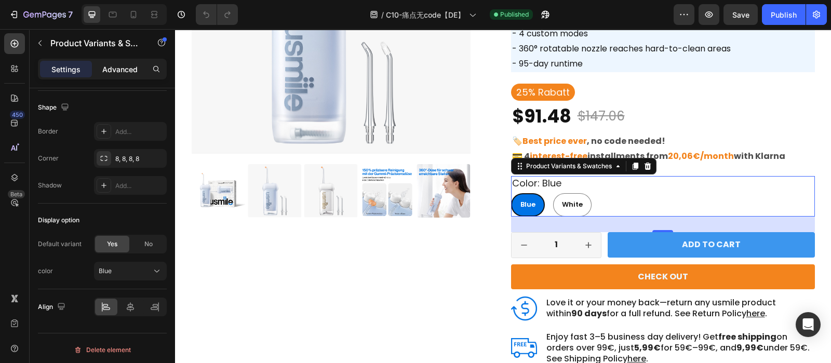
click at [113, 69] on p "Advanced" at bounding box center [119, 69] width 35 height 11
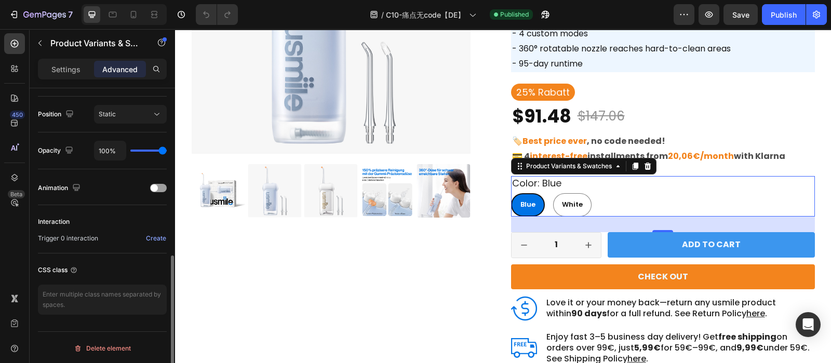
scroll to position [371, 0]
click at [807, 329] on icon "Open Intercom Messenger" at bounding box center [807, 324] width 13 height 13
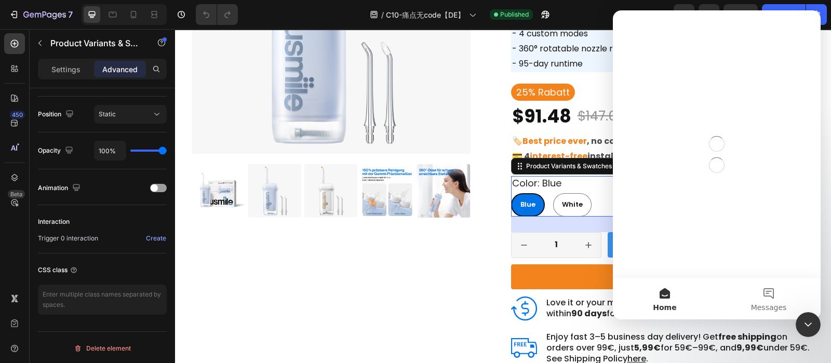
scroll to position [0, 0]
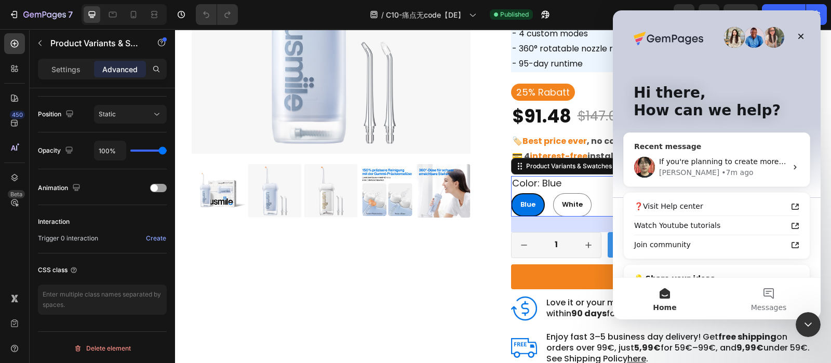
click at [747, 179] on div "If you're planning to create more pages, I'd suggest you apply the same method …" at bounding box center [717, 167] width 186 height 38
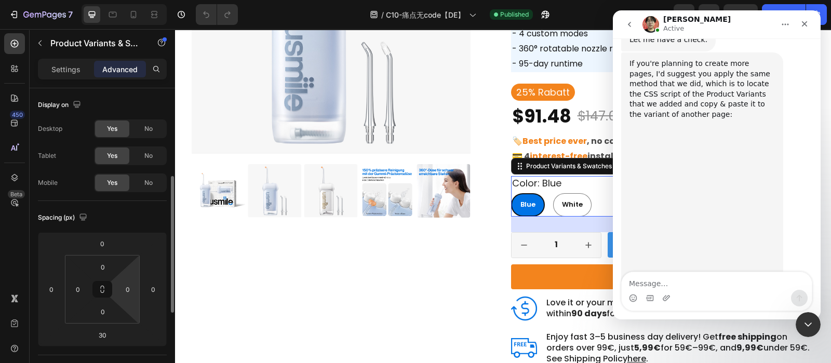
scroll to position [371, 0]
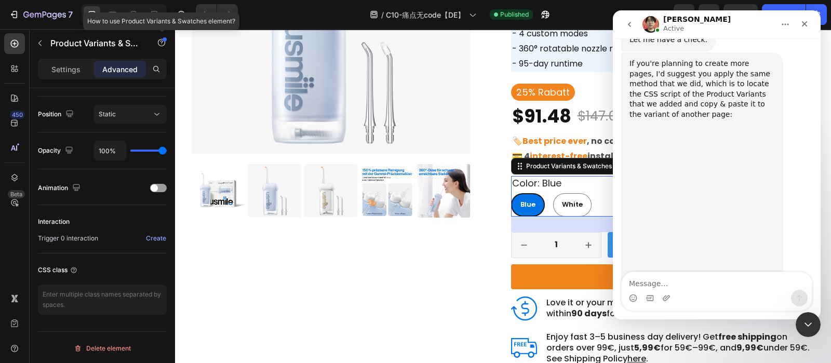
click at [164, 40] on div at bounding box center [165, 39] width 4 height 4
click at [64, 67] on p "Settings" at bounding box center [65, 69] width 29 height 11
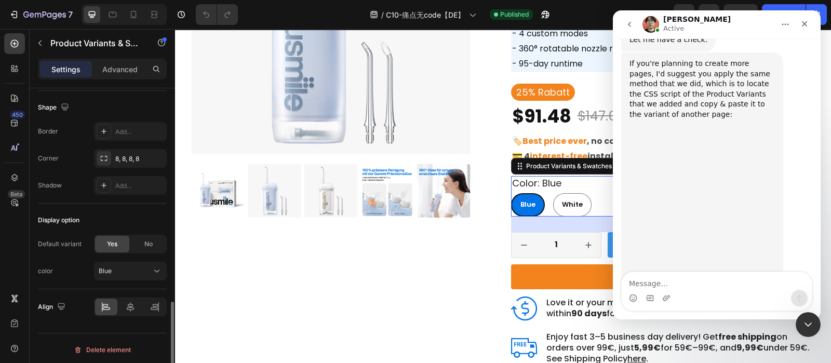
scroll to position [46, 0]
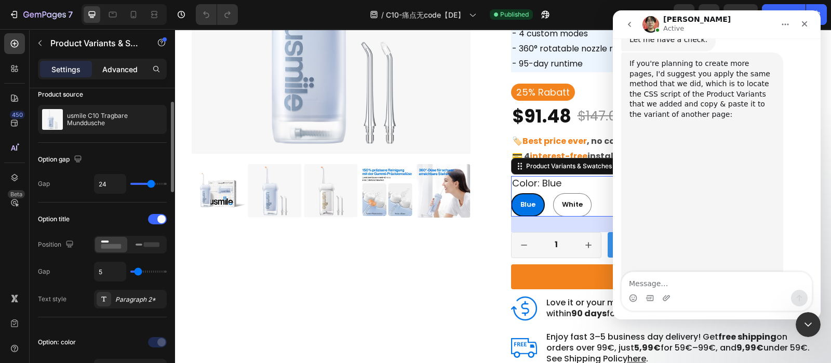
click at [131, 69] on p "Advanced" at bounding box center [119, 69] width 35 height 11
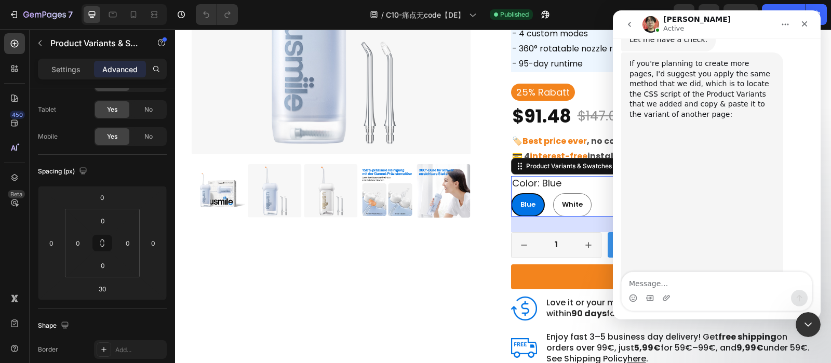
click at [714, 208] on img "Ethan says…" at bounding box center [698, 247] width 139 height 78
click at [702, 141] on img "Ethan says…" at bounding box center [698, 158] width 139 height 78
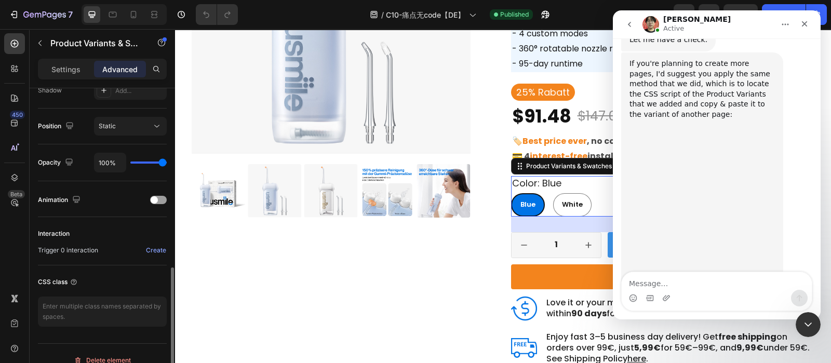
scroll to position [371, 0]
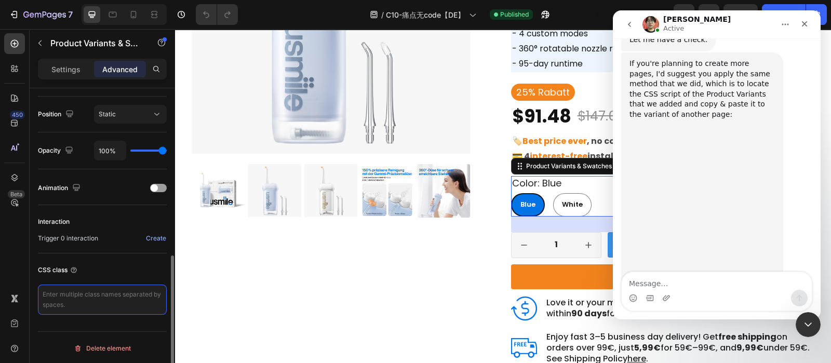
click at [78, 285] on textarea at bounding box center [102, 300] width 129 height 30
click at [116, 264] on div "CSS class" at bounding box center [102, 270] width 129 height 17
click at [101, 306] on textarea at bounding box center [102, 300] width 129 height 30
click at [120, 279] on div "CSS class" at bounding box center [102, 288] width 129 height 70
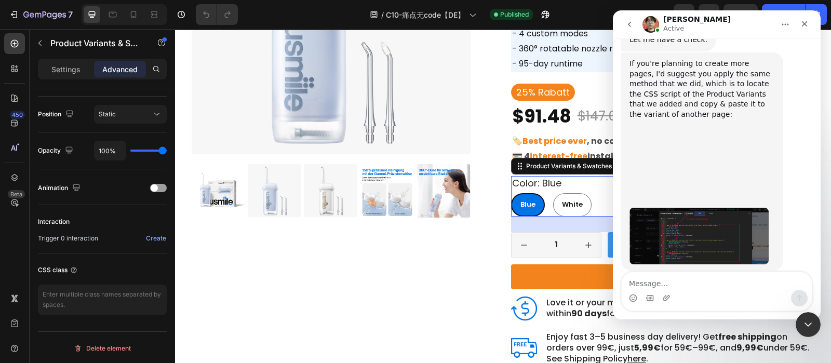
scroll to position [3331, 0]
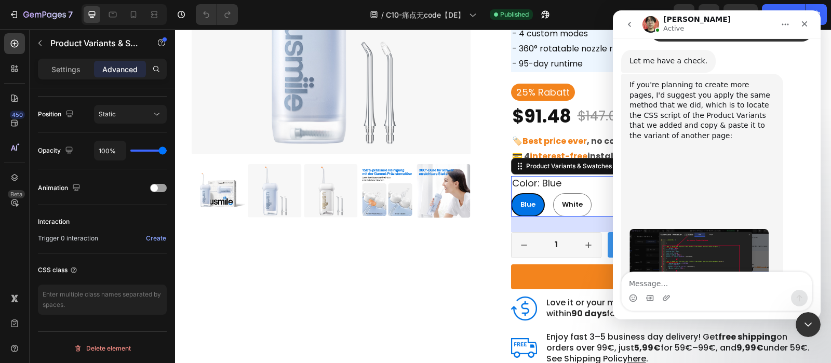
click at [698, 231] on img "Ethan says…" at bounding box center [698, 257] width 139 height 57
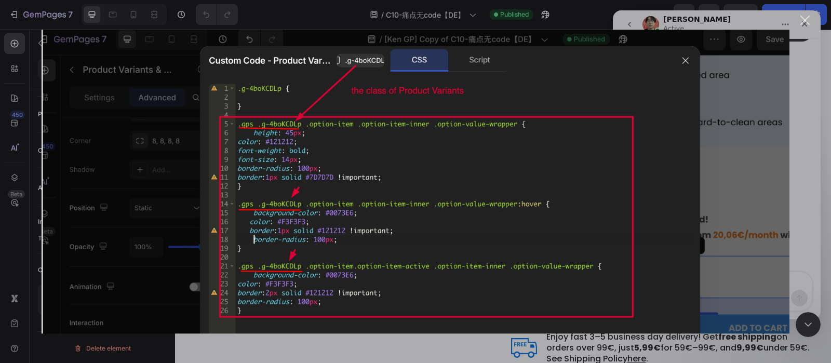
scroll to position [0, 0]
click at [701, 111] on img "Close" at bounding box center [416, 182] width 748 height 304
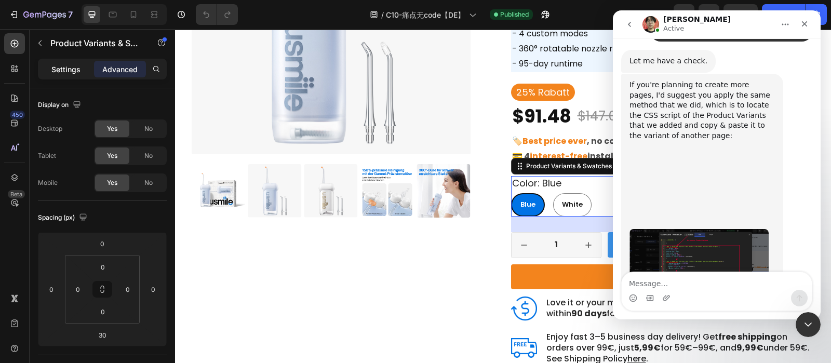
click at [81, 75] on div "Settings" at bounding box center [66, 69] width 52 height 17
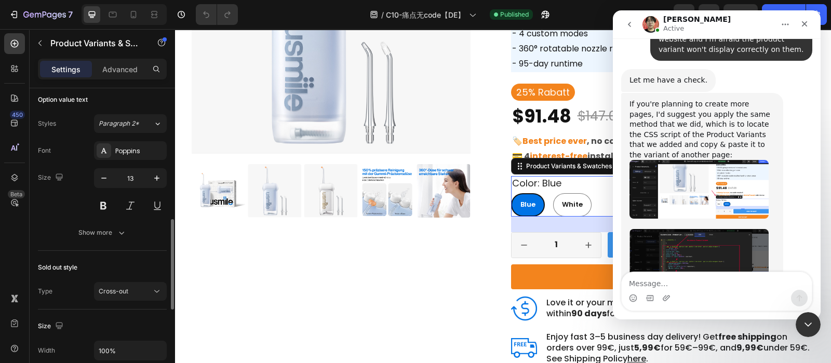
scroll to position [719, 0]
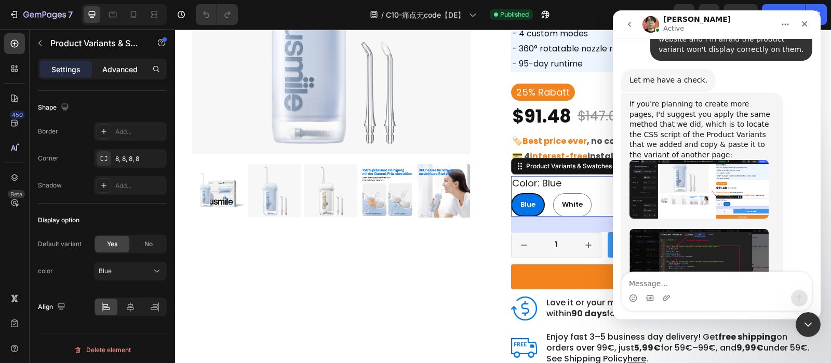
click at [112, 66] on p "Advanced" at bounding box center [119, 69] width 35 height 11
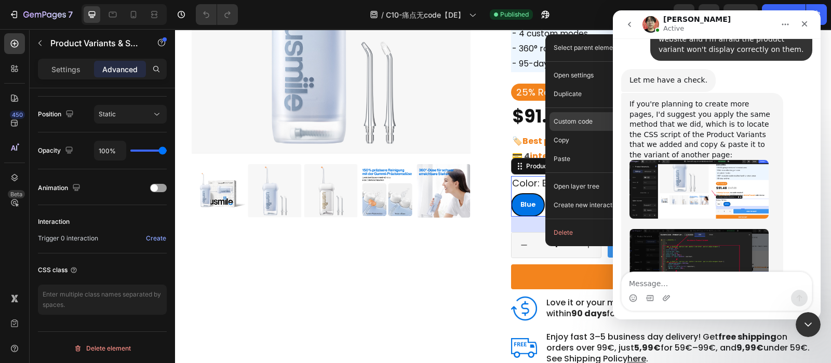
click at [569, 150] on div "Custom code" at bounding box center [602, 159] width 106 height 19
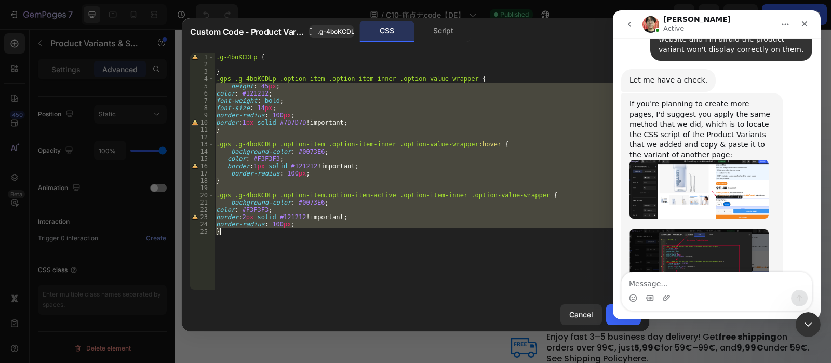
drag, startPoint x: 216, startPoint y: 87, endPoint x: 354, endPoint y: 238, distance: 204.4
click at [354, 238] on div ".g-4boKCDLp { } .gps .g-4boKCDLp .option-item .option-item-inner .option-value-…" at bounding box center [427, 178] width 427 height 251
click at [688, 229] on img "Ethan says…" at bounding box center [698, 257] width 139 height 57
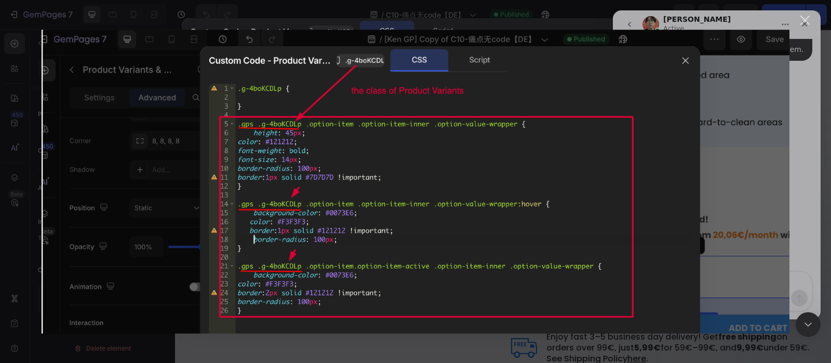
click at [512, 185] on img "Close" at bounding box center [416, 182] width 748 height 304
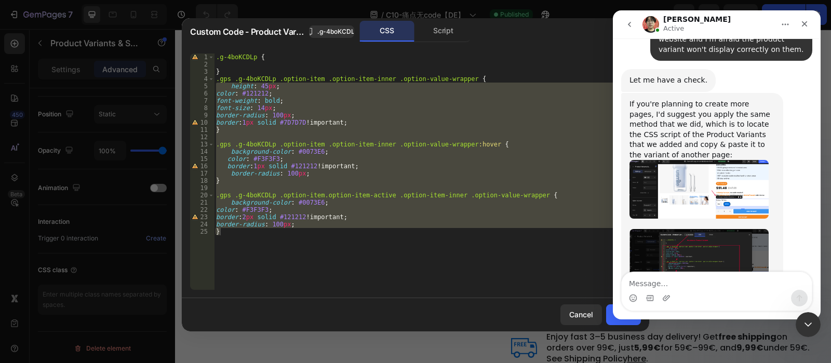
click at [669, 229] on img "Ethan says…" at bounding box center [698, 257] width 139 height 57
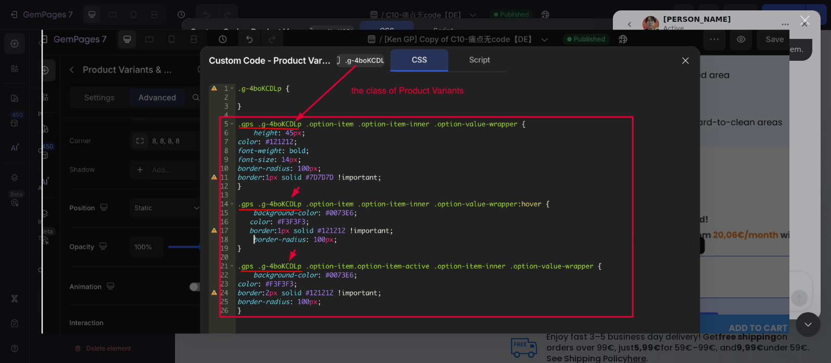
click at [683, 55] on img "Close" at bounding box center [416, 182] width 748 height 304
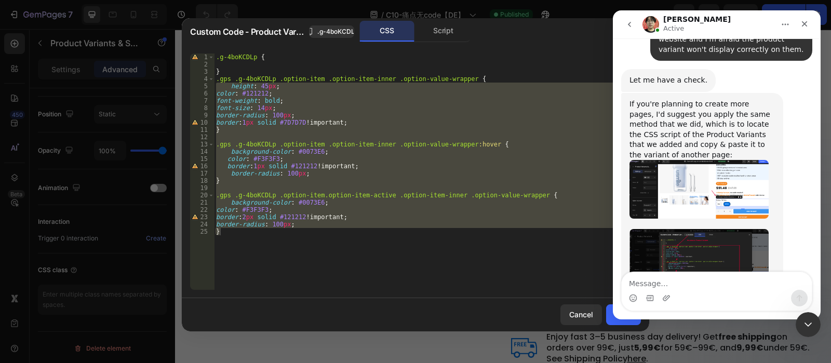
click at [670, 229] on img "Ethan says…" at bounding box center [698, 257] width 139 height 57
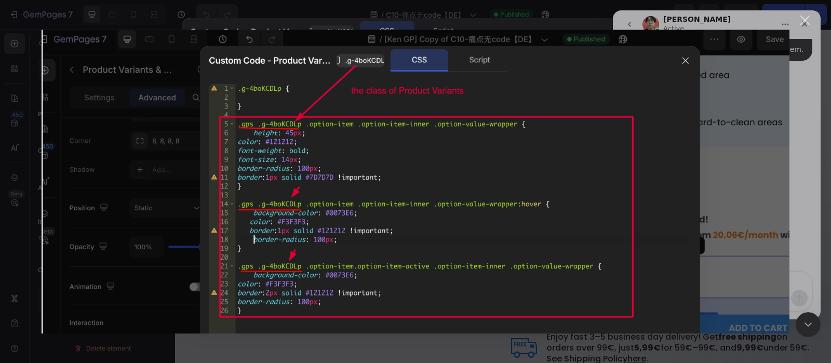
click at [711, 142] on img "Close" at bounding box center [416, 182] width 748 height 304
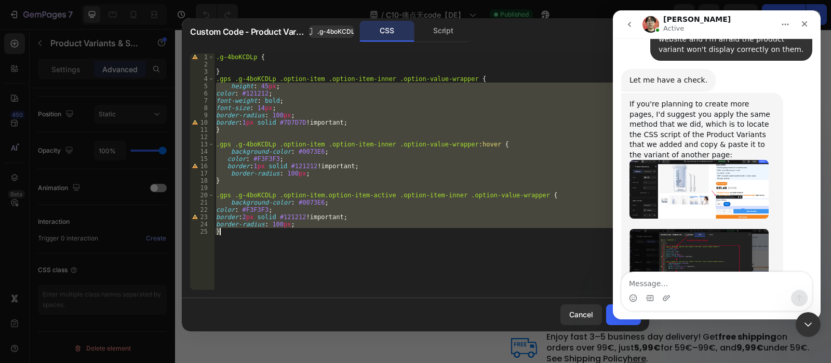
click at [279, 234] on div ".g-4boKCDLp { } .gps .g-4boKCDLp .option-item .option-item-inner .option-value-…" at bounding box center [427, 171] width 427 height 236
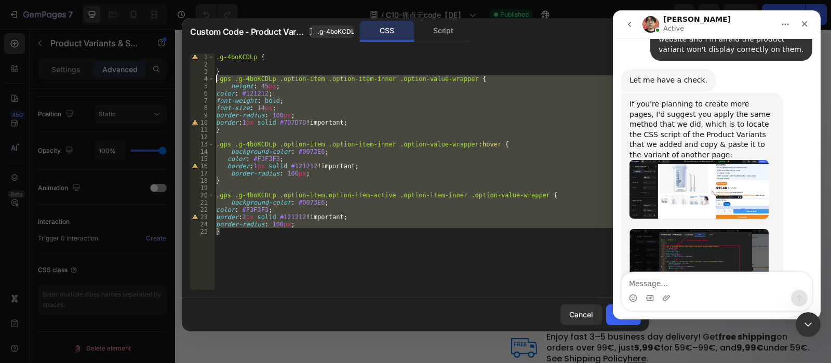
drag, startPoint x: 269, startPoint y: 234, endPoint x: 214, endPoint y: 79, distance: 164.4
click at [214, 79] on div "} 1 2 3 4 5 6 7 8 9 10 11 12 13 14 15 16 17 18 19 20 21 22 23 24 25 .g-4boKCDLp…" at bounding box center [415, 171] width 451 height 236
type textarea ".gps .g-4boKCDLp .option-item .option-item-inner .option-value-wrapper { height…"
click at [687, 229] on img "Ethan says…" at bounding box center [698, 257] width 139 height 57
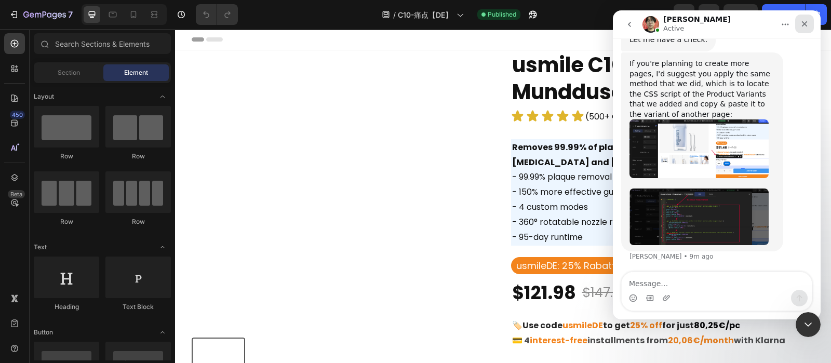
scroll to position [3312, 0]
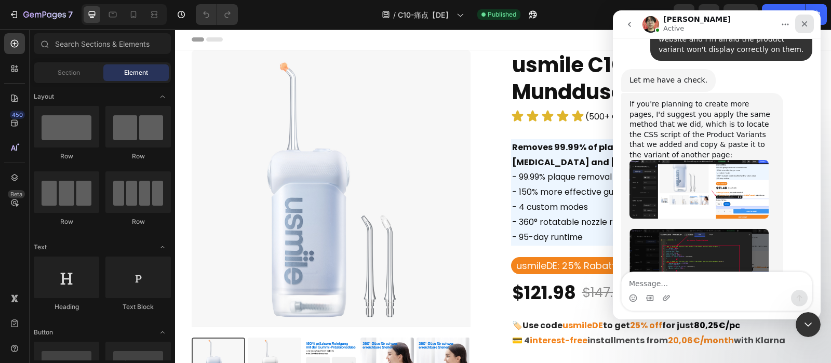
click at [807, 26] on icon "Close" at bounding box center [804, 24] width 8 height 8
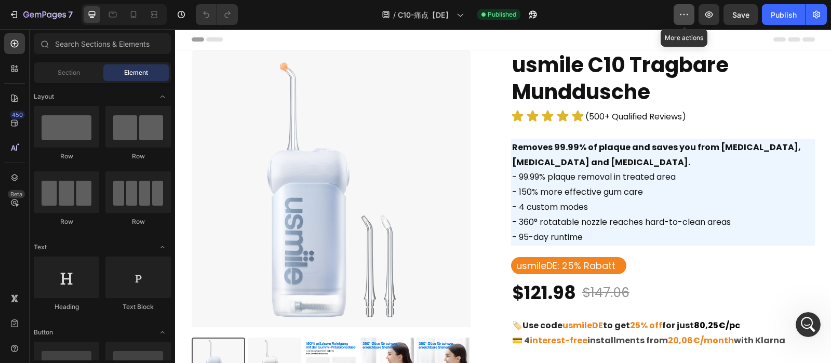
click at [684, 21] on button "button" at bounding box center [683, 14] width 21 height 21
click at [532, 17] on icon "button" at bounding box center [530, 17] width 3 height 3
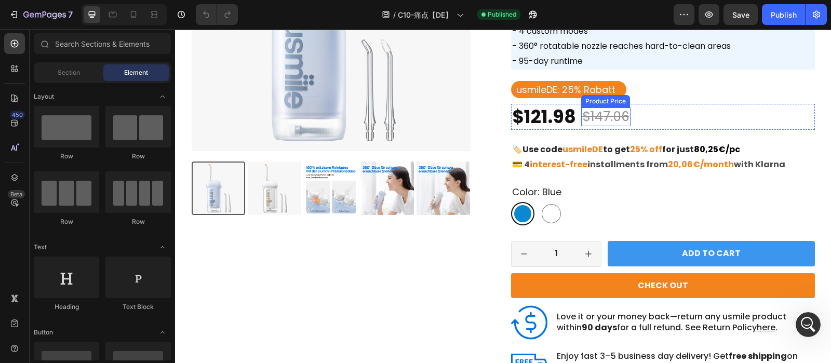
scroll to position [177, 0]
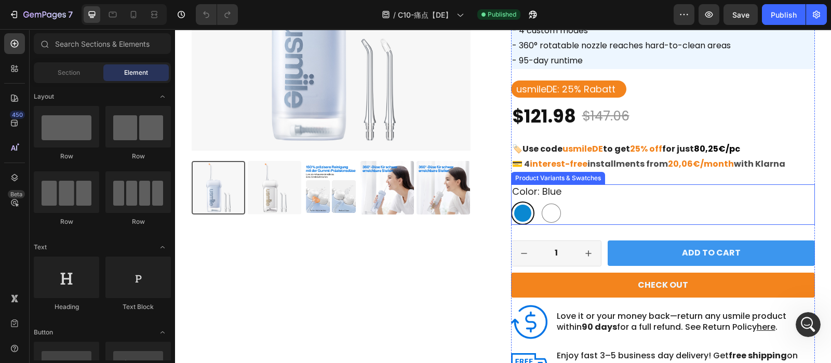
click at [557, 208] on div at bounding box center [550, 212] width 23 height 23
click at [539, 201] on input "White White" at bounding box center [539, 201] width 1 height 1
radio input "true"
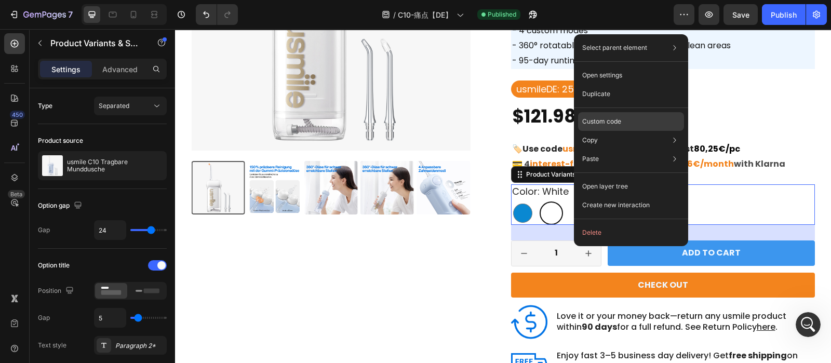
click at [605, 123] on p "Custom code" at bounding box center [601, 121] width 39 height 9
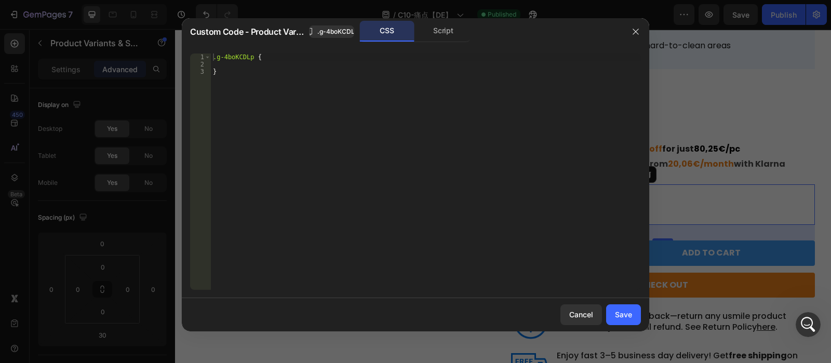
click at [251, 82] on div ".g-4boKCDLp { }" at bounding box center [426, 178] width 430 height 251
type textarea "}"
paste textarea "}"
type textarea "}"
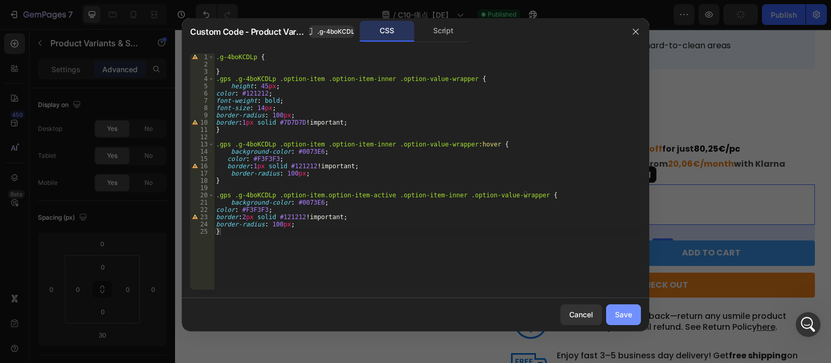
click at [626, 322] on button "Save" at bounding box center [623, 314] width 35 height 21
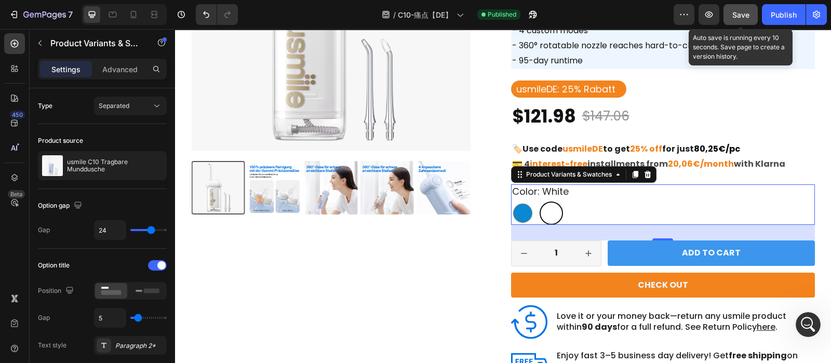
click at [745, 10] on span "Save" at bounding box center [740, 14] width 17 height 9
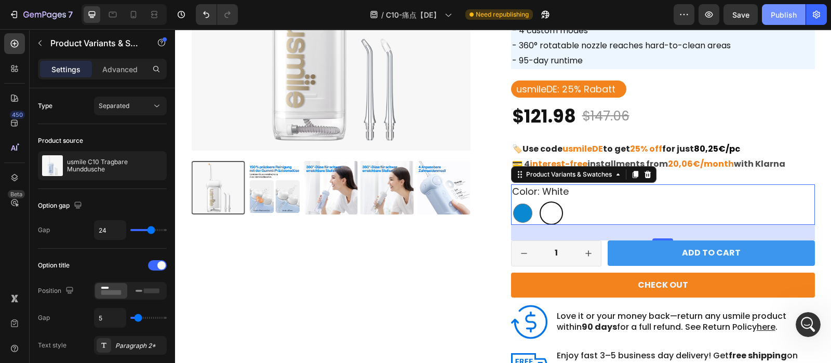
click at [783, 17] on div "Publish" at bounding box center [784, 14] width 26 height 11
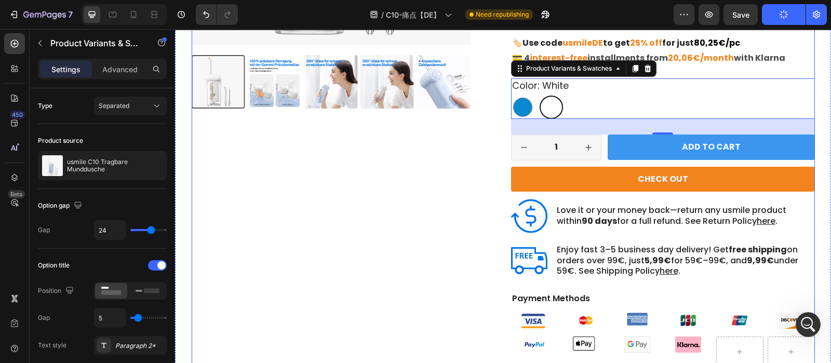
scroll to position [334, 0]
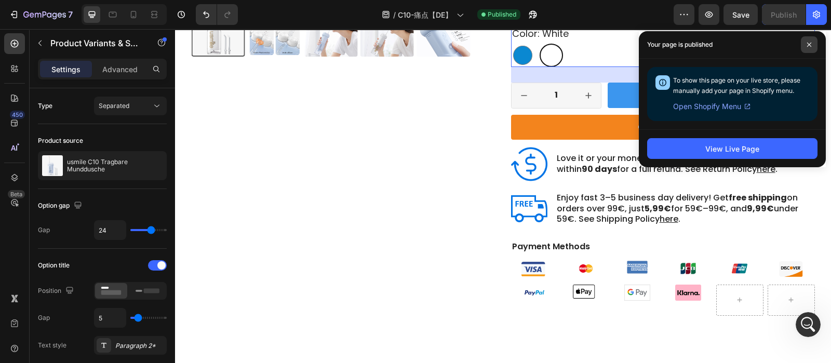
click at [810, 48] on span at bounding box center [809, 44] width 17 height 17
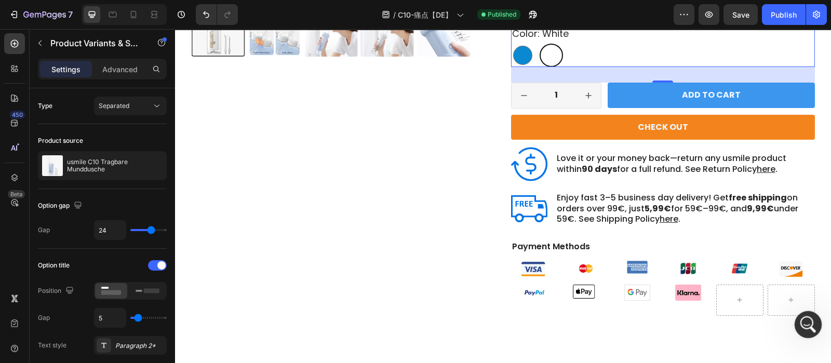
click at [812, 331] on div "Open Intercom Messenger" at bounding box center [806, 323] width 34 height 34
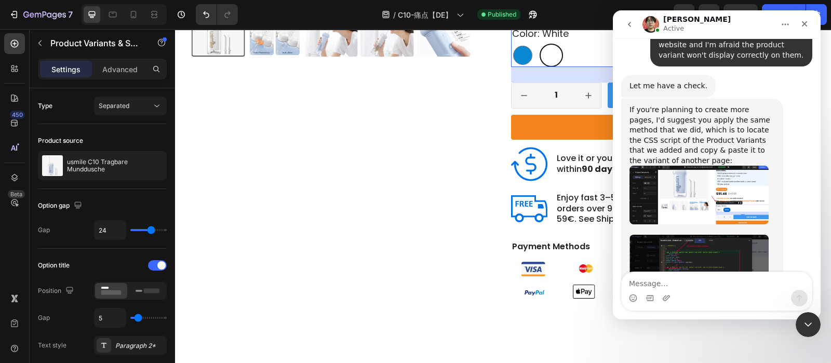
scroll to position [3312, 0]
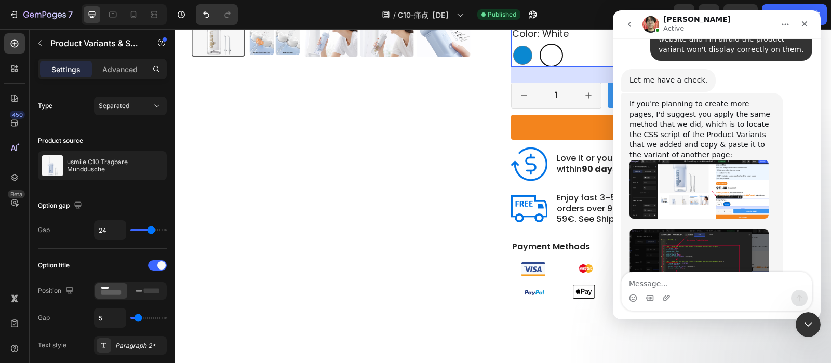
click at [657, 281] on textarea "Message…" at bounding box center [716, 281] width 190 height 18
type textarea "Okay I can do that"
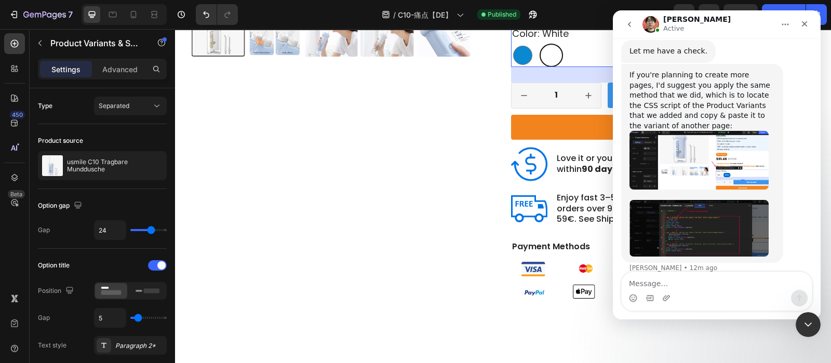
scroll to position [3343, 0]
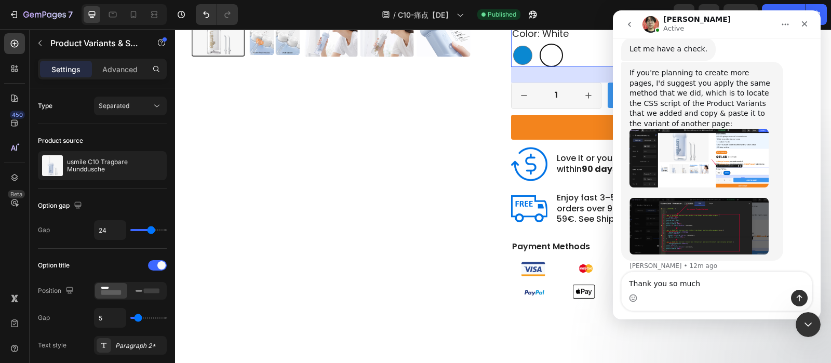
type textarea "Thank you so much!"
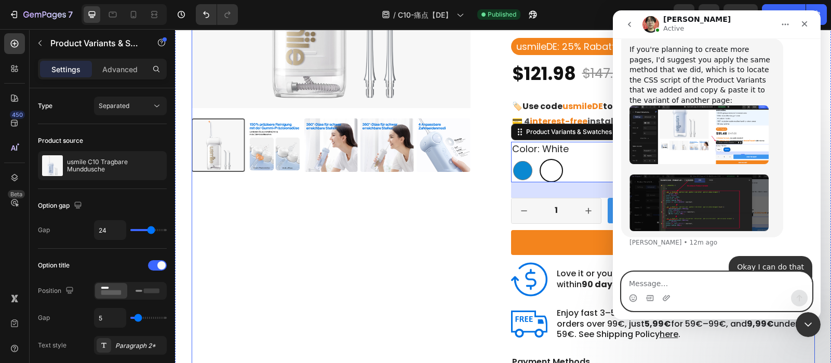
scroll to position [121, 0]
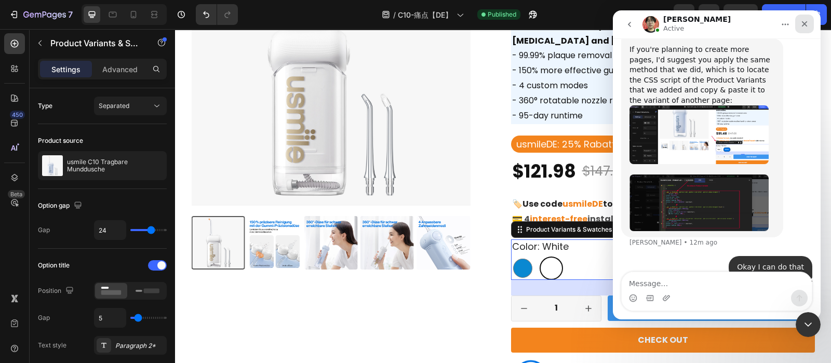
click at [804, 20] on icon "Close" at bounding box center [804, 24] width 8 height 8
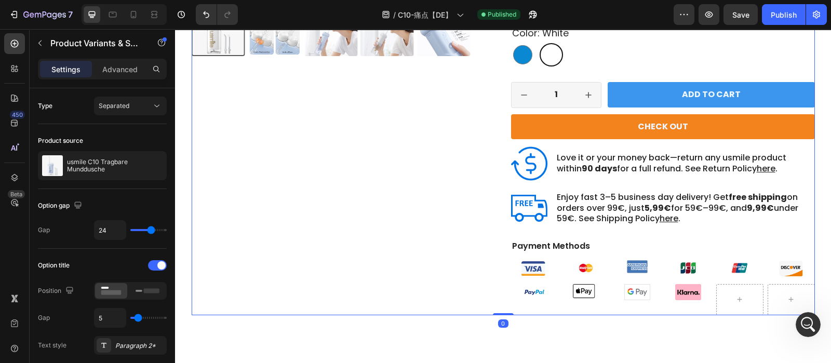
click at [415, 255] on div "Product Images" at bounding box center [344, 15] width 304 height 600
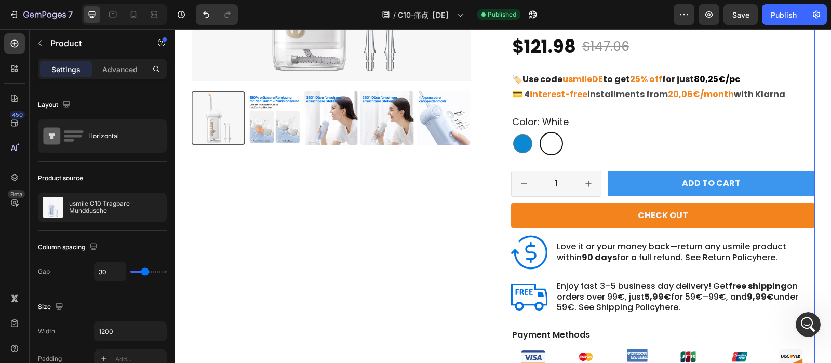
scroll to position [245, 0]
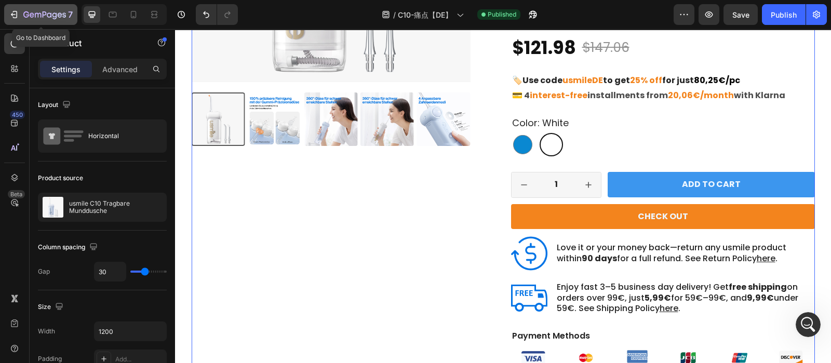
click at [23, 18] on icon "button" at bounding box center [44, 15] width 43 height 9
